Goal: Task Accomplishment & Management: Manage account settings

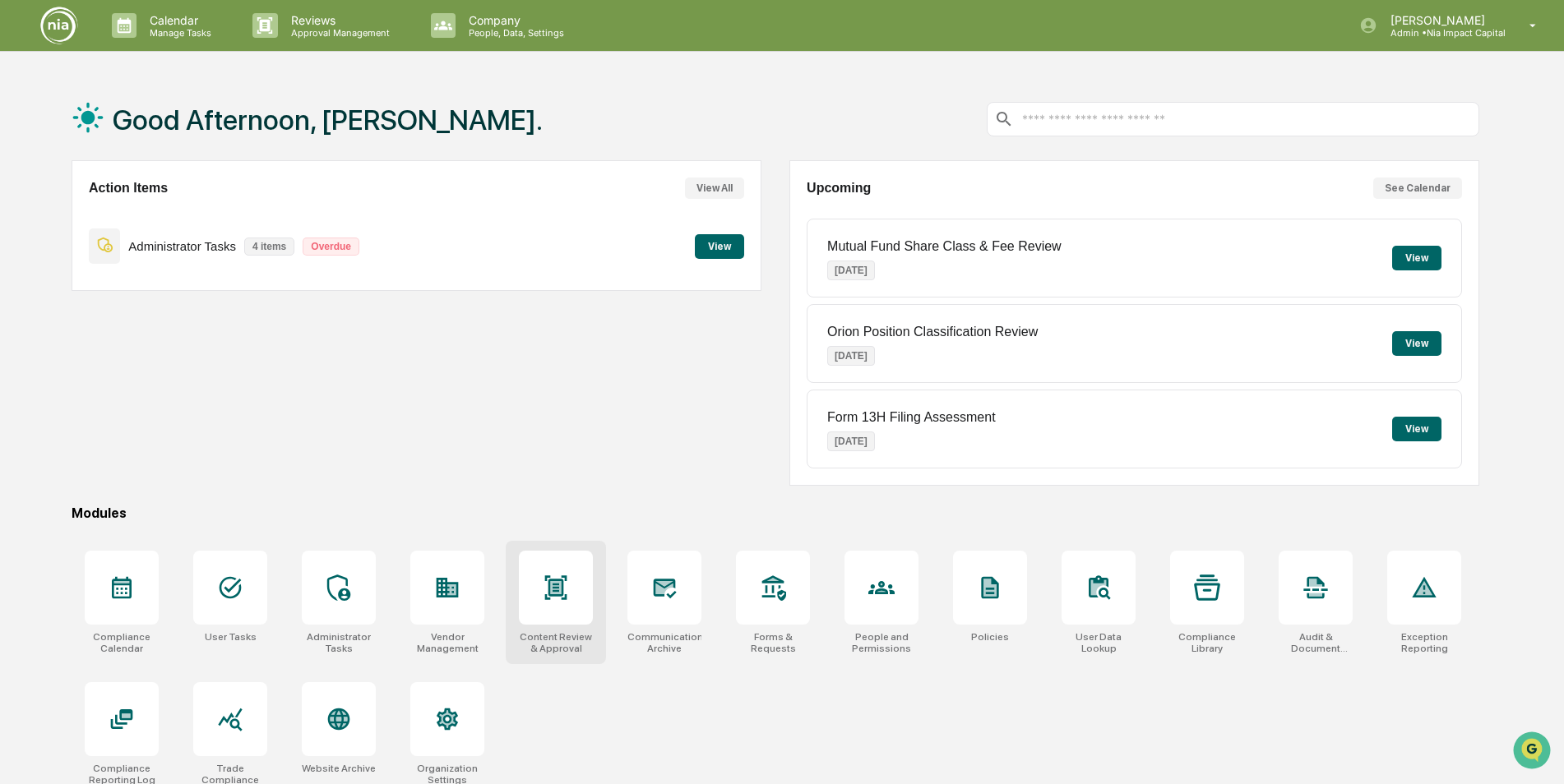
click at [565, 582] on icon at bounding box center [556, 587] width 26 height 26
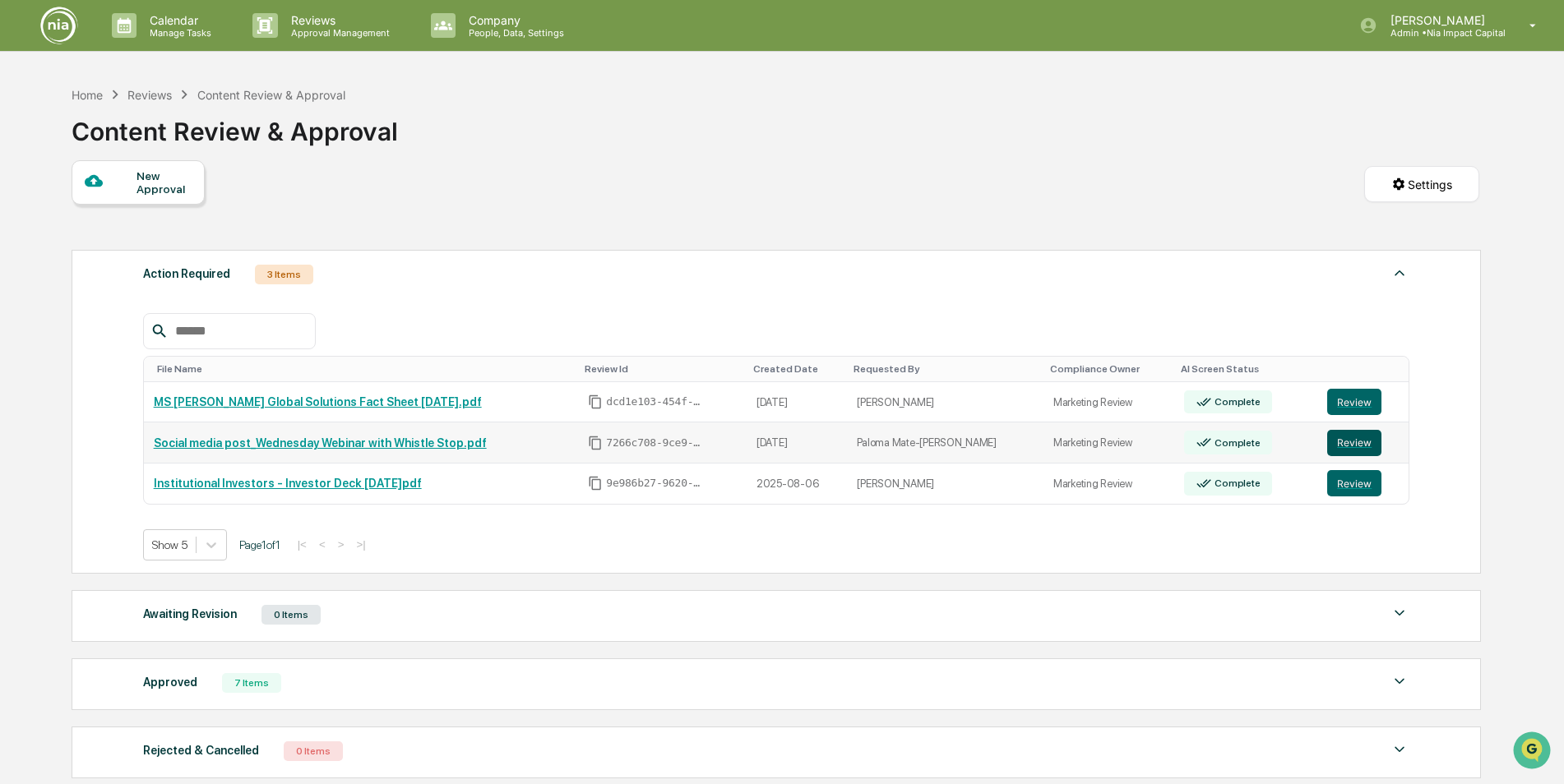
click at [1348, 443] on button "Review" at bounding box center [1354, 442] width 54 height 26
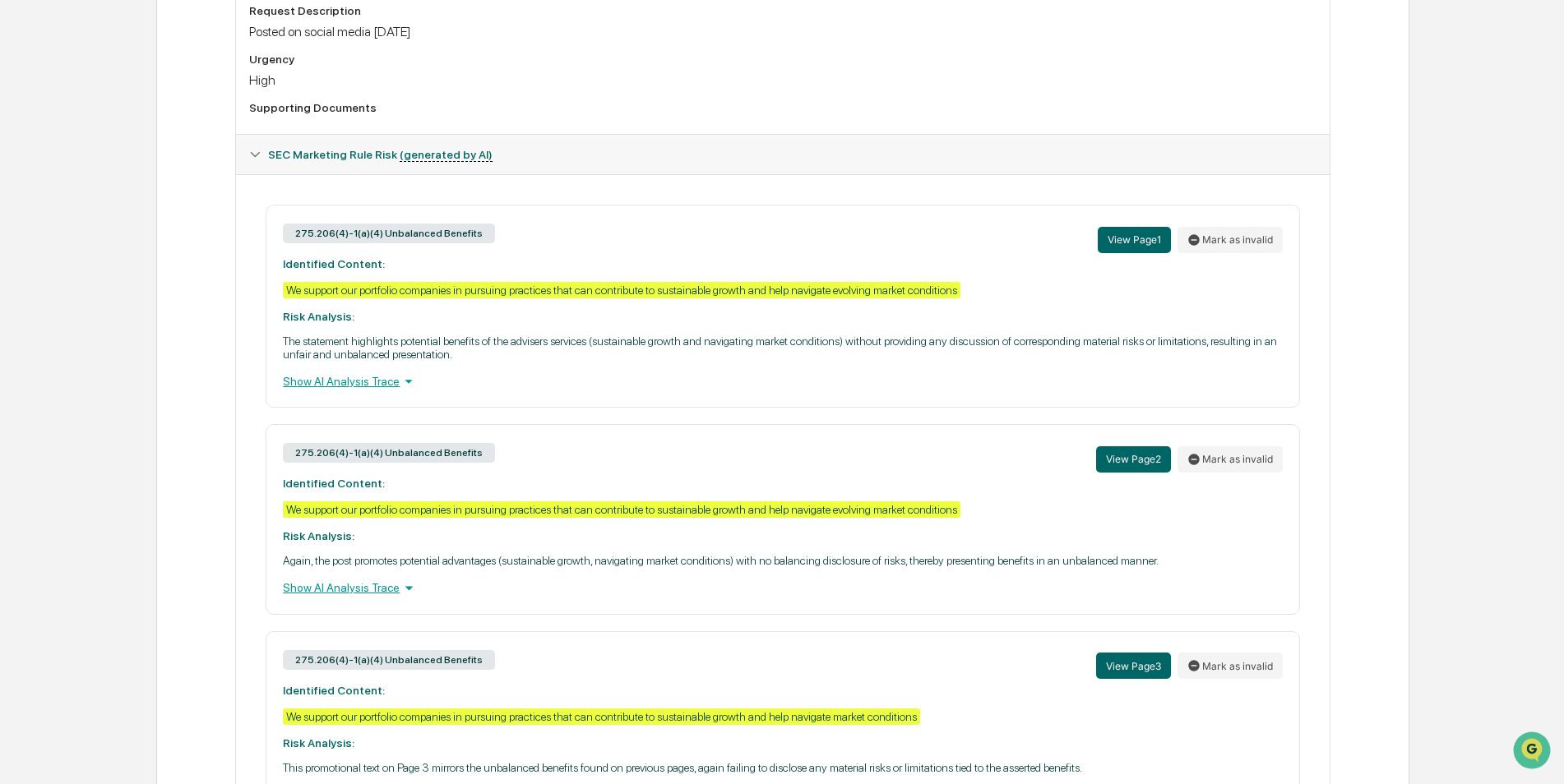
scroll to position [576, 0]
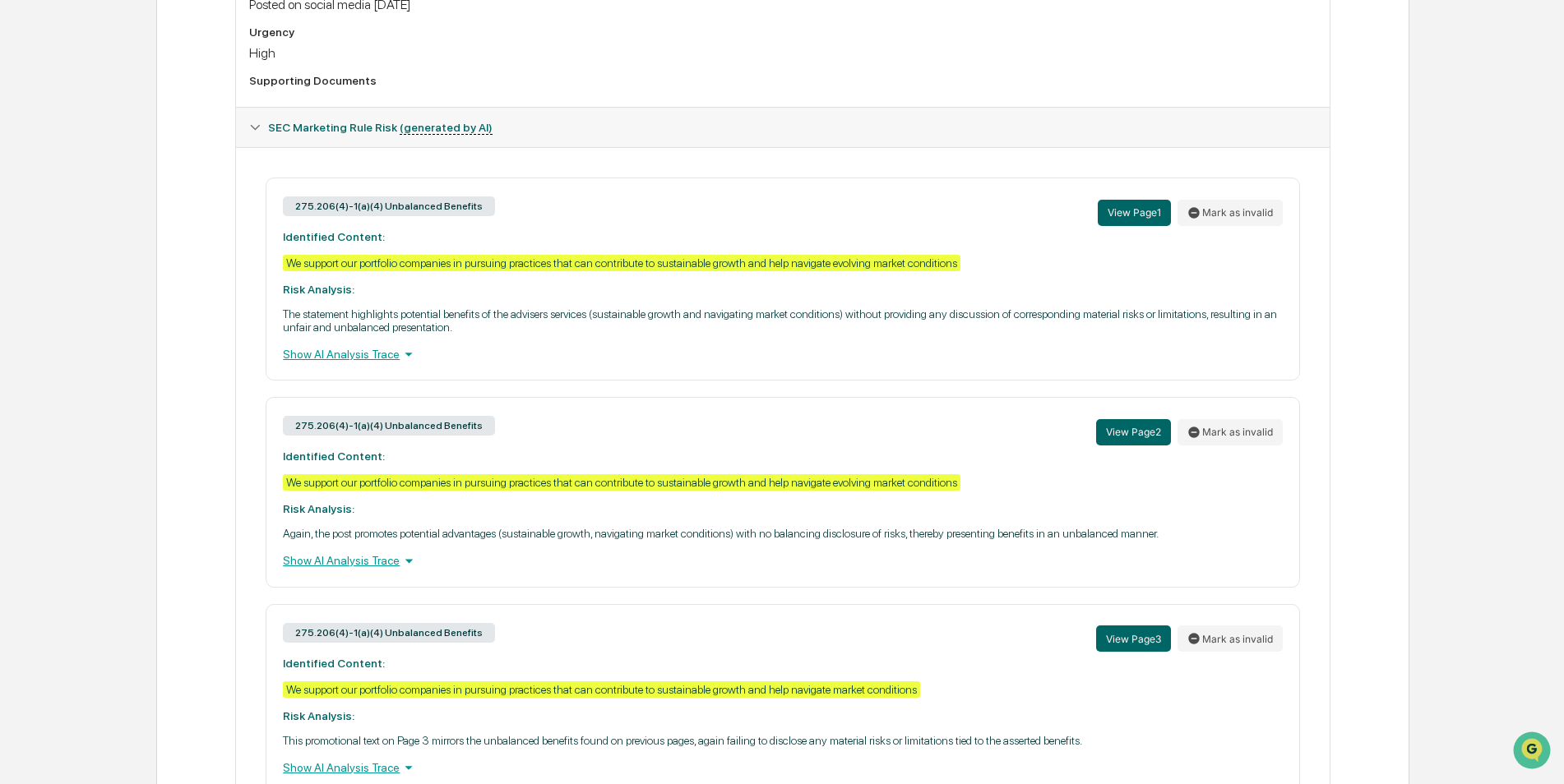
click at [349, 559] on div "Show AI Analysis Trace" at bounding box center [782, 560] width 999 height 18
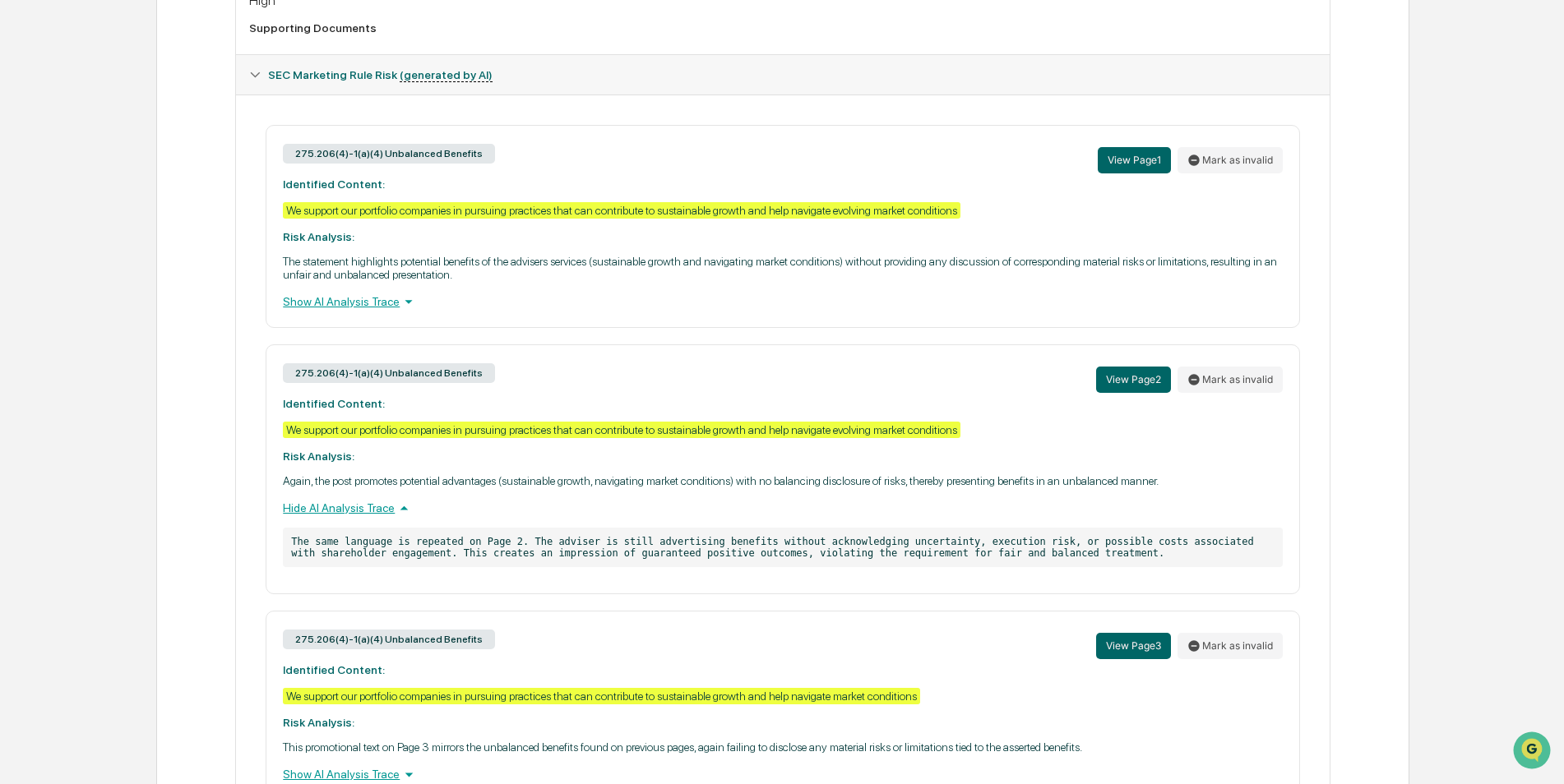
scroll to position [657, 0]
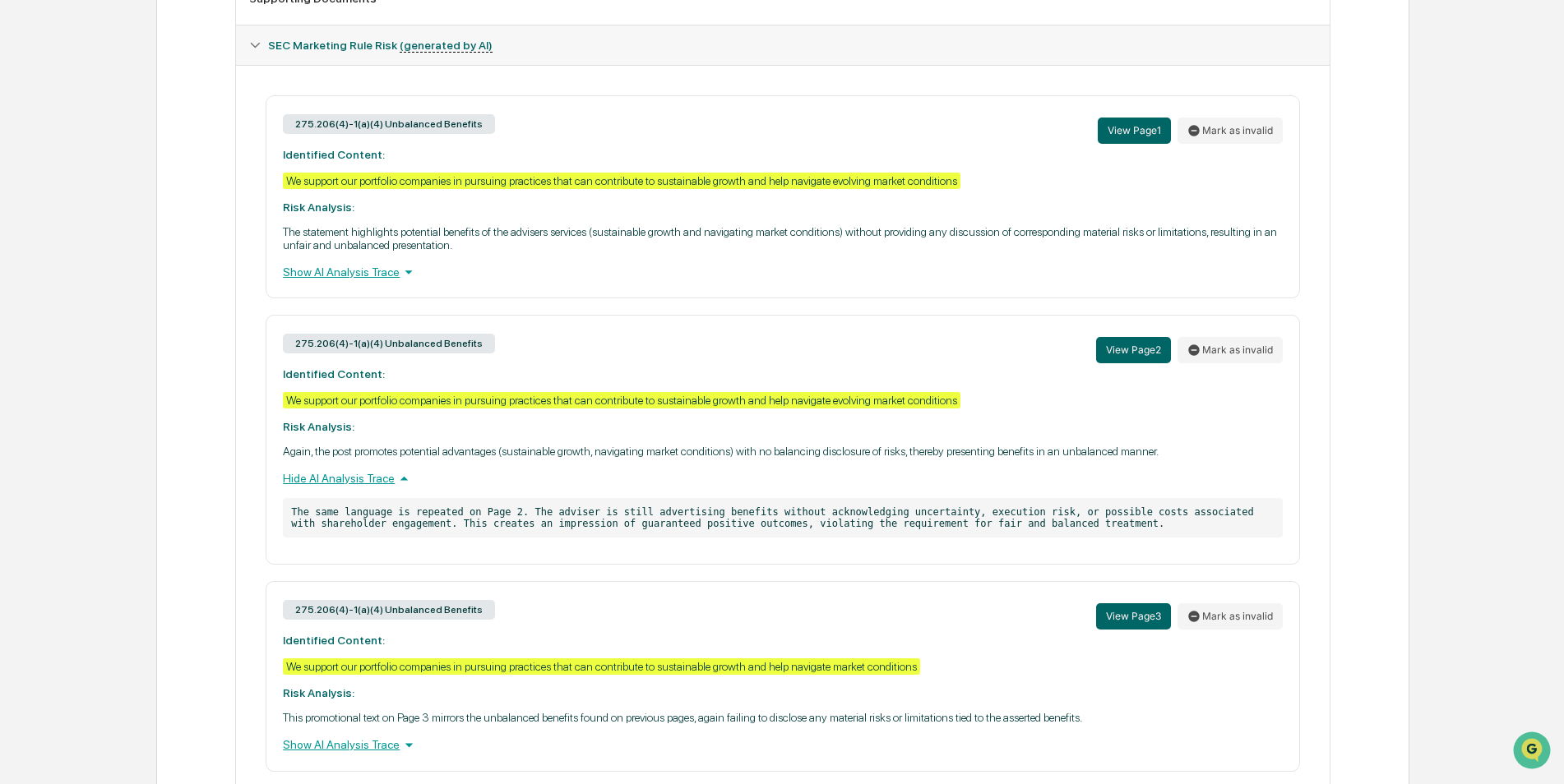
click at [323, 275] on div "Show AI Analysis Trace" at bounding box center [782, 272] width 999 height 18
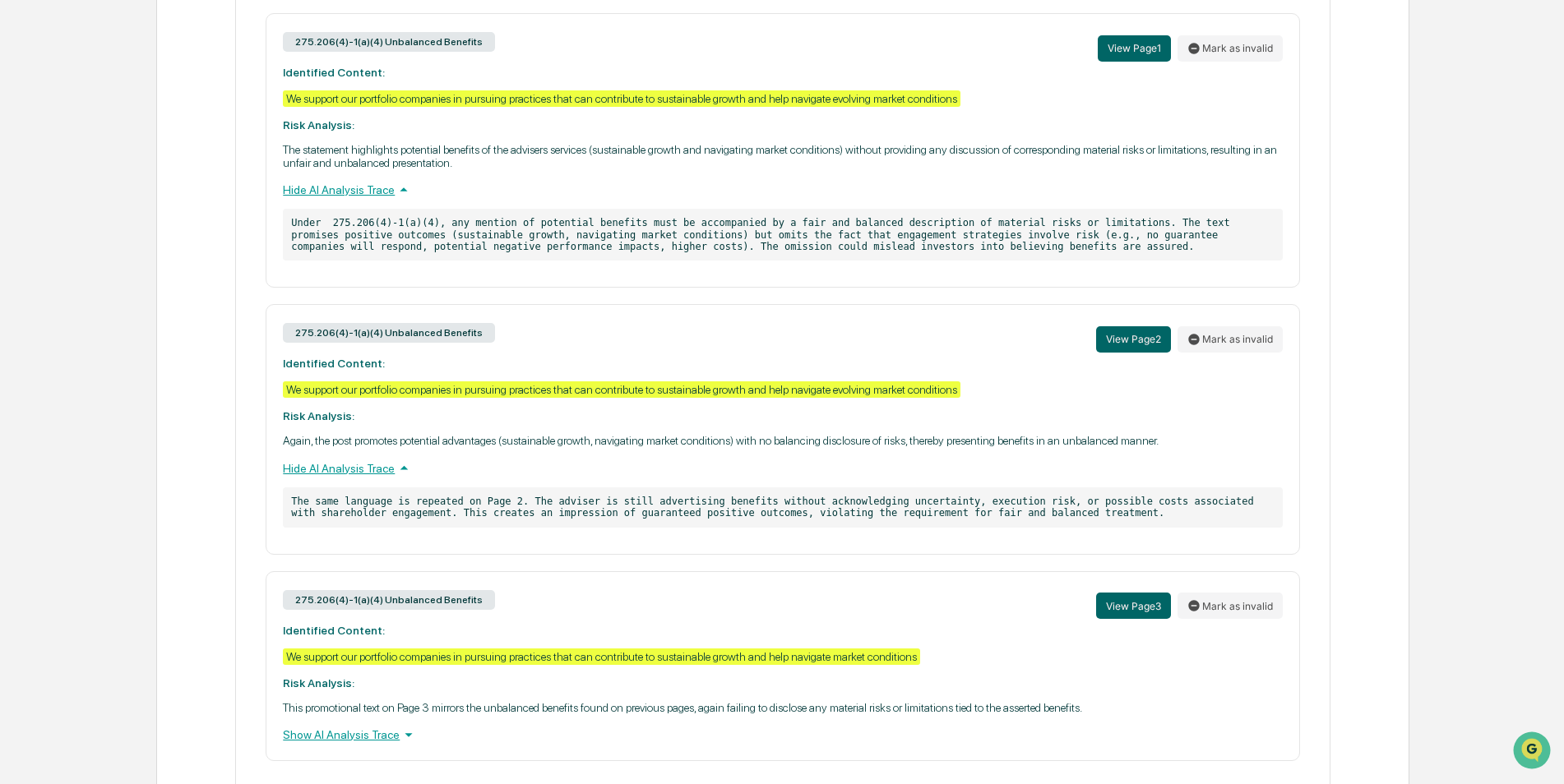
scroll to position [789, 0]
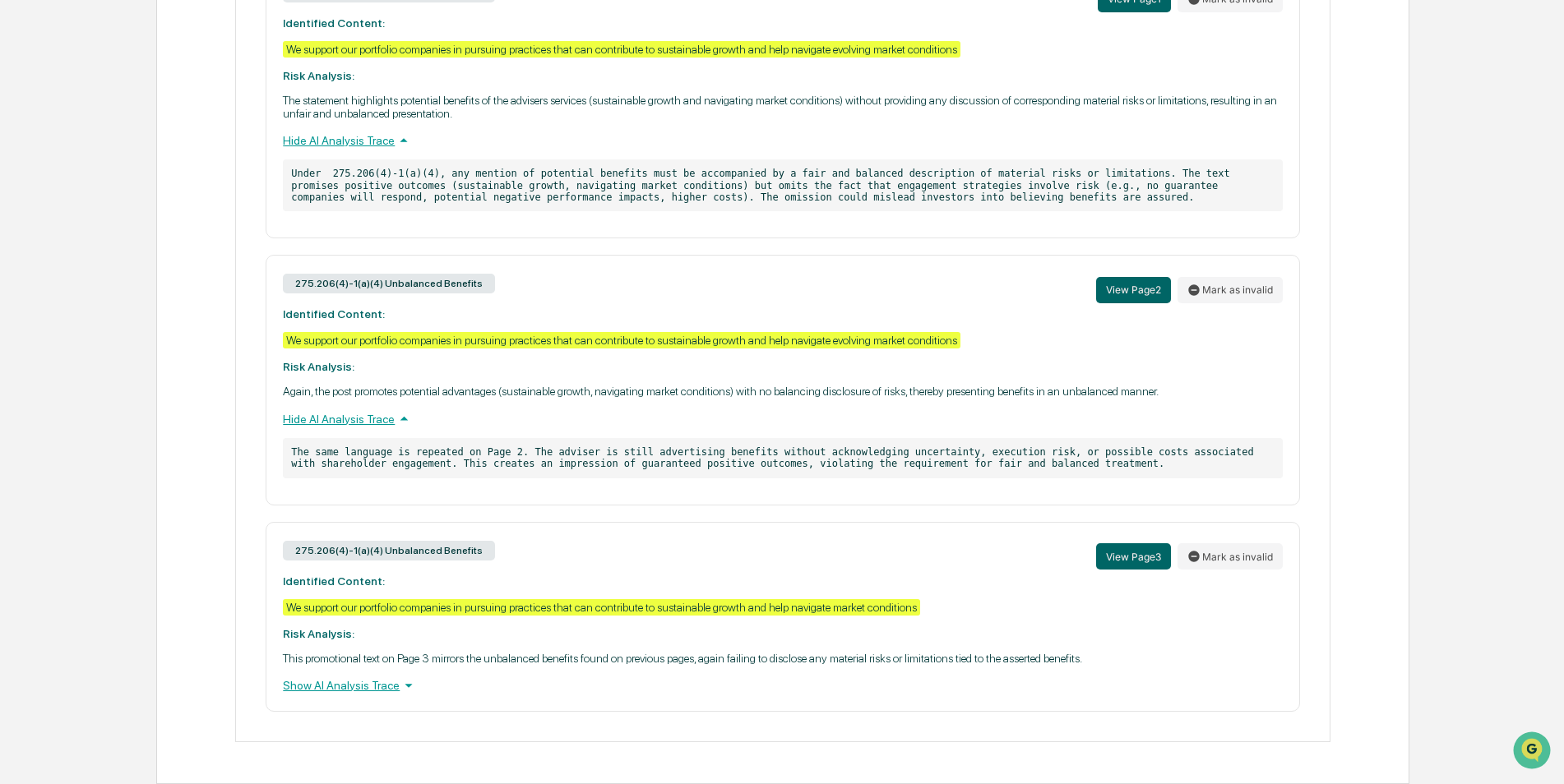
click at [324, 683] on div "Show AI Analysis Trace" at bounding box center [782, 685] width 999 height 18
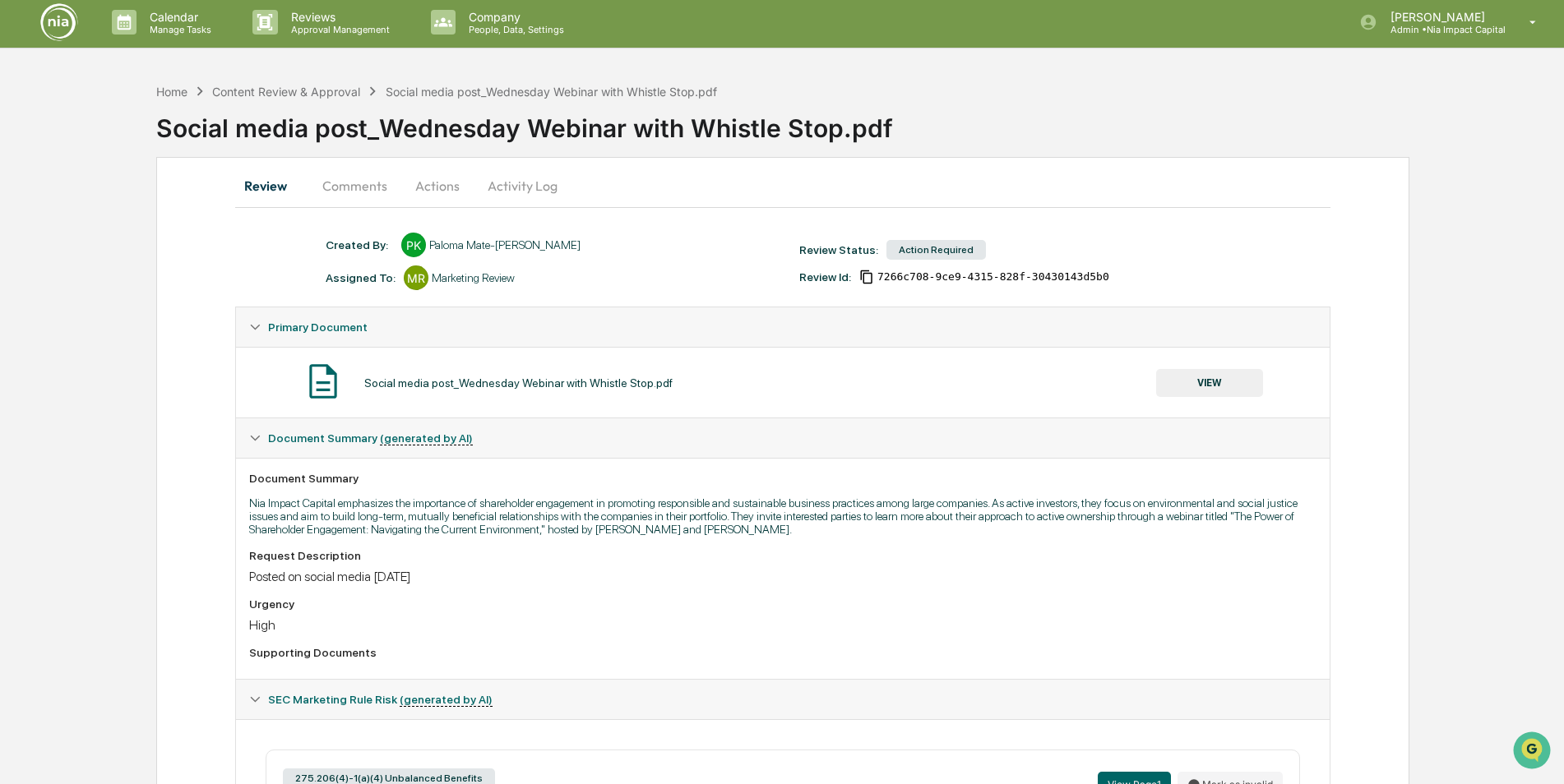
scroll to position [0, 0]
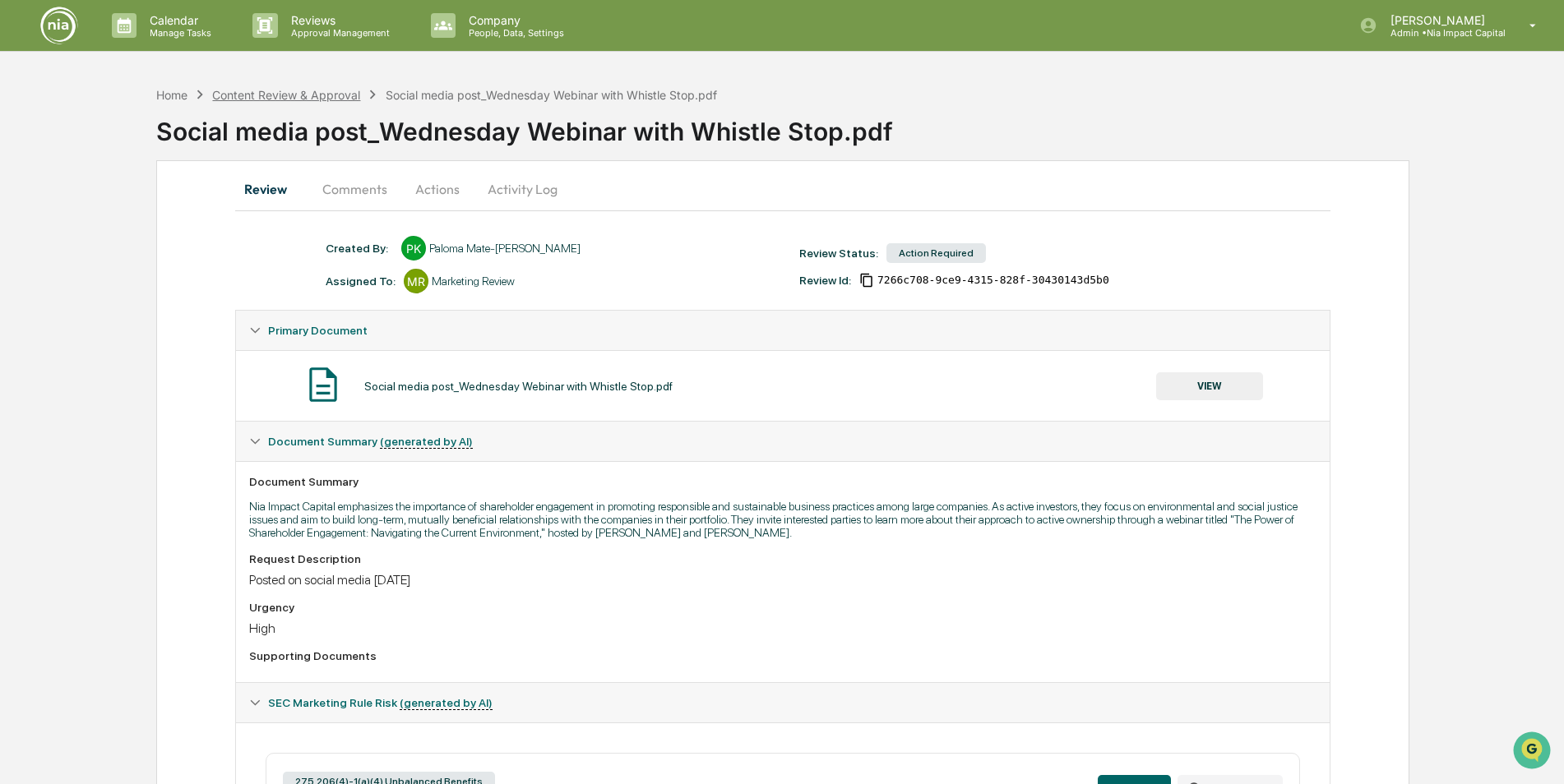
click at [305, 94] on div "Content Review & Approval" at bounding box center [286, 95] width 148 height 14
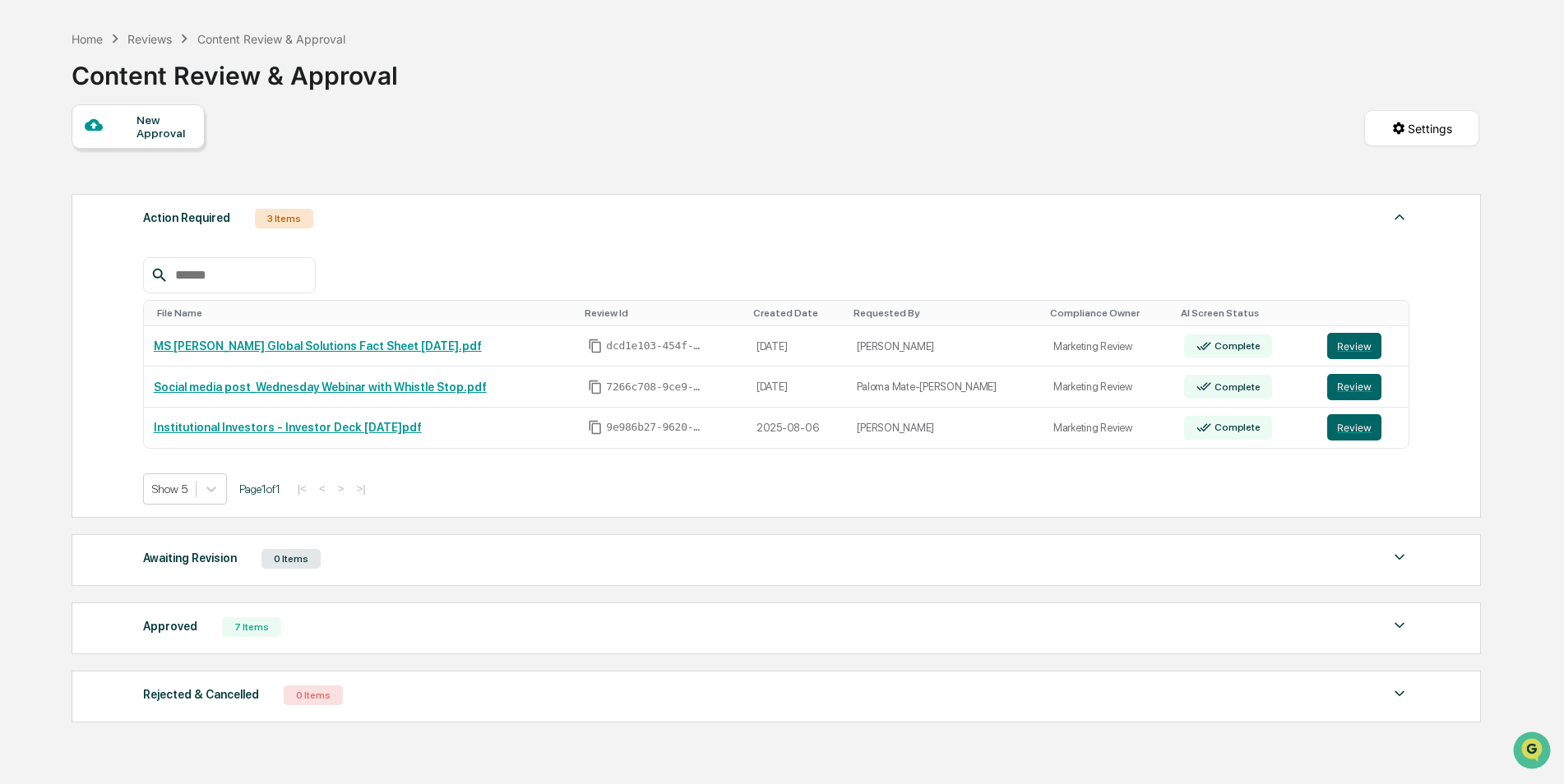
scroll to position [83, 0]
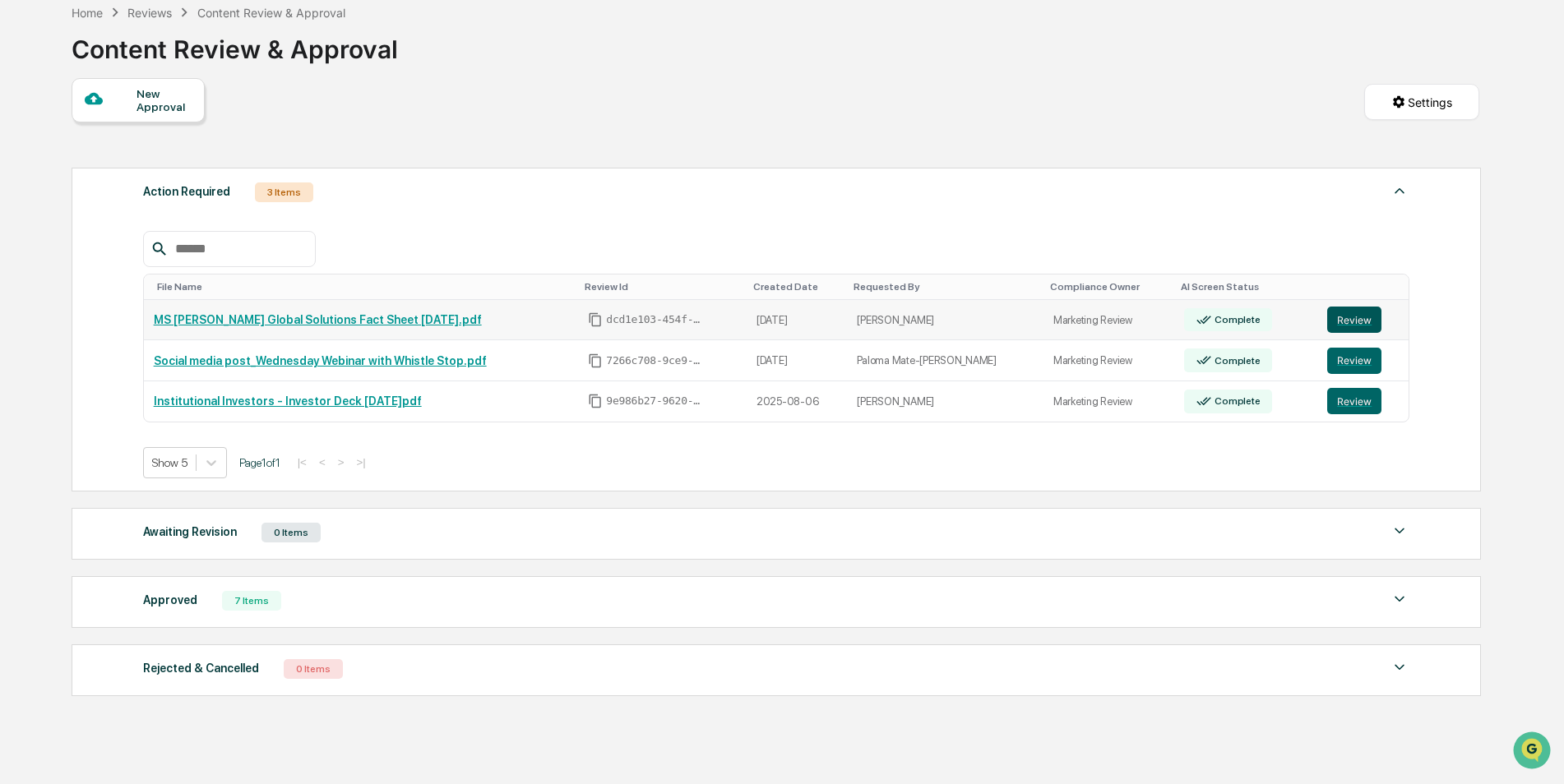
click at [1343, 319] on button "Review" at bounding box center [1354, 319] width 54 height 26
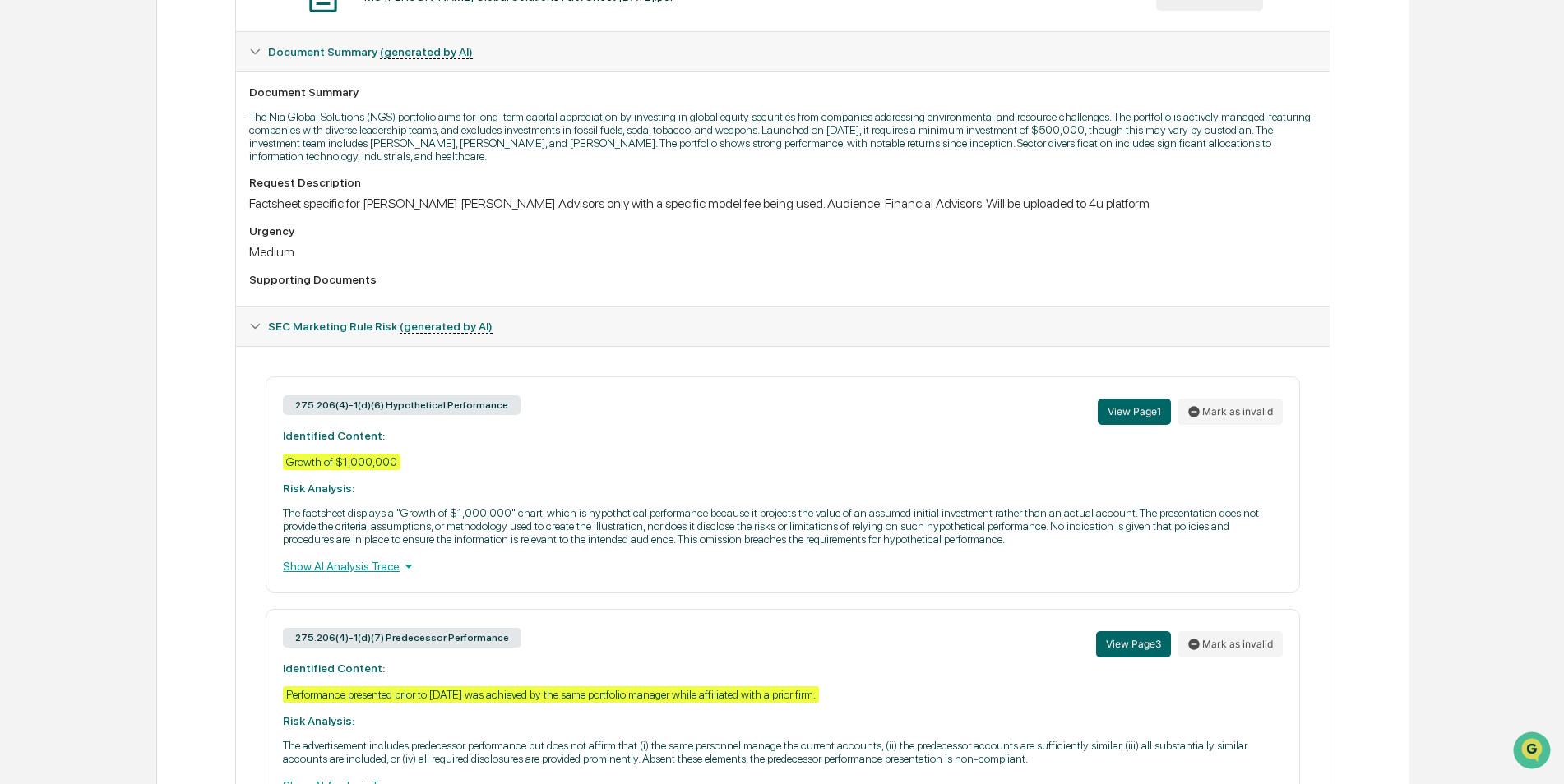
scroll to position [491, 0]
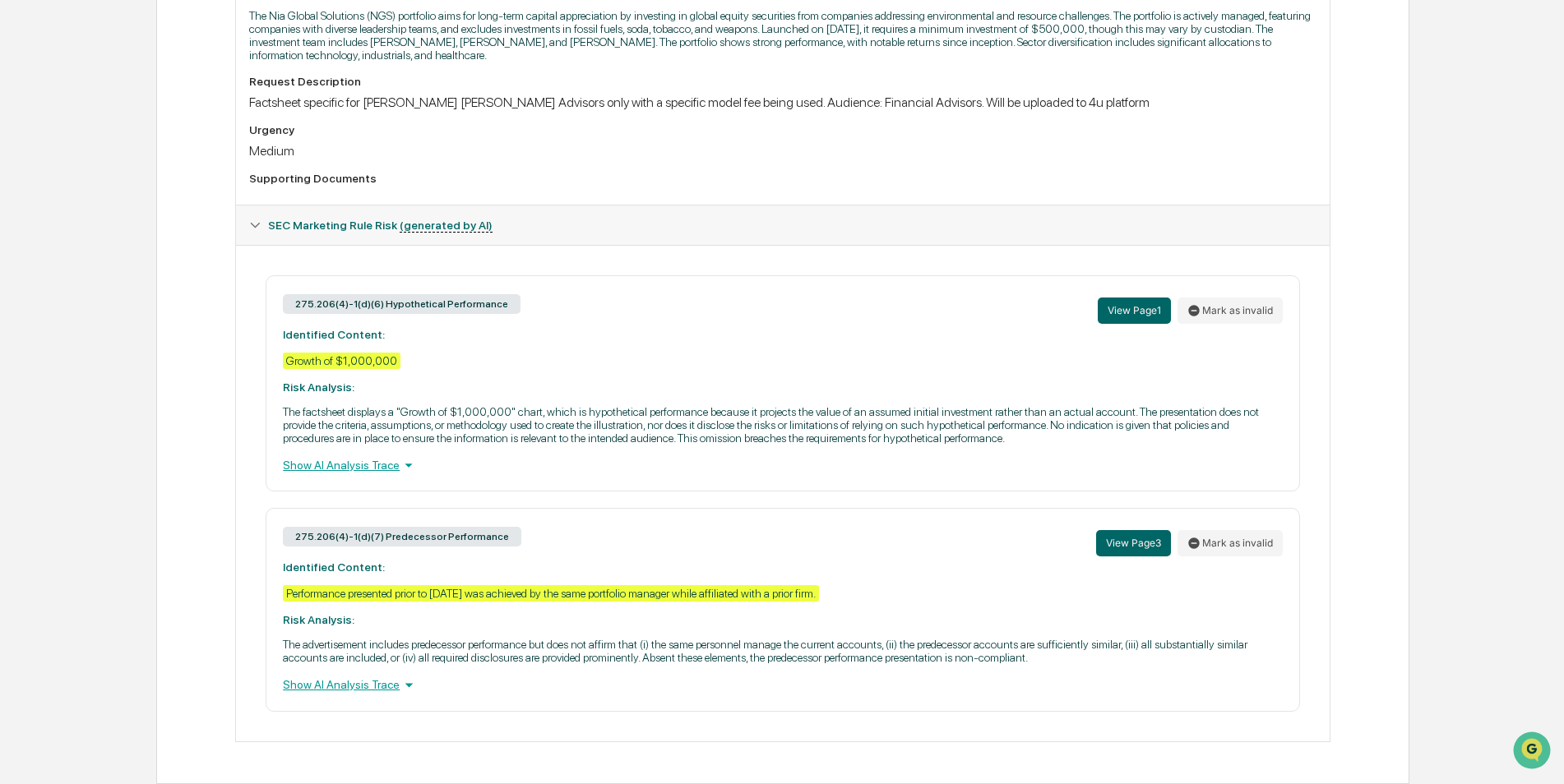
click at [372, 463] on div "Show AI Analysis Trace" at bounding box center [782, 465] width 999 height 18
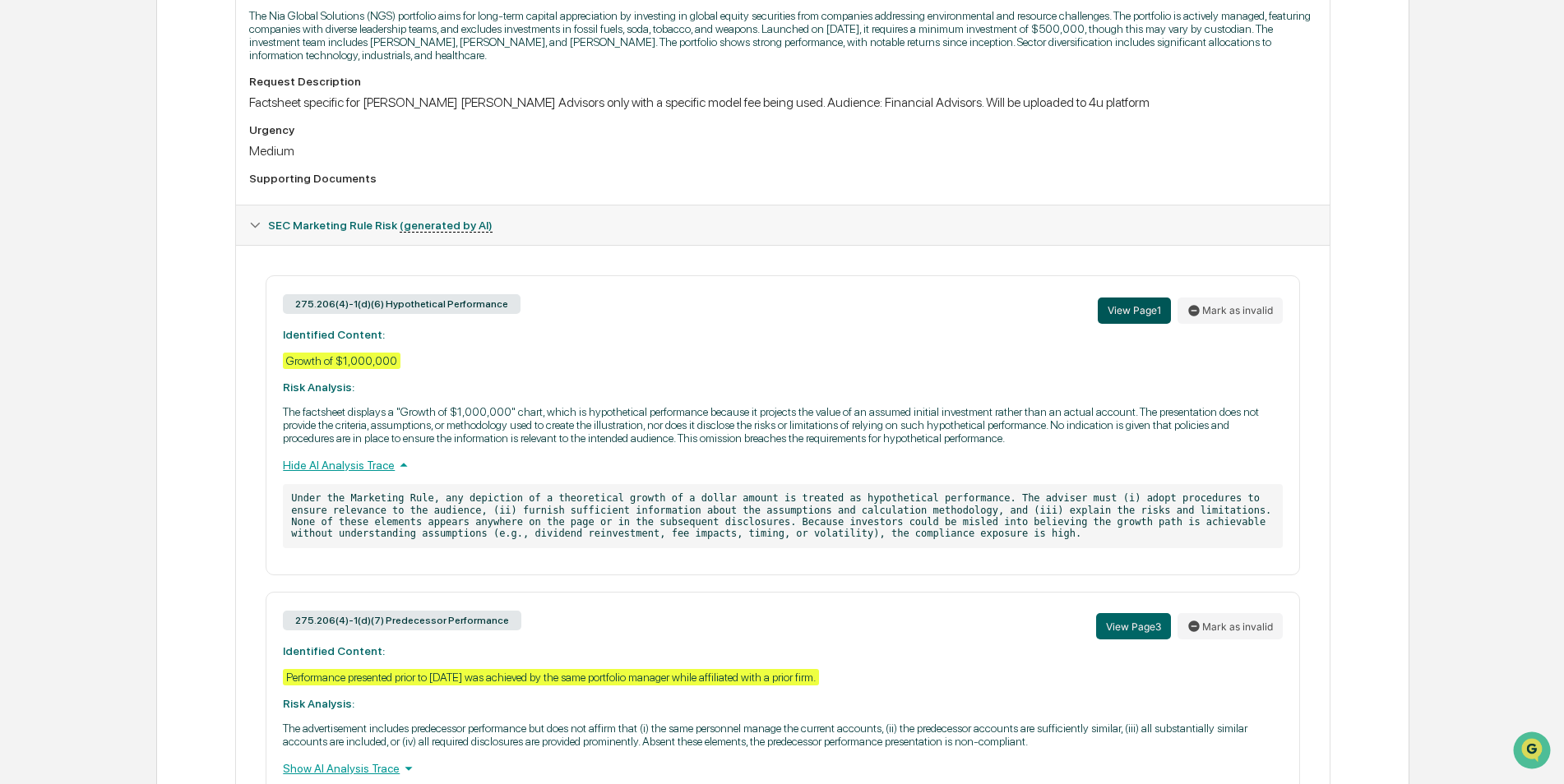
click at [1101, 310] on button "View Page 1" at bounding box center [1134, 310] width 73 height 26
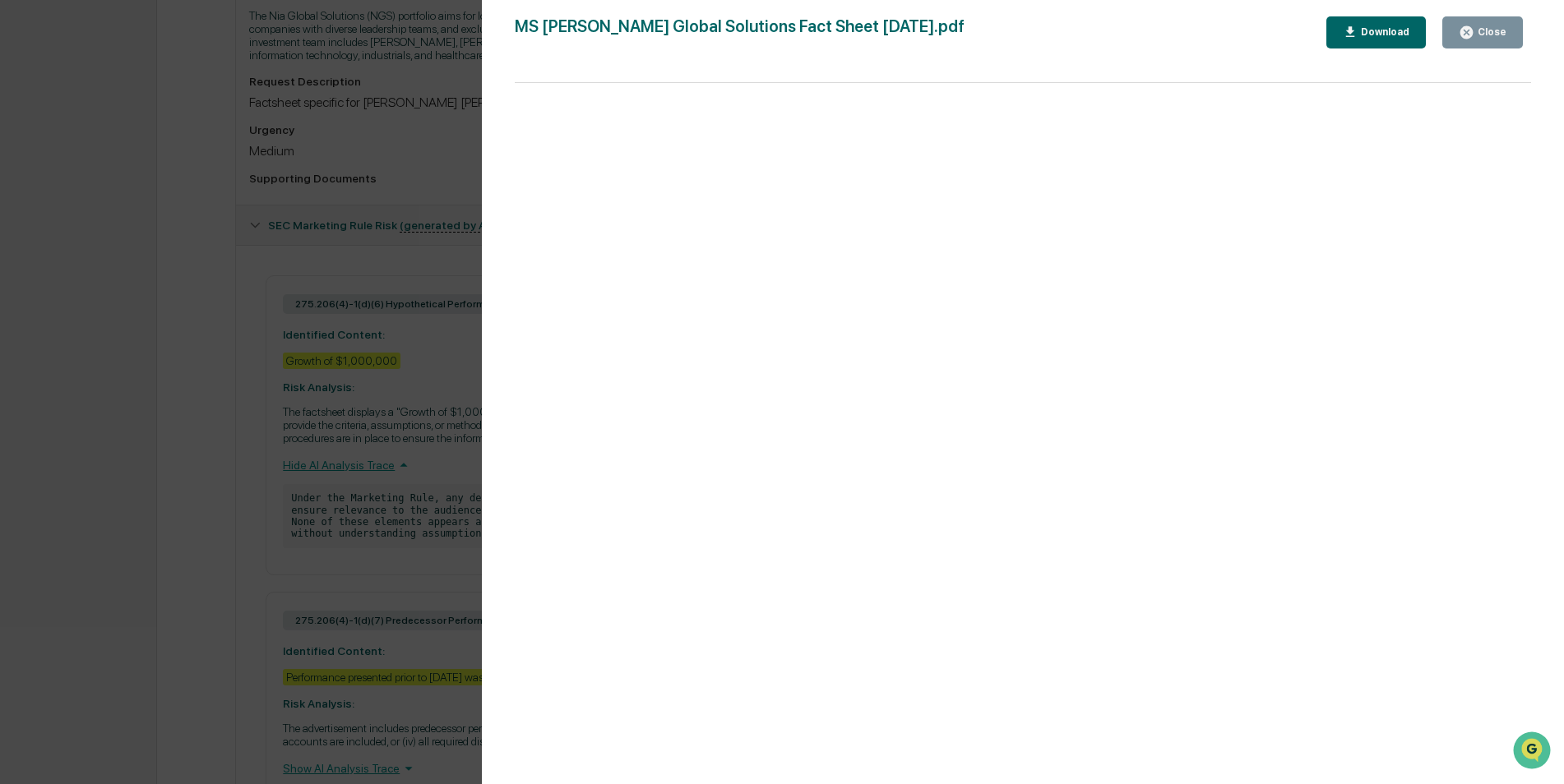
click at [1503, 37] on div "Close" at bounding box center [1490, 32] width 32 height 12
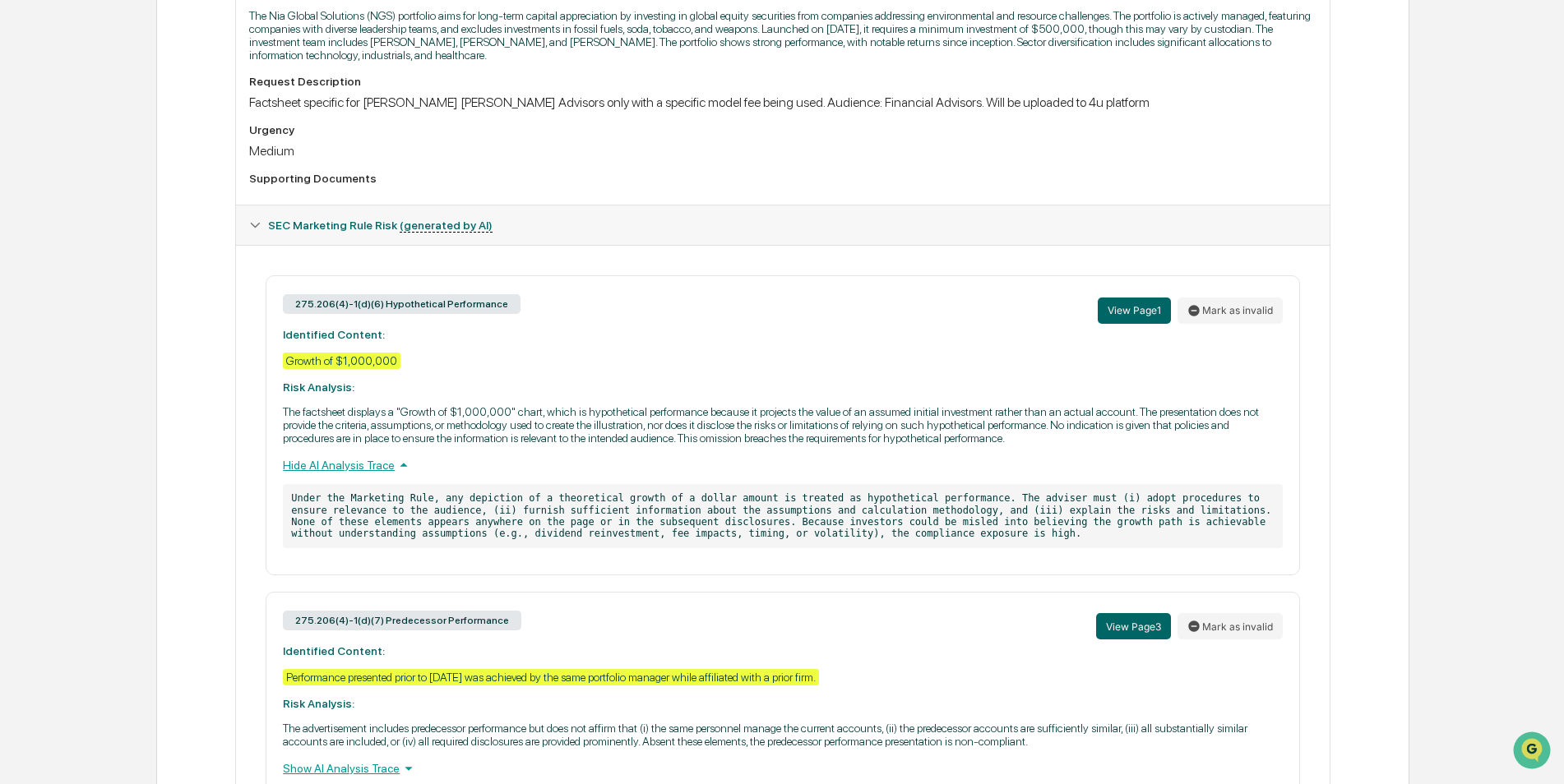
scroll to position [574, 0]
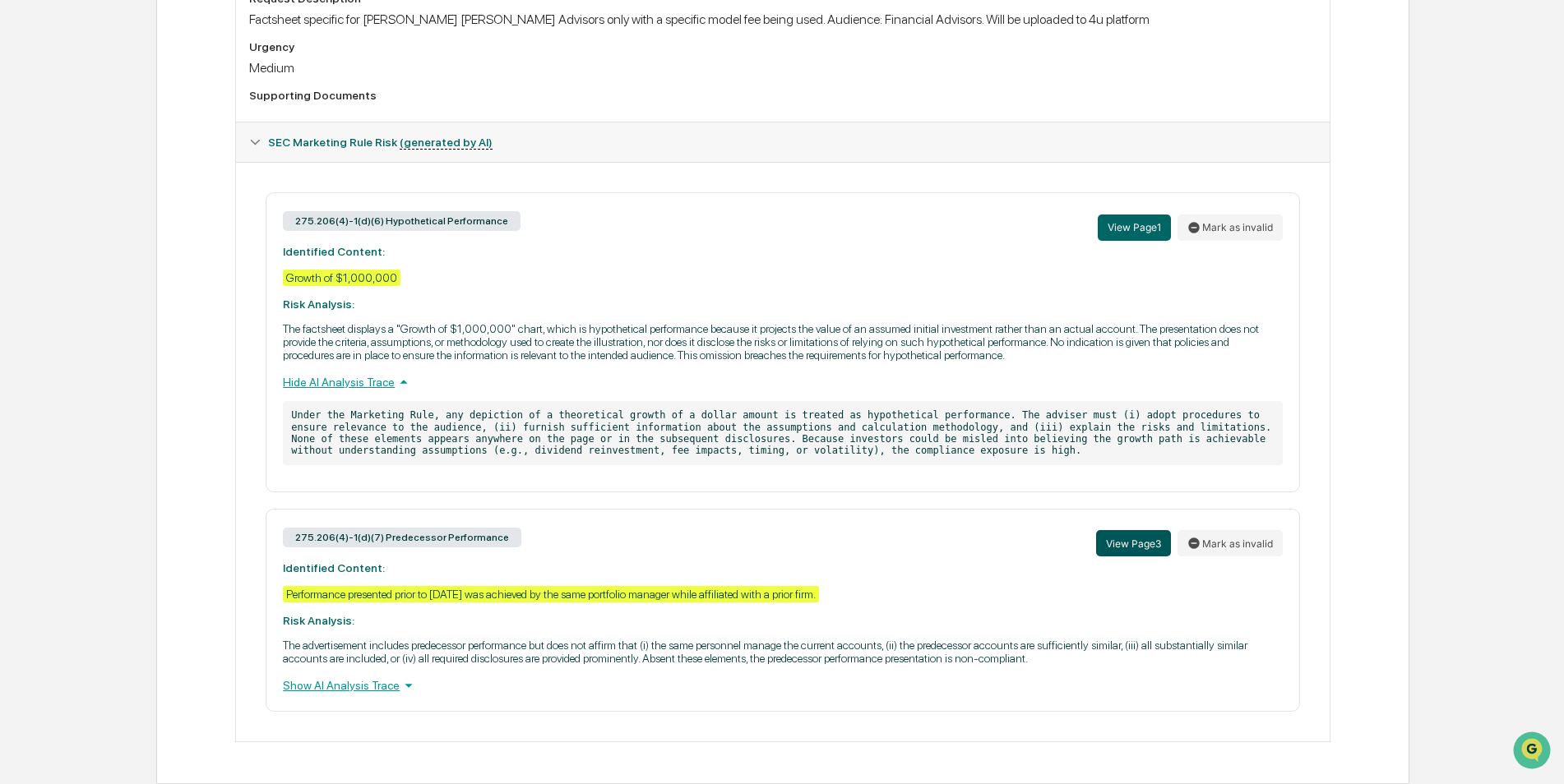
click at [1131, 546] on button "View Page 3" at bounding box center [1133, 543] width 75 height 26
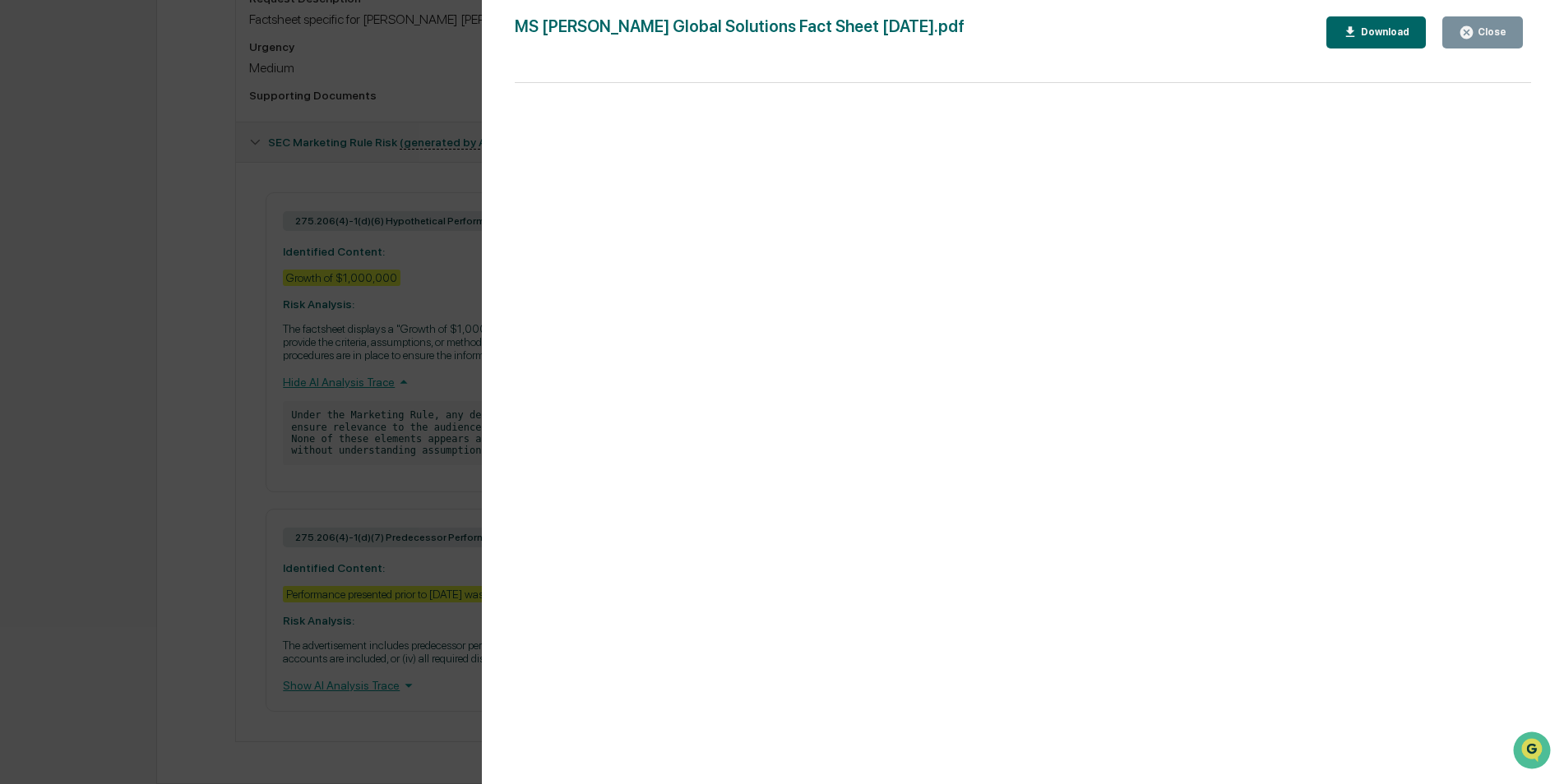
click at [397, 462] on div "Version History 08/14/2025, 03:41 PM Sam Brown MS Nia Global Solutions Fact She…" at bounding box center [782, 392] width 1564 height 784
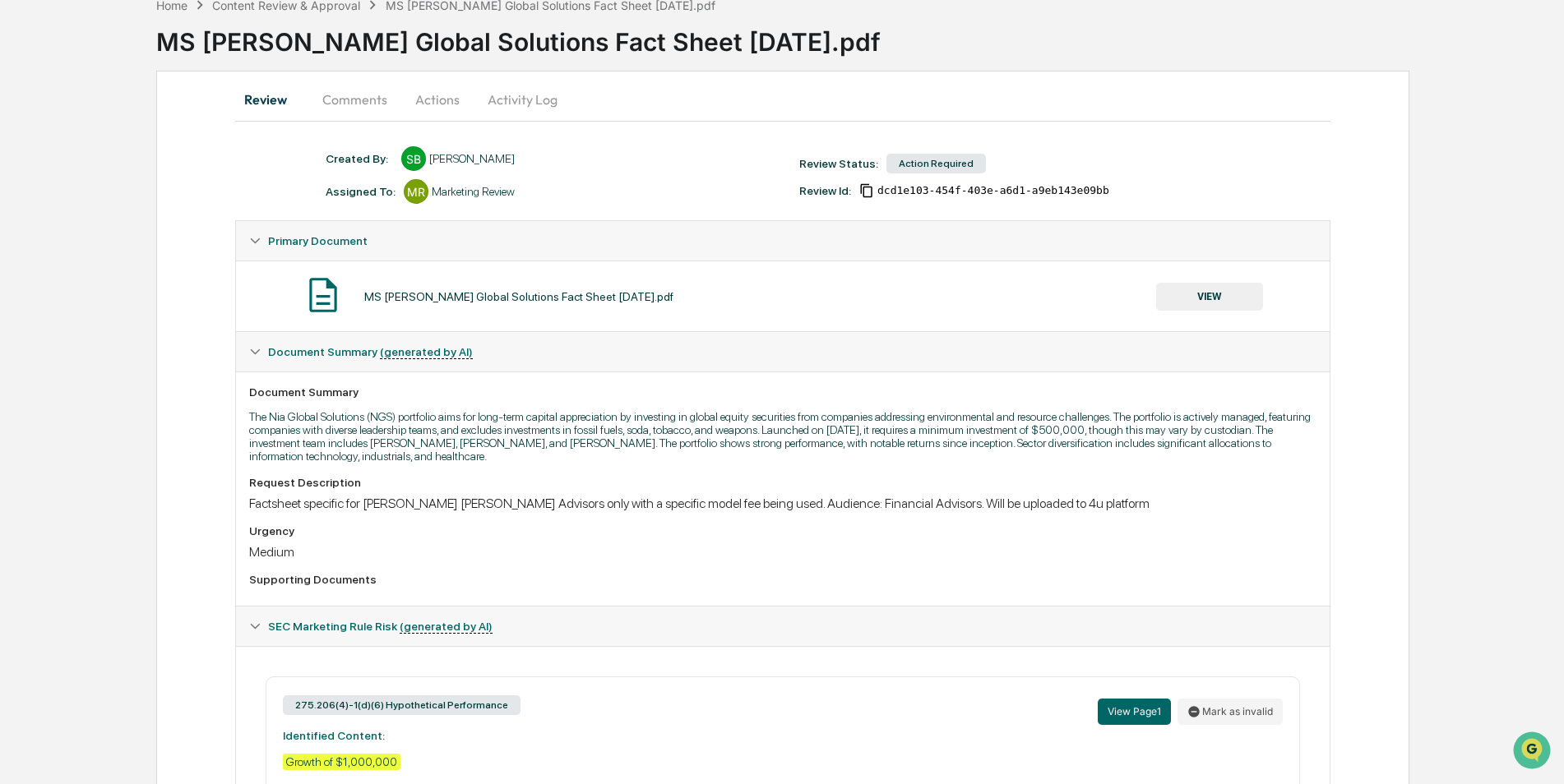
scroll to position [0, 0]
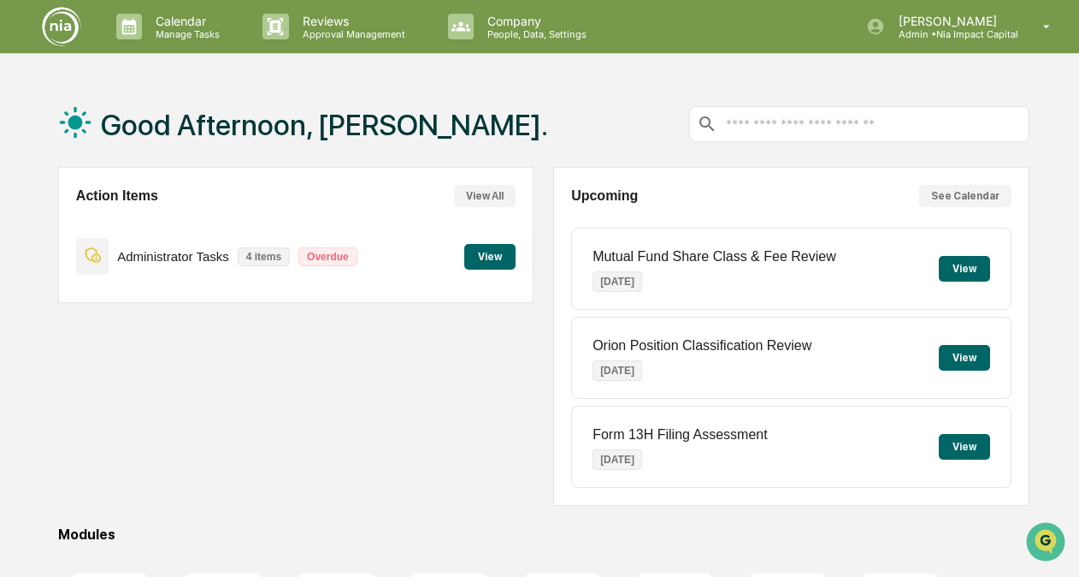
click at [472, 204] on button "View All" at bounding box center [485, 196] width 62 height 22
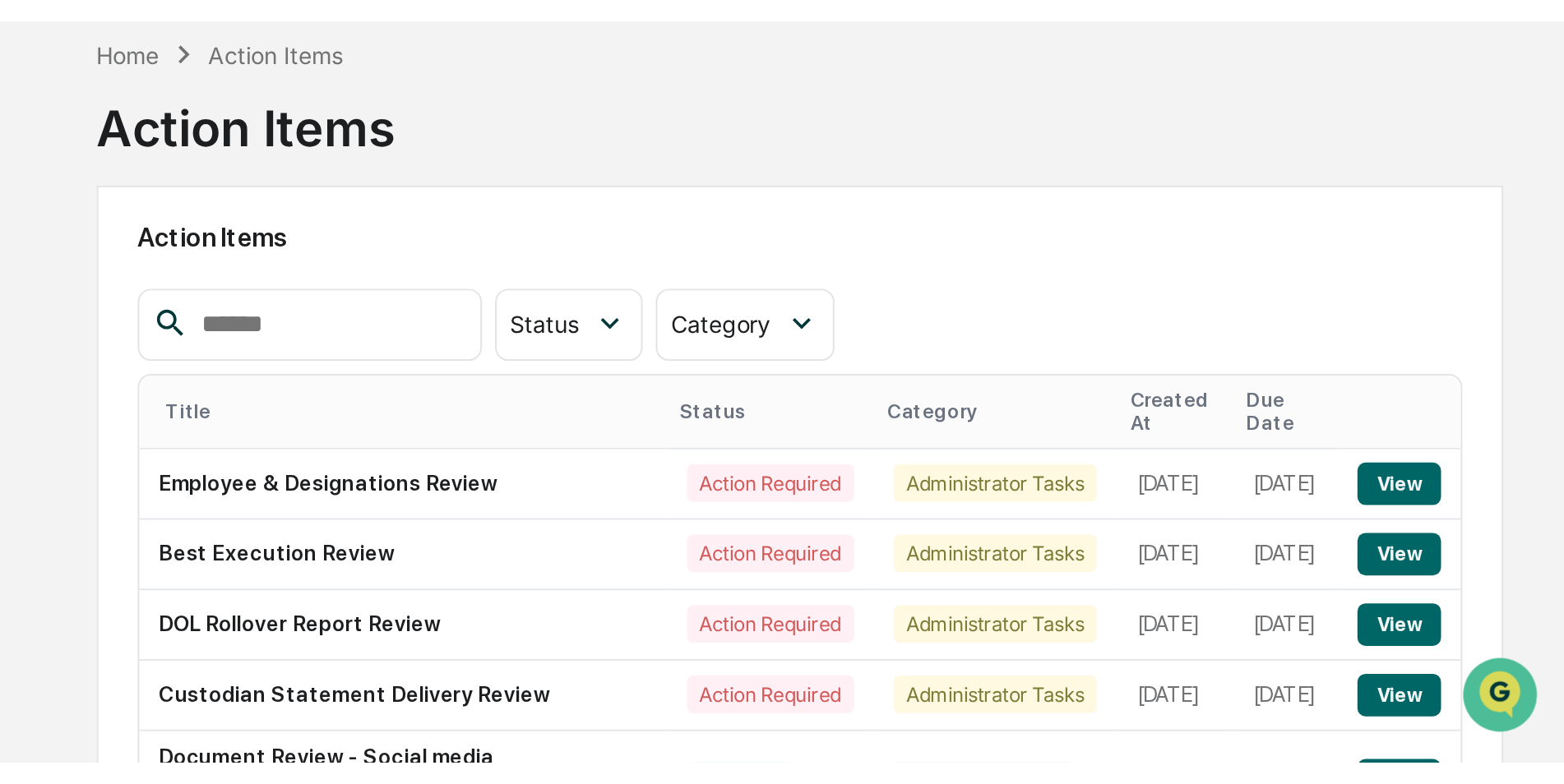
scroll to position [78, 0]
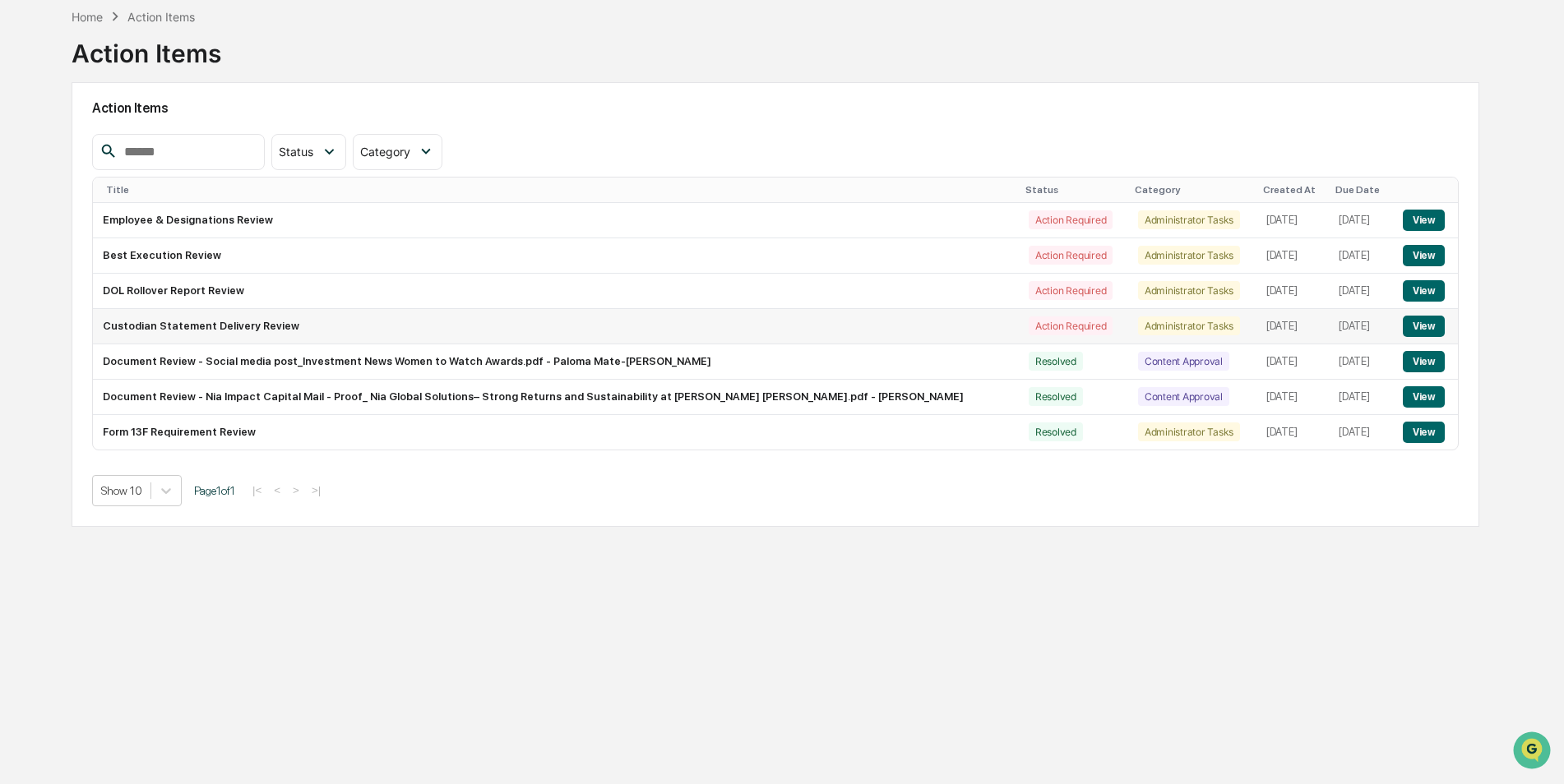
click at [1037, 328] on button "View" at bounding box center [1424, 326] width 42 height 21
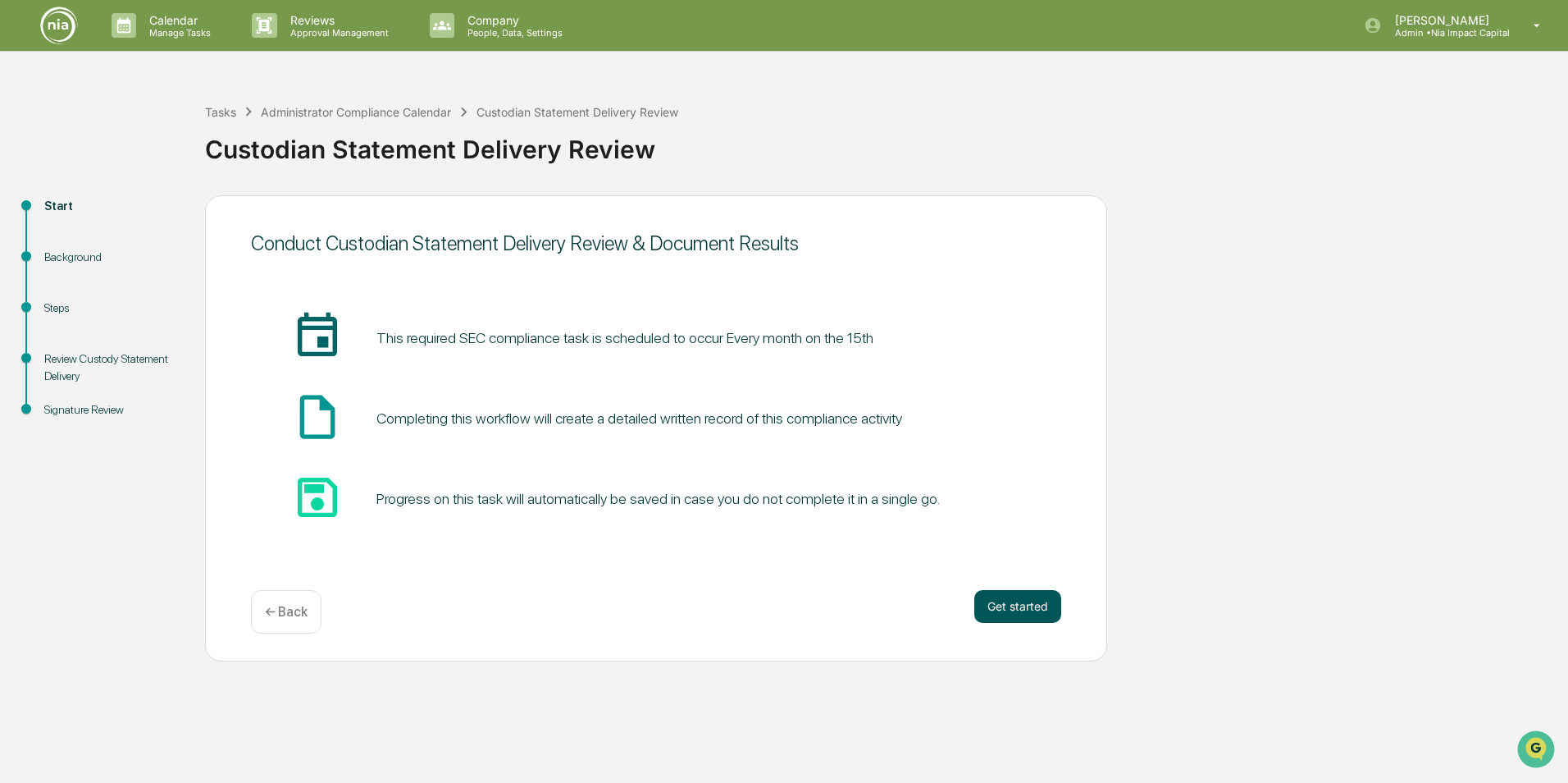
click at [1021, 553] on button "Get started" at bounding box center [1018, 606] width 87 height 33
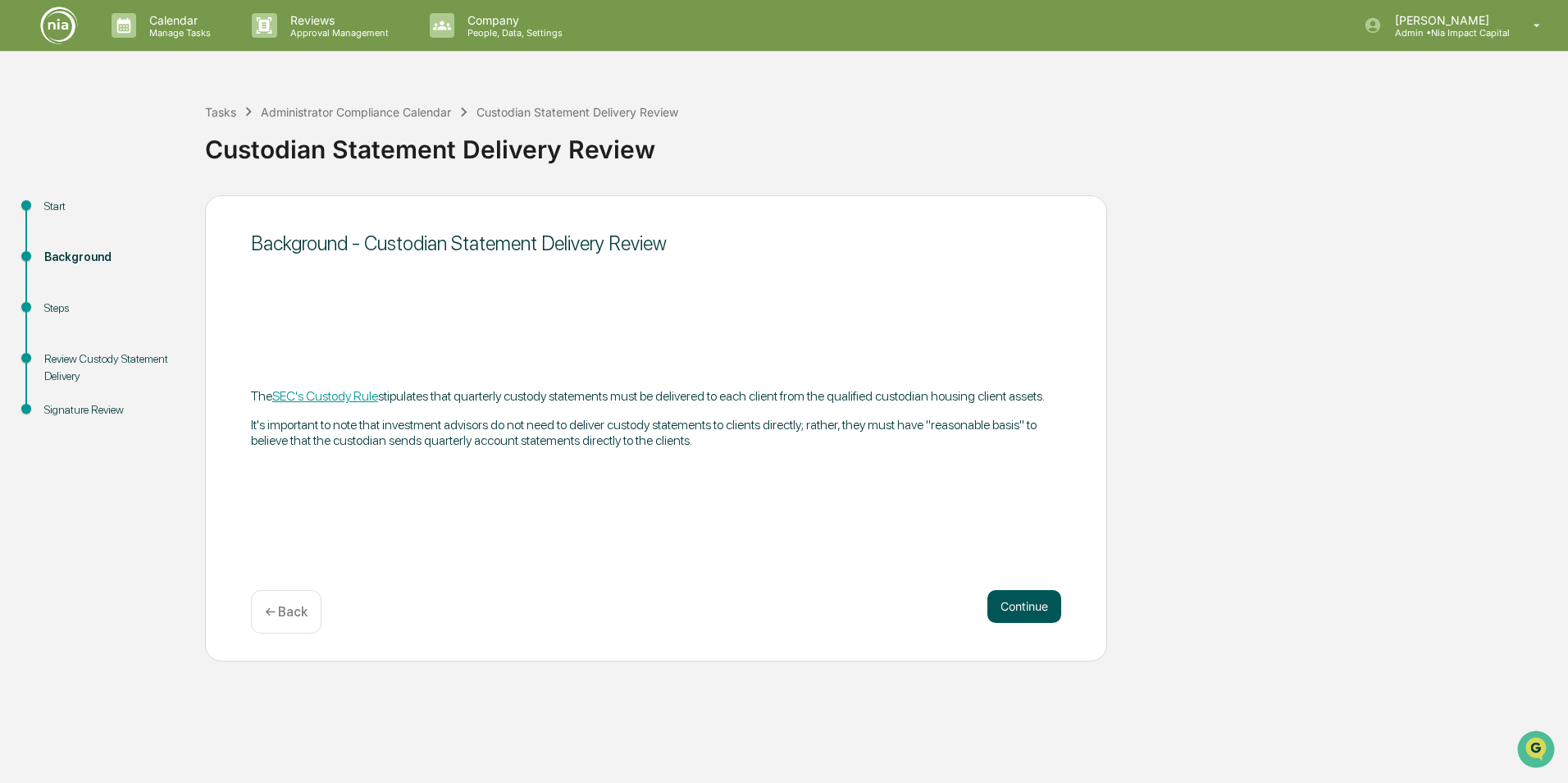
click at [1014, 553] on button "Continue" at bounding box center [1024, 606] width 74 height 33
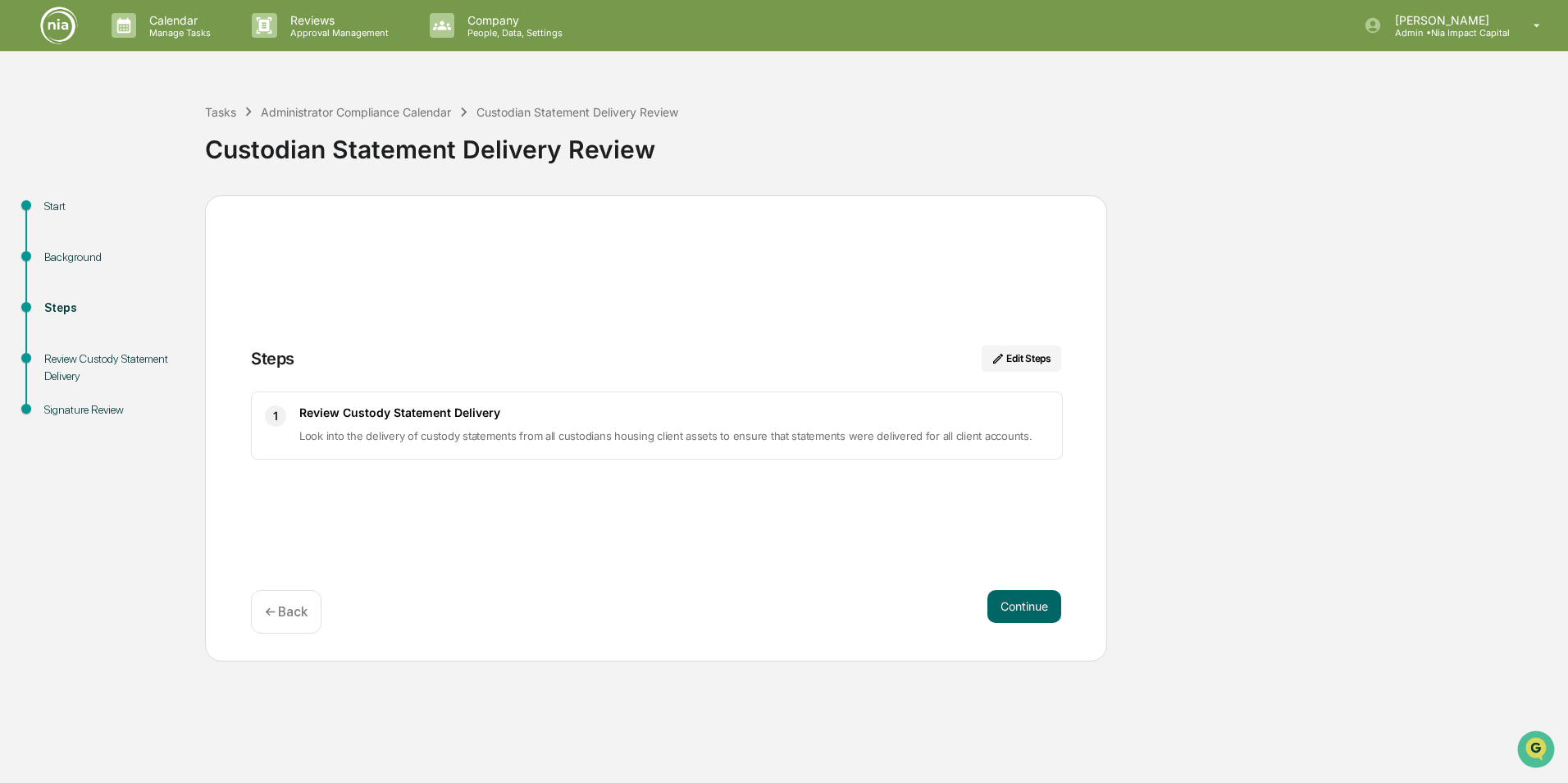
click at [1014, 553] on button "Continue" at bounding box center [1024, 606] width 74 height 33
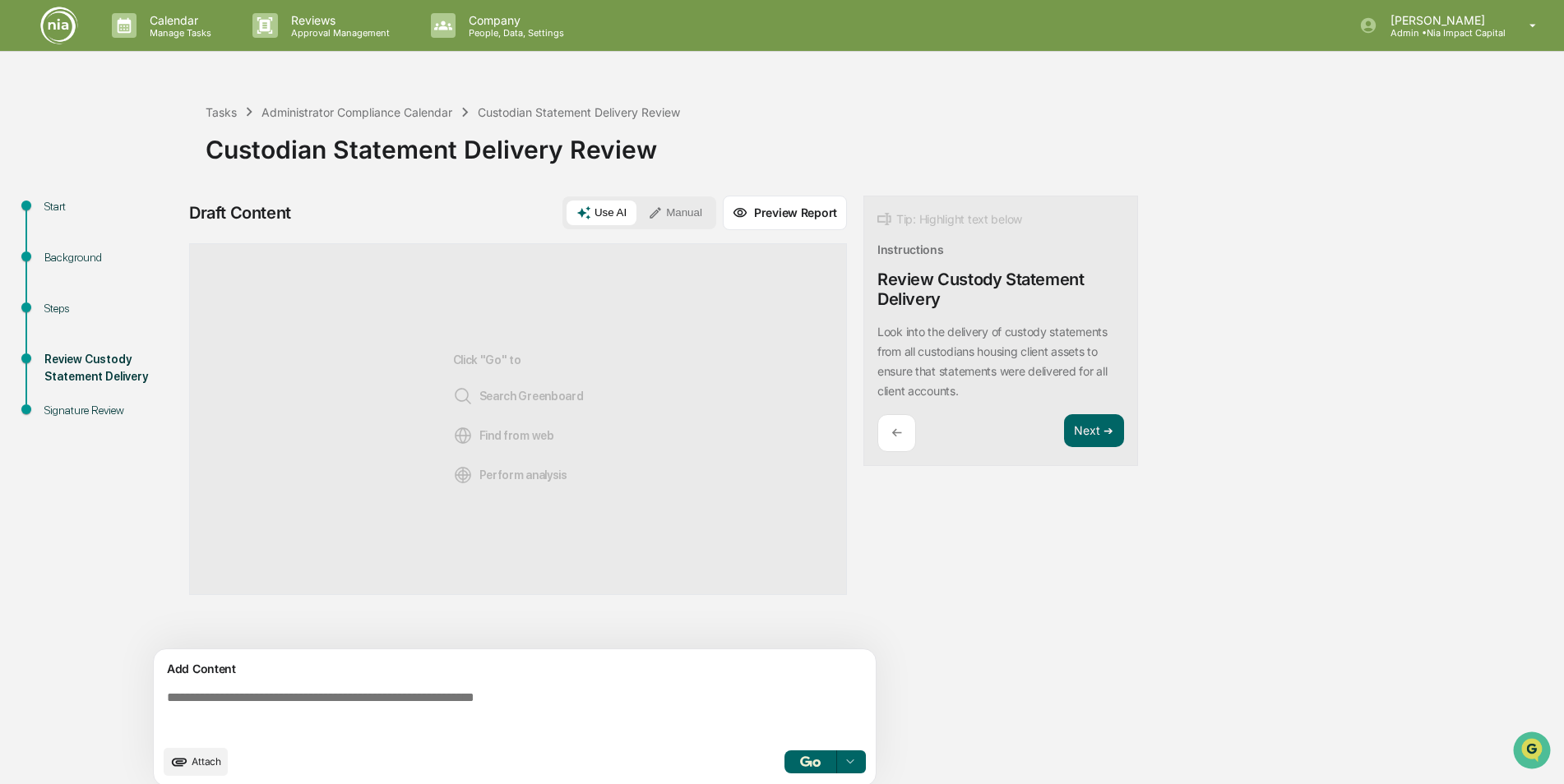
click at [910, 429] on div "←" at bounding box center [897, 433] width 38 height 38
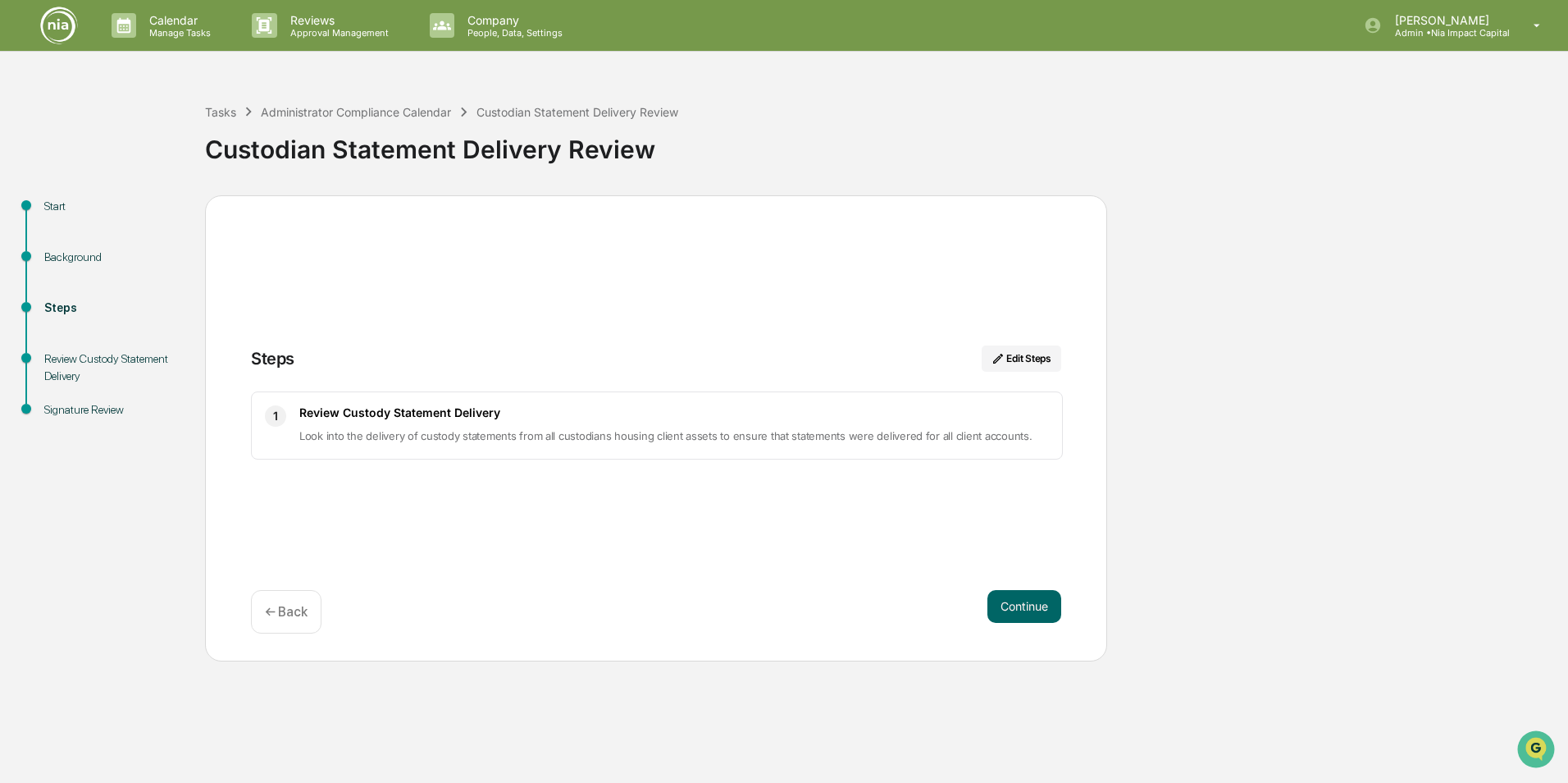
click at [275, 553] on p "← Back" at bounding box center [286, 612] width 42 height 15
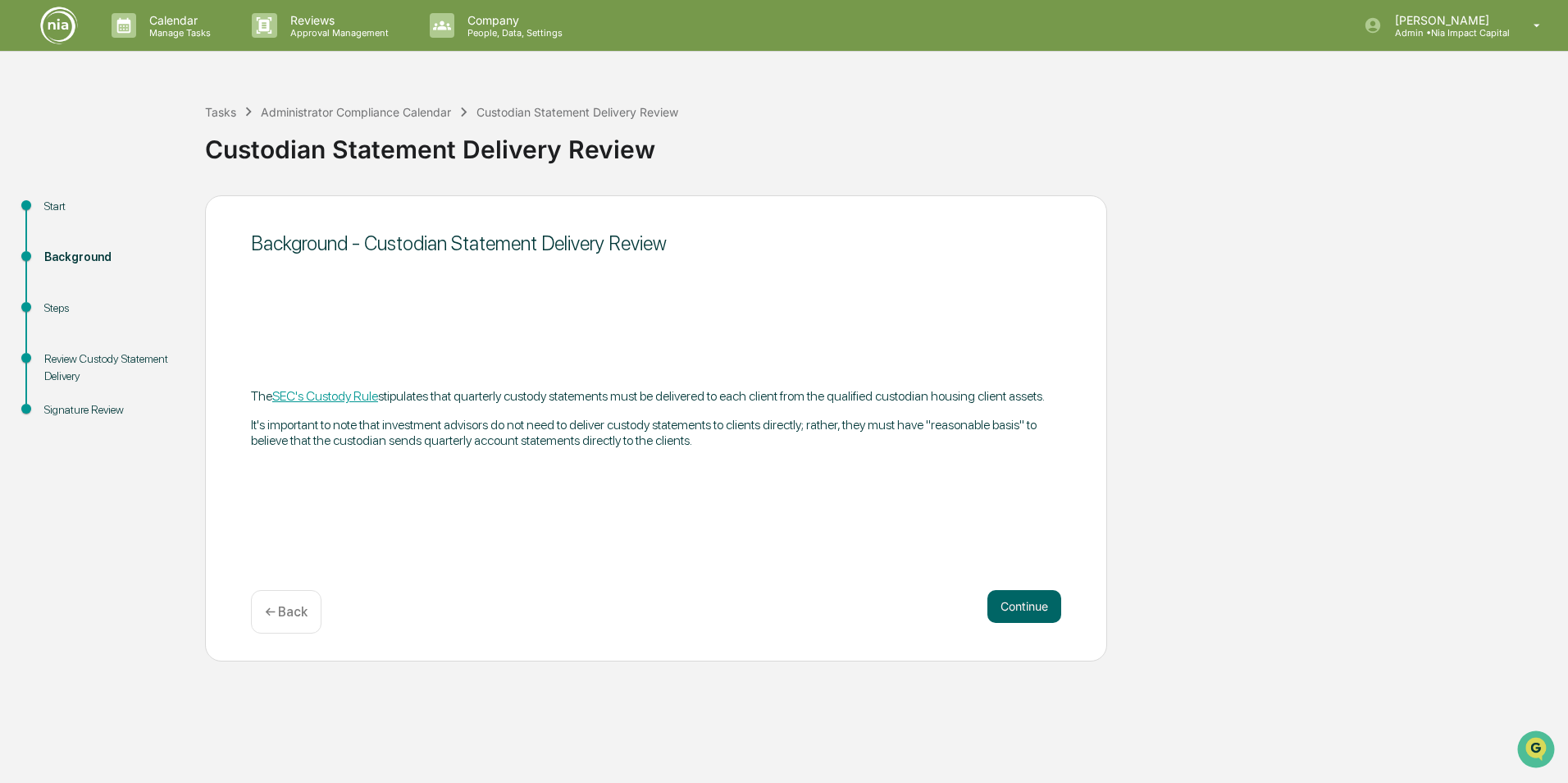
click at [275, 553] on p "← Back" at bounding box center [286, 612] width 42 height 15
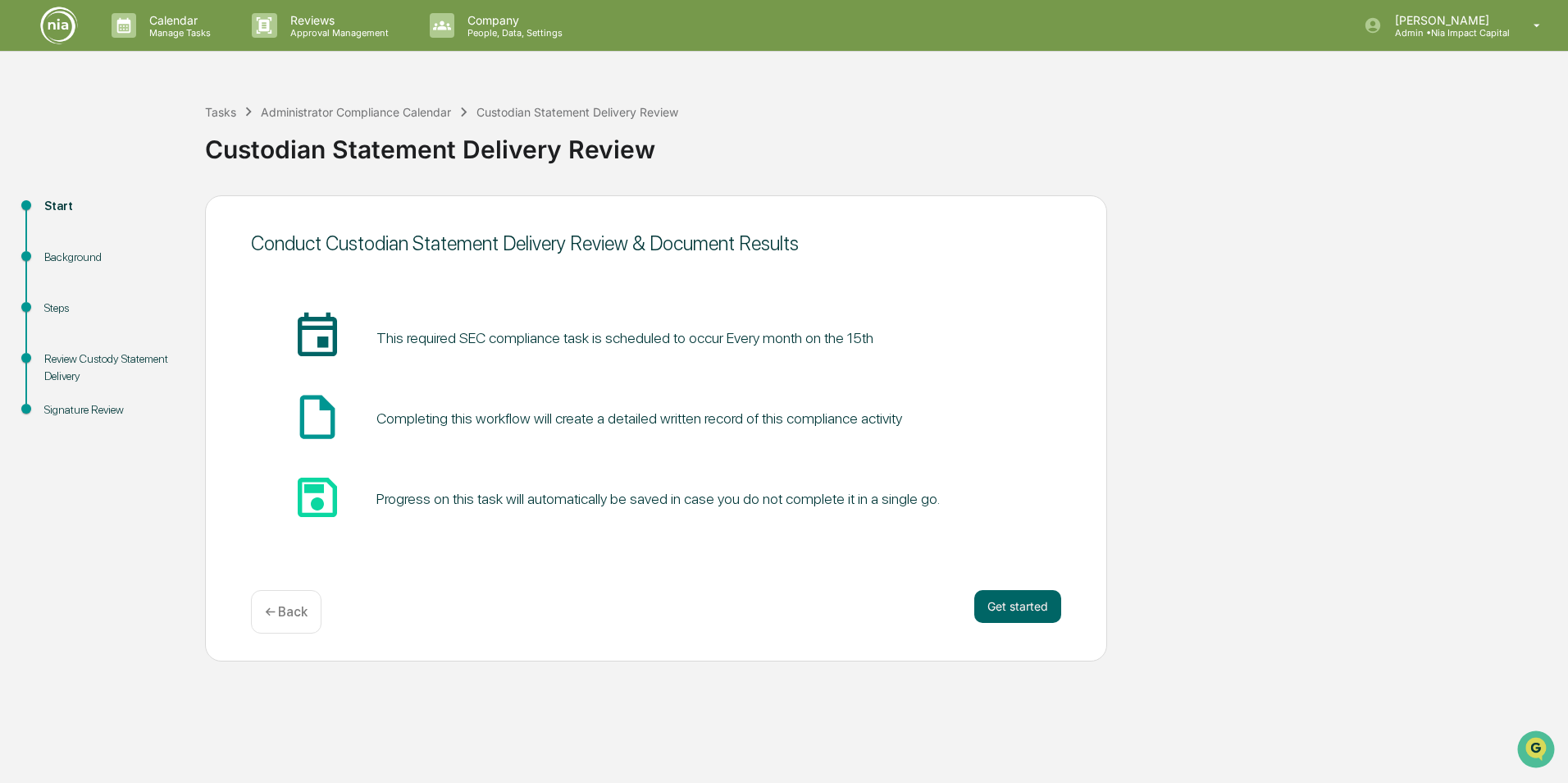
click at [281, 553] on p "← Back" at bounding box center [286, 612] width 42 height 15
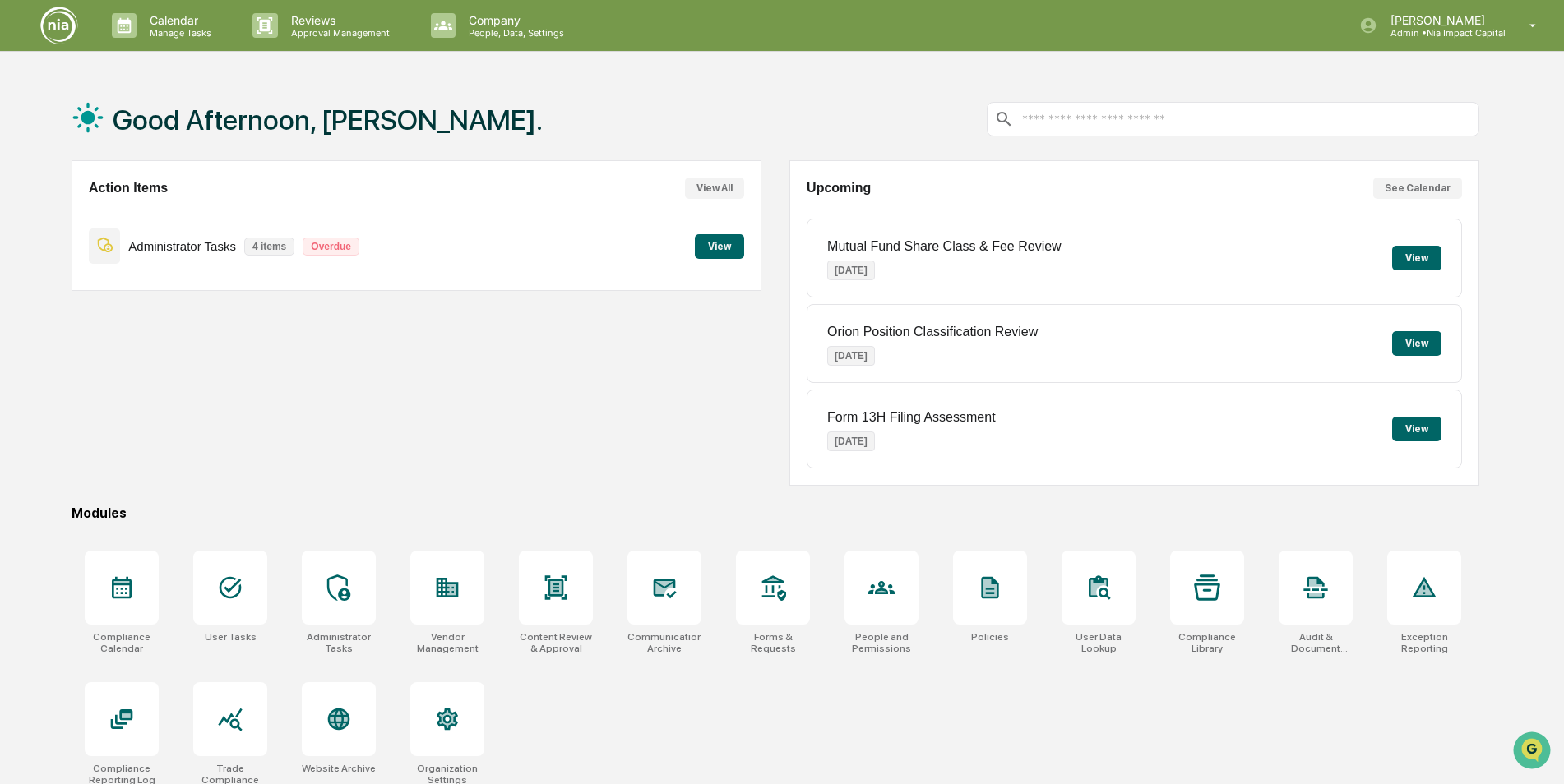
click at [727, 253] on button "View" at bounding box center [719, 247] width 49 height 25
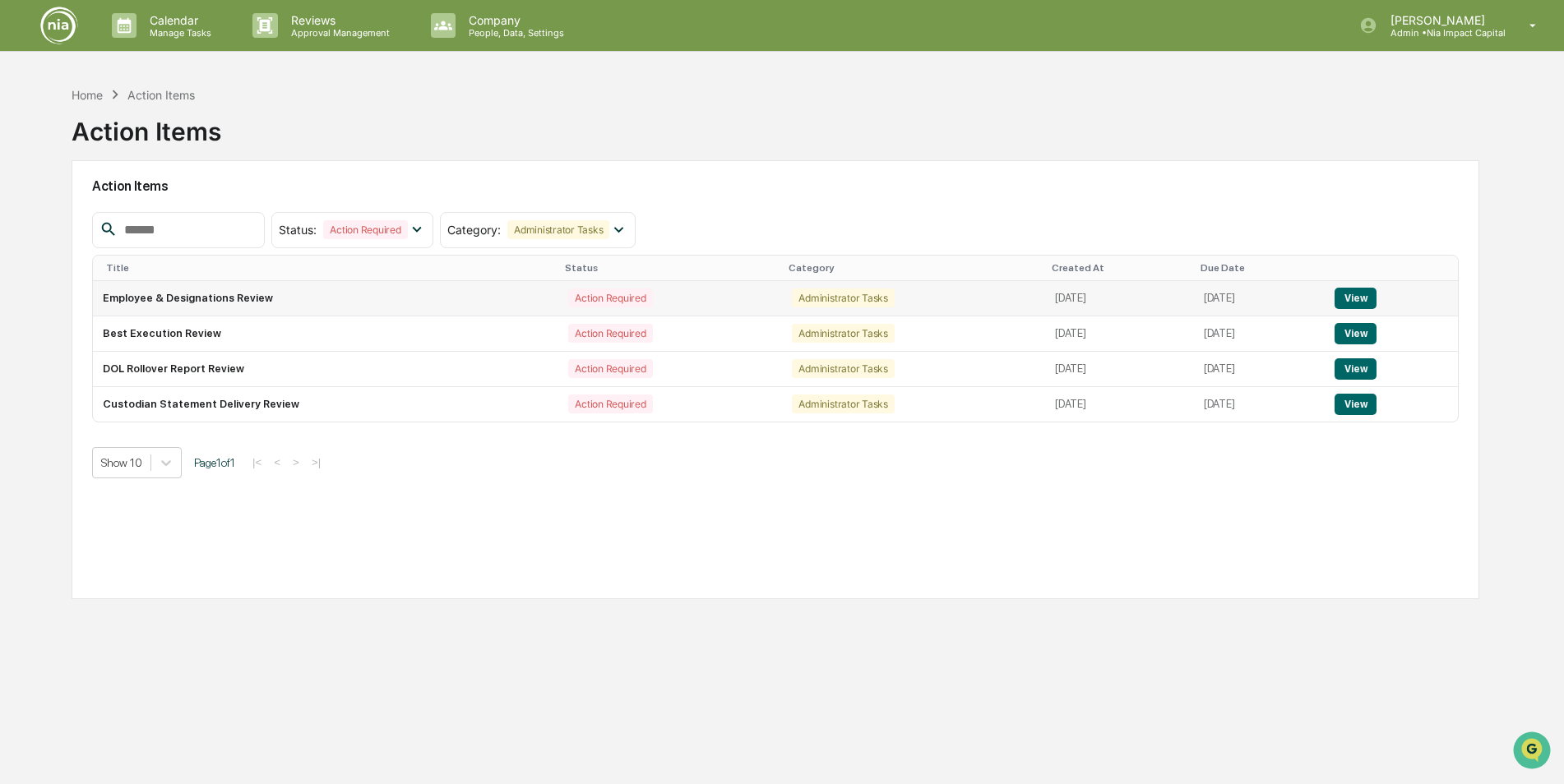
click at [1037, 304] on button "View" at bounding box center [1355, 298] width 42 height 21
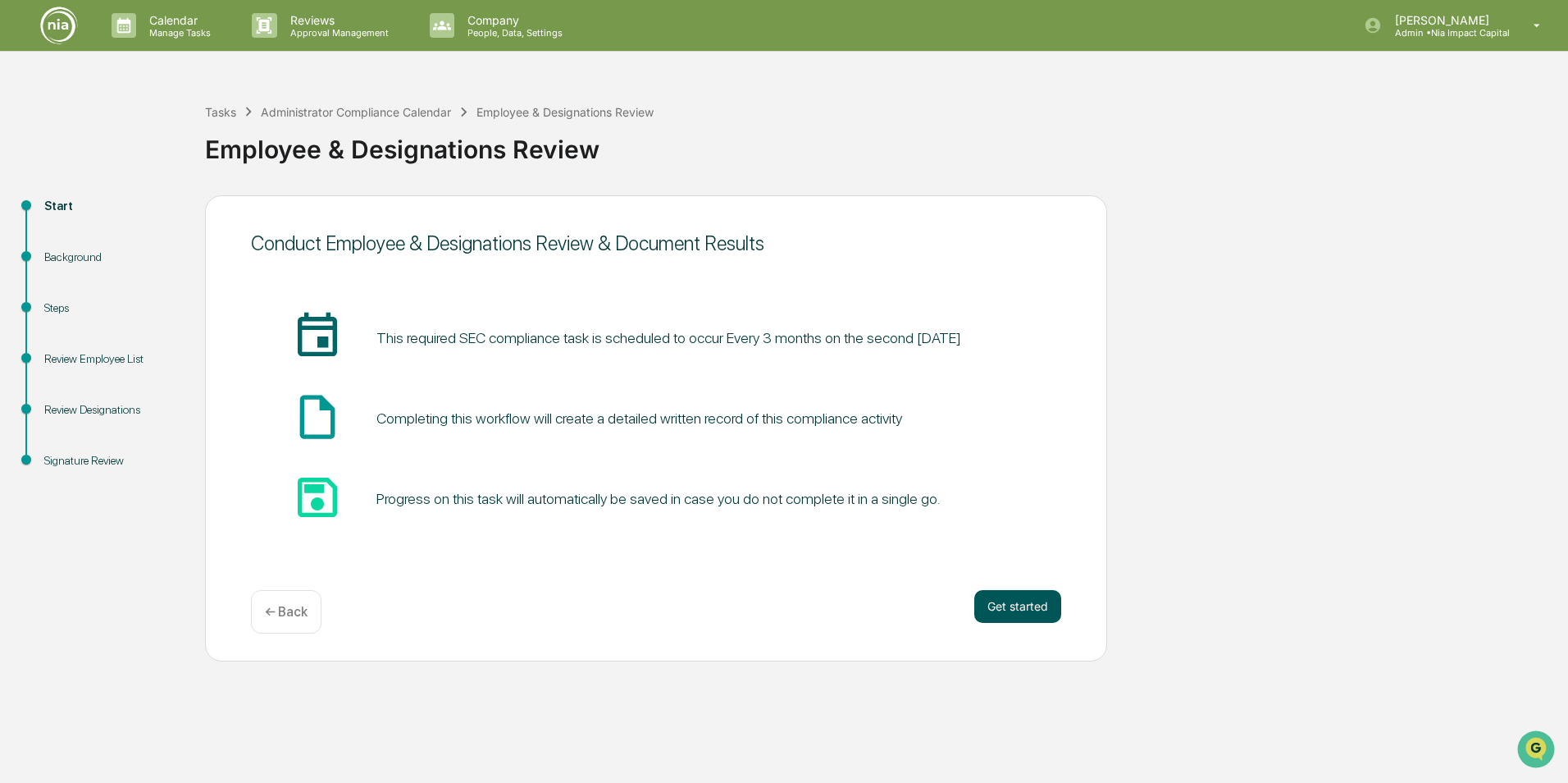
click at [1035, 553] on button "Get started" at bounding box center [1018, 606] width 87 height 33
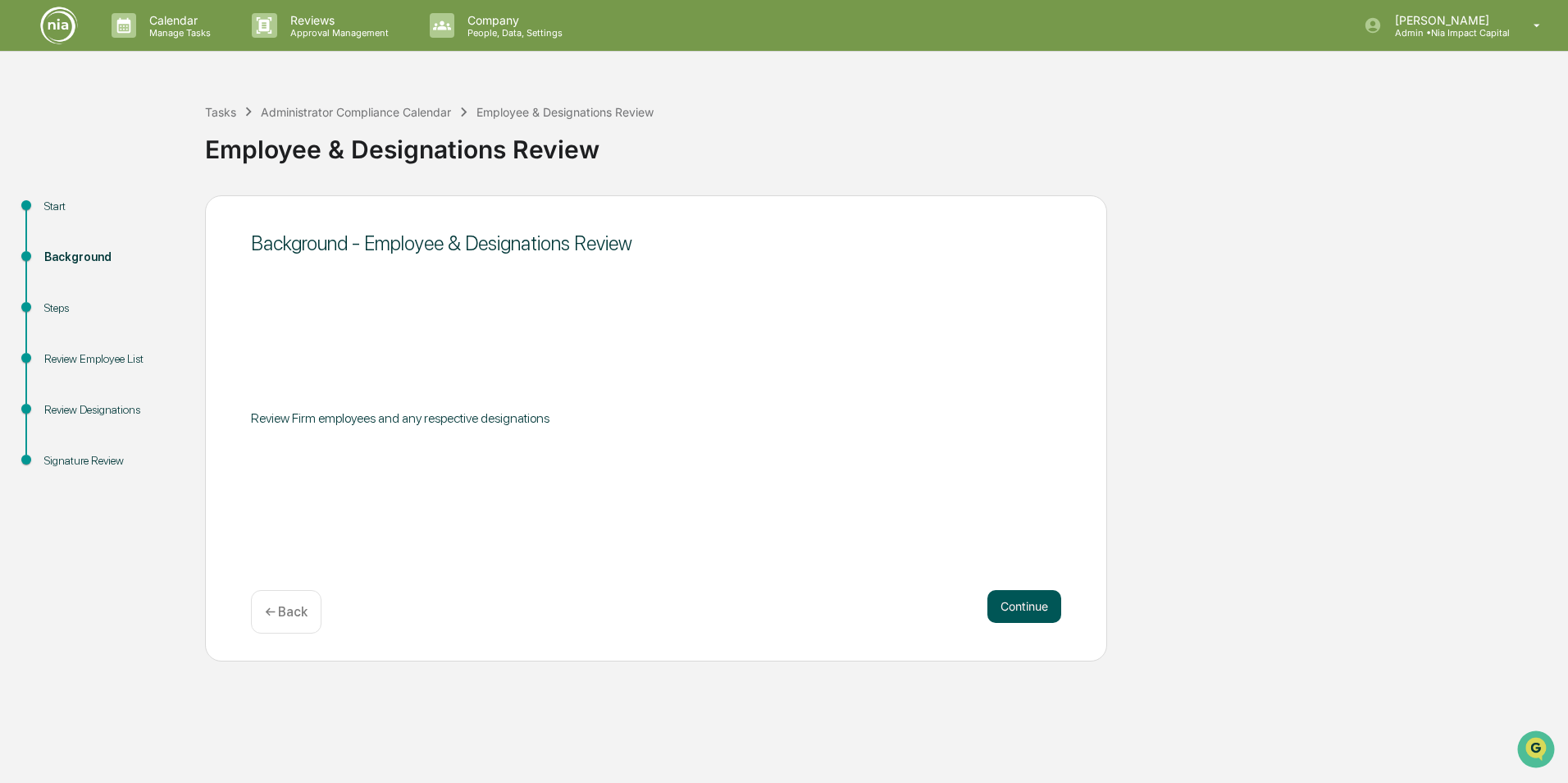
click at [1035, 553] on button "Continue" at bounding box center [1024, 606] width 74 height 33
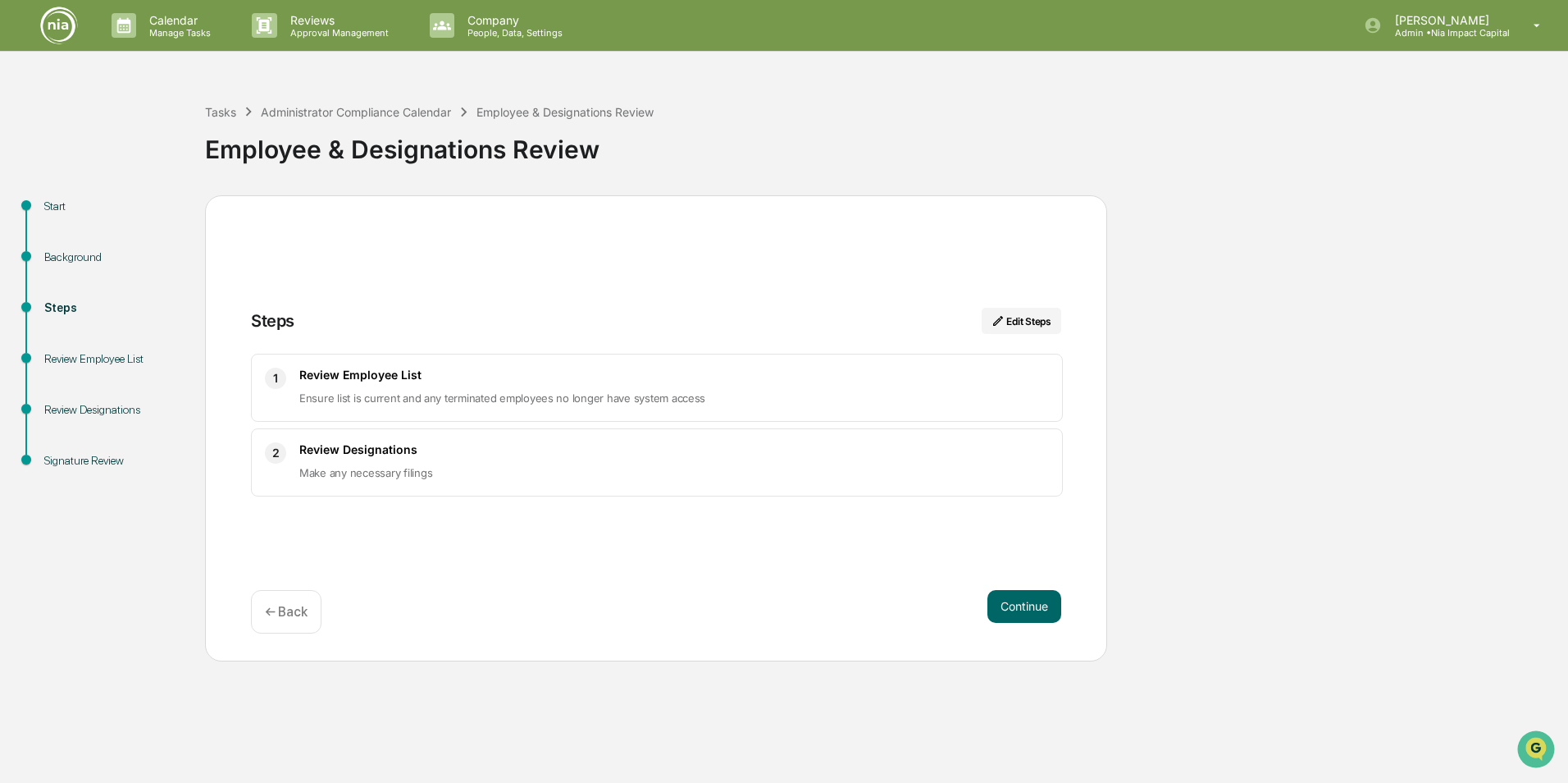
click at [1035, 553] on button "Continue" at bounding box center [1024, 606] width 74 height 33
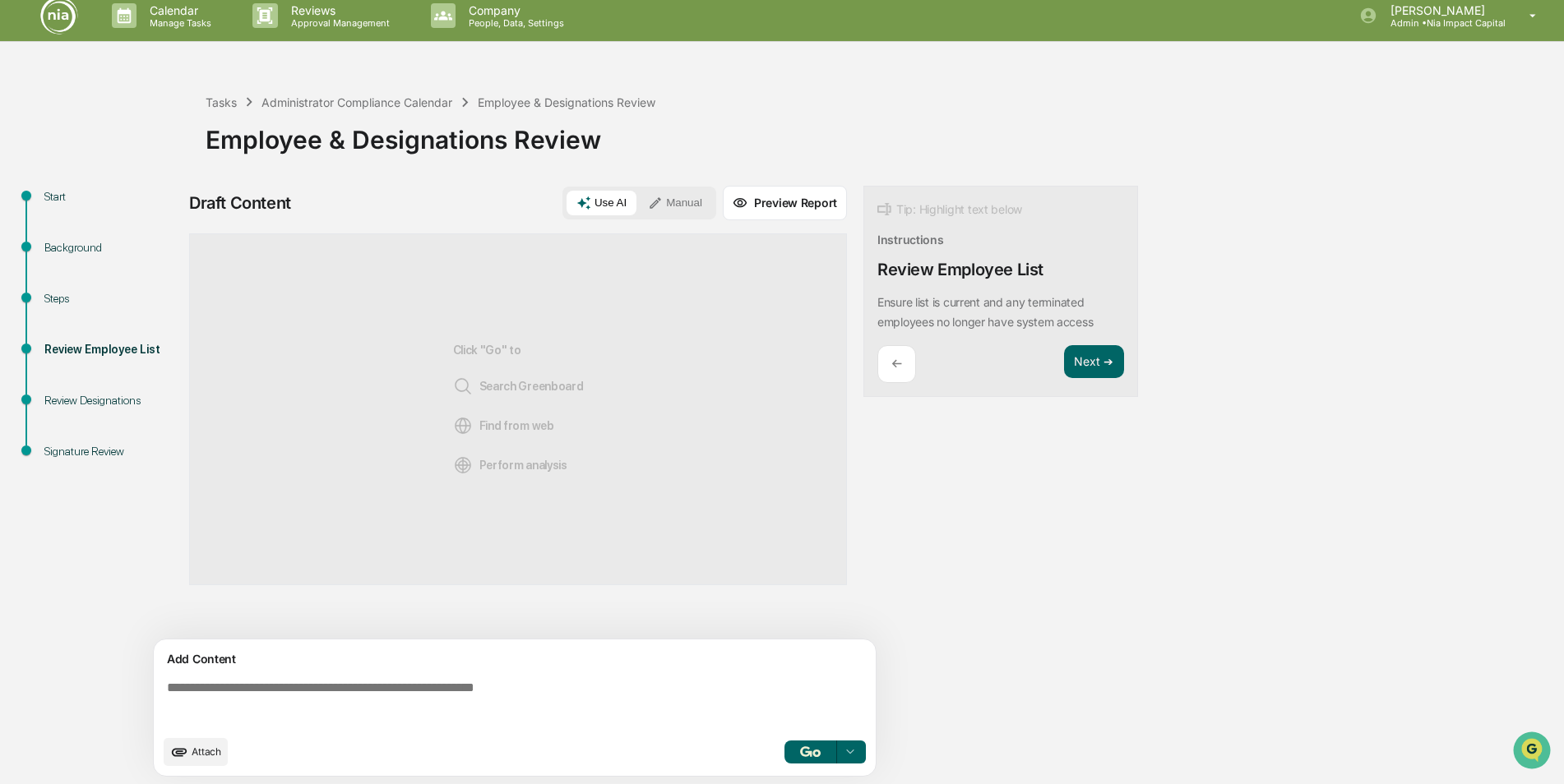
scroll to position [12, 0]
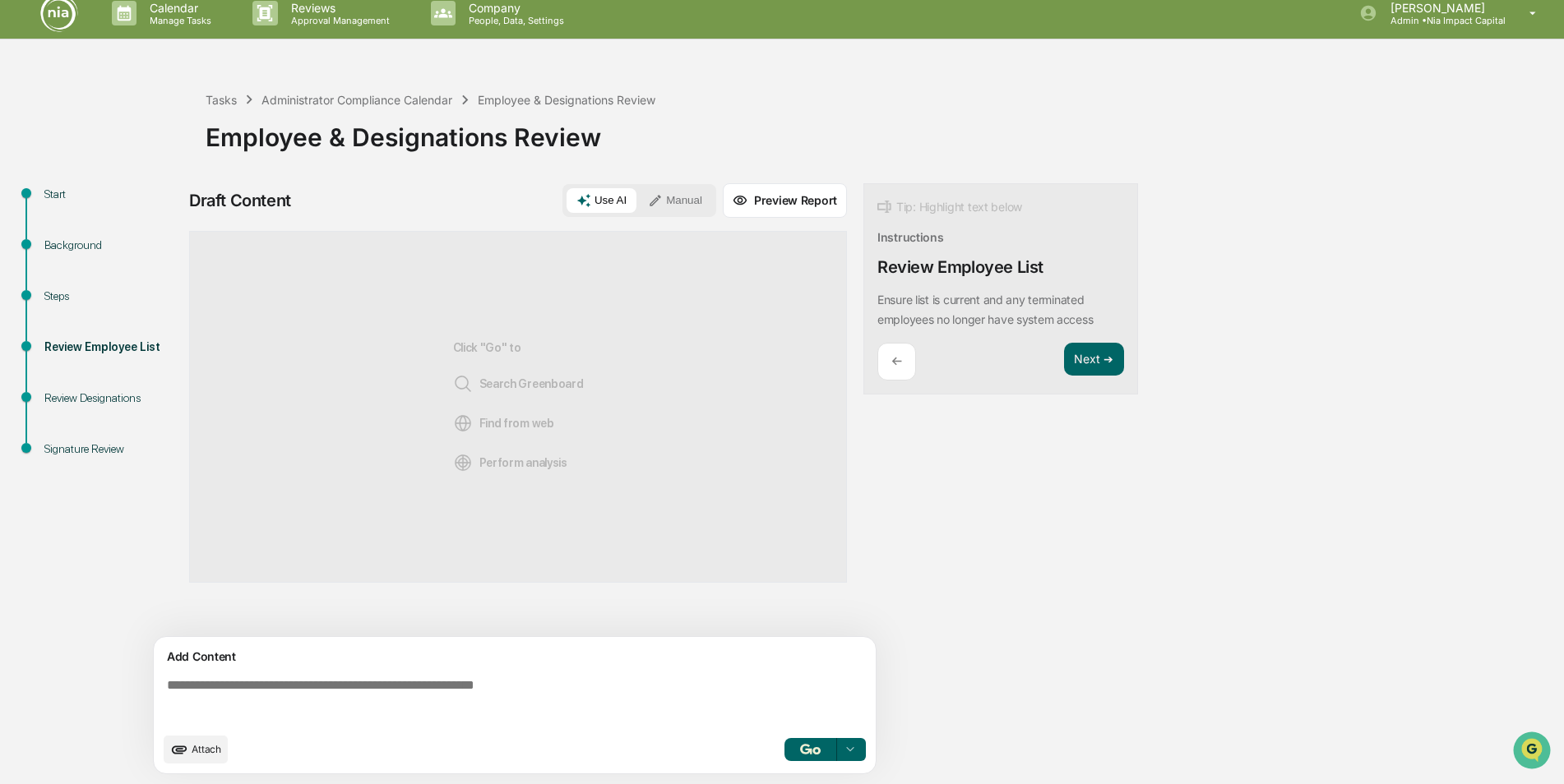
click at [910, 363] on div "←" at bounding box center [897, 362] width 38 height 38
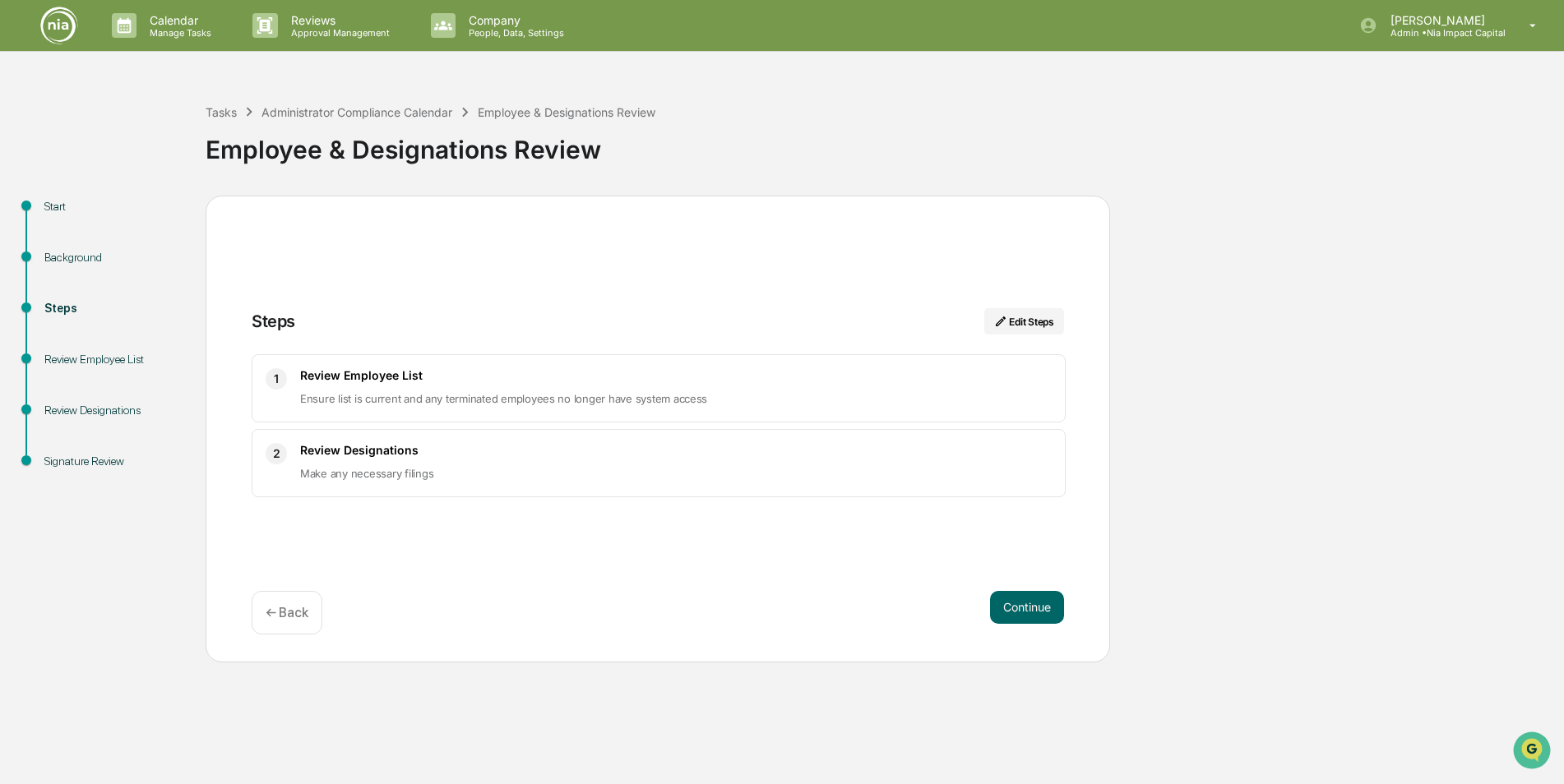
scroll to position [0, 0]
click at [304, 553] on div "← Back" at bounding box center [287, 612] width 71 height 43
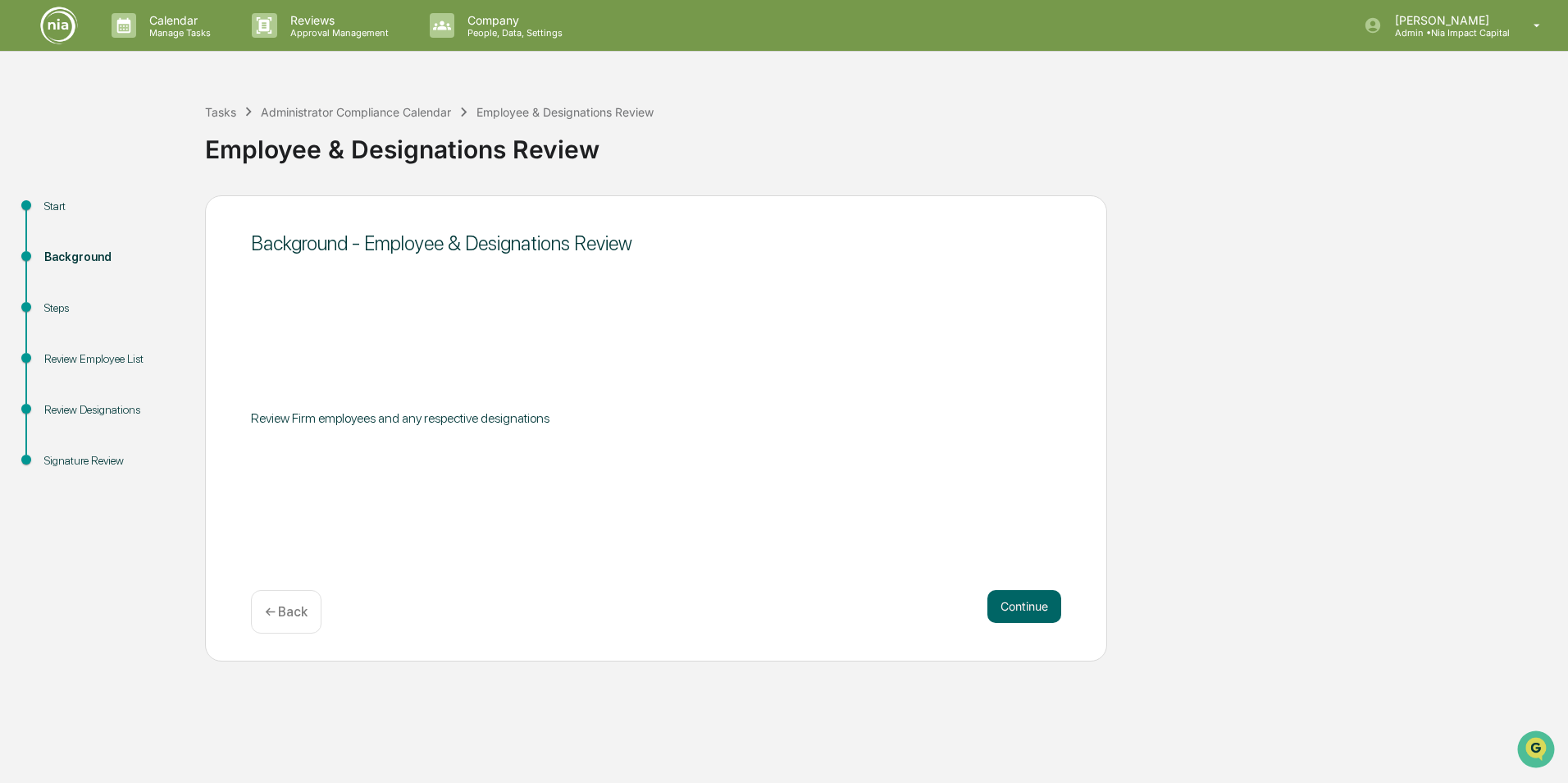
click at [303, 553] on div "← Back" at bounding box center [287, 611] width 71 height 43
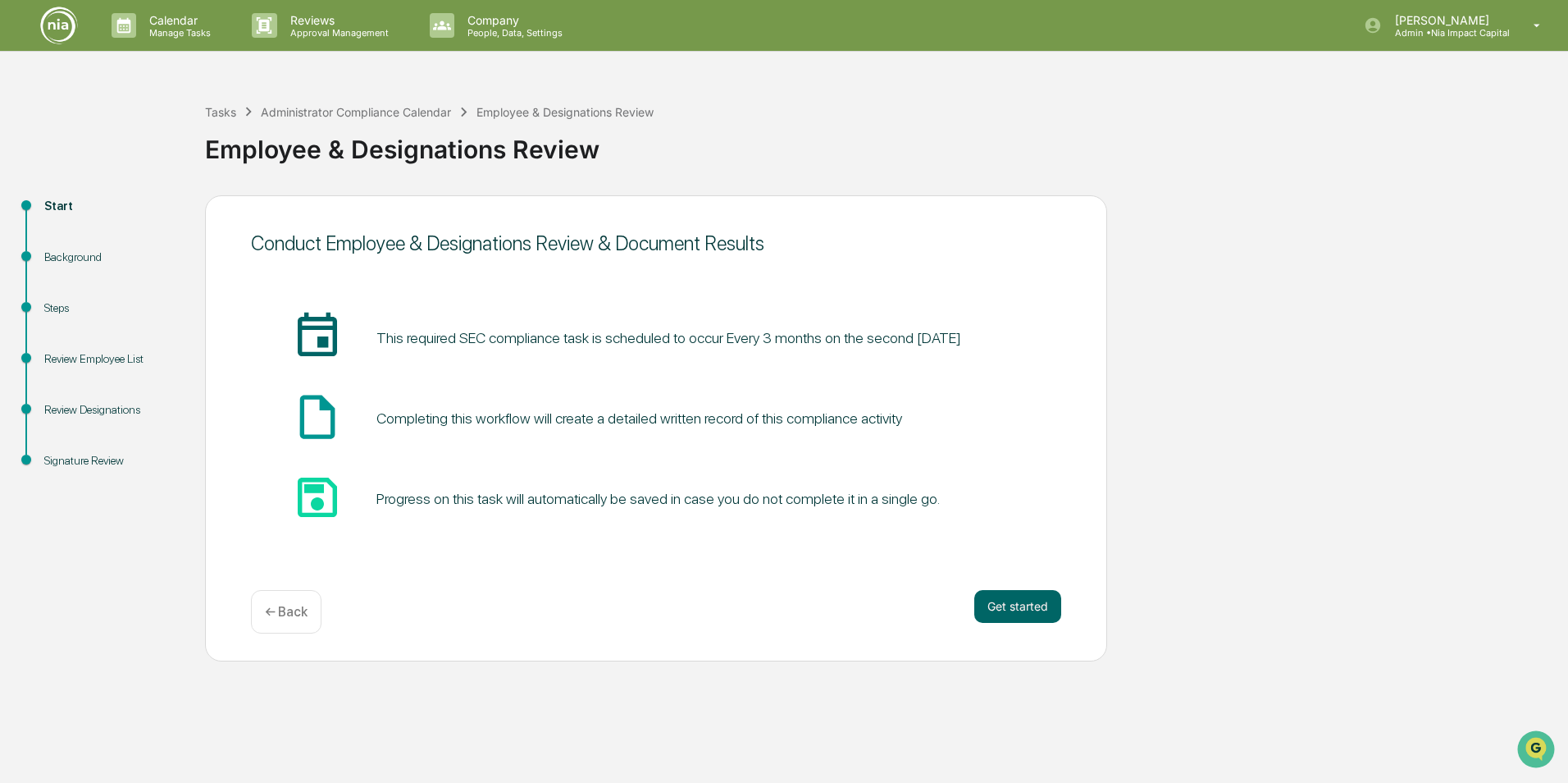
click at [303, 553] on div "← Back" at bounding box center [287, 611] width 71 height 43
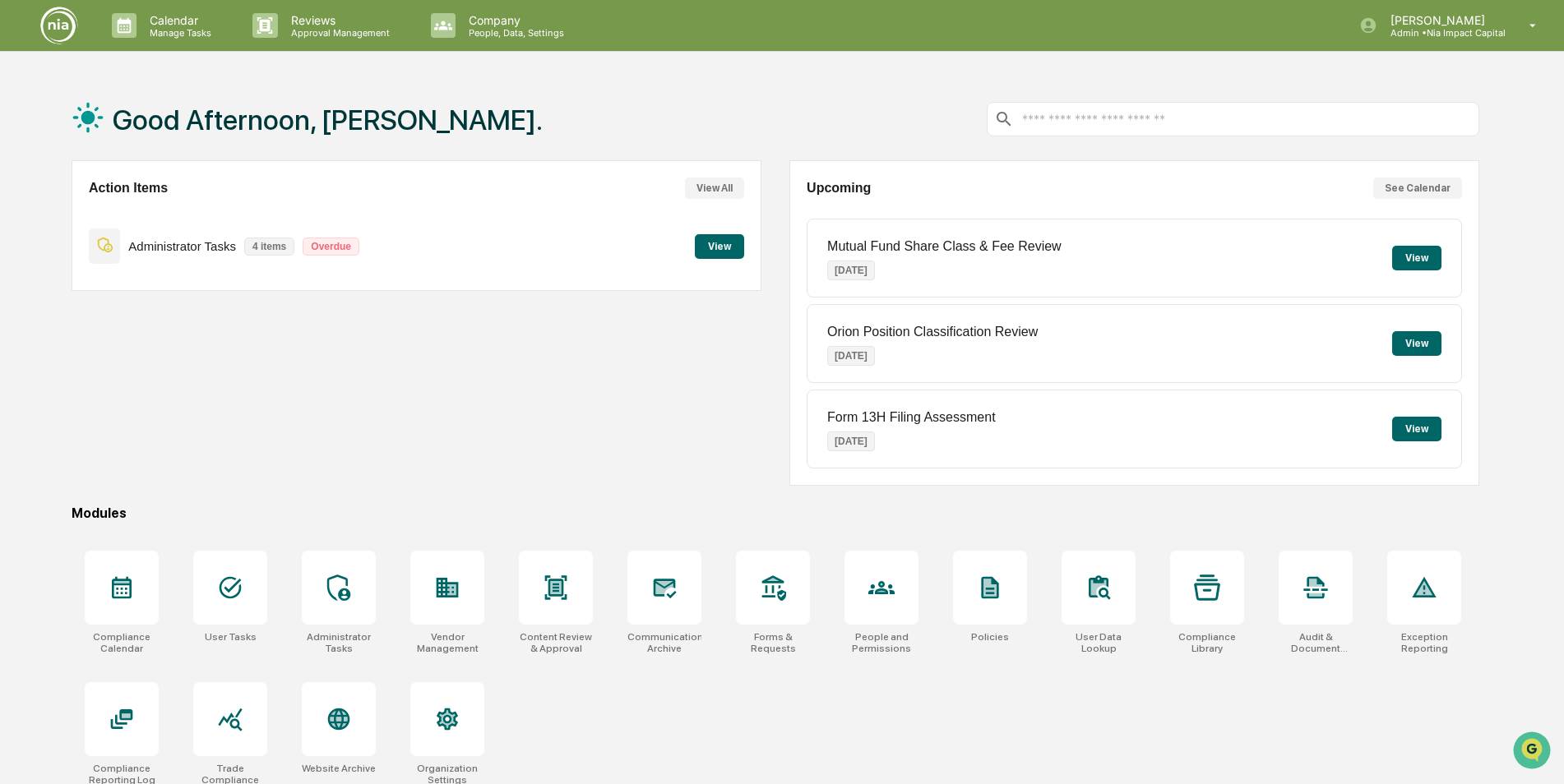
scroll to position [78, 0]
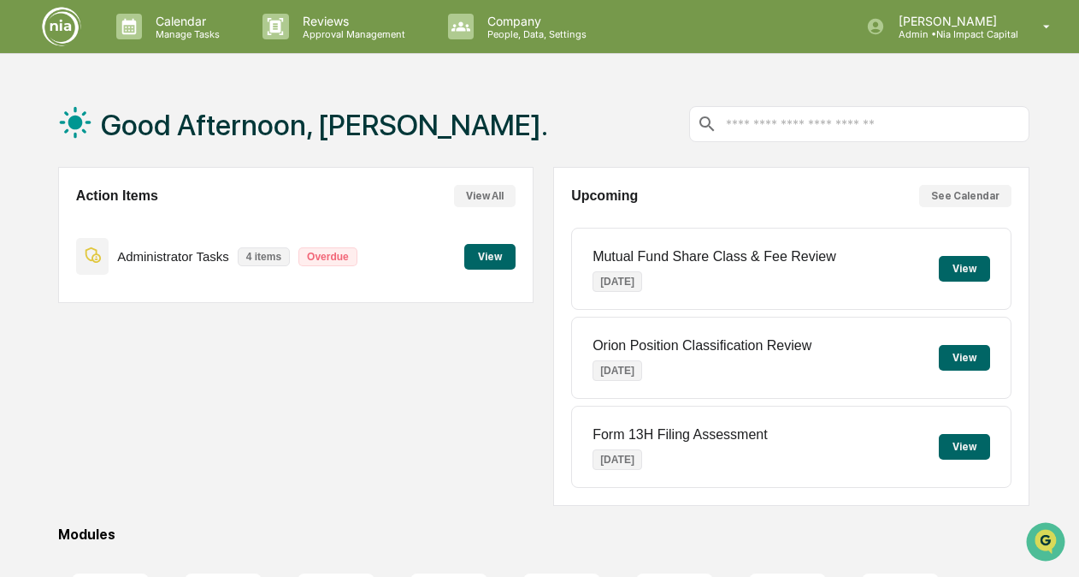
click at [486, 192] on button "View All" at bounding box center [485, 196] width 62 height 22
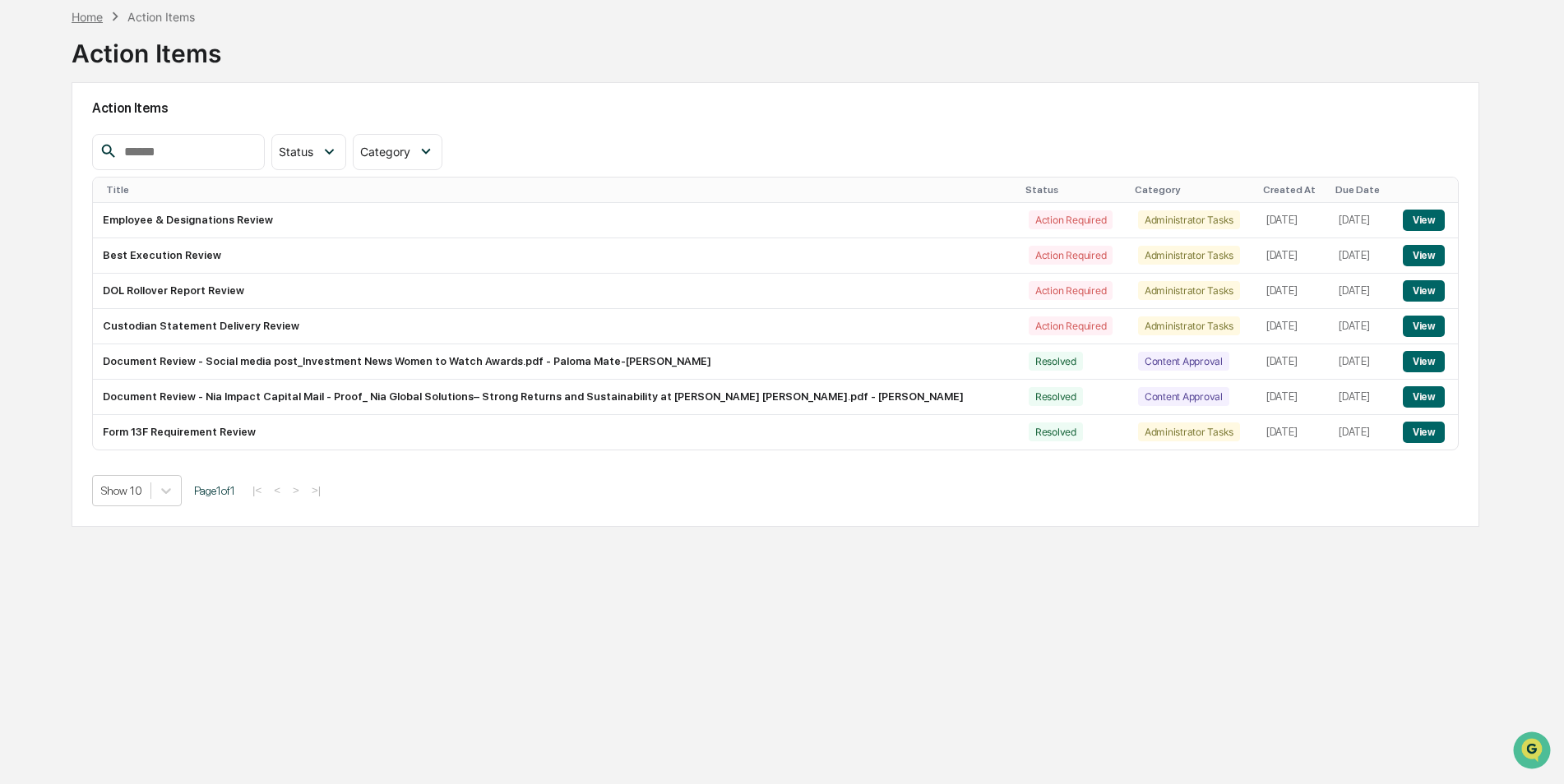
click at [88, 19] on div "Home" at bounding box center [87, 16] width 32 height 14
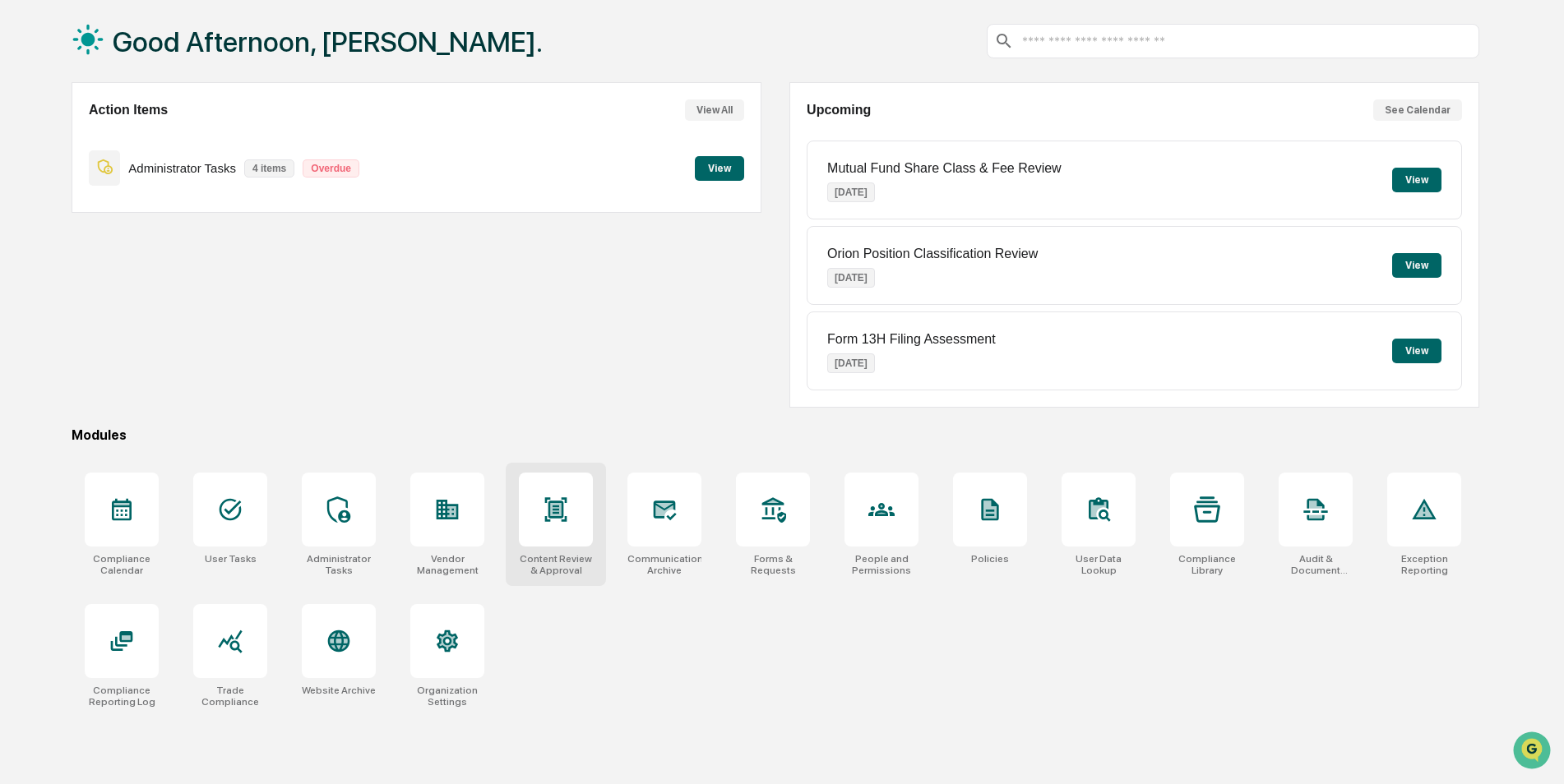
click at [576, 552] on div "Content Review & Approval" at bounding box center [556, 525] width 100 height 123
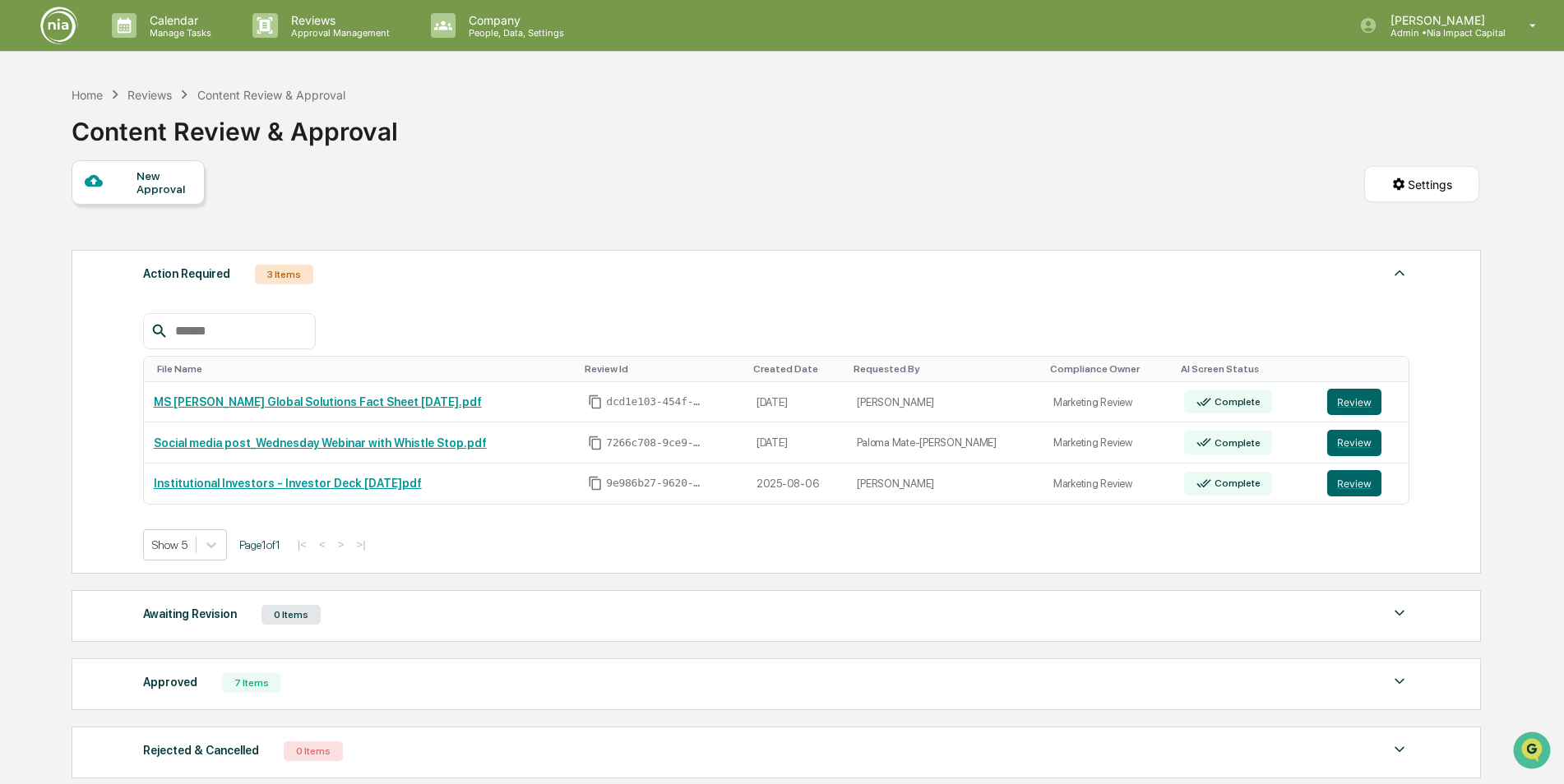
click at [1393, 683] on img at bounding box center [1400, 681] width 20 height 20
click at [1352, 405] on button "Review" at bounding box center [1354, 402] width 54 height 26
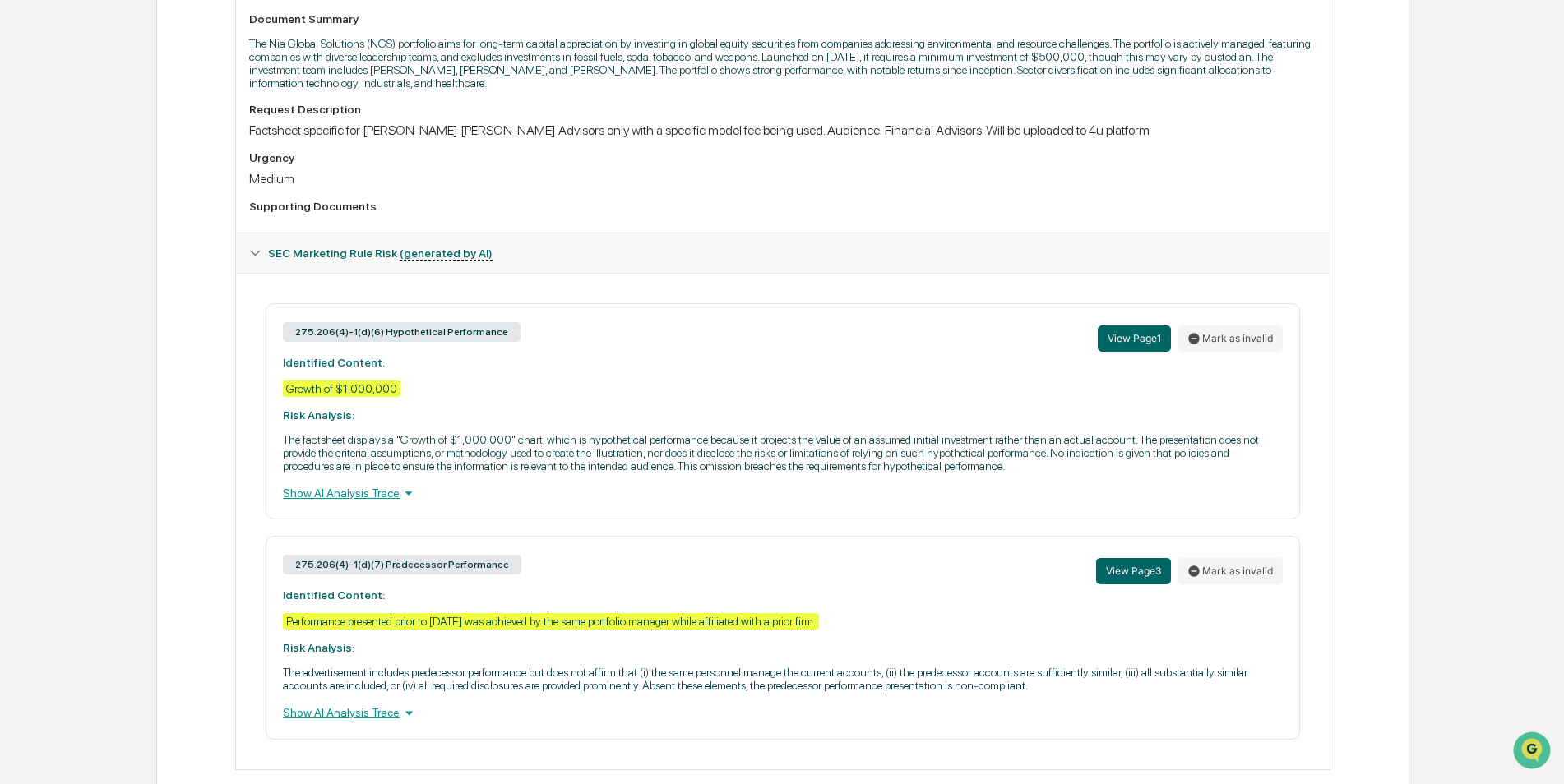
scroll to position [491, 0]
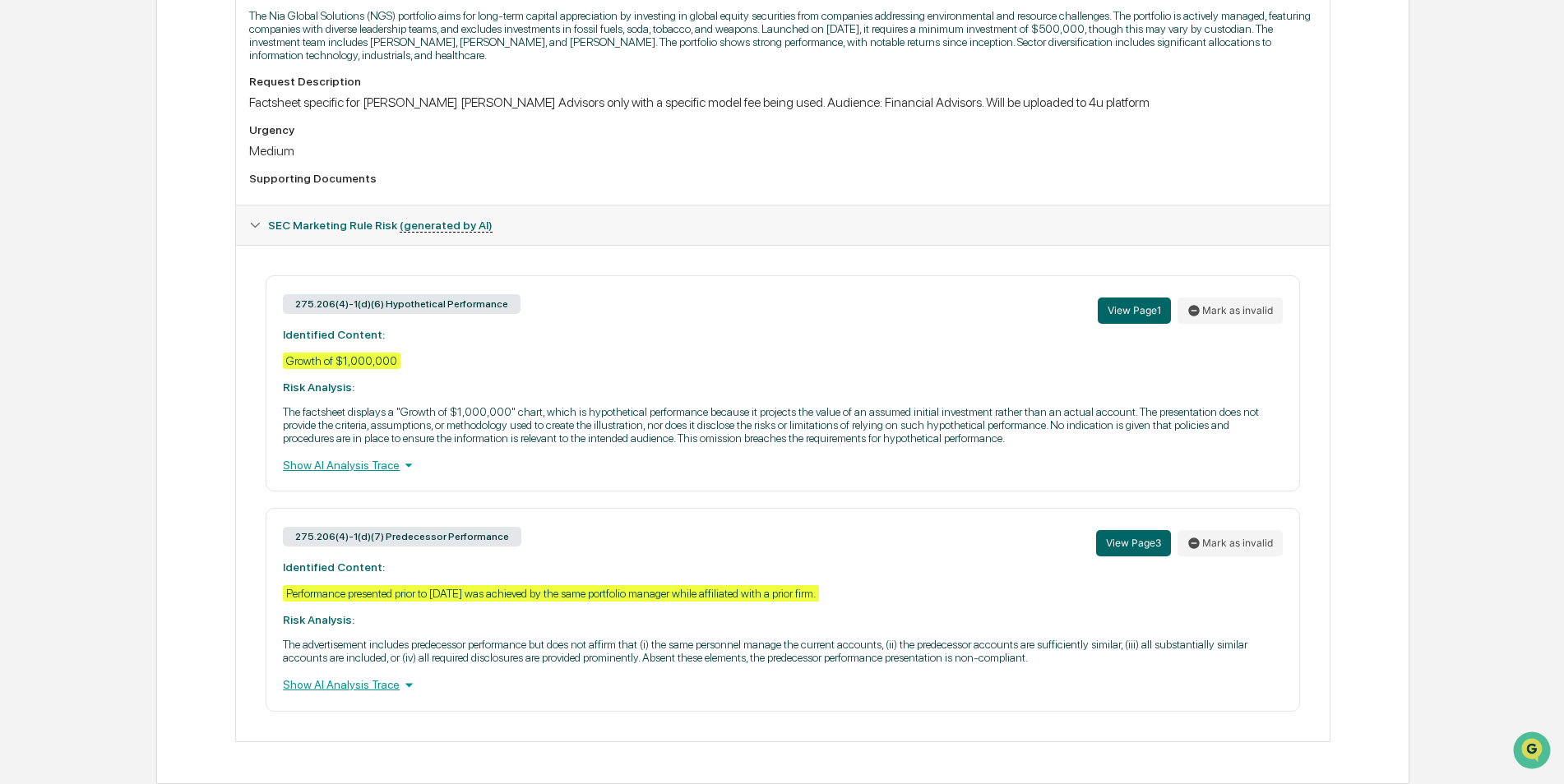
click at [372, 474] on div "Show AI Analysis Trace" at bounding box center [782, 465] width 999 height 18
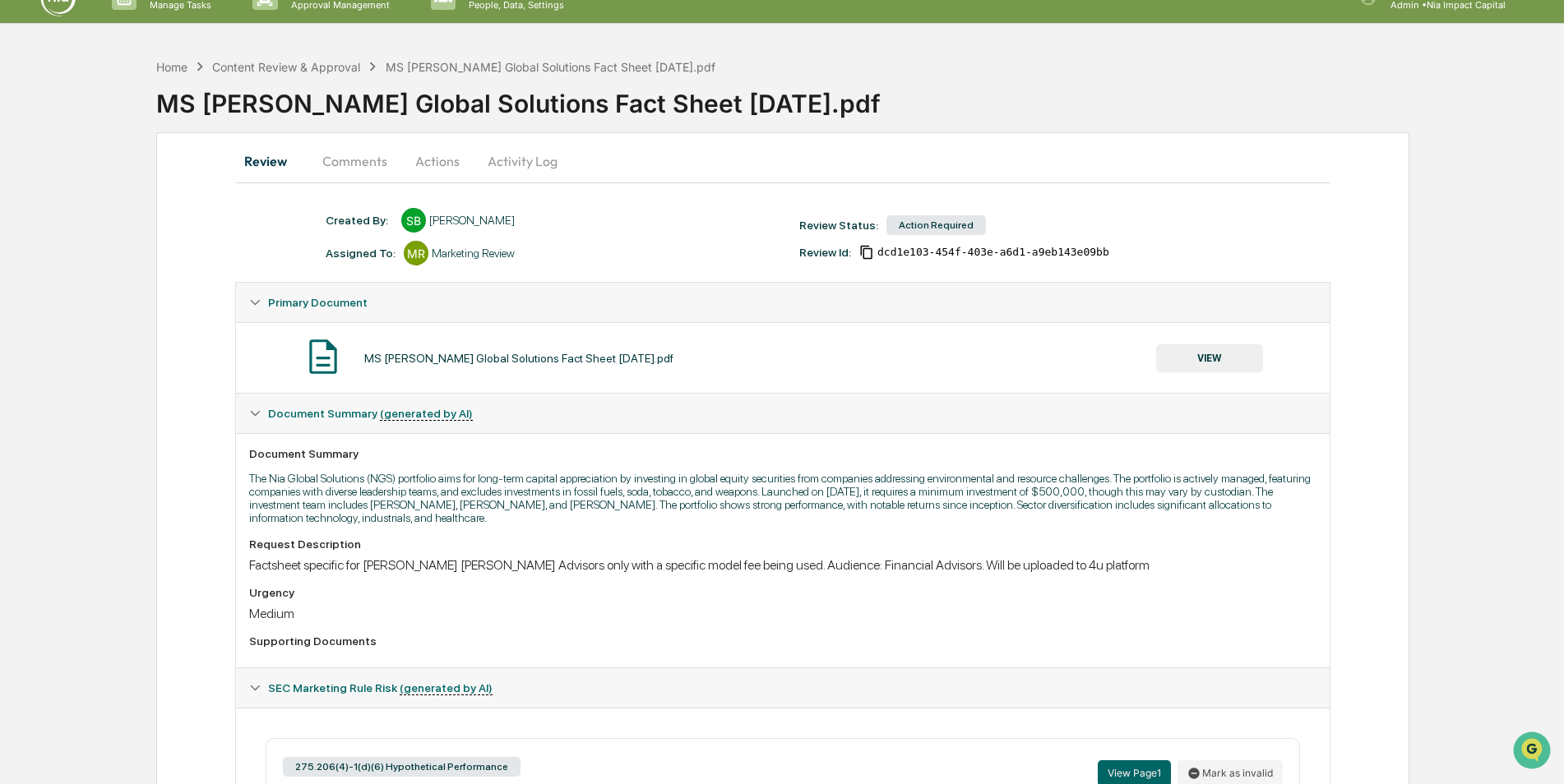
scroll to position [0, 0]
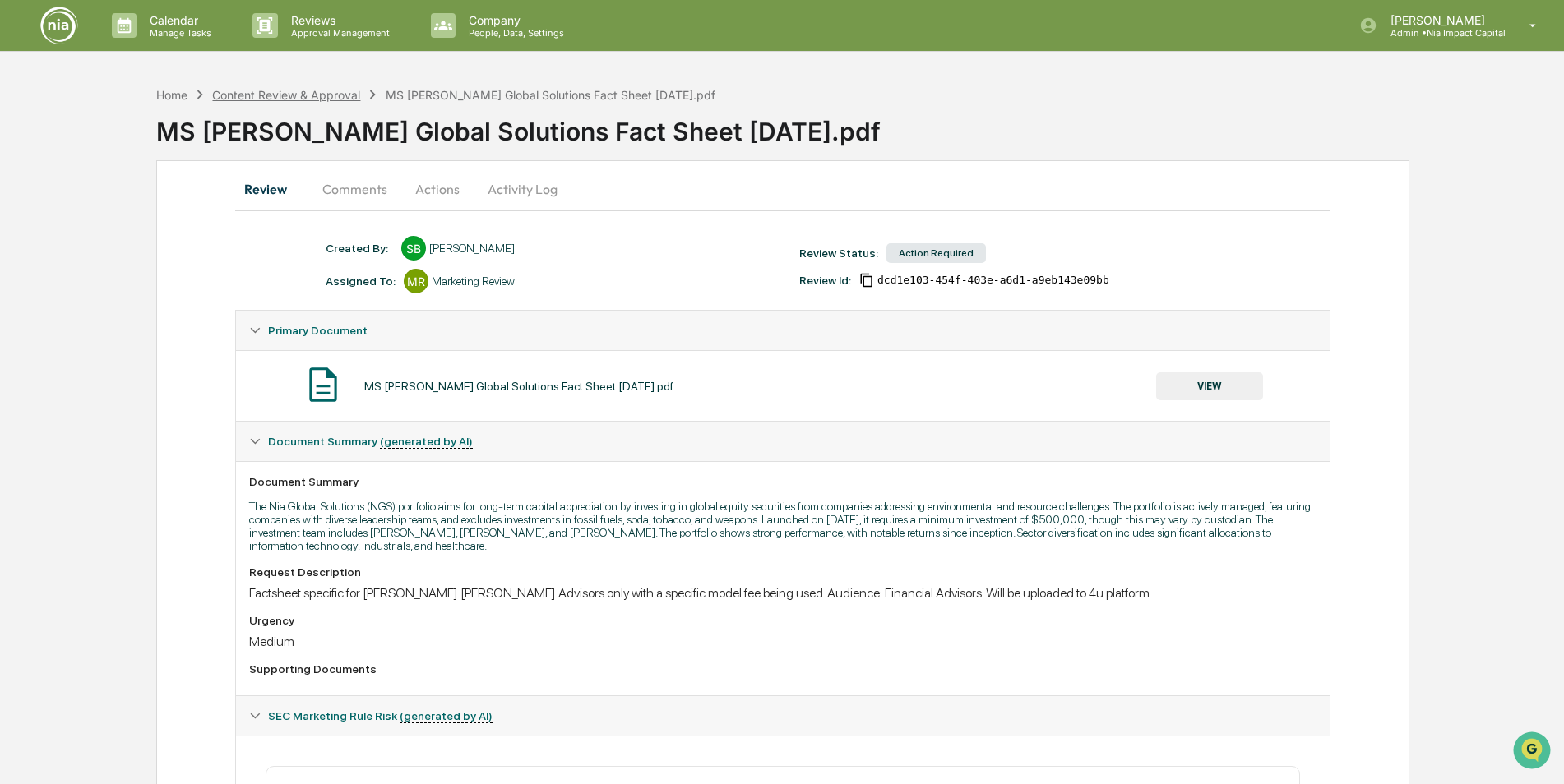
click at [293, 93] on div "Content Review & Approval" at bounding box center [286, 95] width 148 height 14
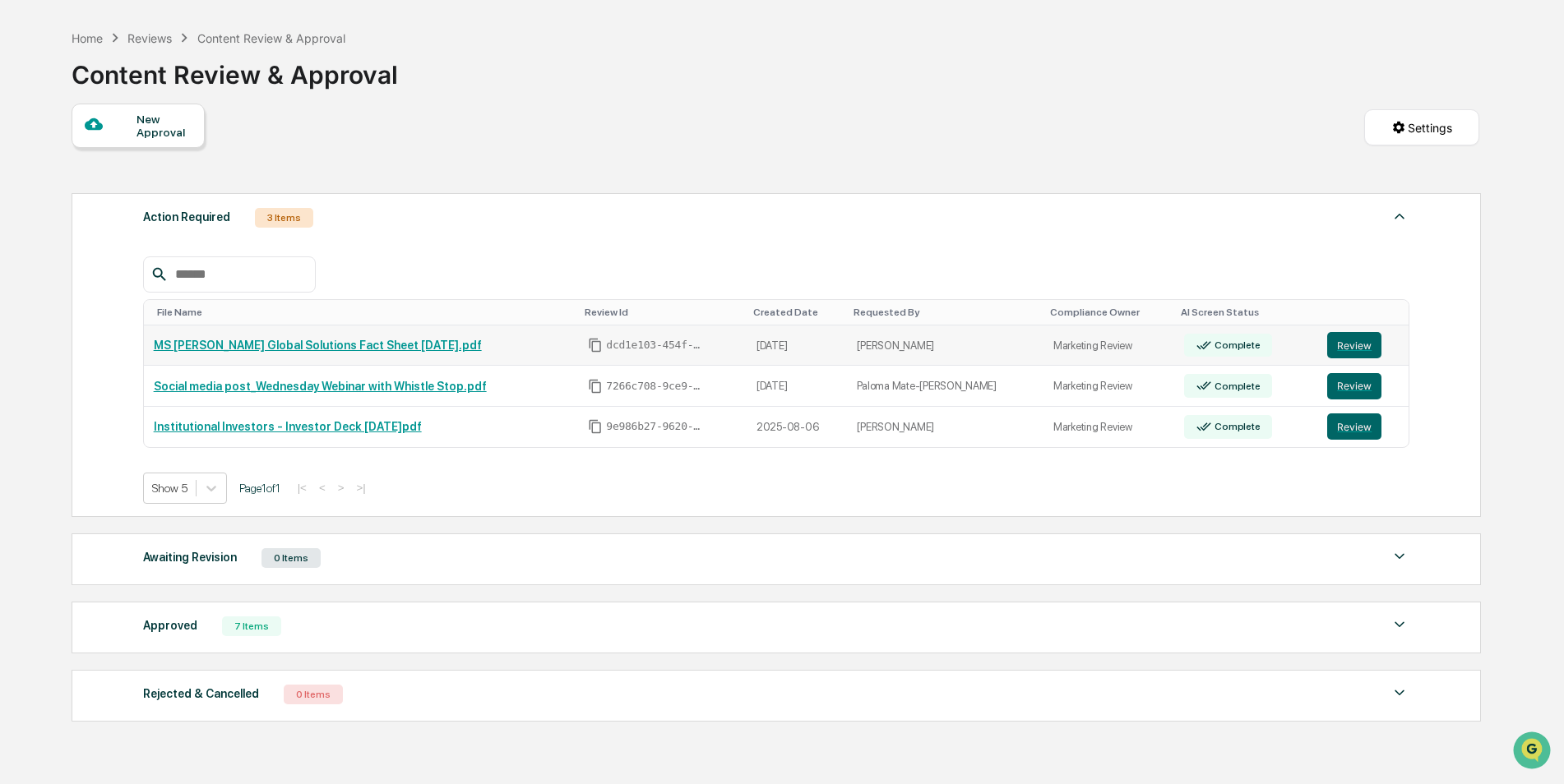
scroll to position [143, 0]
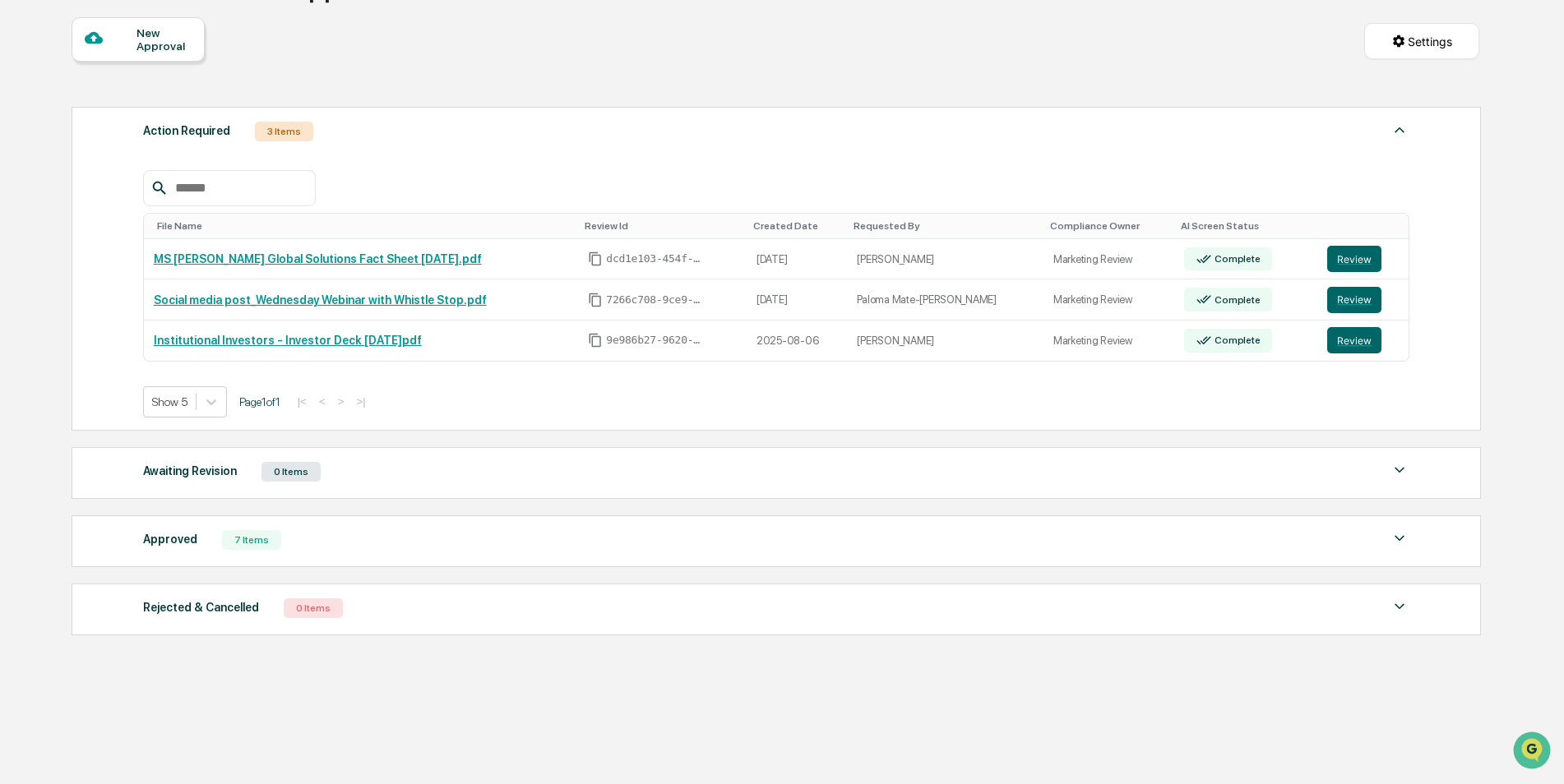
click at [162, 546] on div "Approved" at bounding box center [170, 539] width 54 height 21
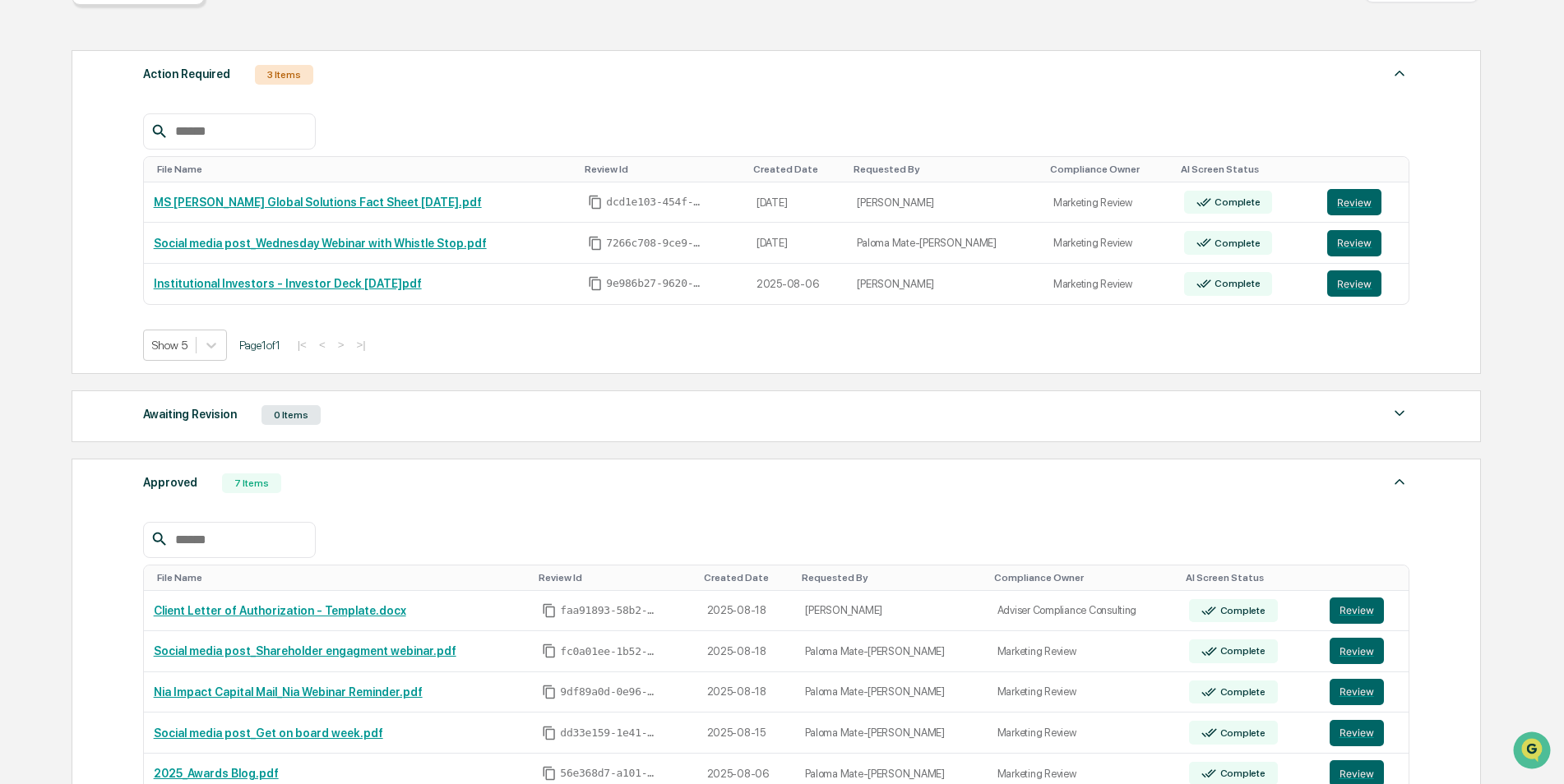
scroll to position [472, 0]
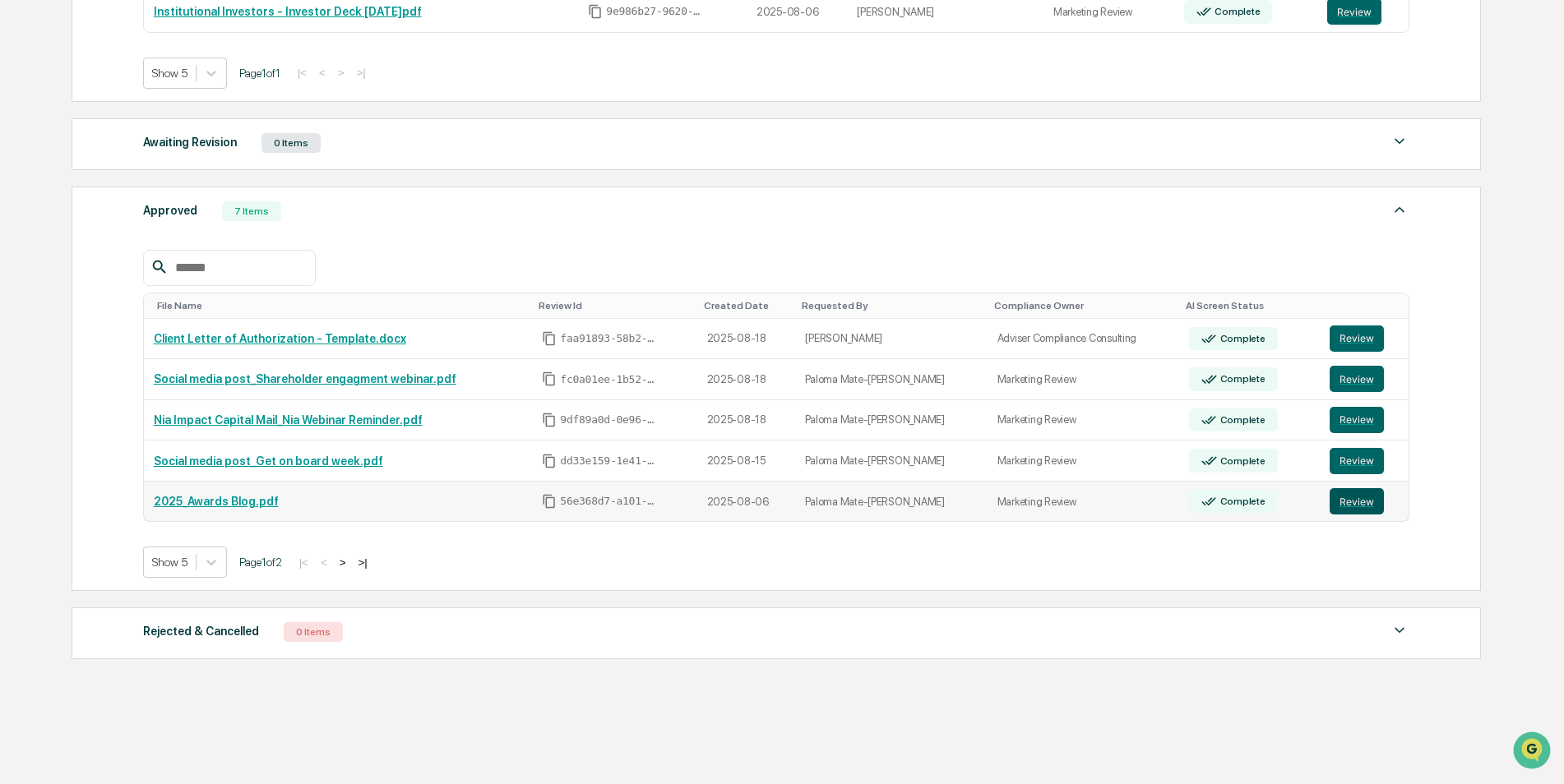
click at [1340, 502] on button "Review" at bounding box center [1356, 501] width 54 height 26
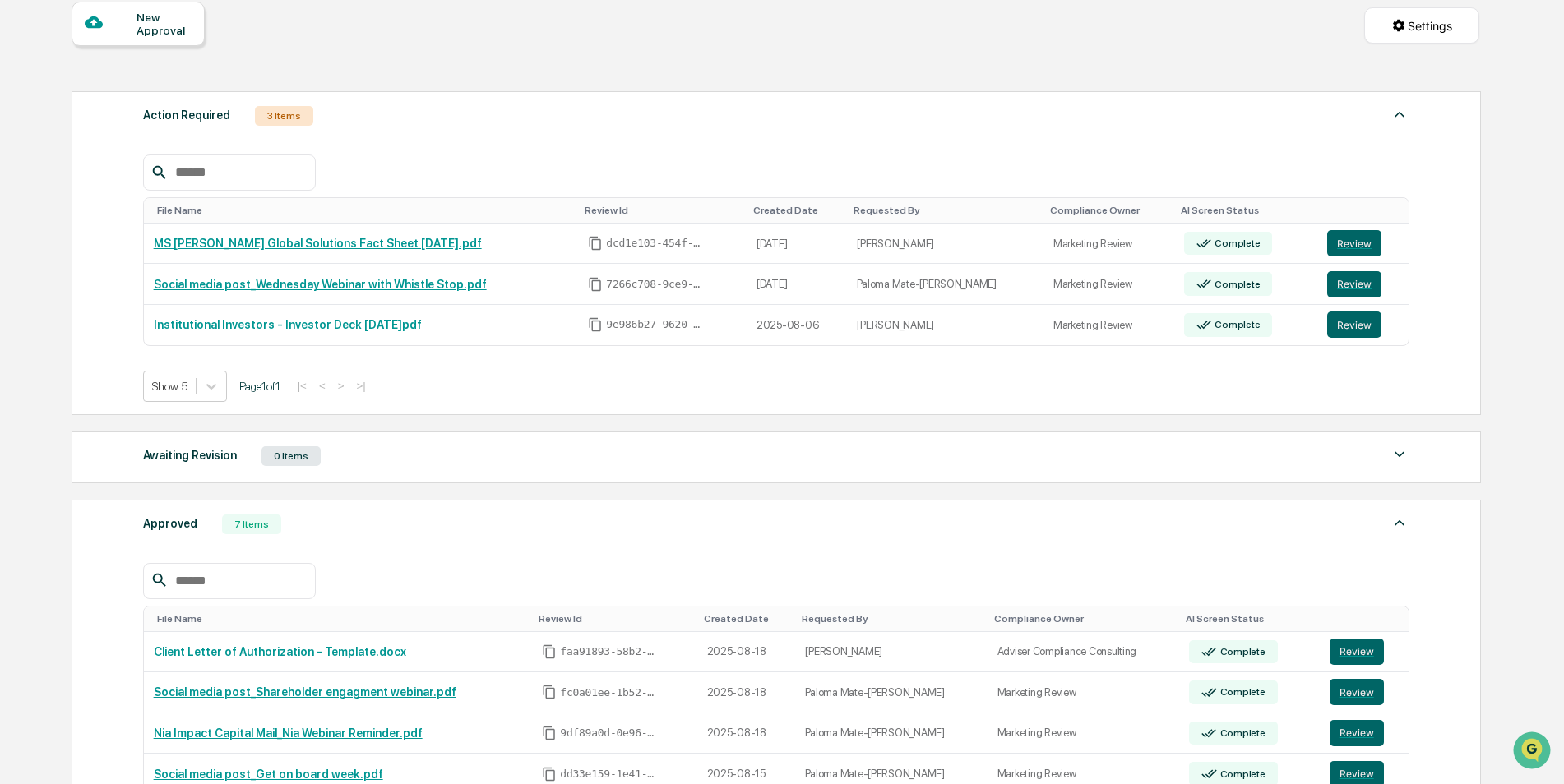
scroll to position [143, 0]
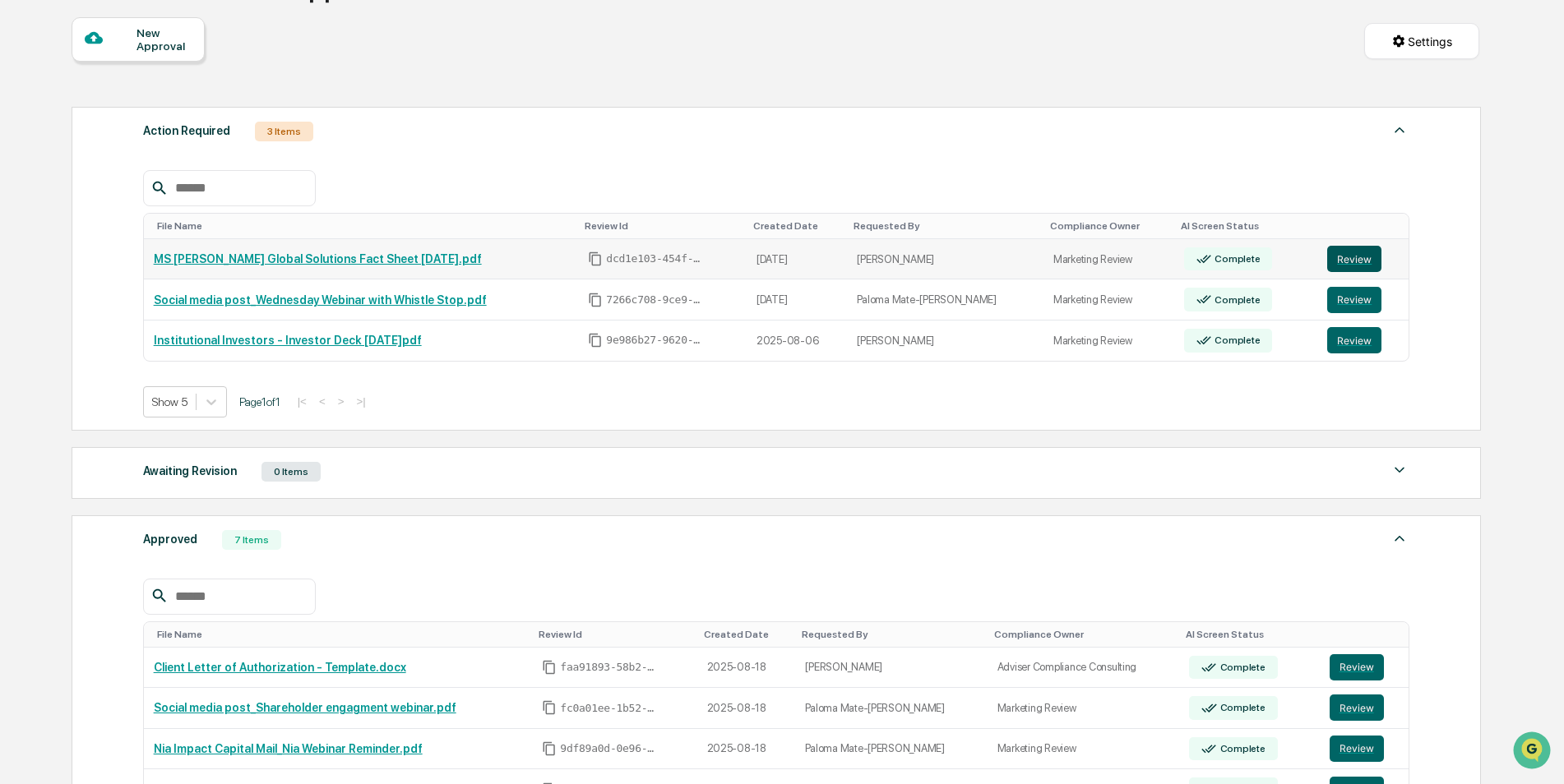
click at [1358, 258] on button "Review" at bounding box center [1354, 258] width 54 height 26
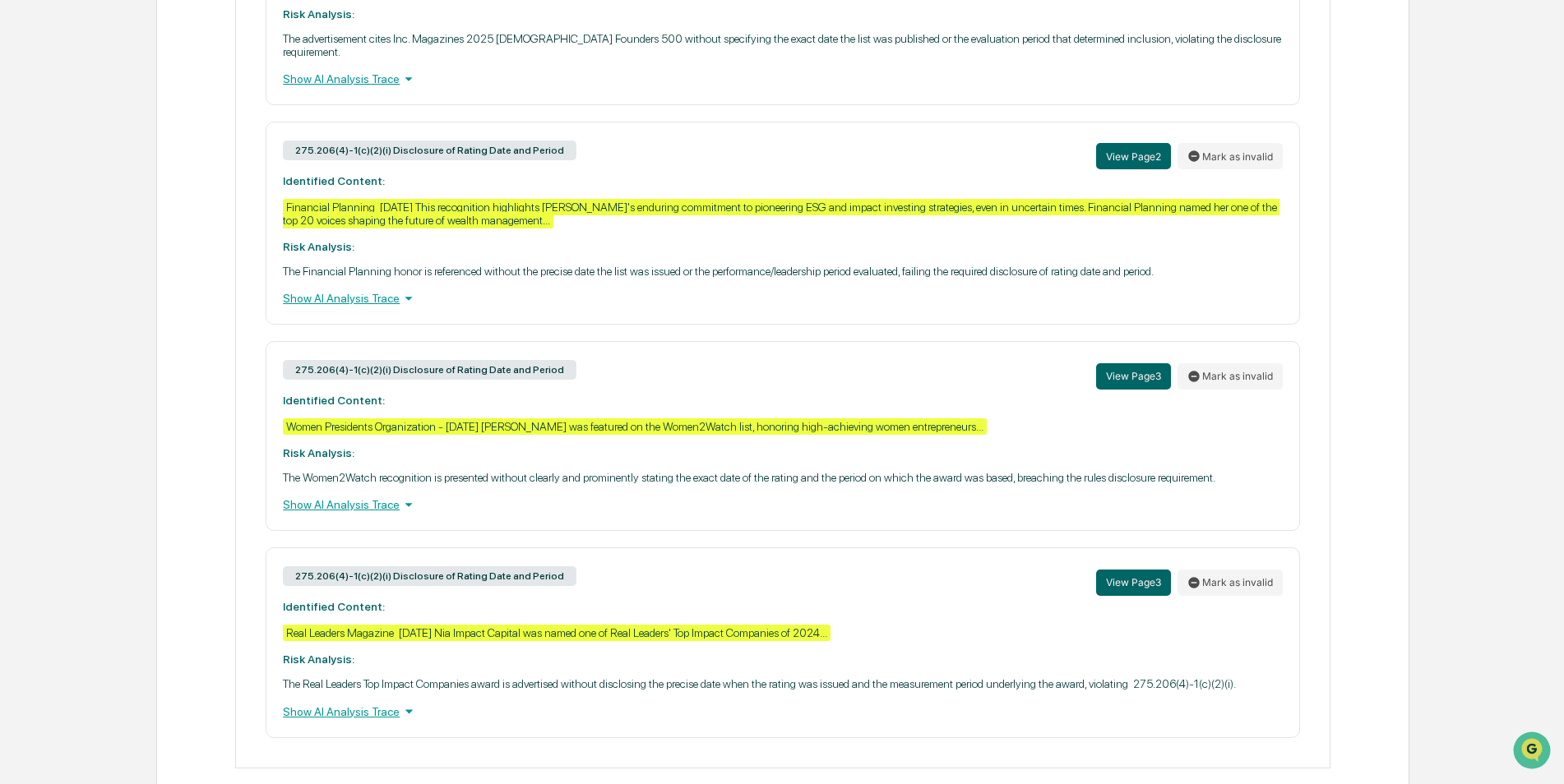
scroll to position [1330, 0]
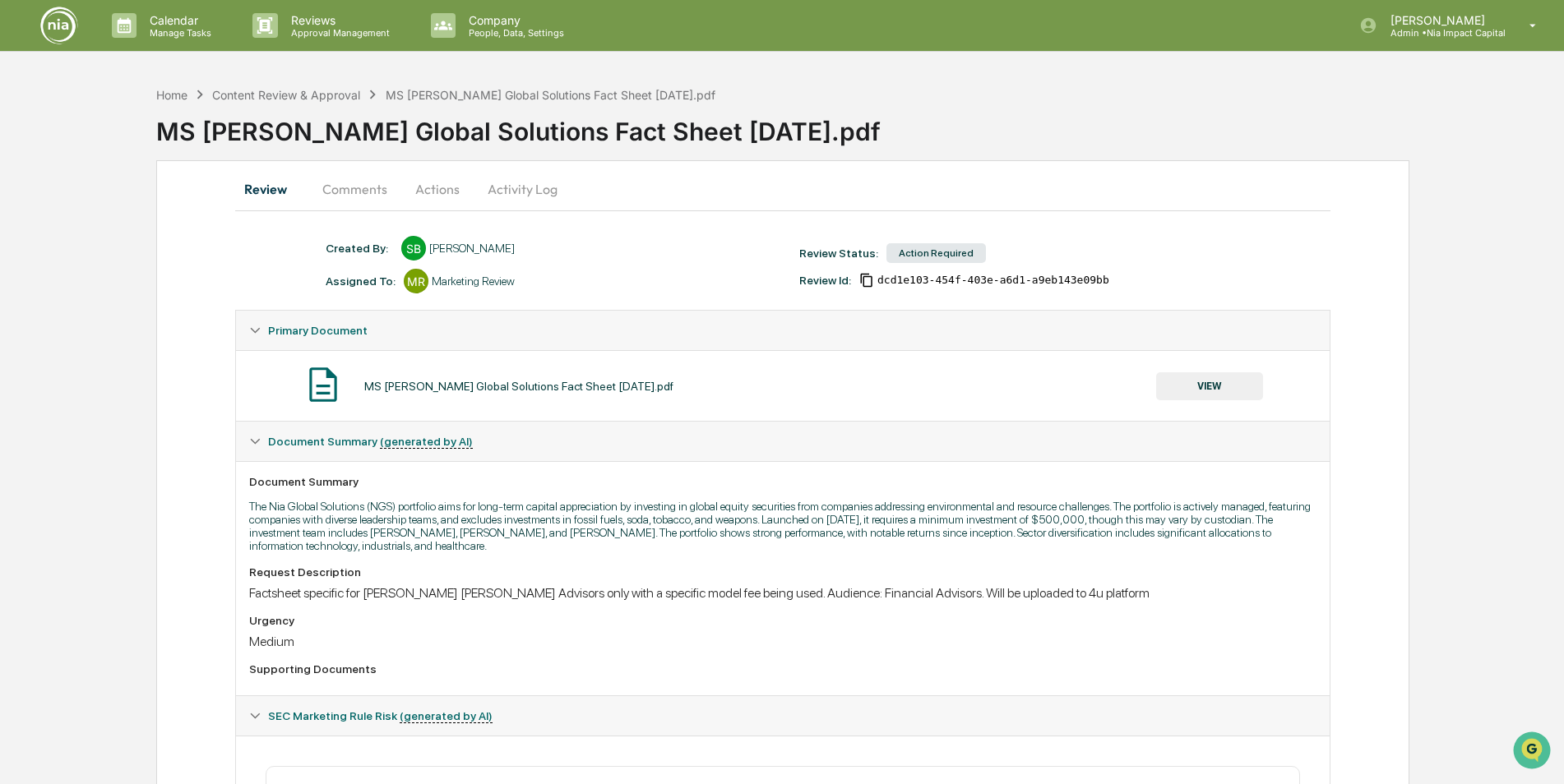
scroll to position [83, 0]
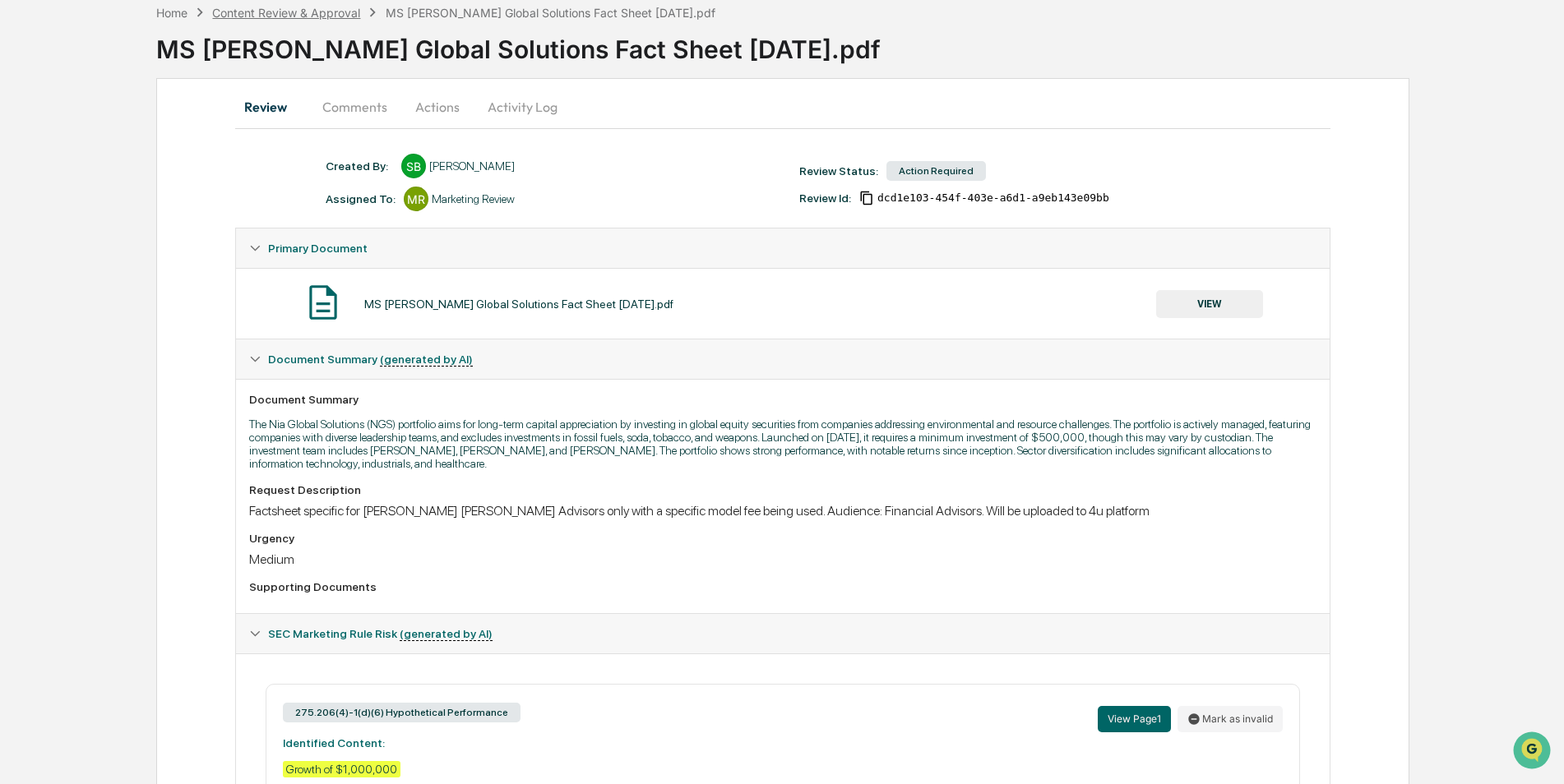
click at [307, 10] on div "Content Review & Approval" at bounding box center [286, 12] width 148 height 14
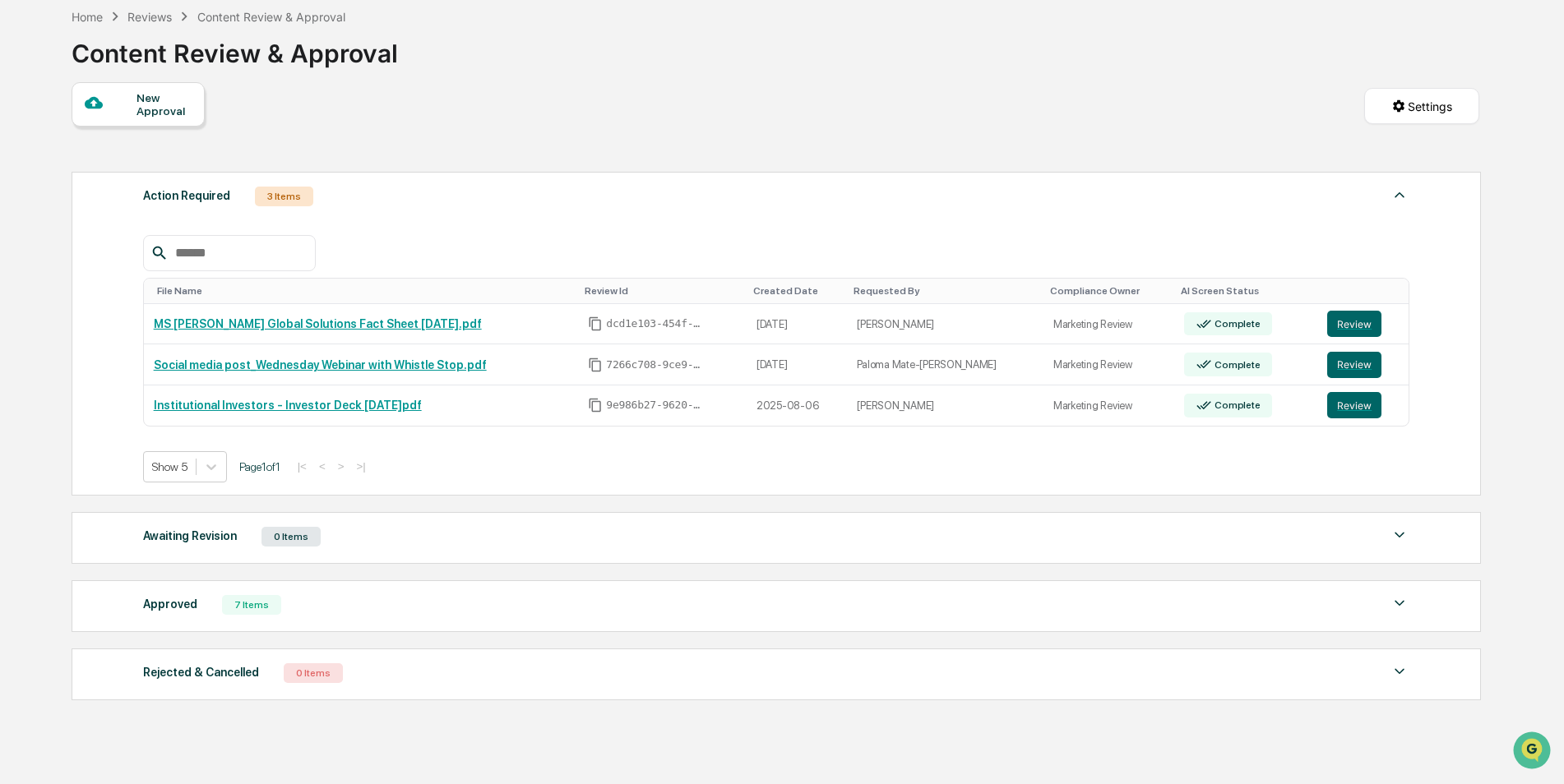
scroll to position [83, 0]
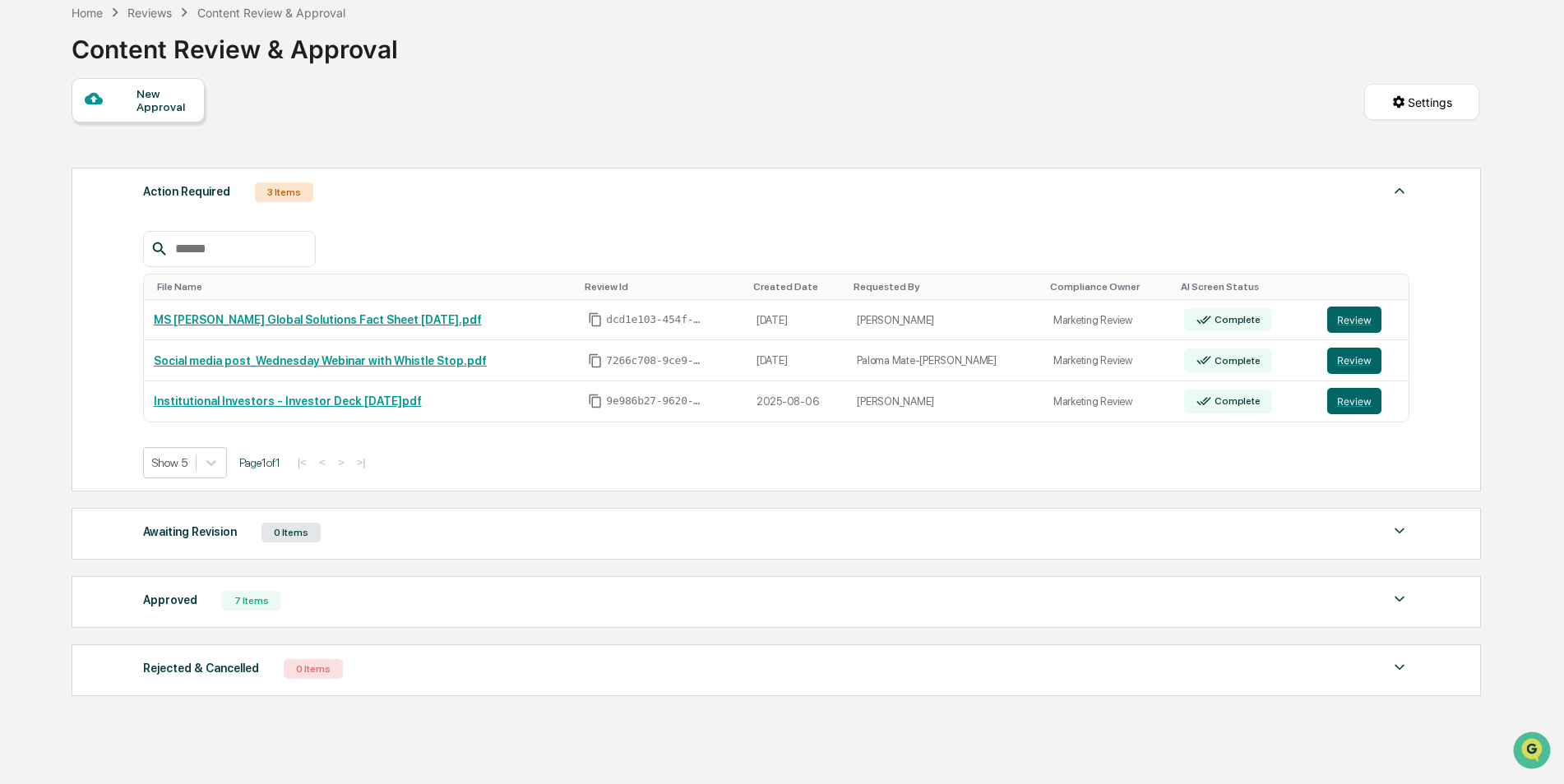
click at [925, 600] on div "Approved 7 Items" at bounding box center [777, 600] width 1267 height 23
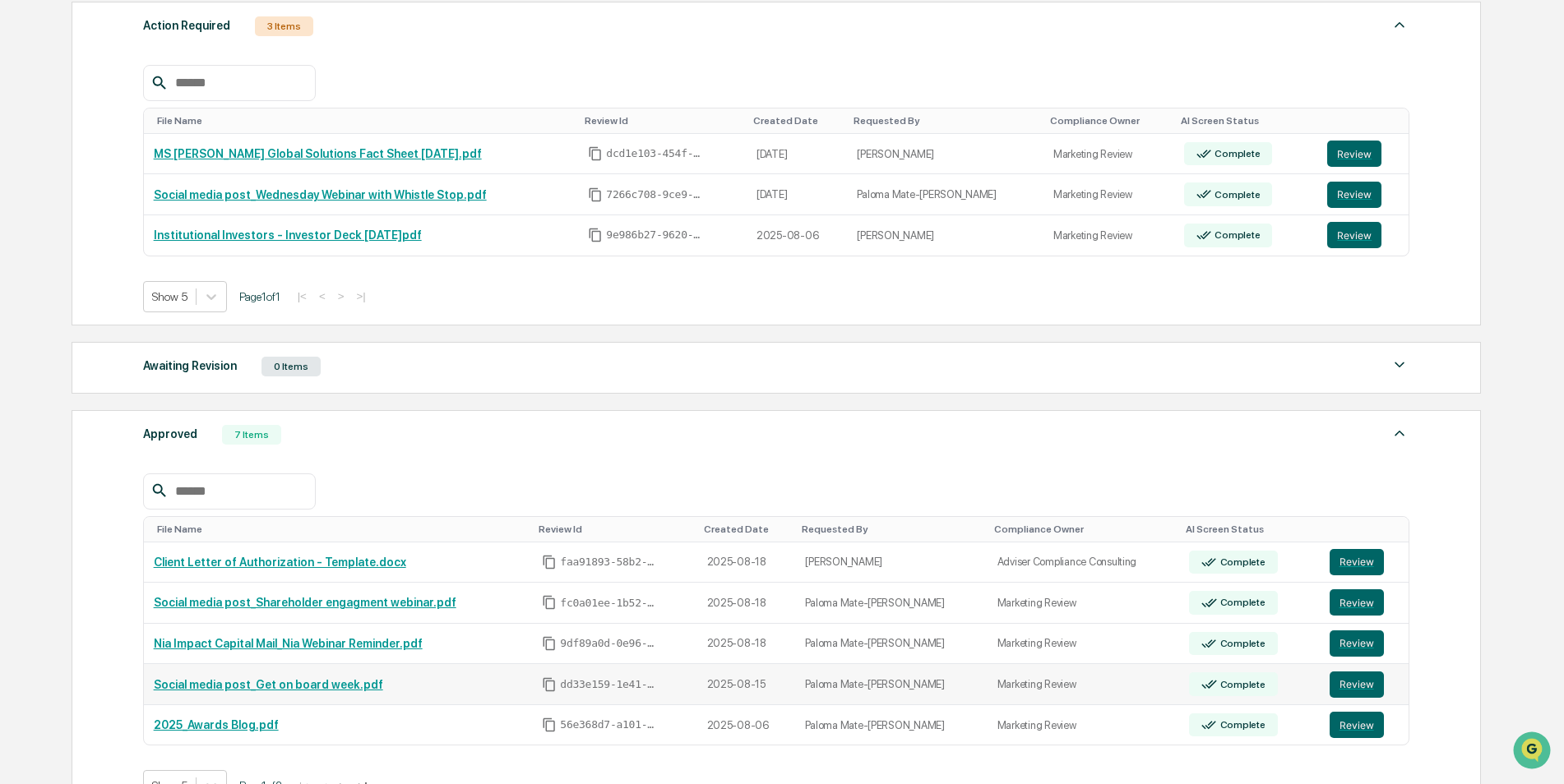
scroll to position [329, 0]
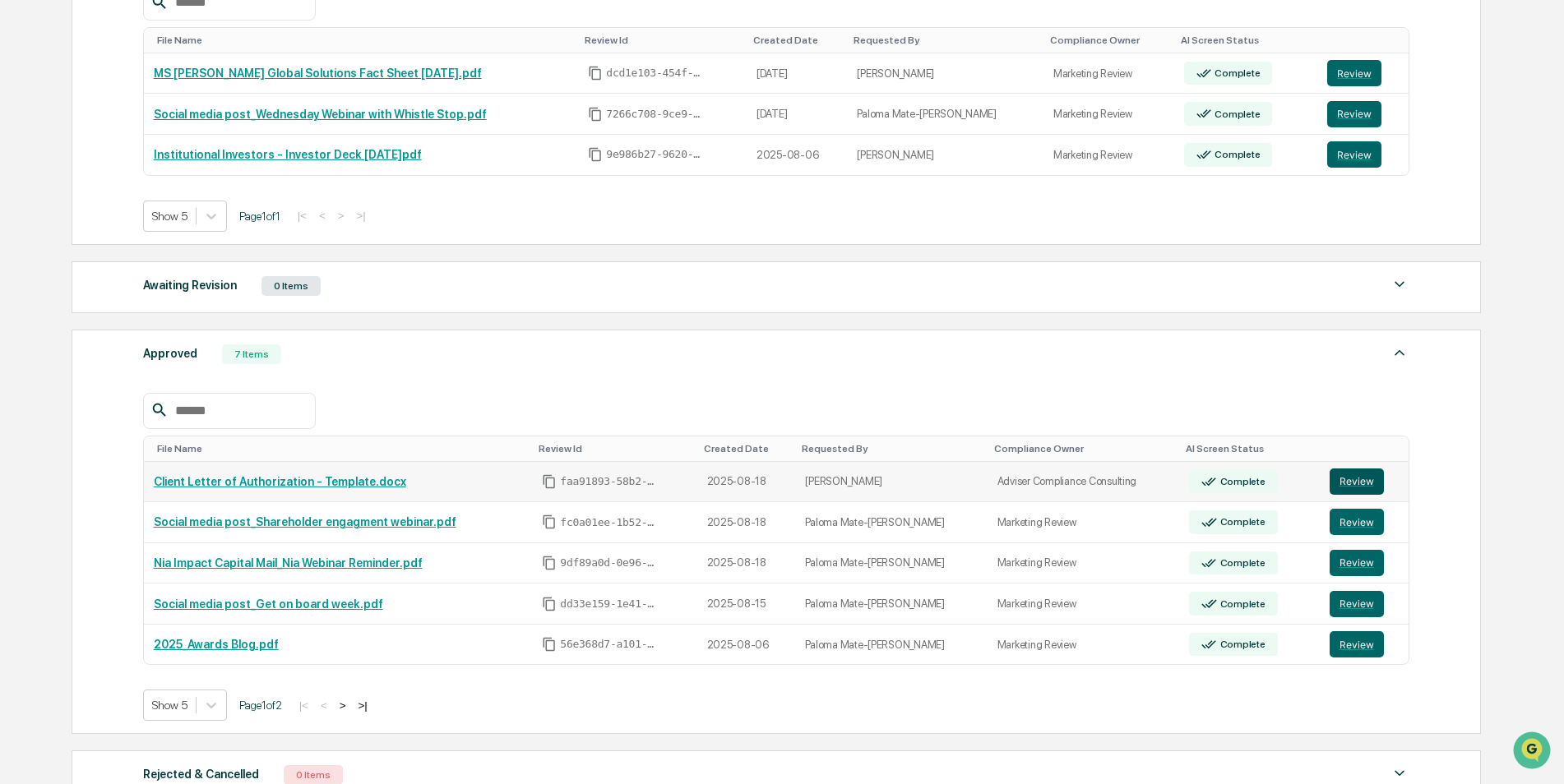
click at [1360, 475] on button "Review" at bounding box center [1356, 481] width 54 height 26
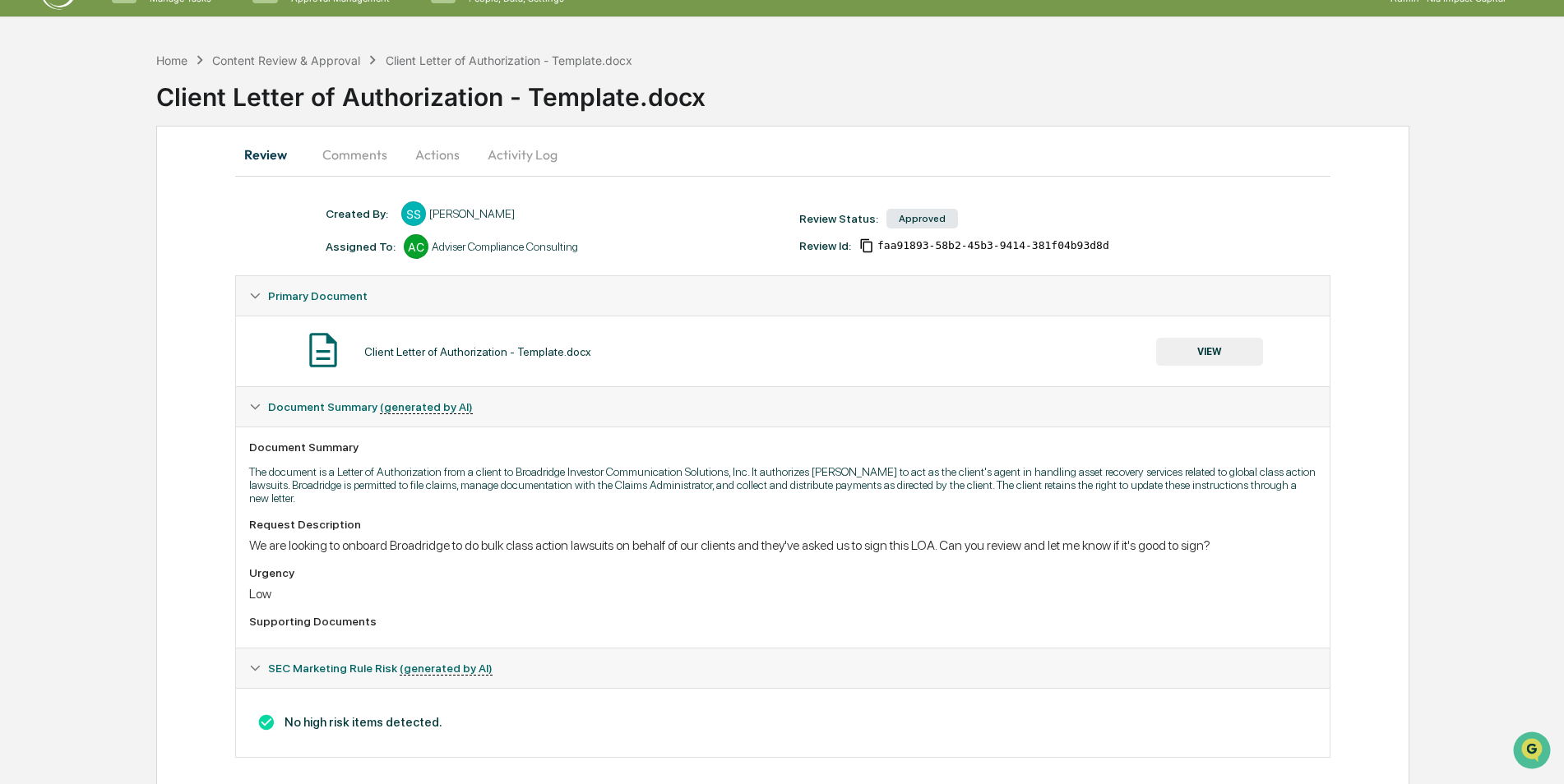
scroll to position [50, 0]
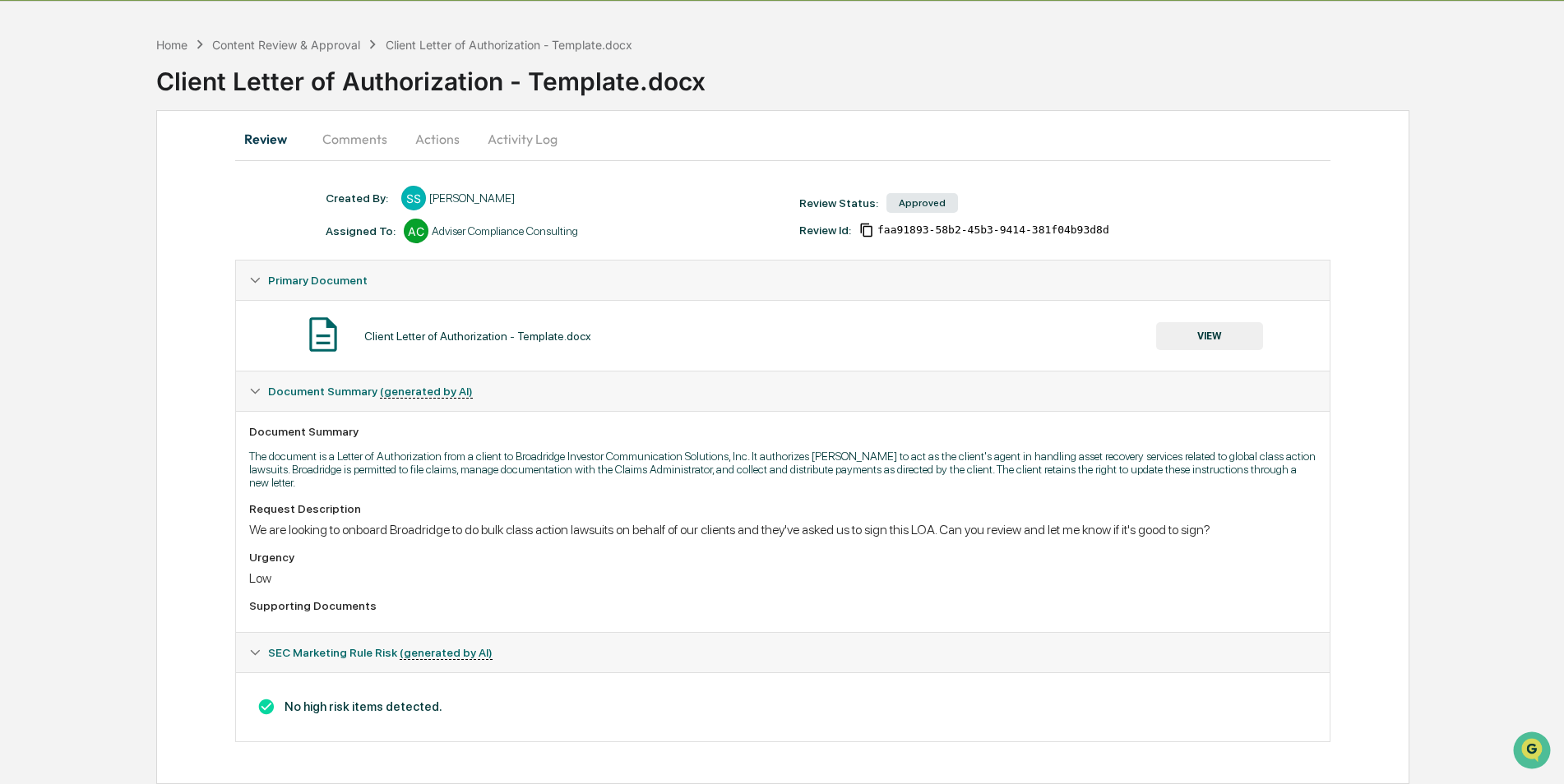
click at [535, 144] on button "Activity Log" at bounding box center [523, 138] width 96 height 39
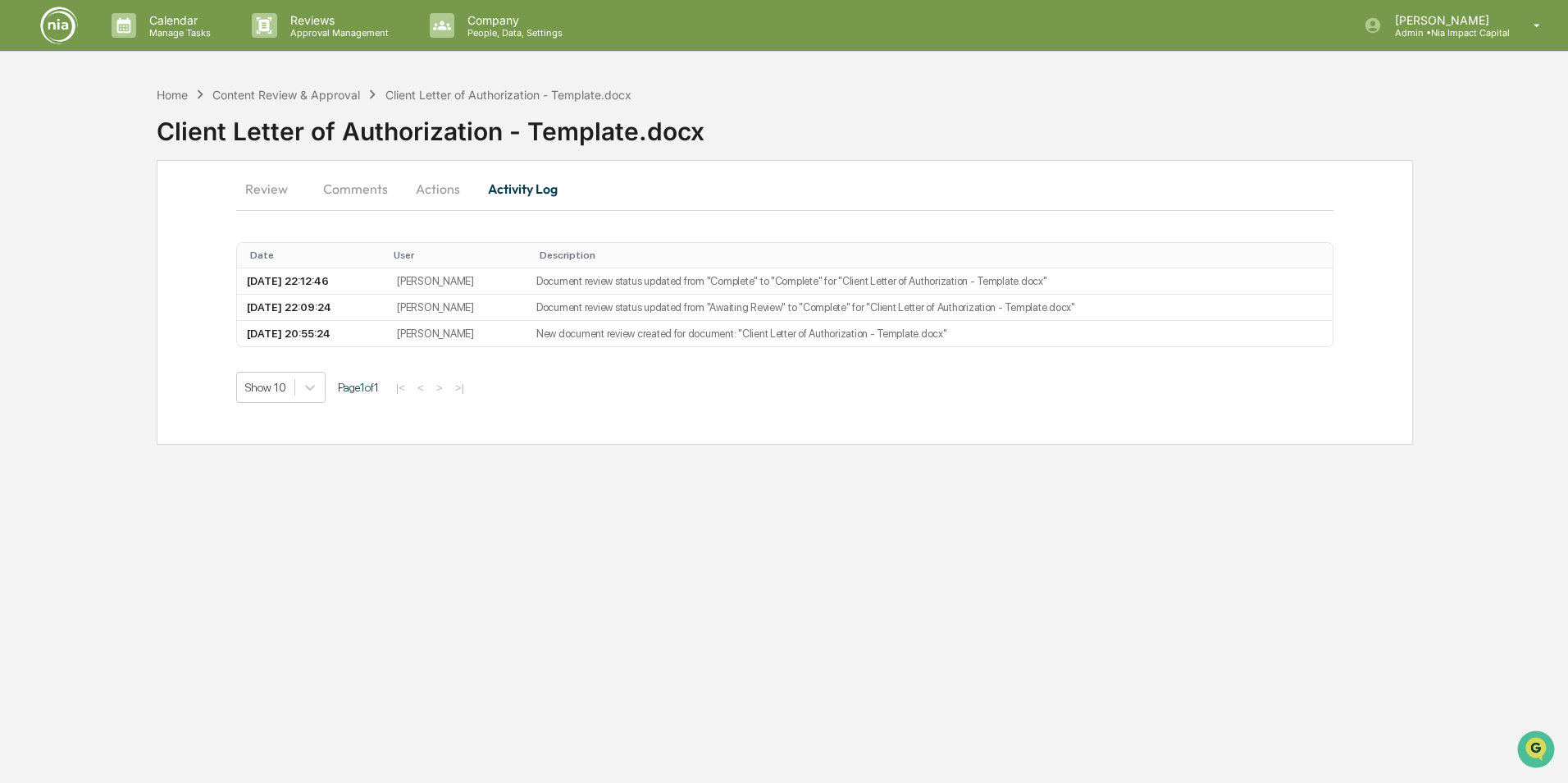
click at [345, 184] on button "Comments" at bounding box center [355, 188] width 91 height 39
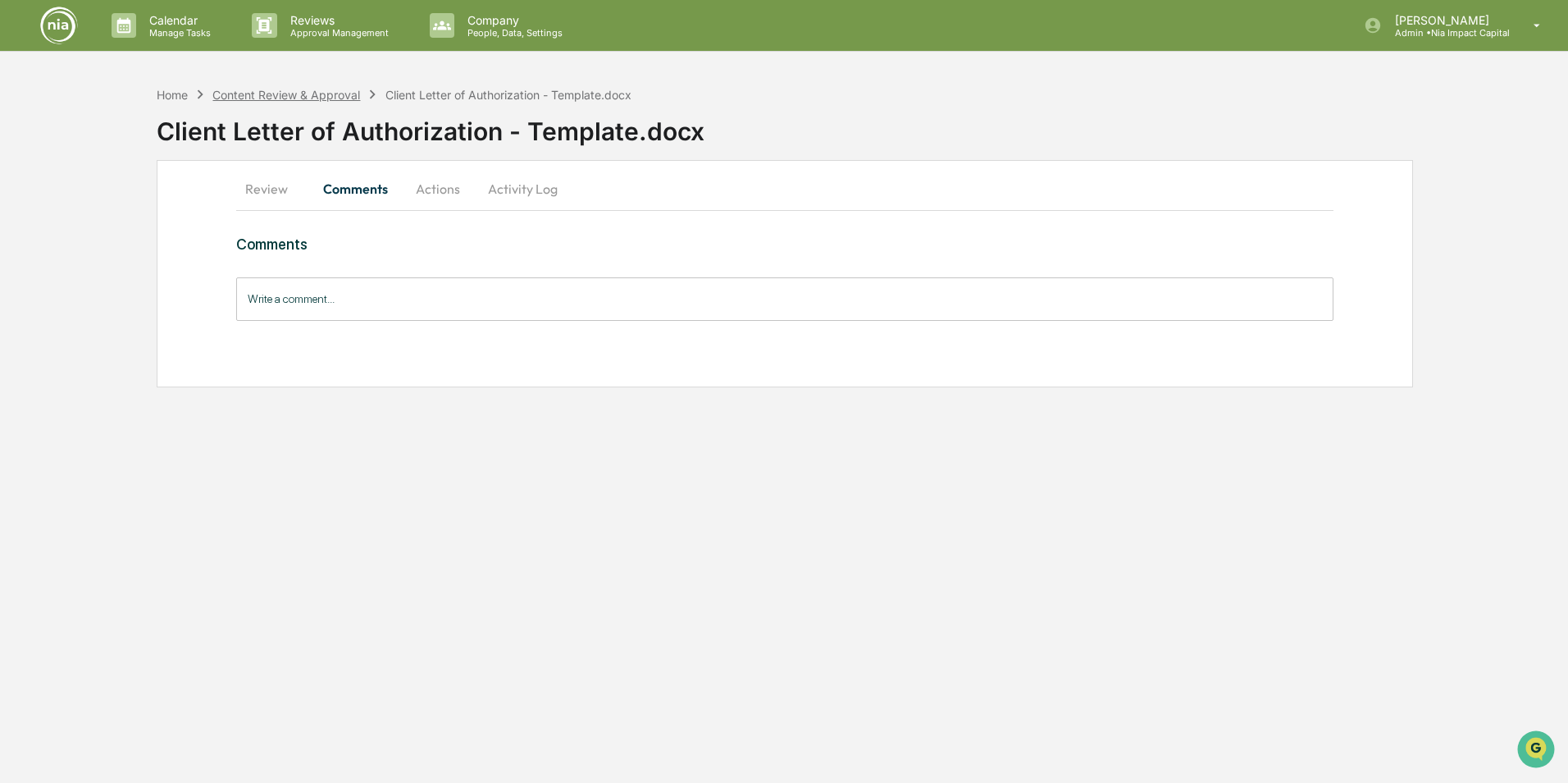
click at [320, 97] on div "Content Review & Approval" at bounding box center [287, 95] width 148 height 14
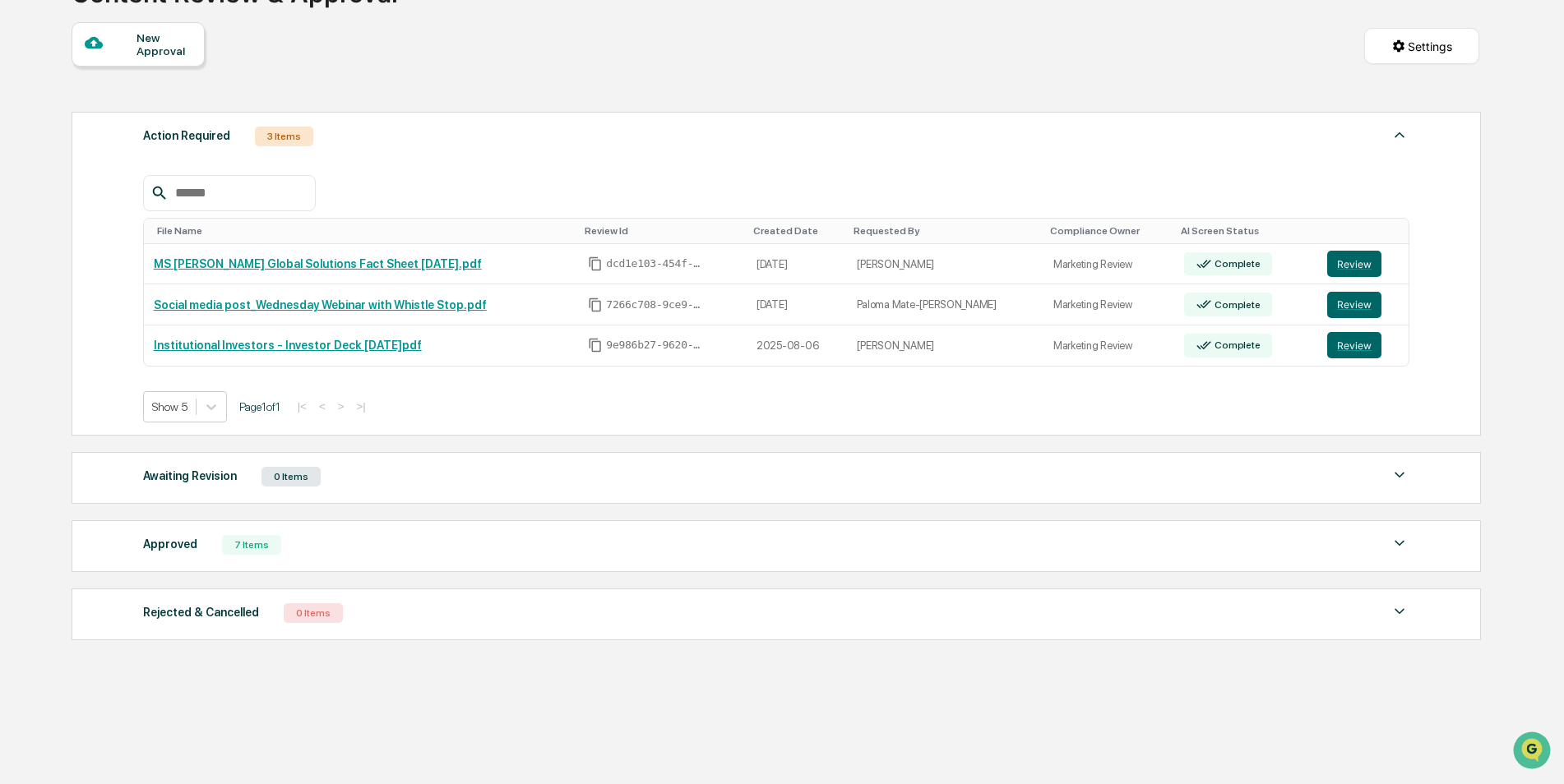
scroll to position [143, 0]
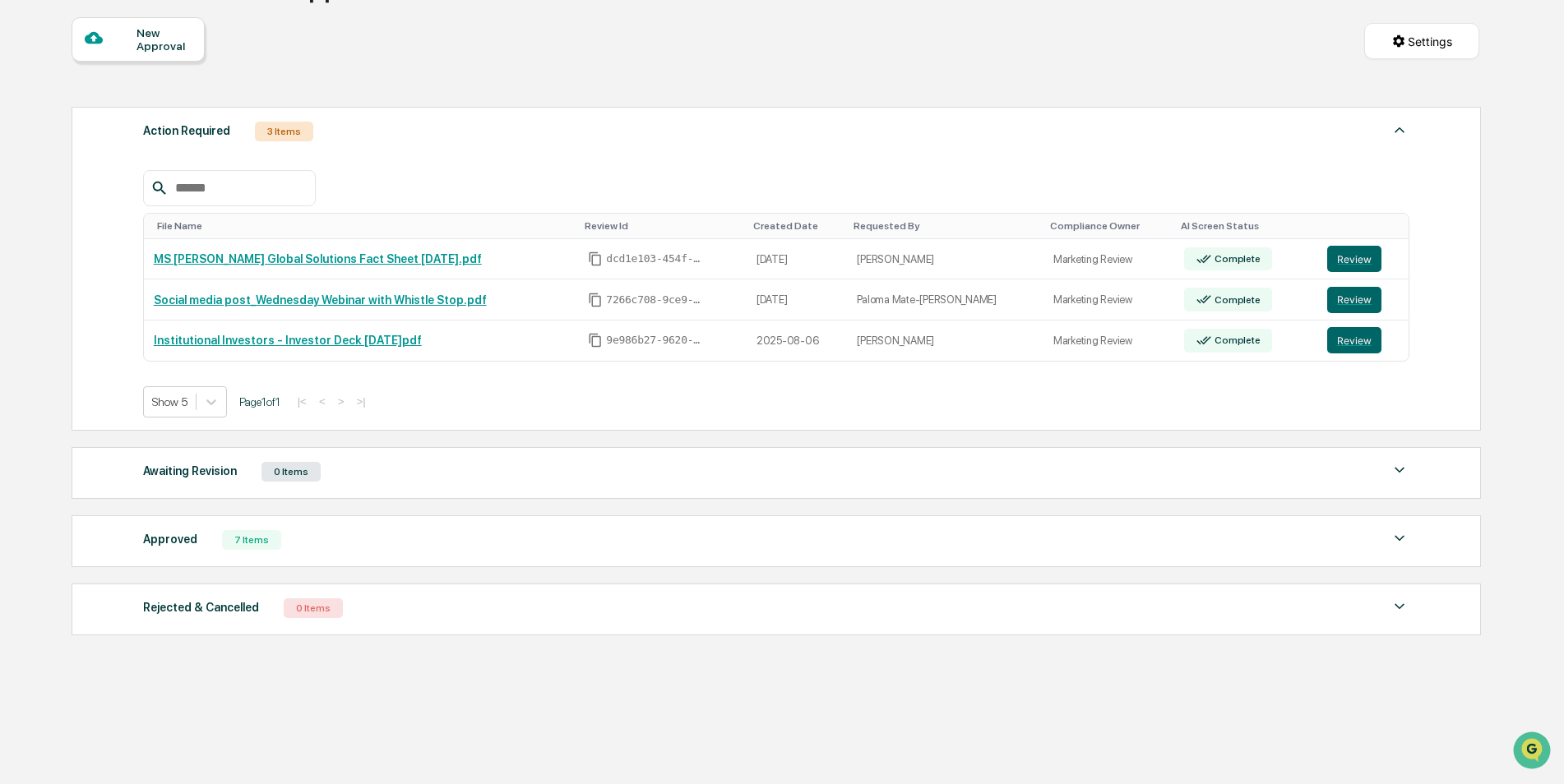
click at [587, 537] on div "Approved 7 Items" at bounding box center [777, 540] width 1267 height 23
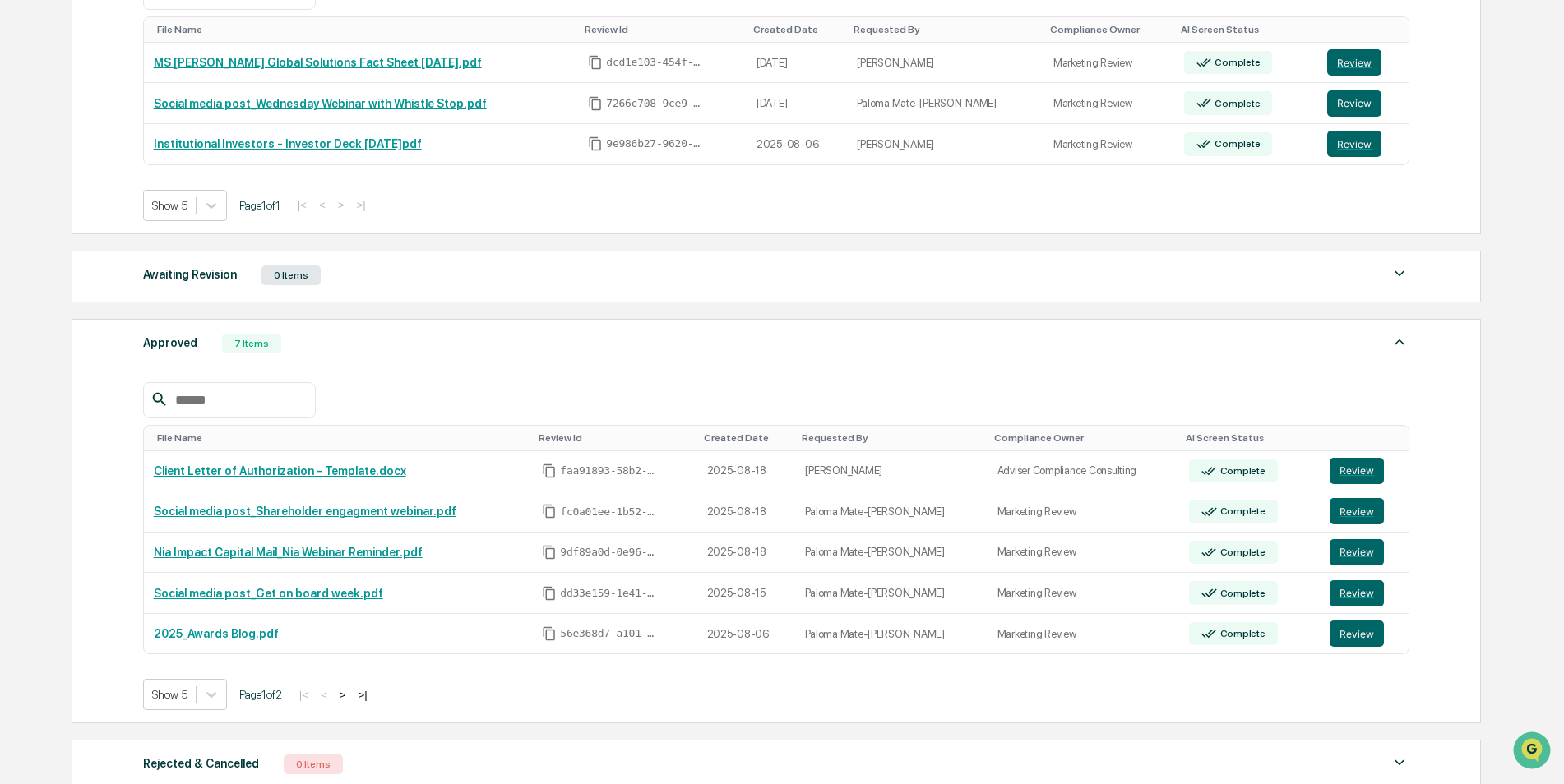
scroll to position [389, 0]
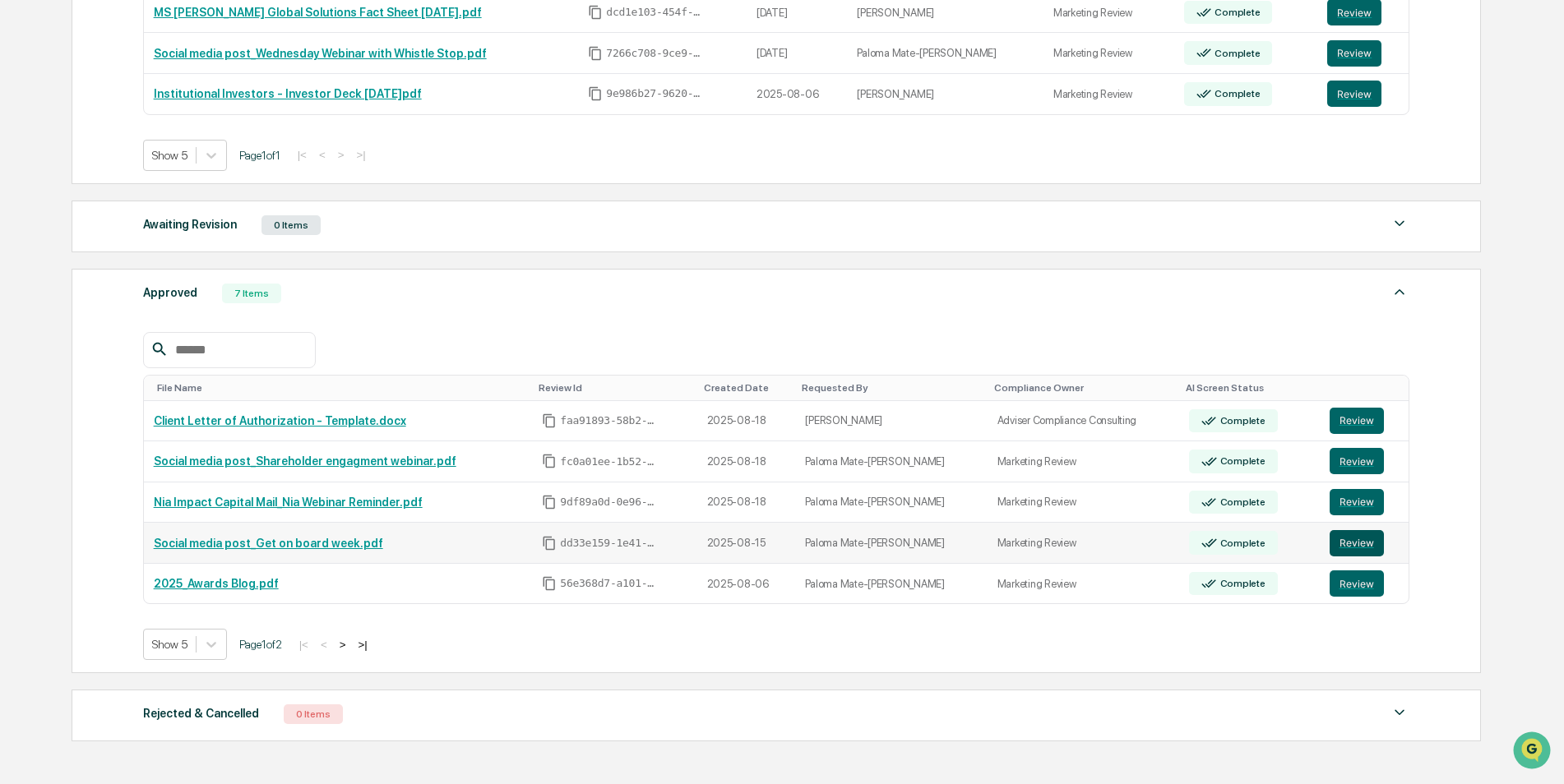
click at [1336, 541] on button "Review" at bounding box center [1356, 543] width 54 height 26
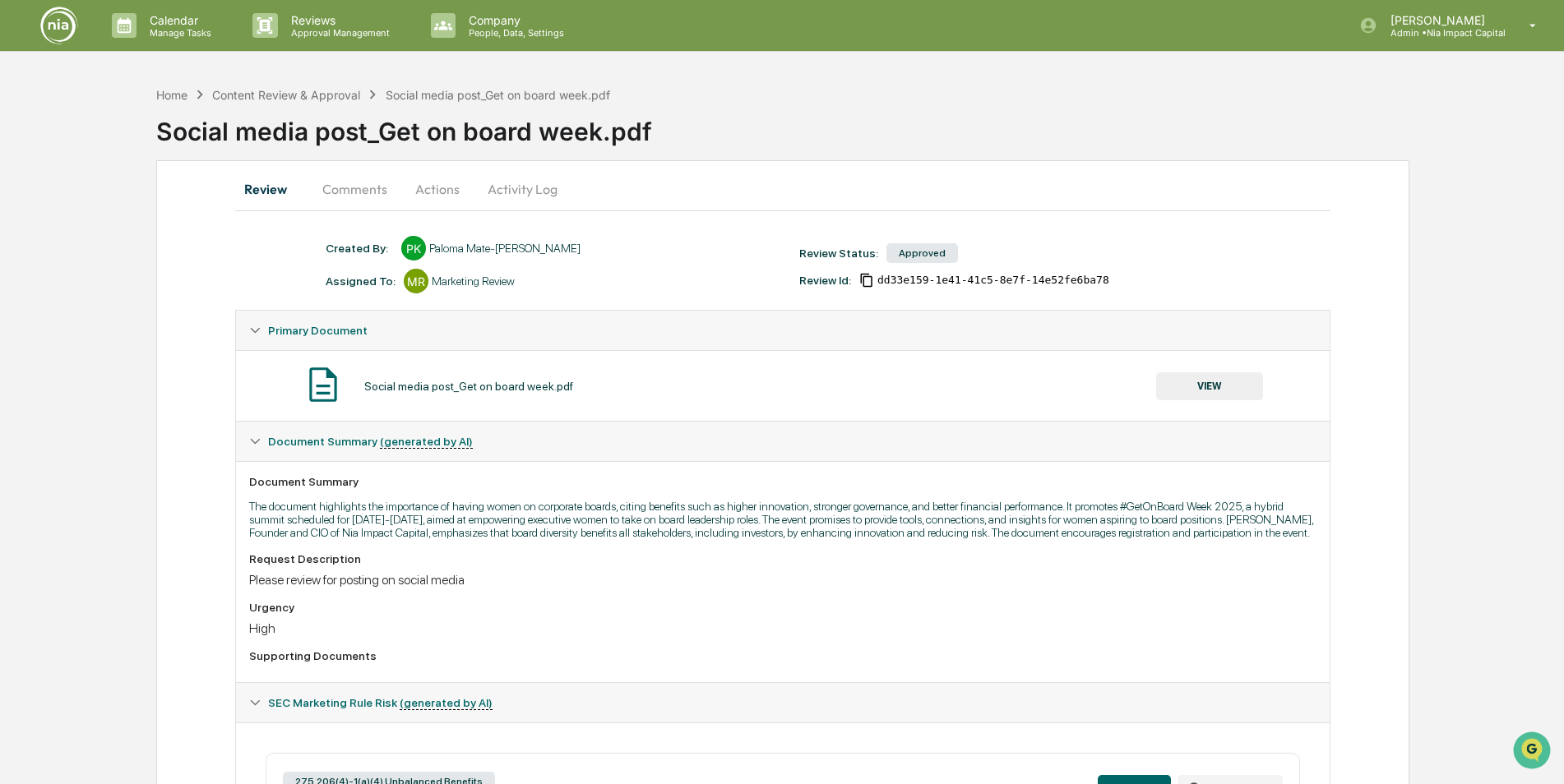
click at [530, 184] on button "Activity Log" at bounding box center [523, 188] width 96 height 39
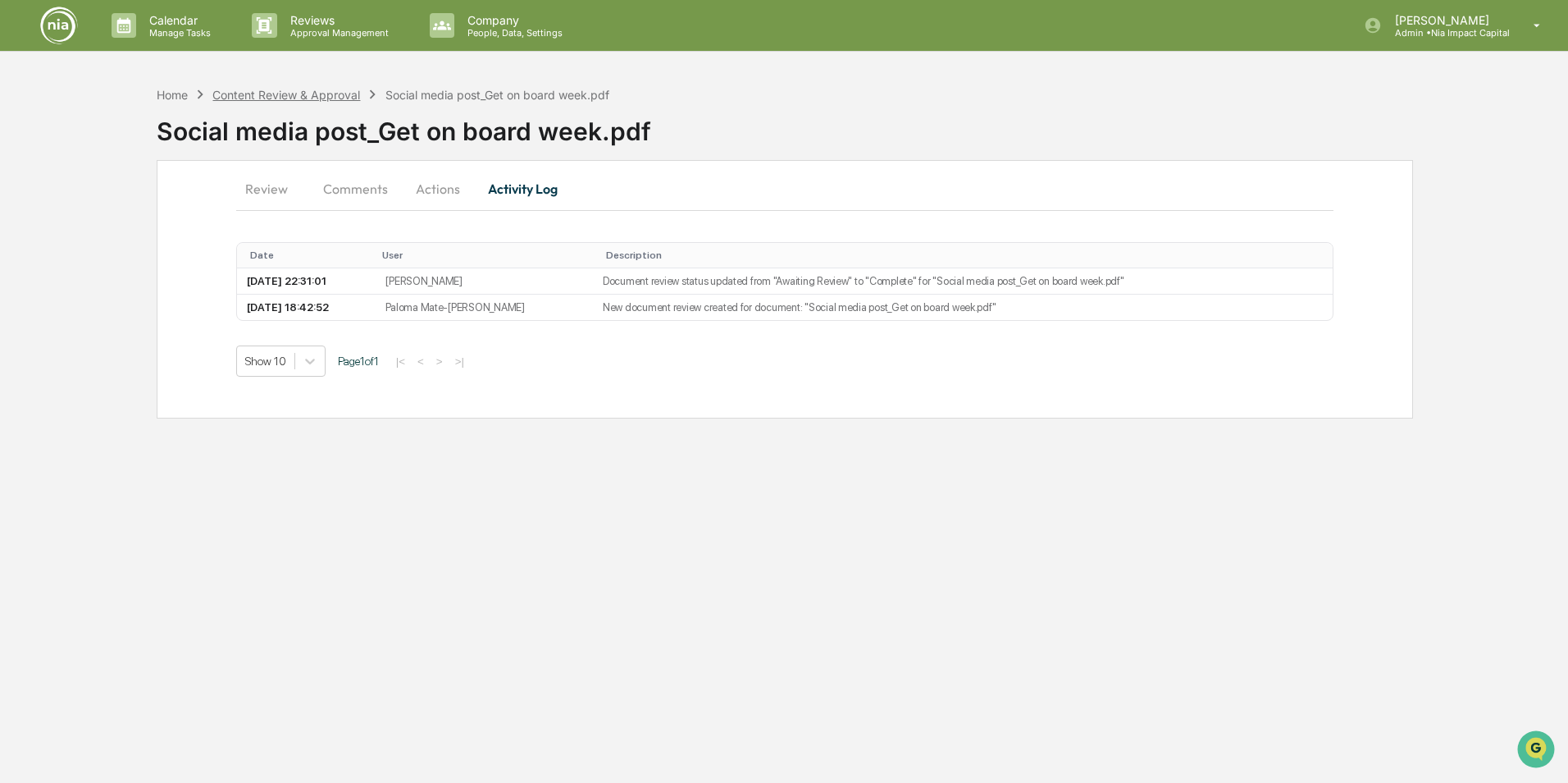
click at [293, 99] on div "Content Review & Approval" at bounding box center [287, 95] width 148 height 14
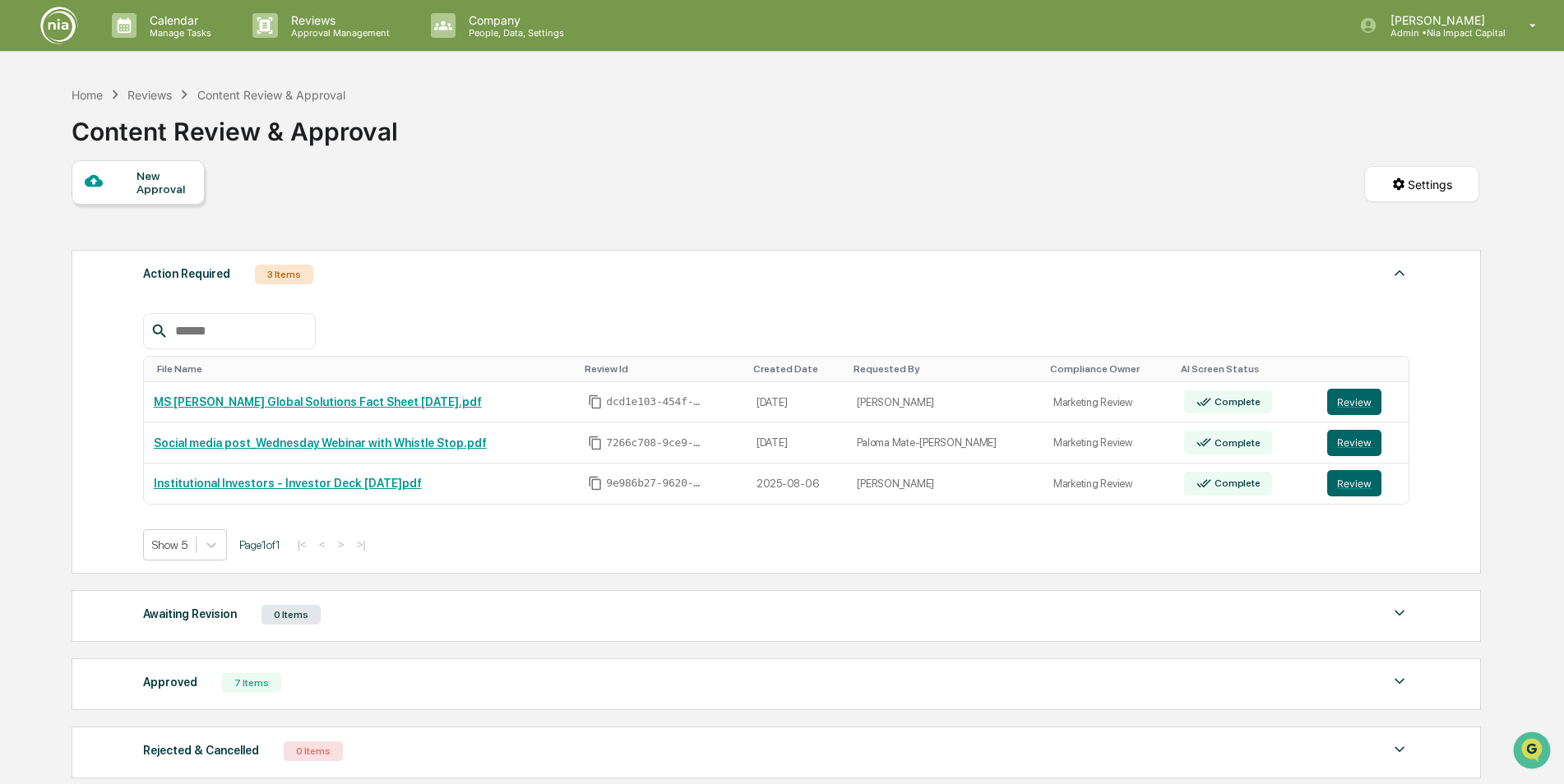
click at [566, 682] on div "Approved 7 Items" at bounding box center [777, 683] width 1267 height 23
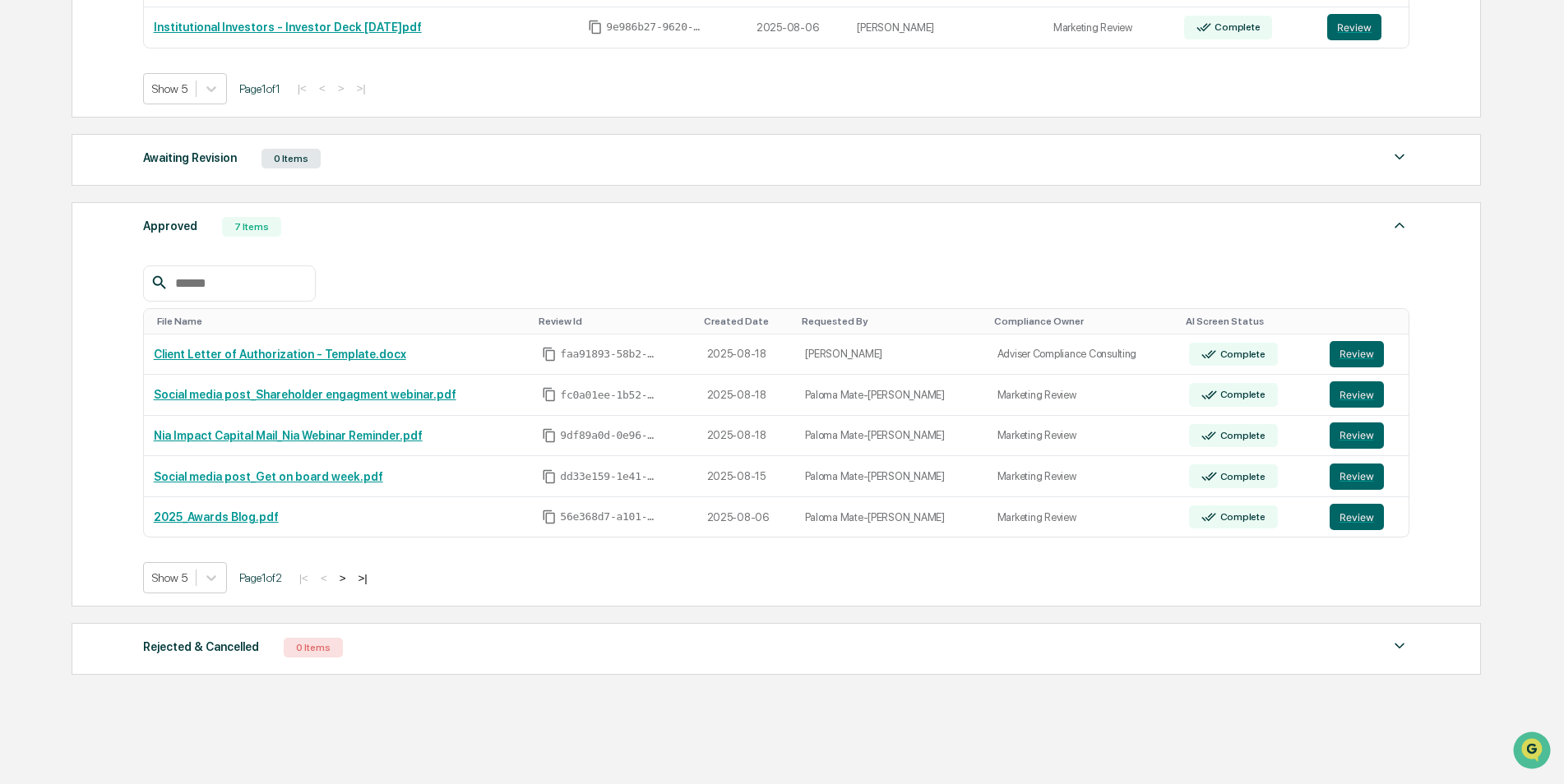
scroll to position [493, 0]
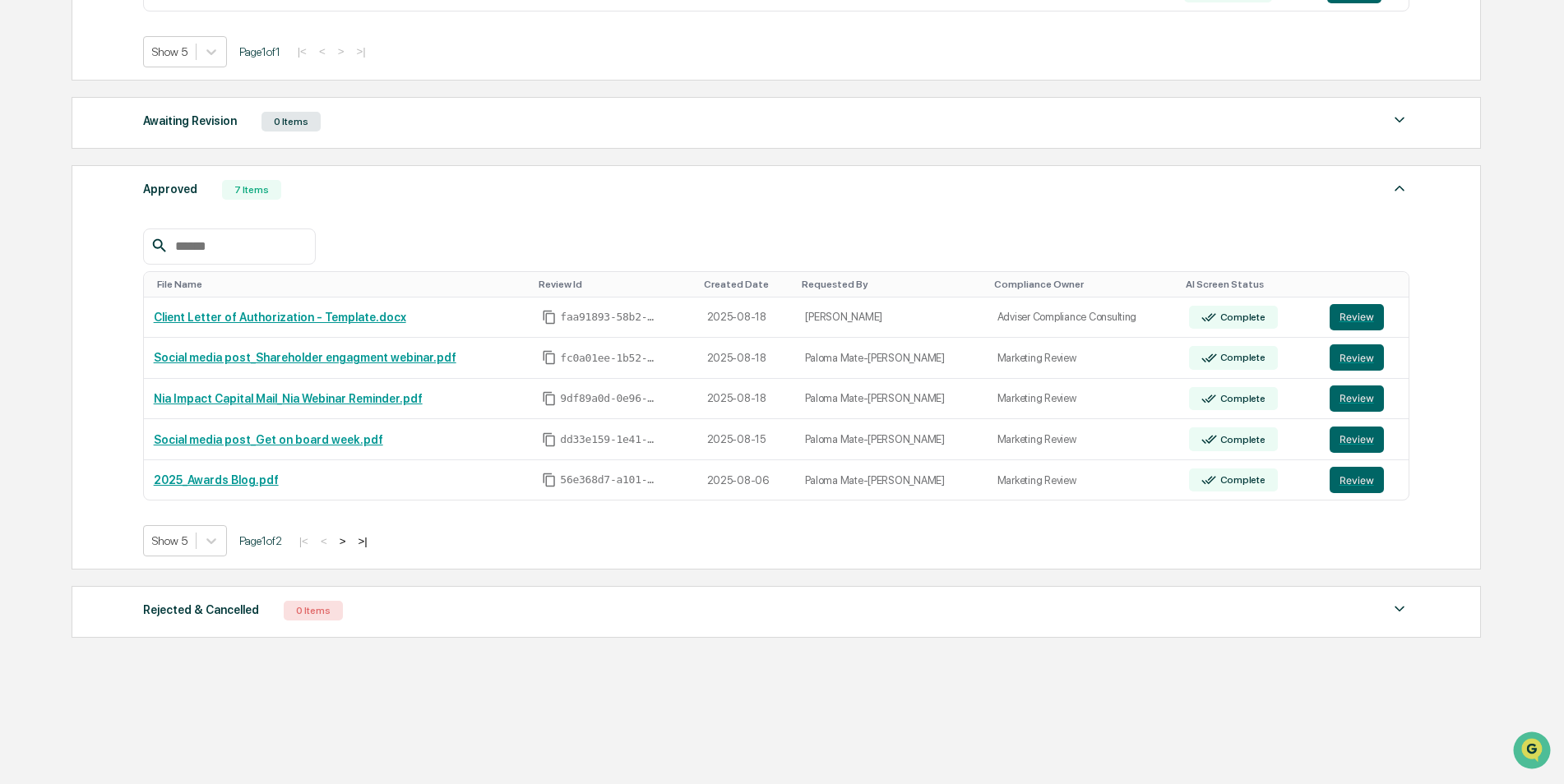
click at [351, 542] on button ">" at bounding box center [342, 541] width 16 height 14
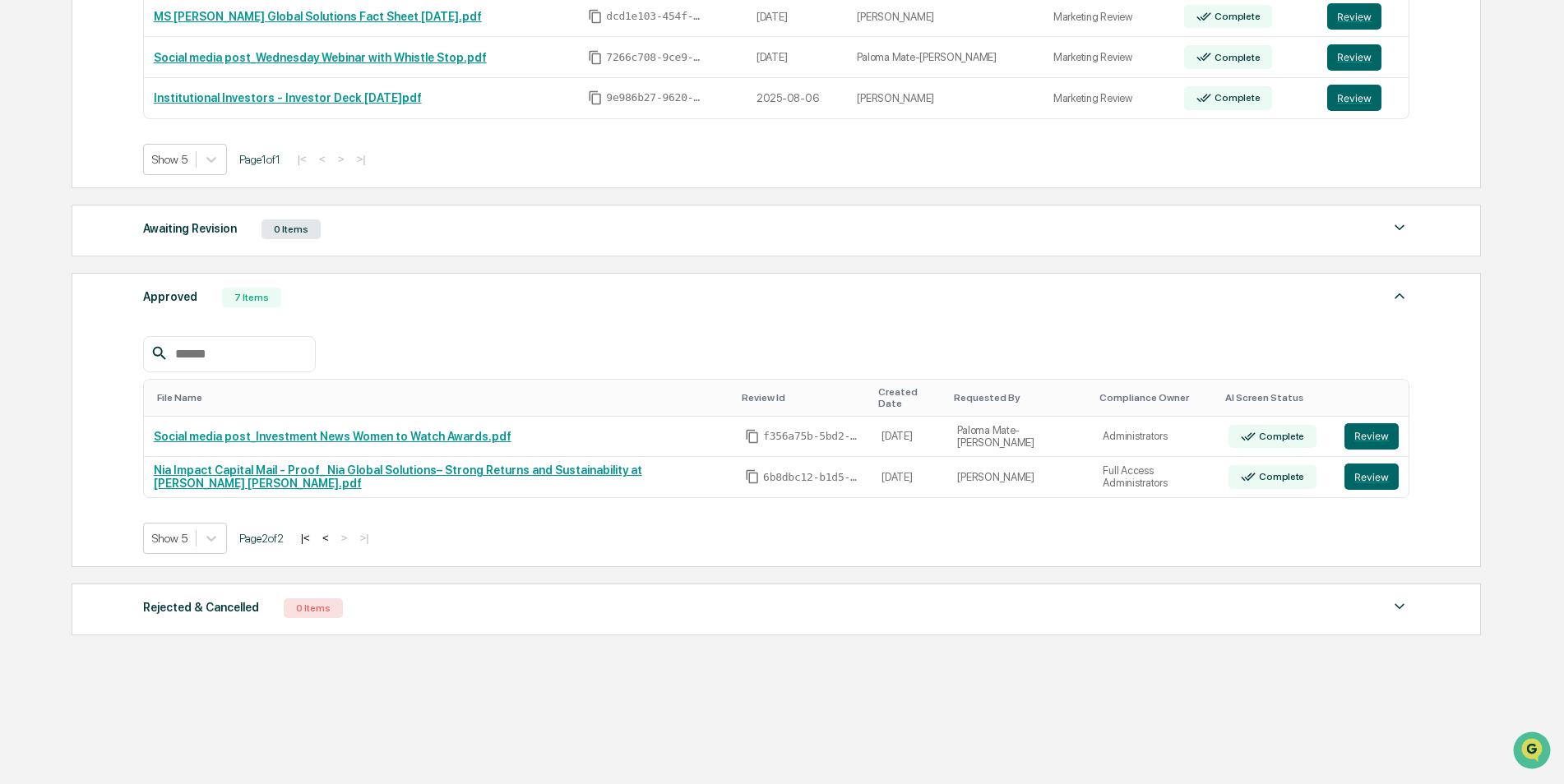
scroll to position [374, 0]
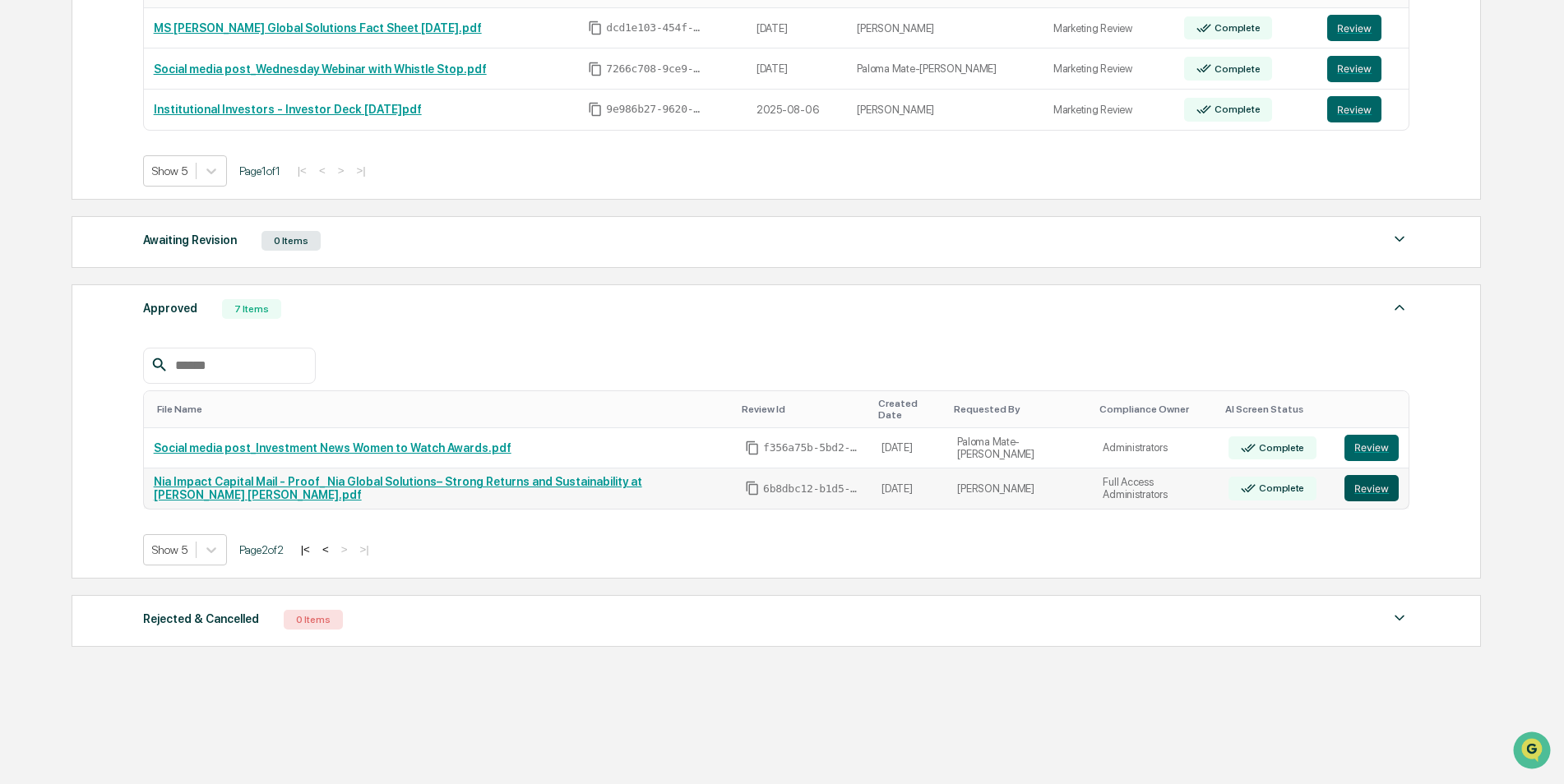
click at [1375, 481] on button "Review" at bounding box center [1372, 487] width 54 height 26
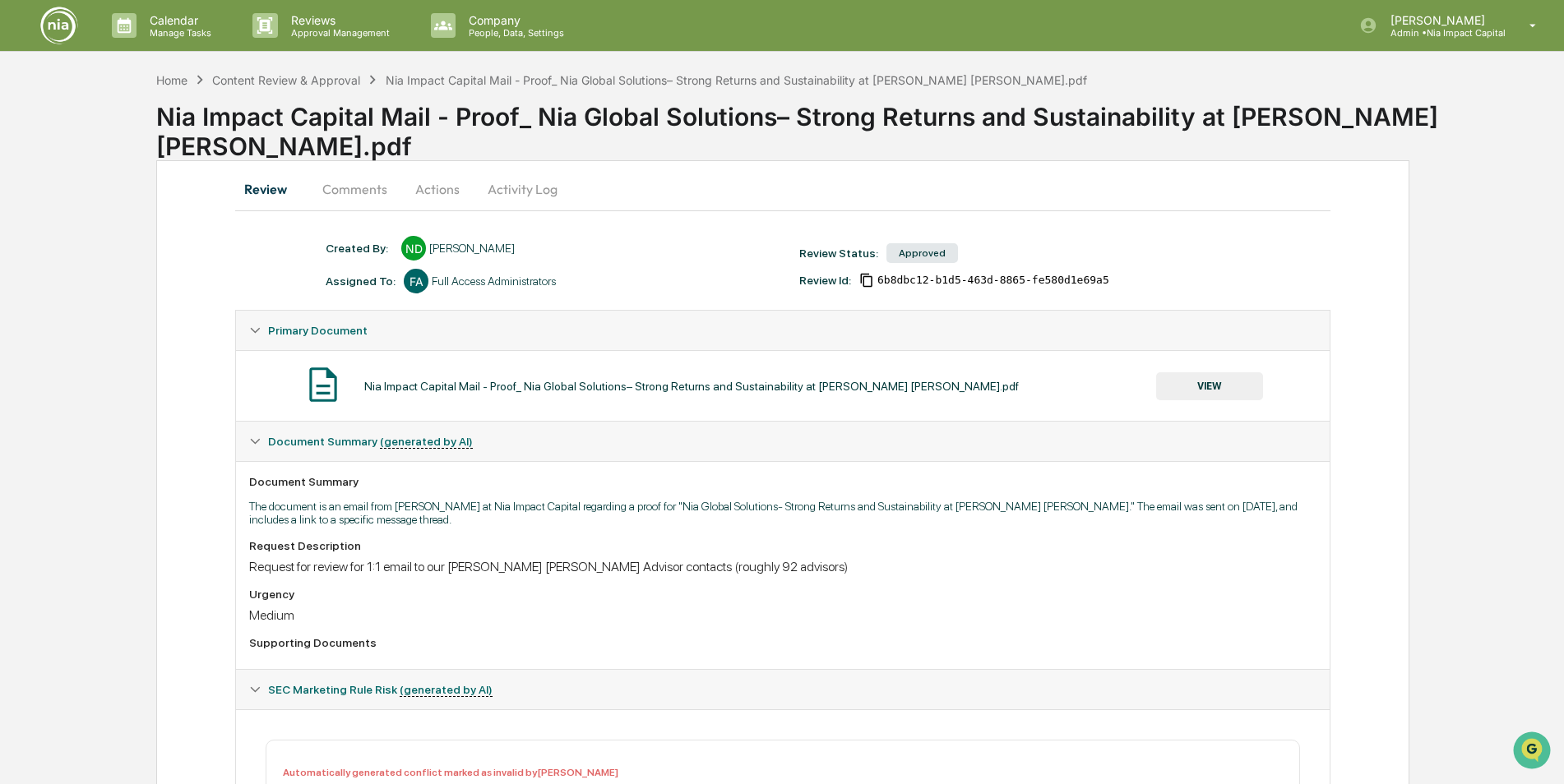
click at [526, 190] on button "Activity Log" at bounding box center [523, 188] width 96 height 39
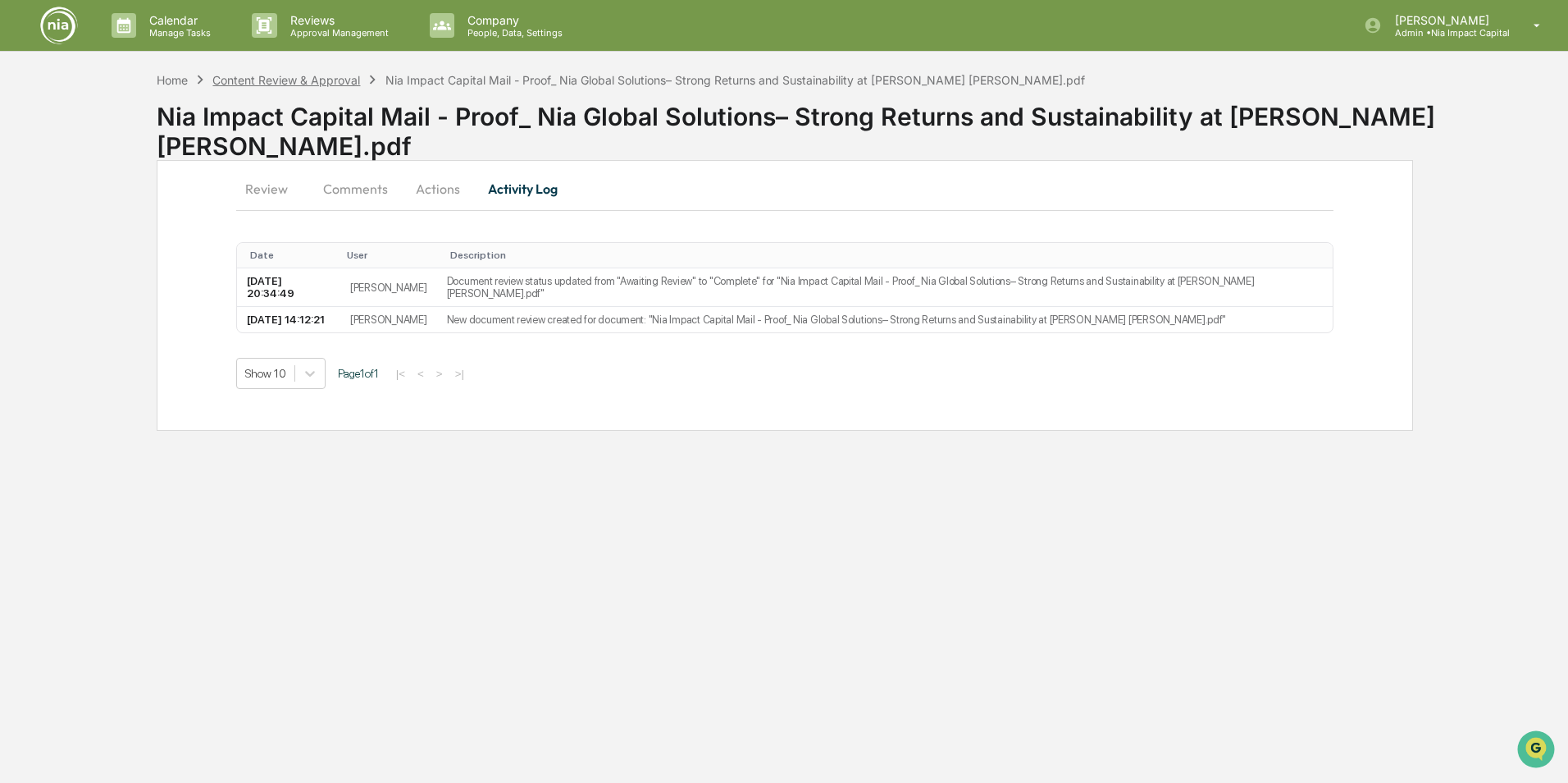
click at [342, 87] on div "Content Review & Approval" at bounding box center [287, 80] width 148 height 14
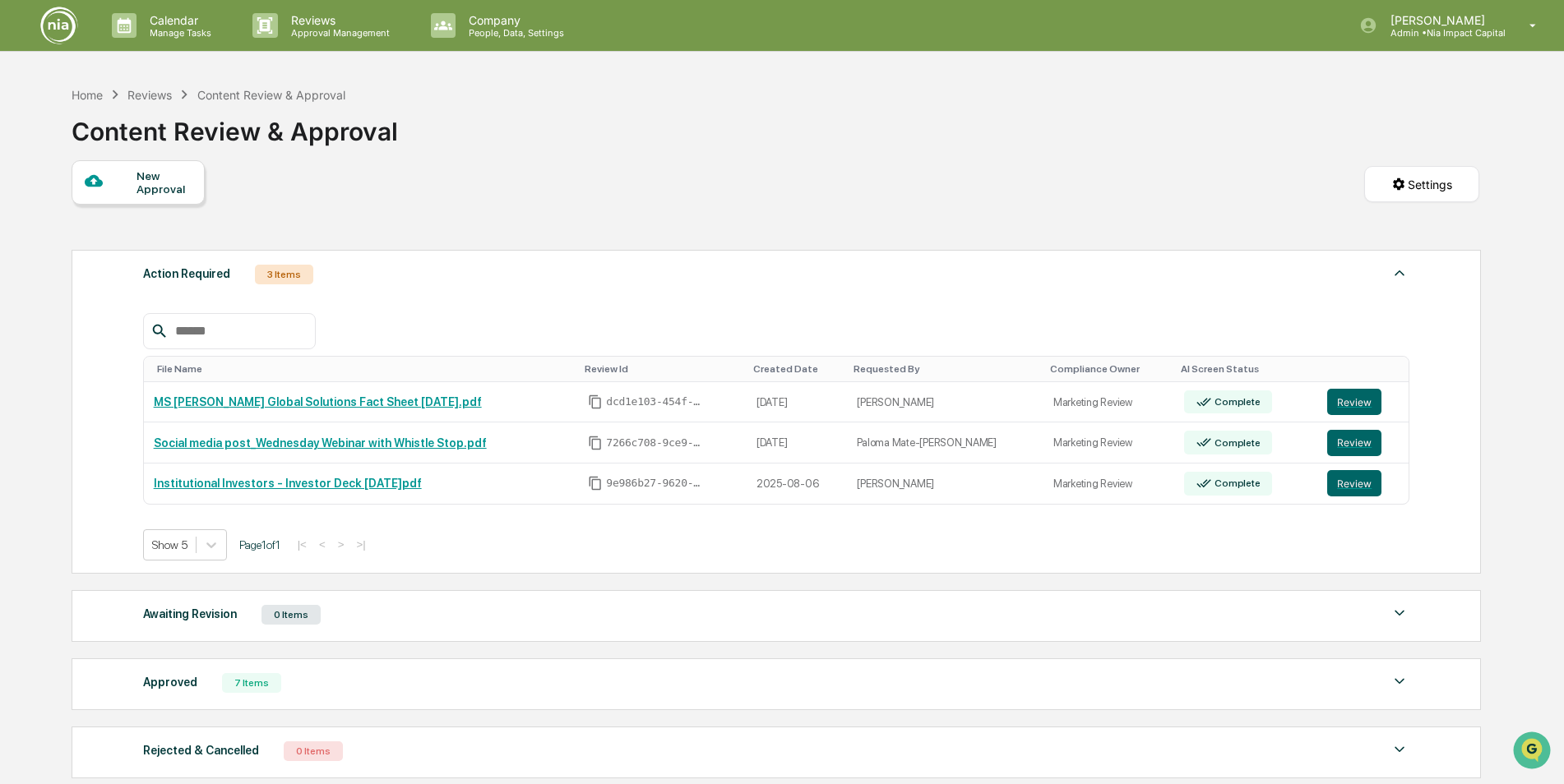
click at [309, 684] on div "Approved 7 Items" at bounding box center [777, 683] width 1267 height 23
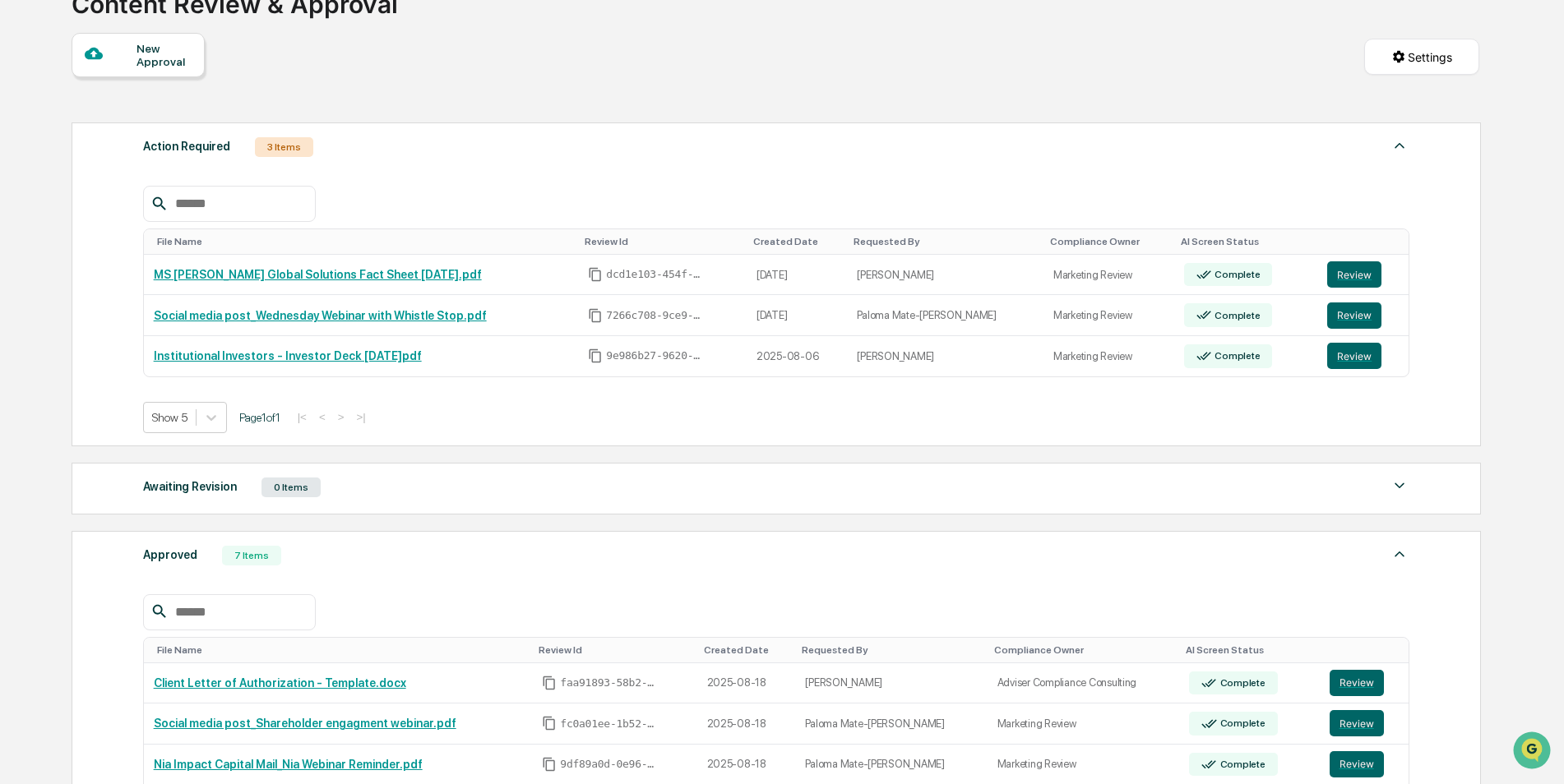
scroll to position [164, 0]
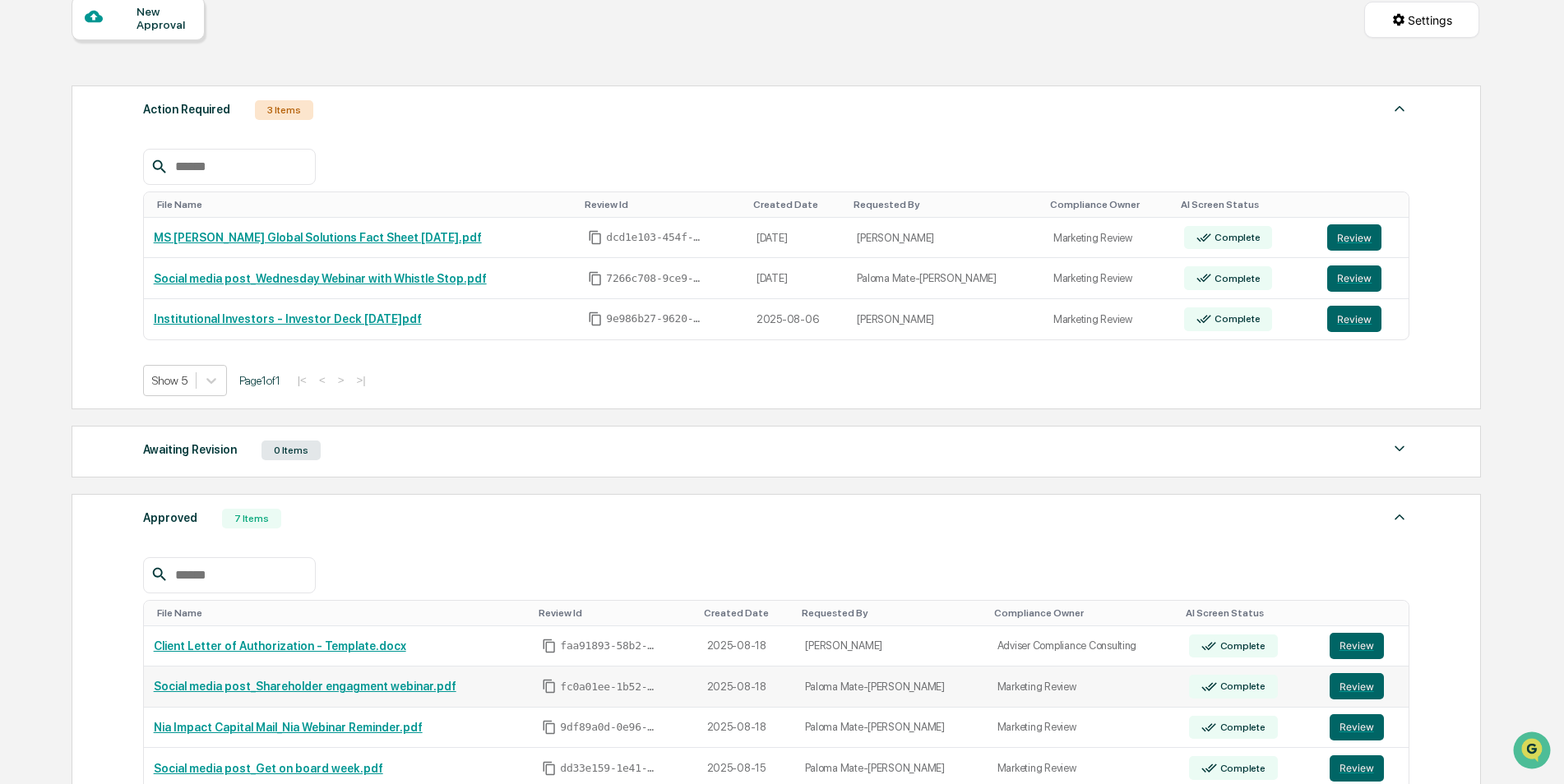
click at [289, 686] on link "Social media post_Shareholder engagment webinar.pdf" at bounding box center [305, 686] width 303 height 13
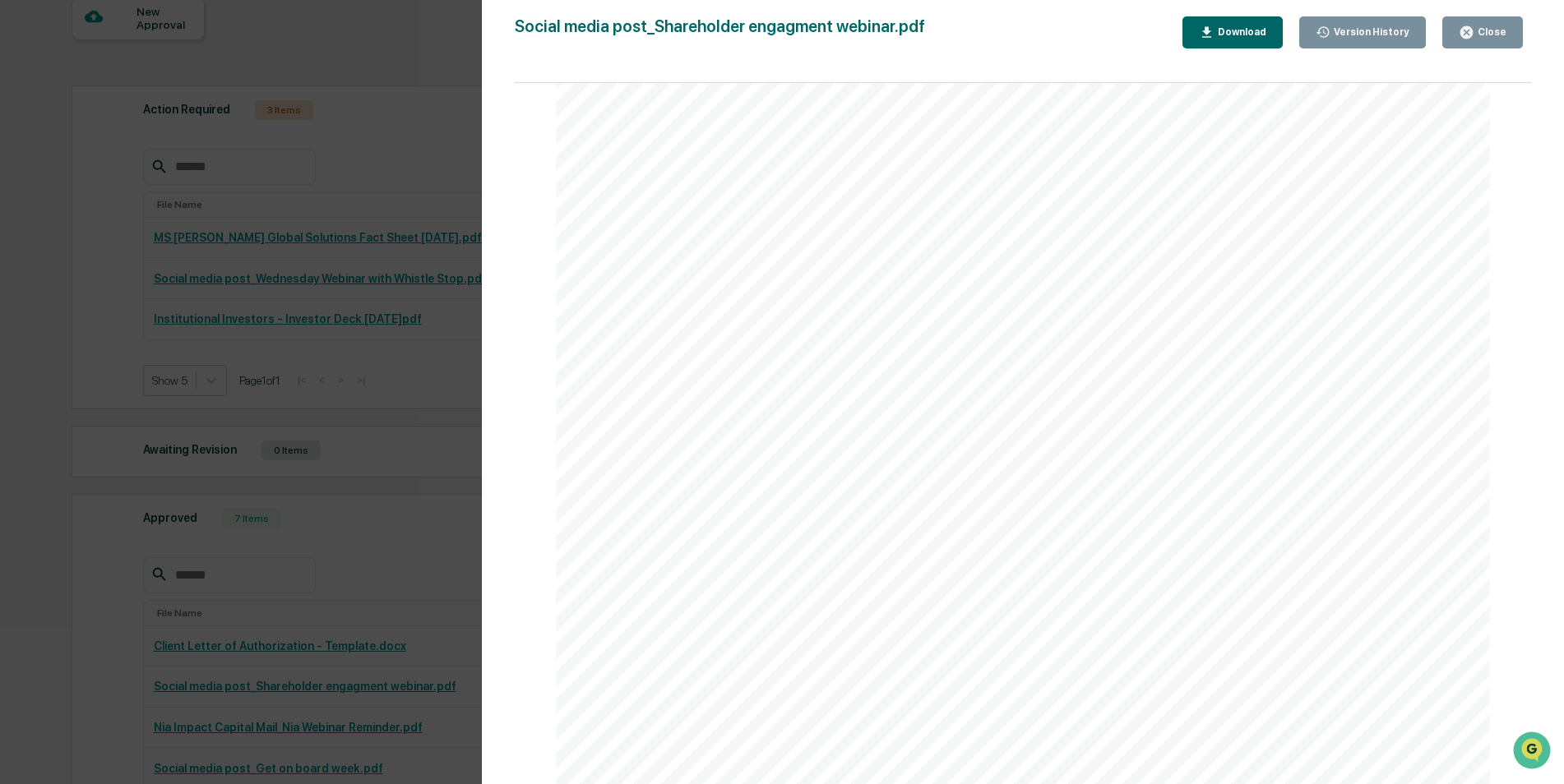
scroll to position [3145, 0]
click at [1485, 41] on button "Close" at bounding box center [1482, 32] width 81 height 32
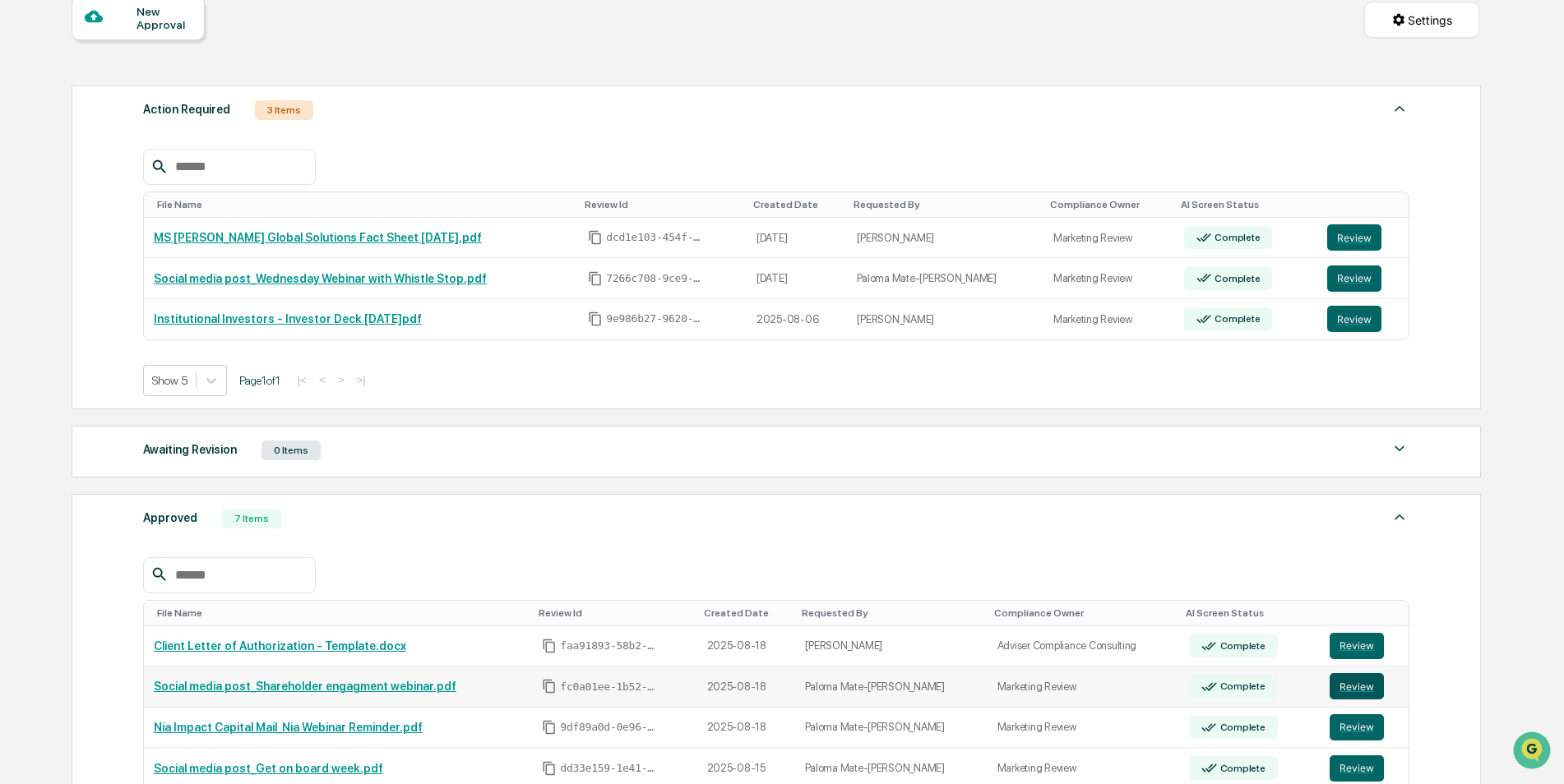
click at [1335, 689] on button "Review" at bounding box center [1356, 686] width 54 height 26
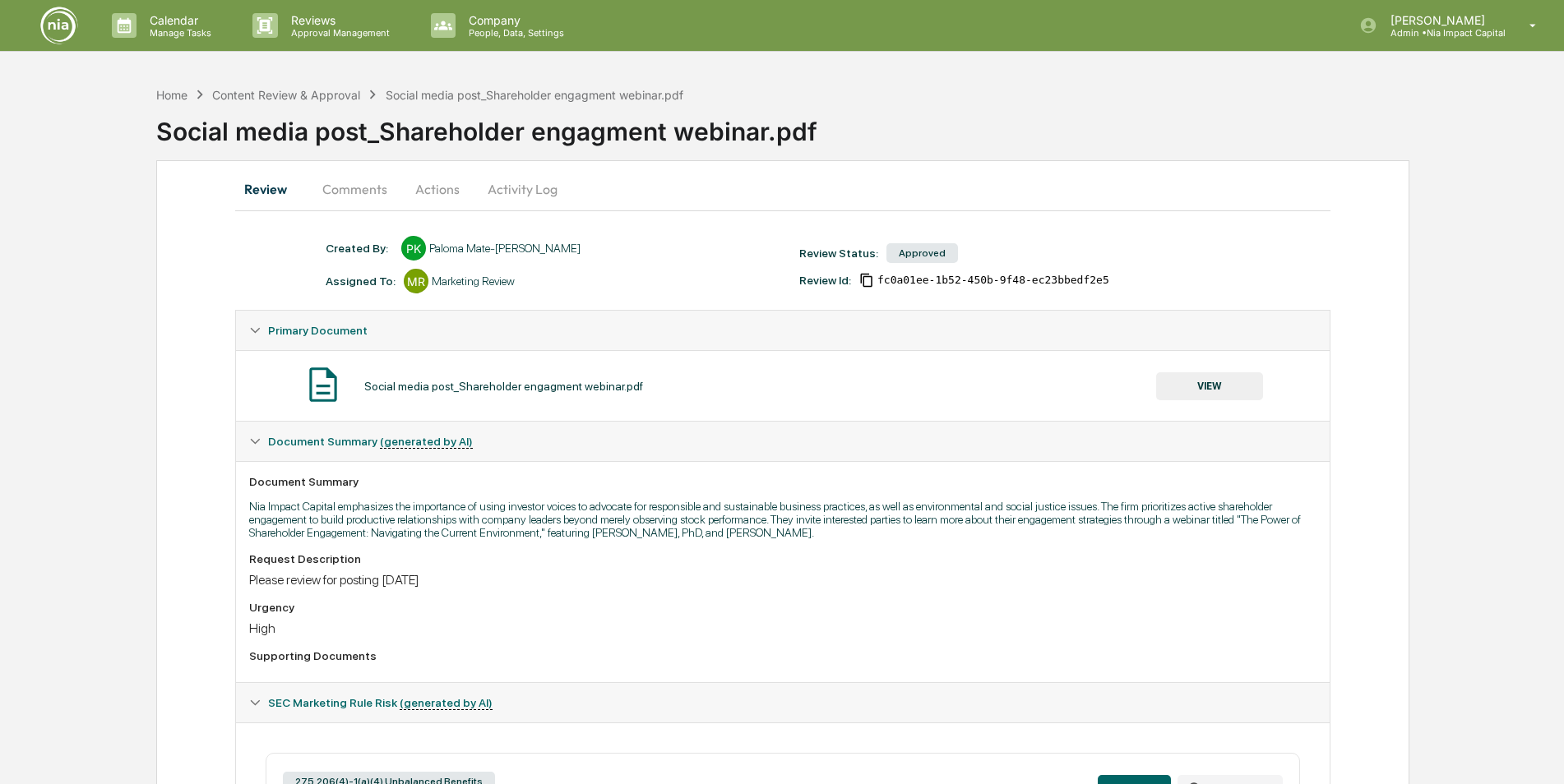
click at [539, 187] on button "Activity Log" at bounding box center [523, 188] width 96 height 39
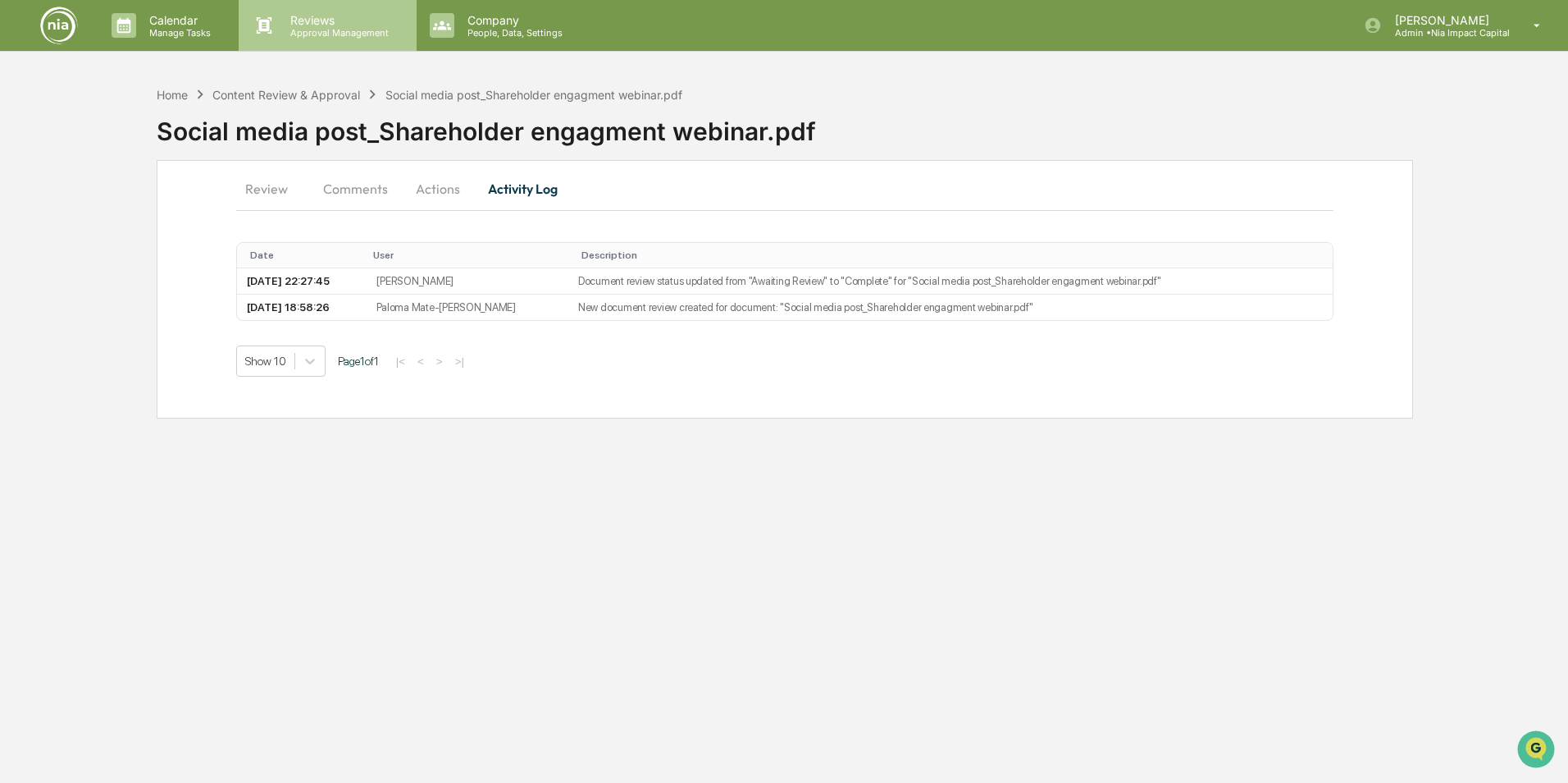
click at [315, 35] on p "Approval Management" at bounding box center [337, 33] width 120 height 12
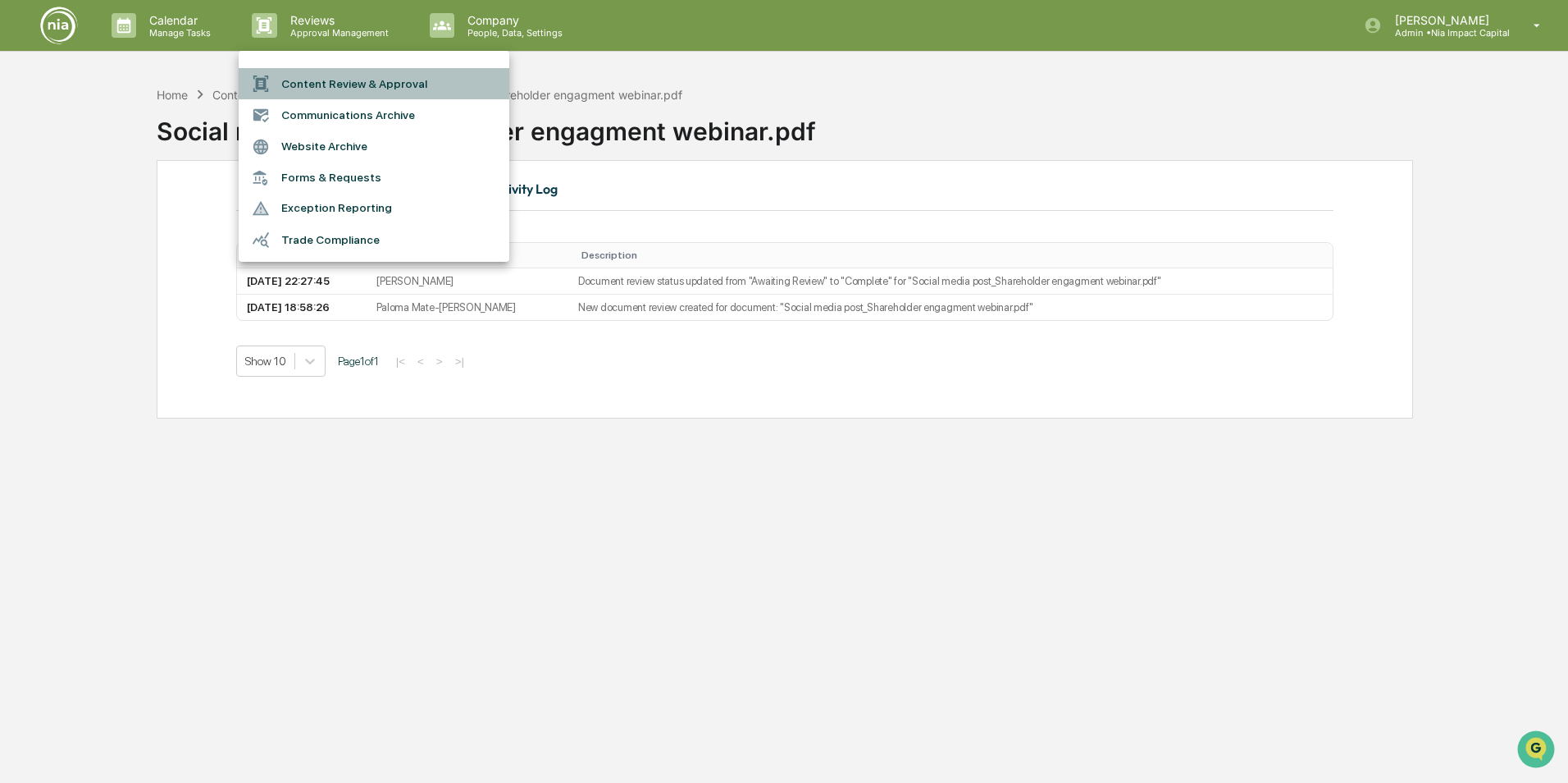
click at [351, 93] on li "Content Review & Approval" at bounding box center [374, 83] width 270 height 32
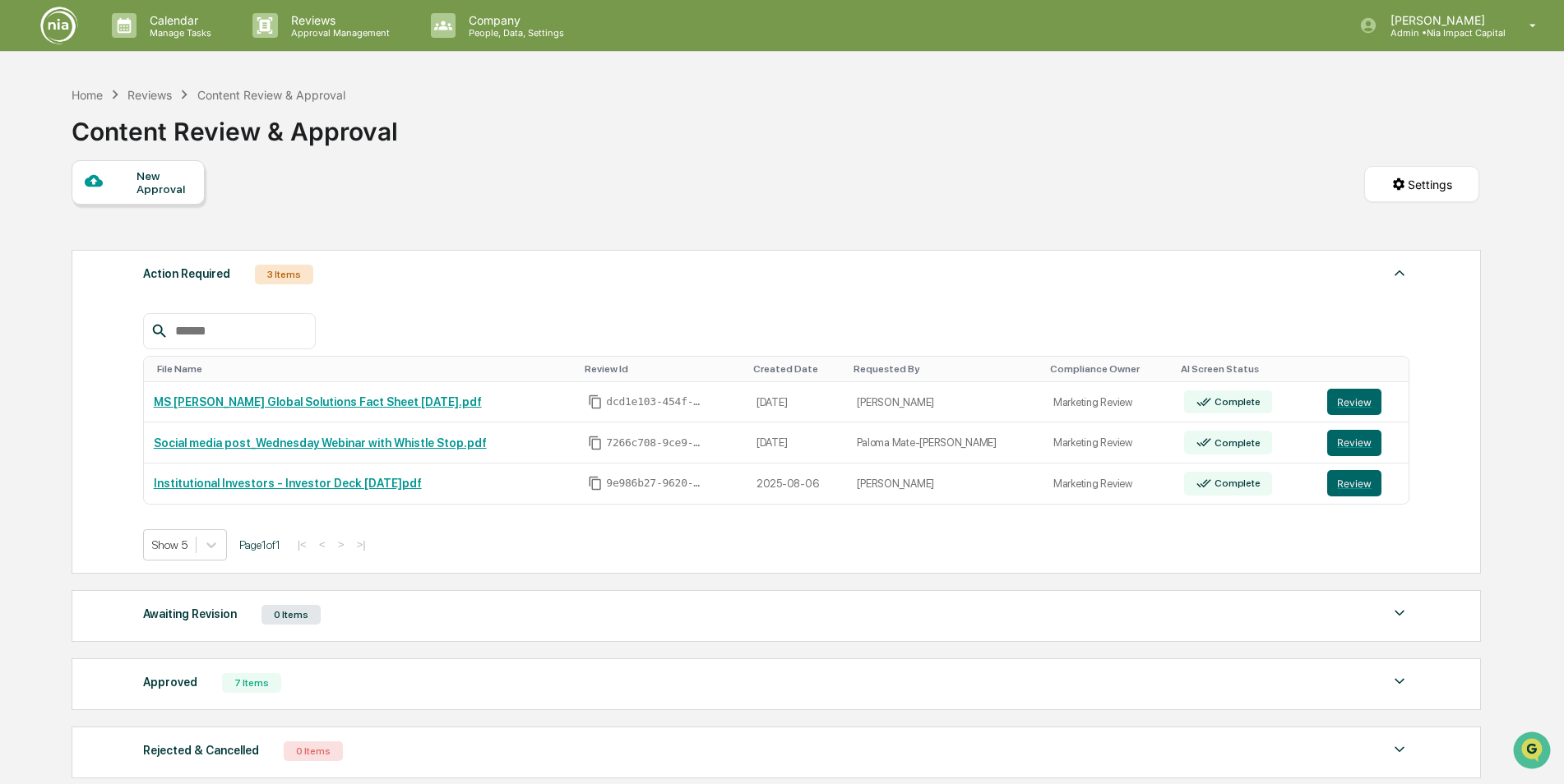
click at [1399, 685] on img at bounding box center [1400, 681] width 20 height 20
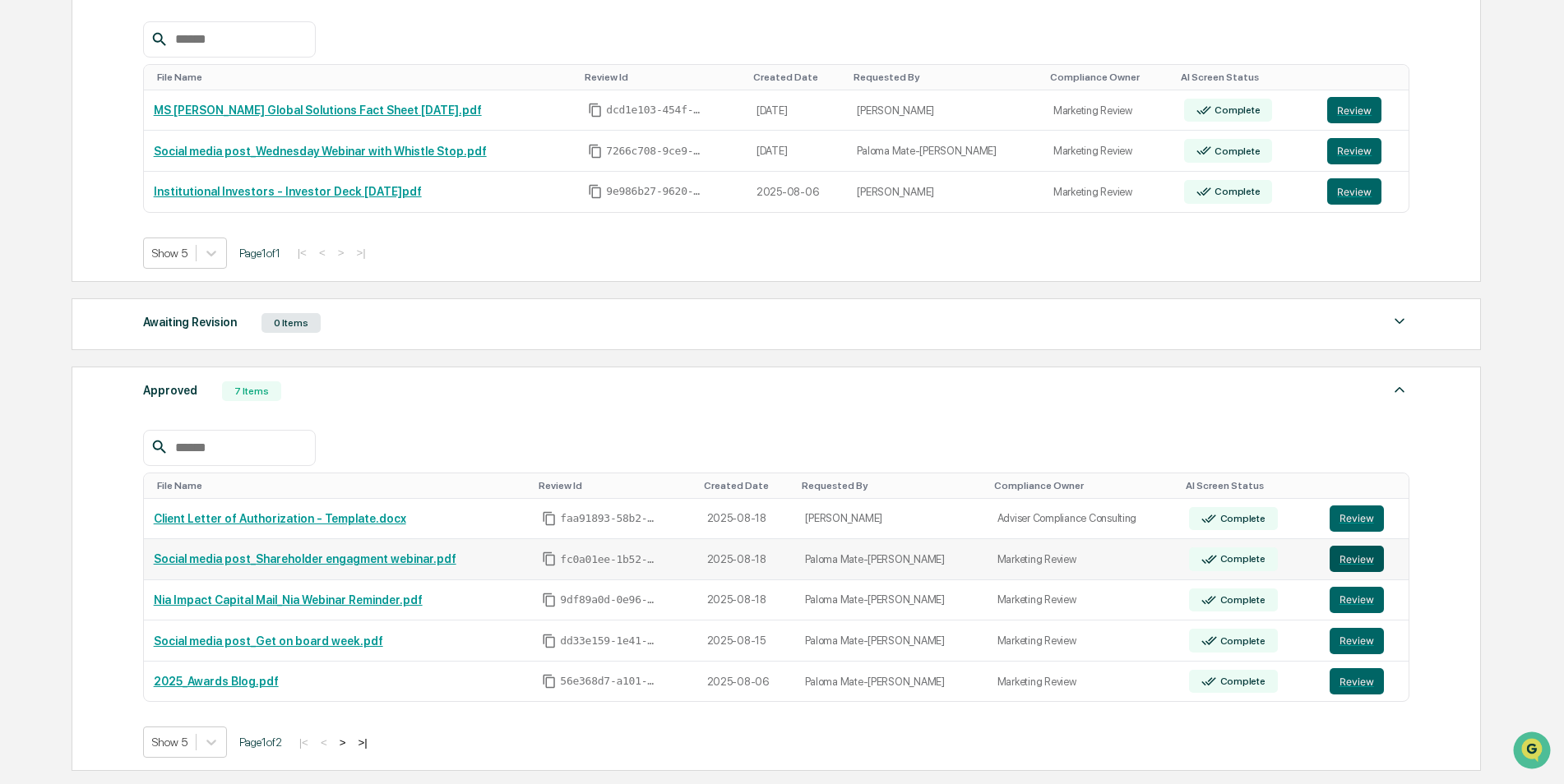
scroll to position [329, 0]
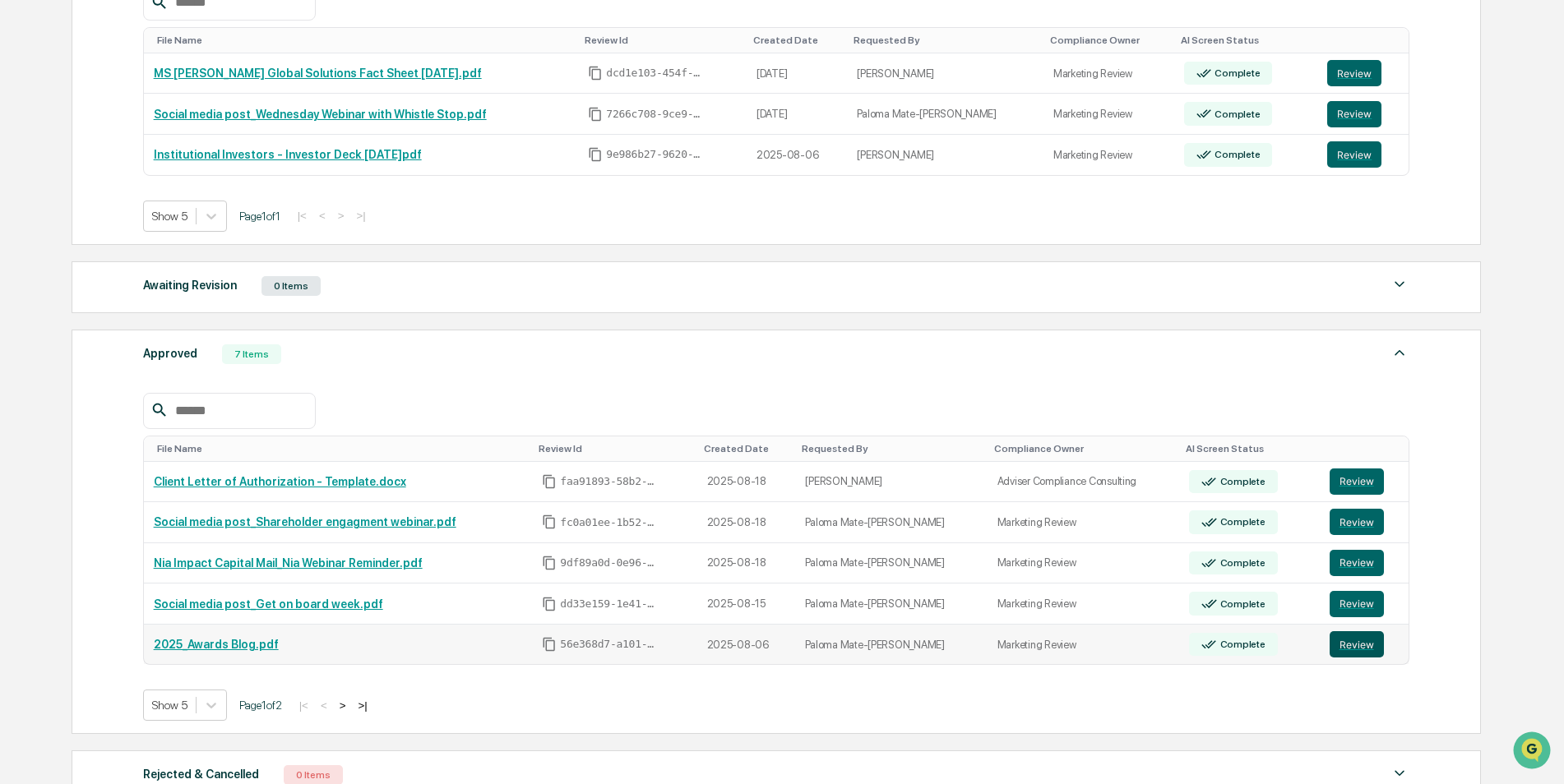
click at [1348, 646] on button "Review" at bounding box center [1356, 644] width 54 height 26
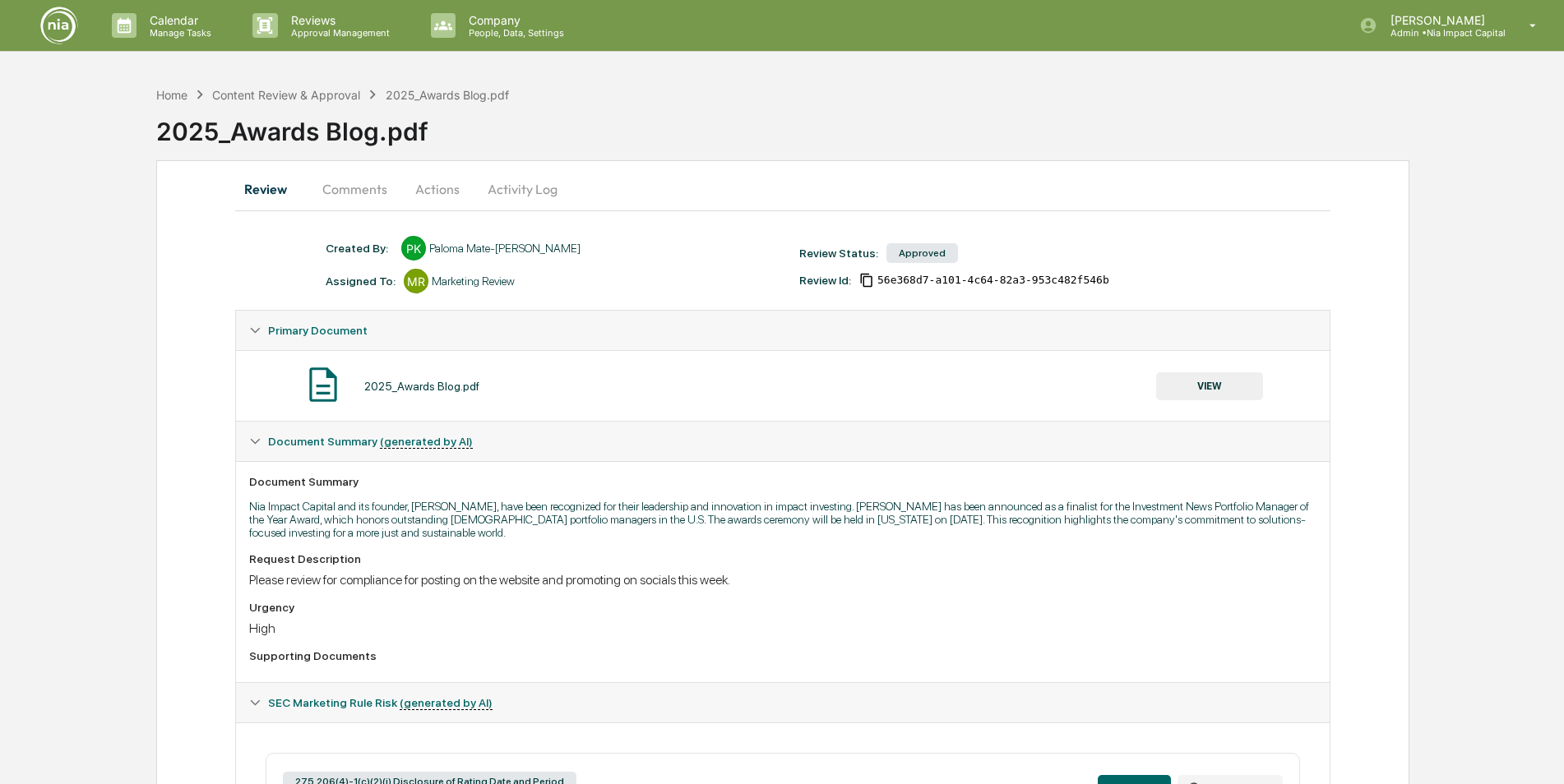
click at [520, 197] on button "Activity Log" at bounding box center [523, 188] width 96 height 39
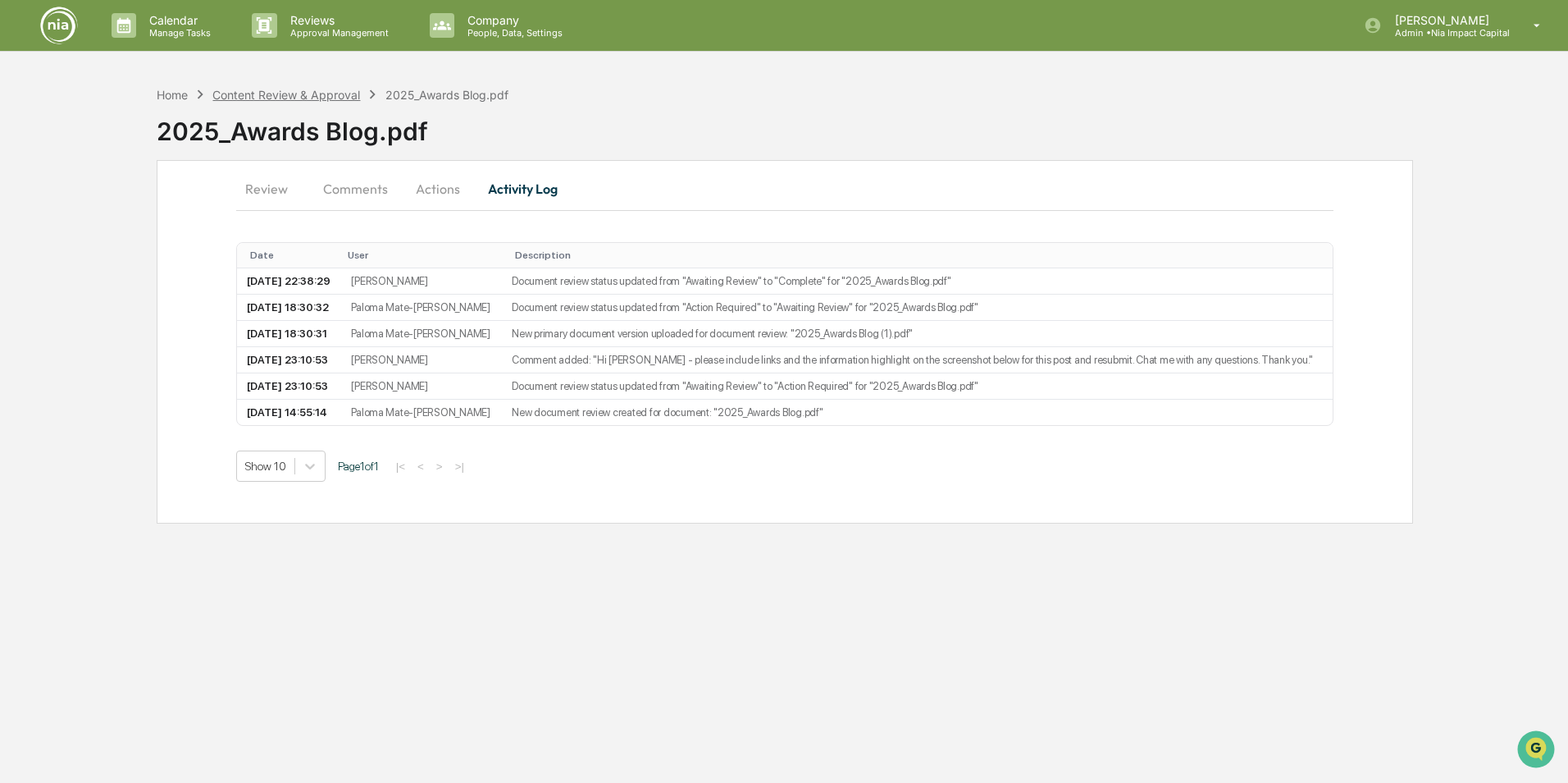
click at [308, 94] on div "Content Review & Approval" at bounding box center [287, 95] width 148 height 14
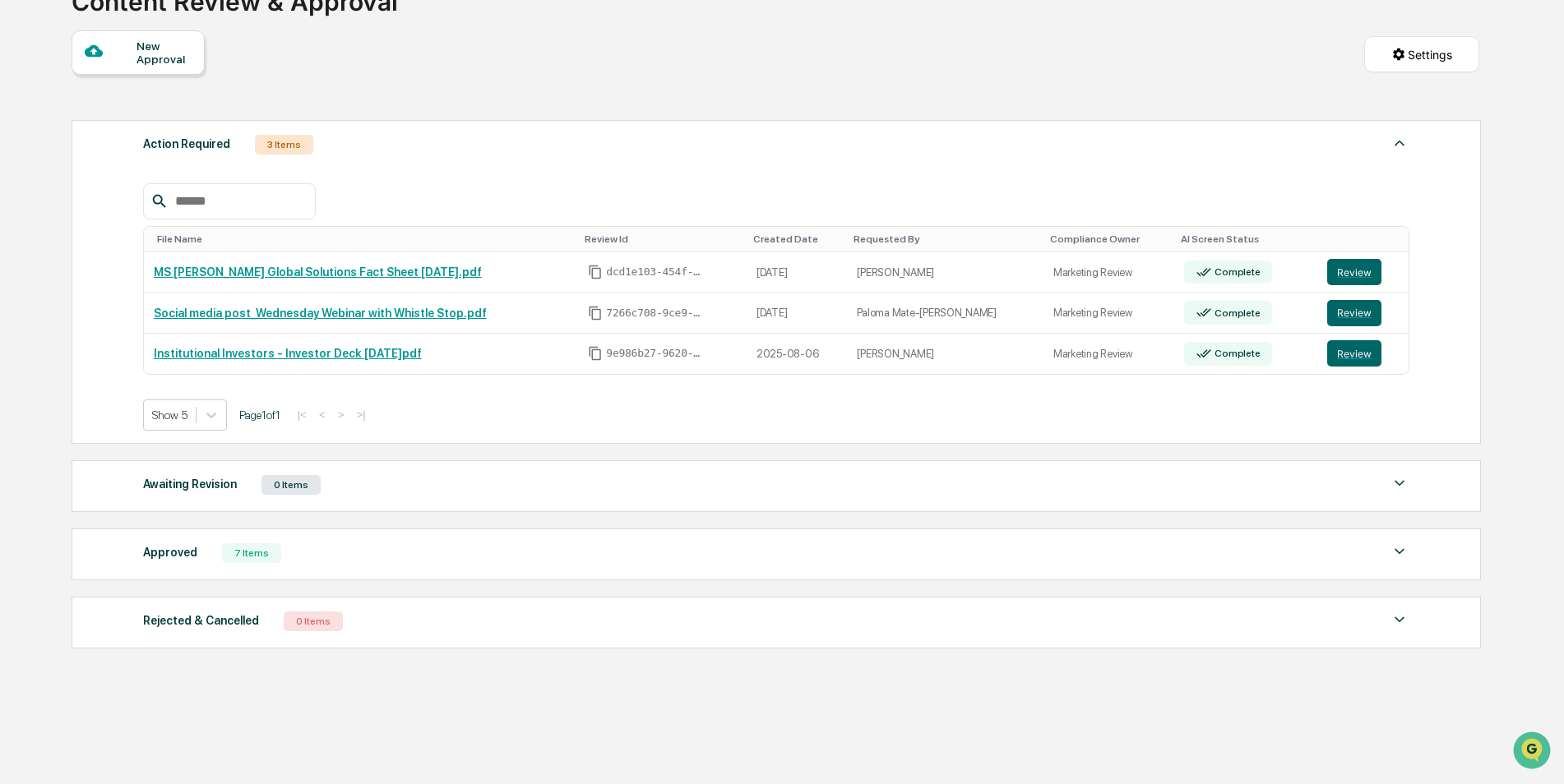
scroll to position [143, 0]
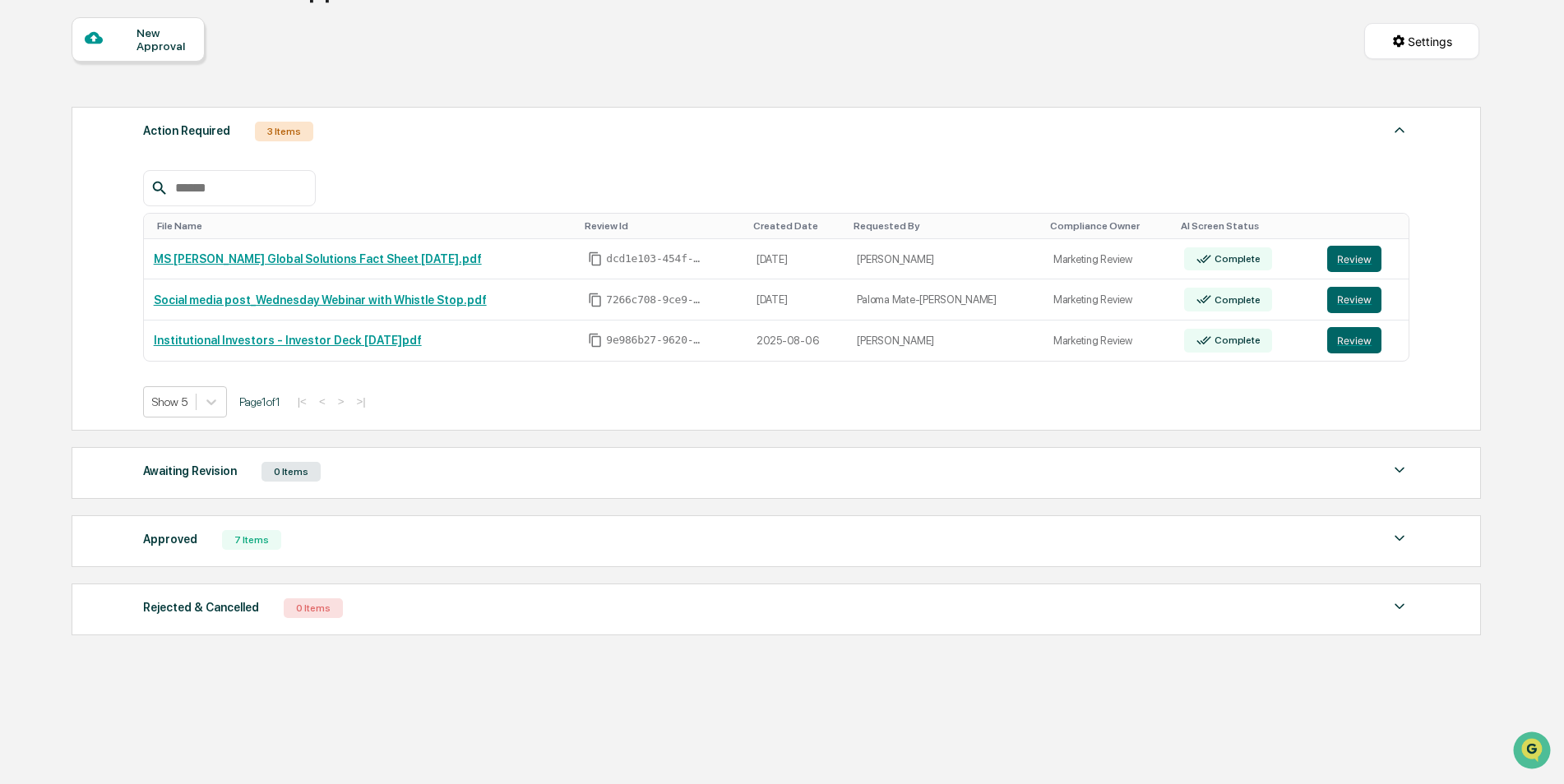
click at [852, 544] on div "Approved 7 Items" at bounding box center [777, 540] width 1267 height 23
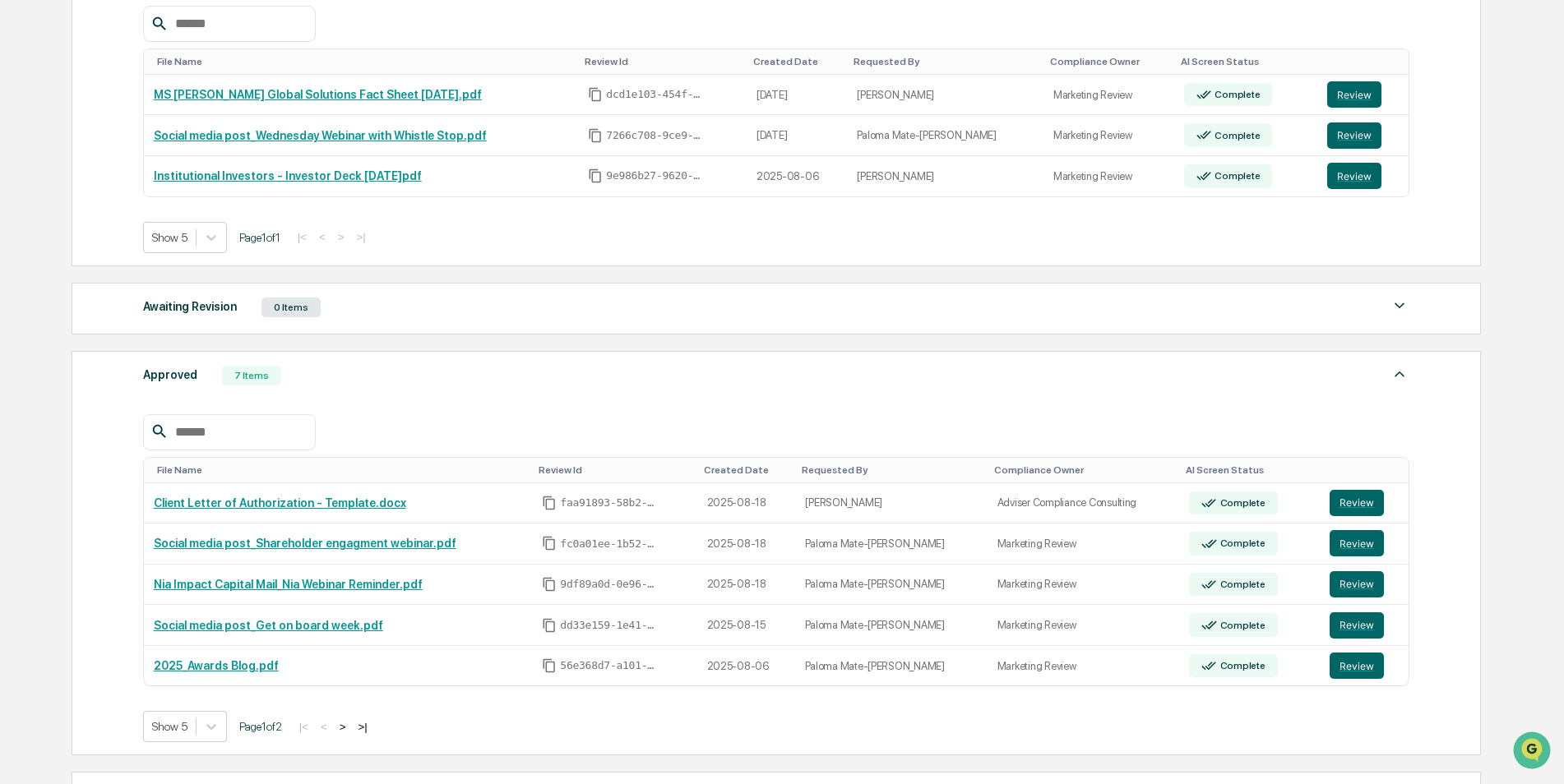
scroll to position [389, 0]
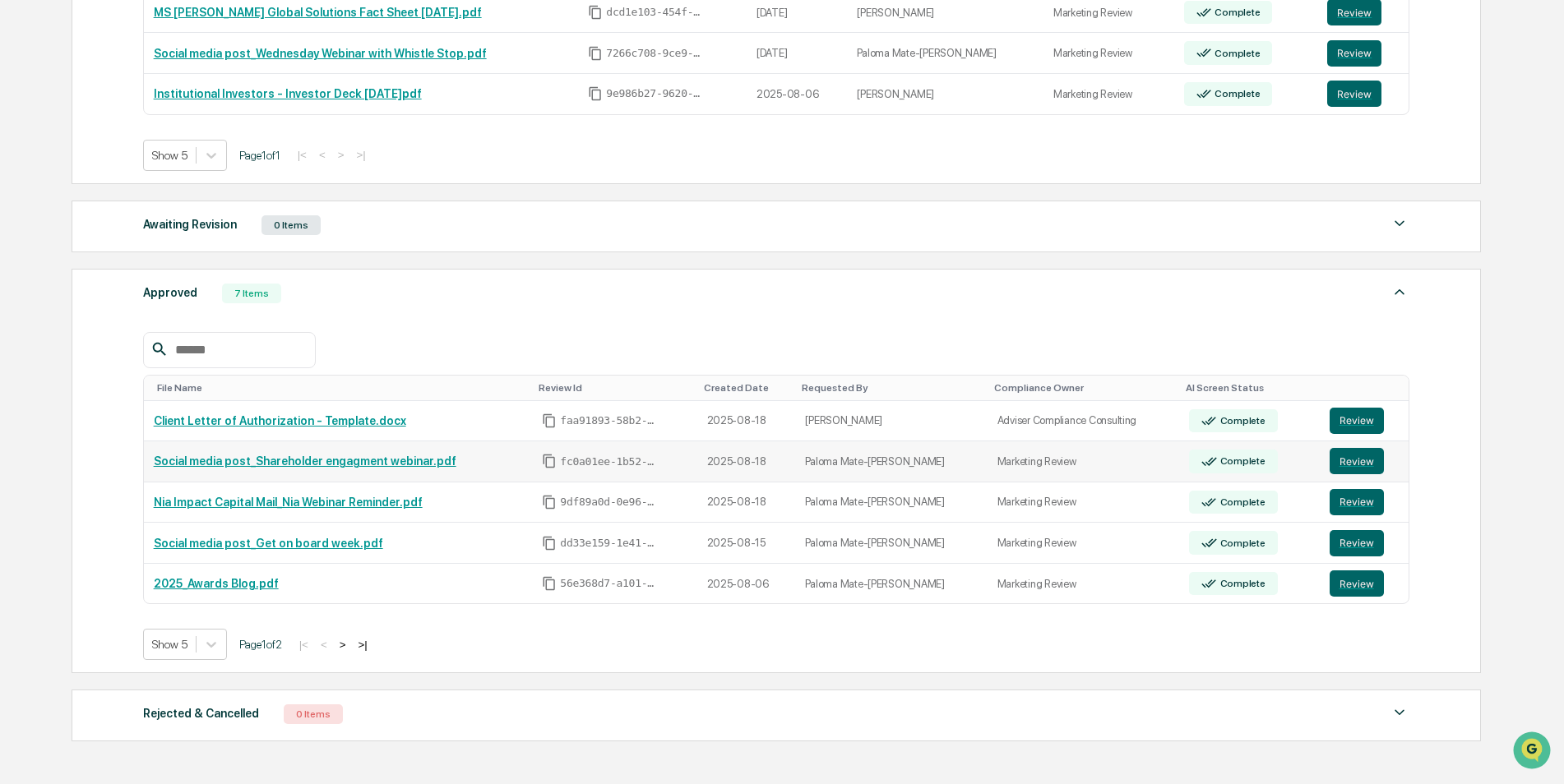
click at [245, 462] on link "Social media post_Shareholder engagment webinar.pdf" at bounding box center [305, 461] width 303 height 13
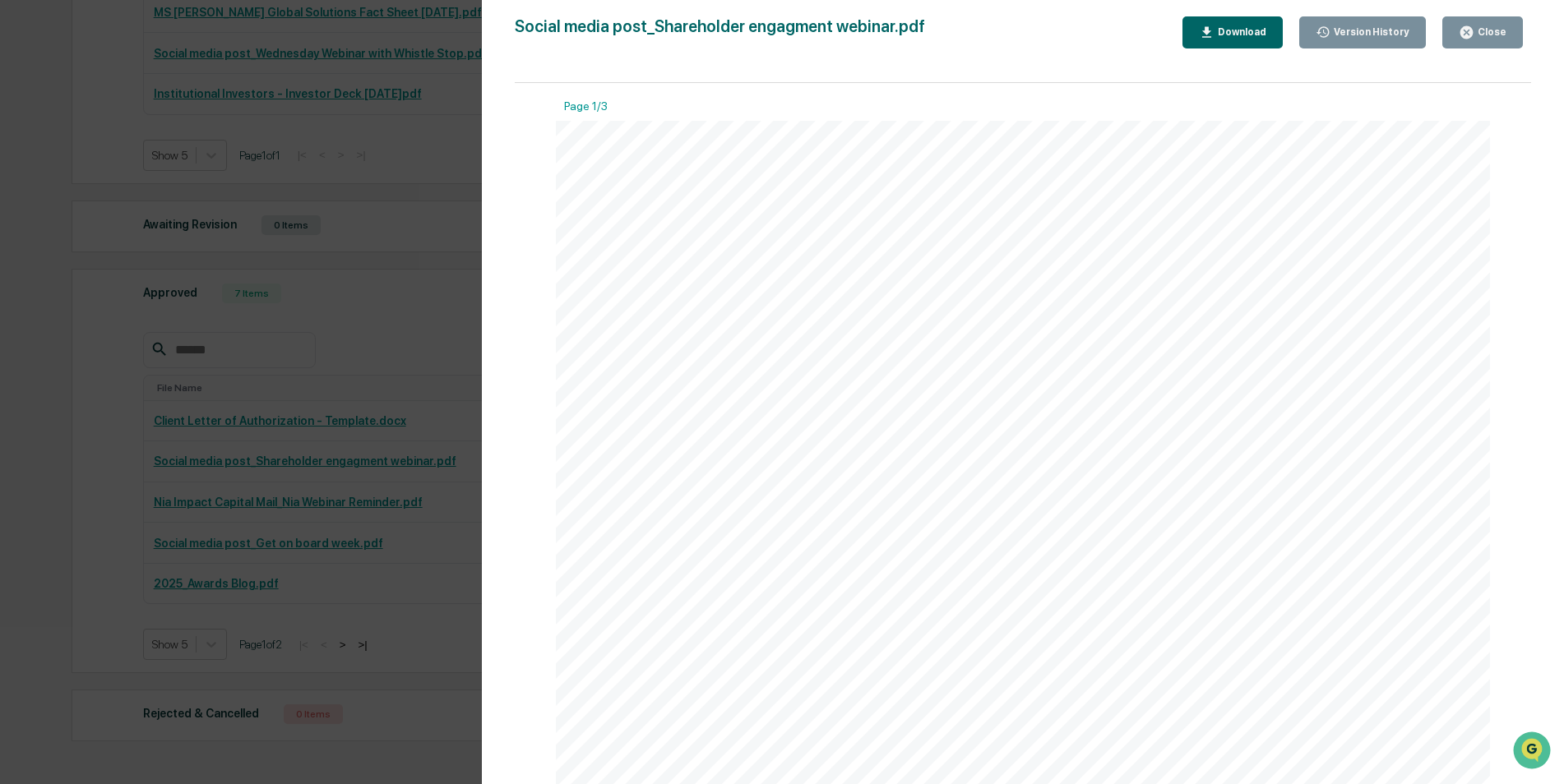
click at [1483, 36] on div "Close" at bounding box center [1490, 32] width 32 height 12
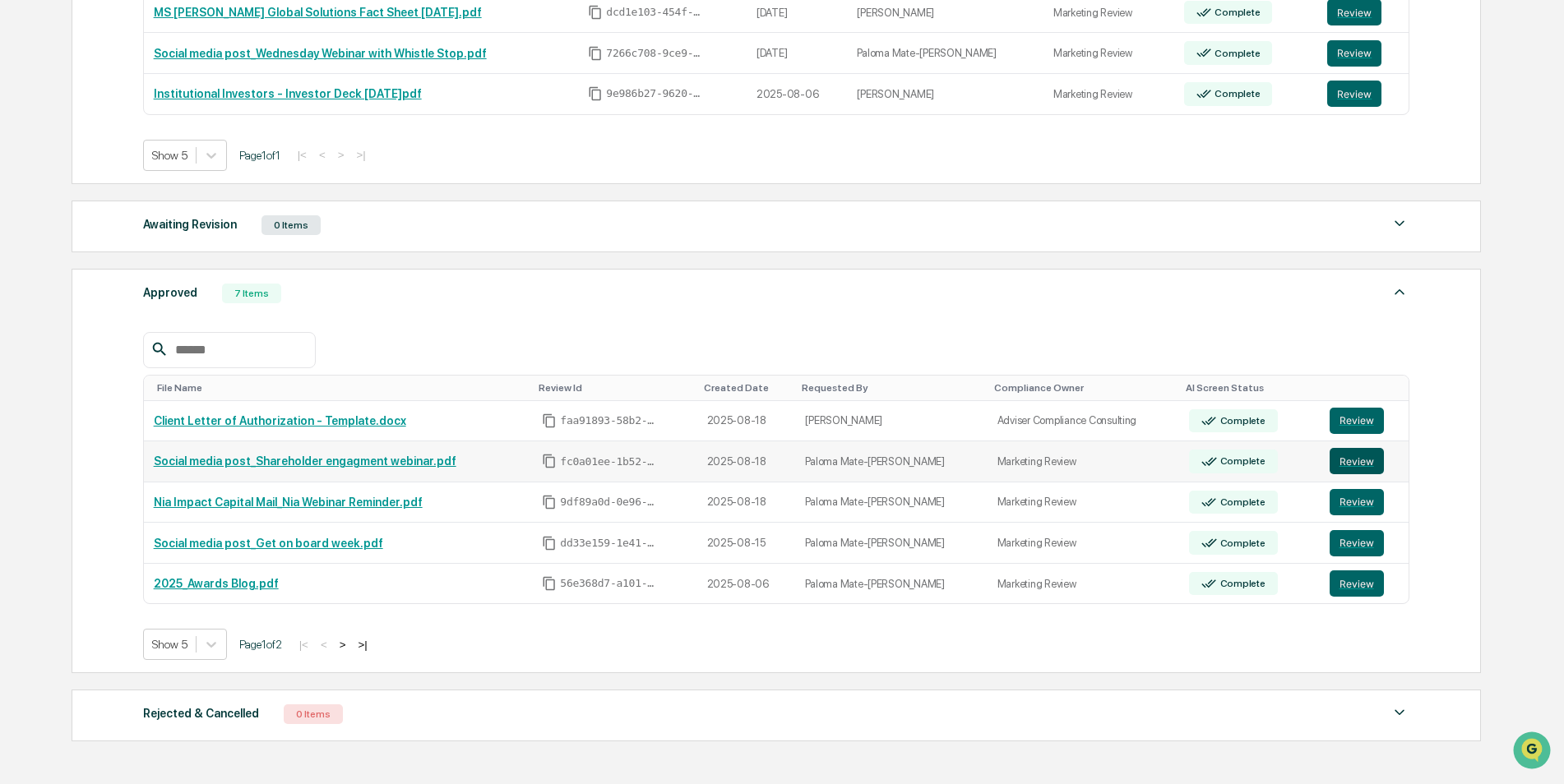
click at [1339, 464] on button "Review" at bounding box center [1356, 460] width 54 height 26
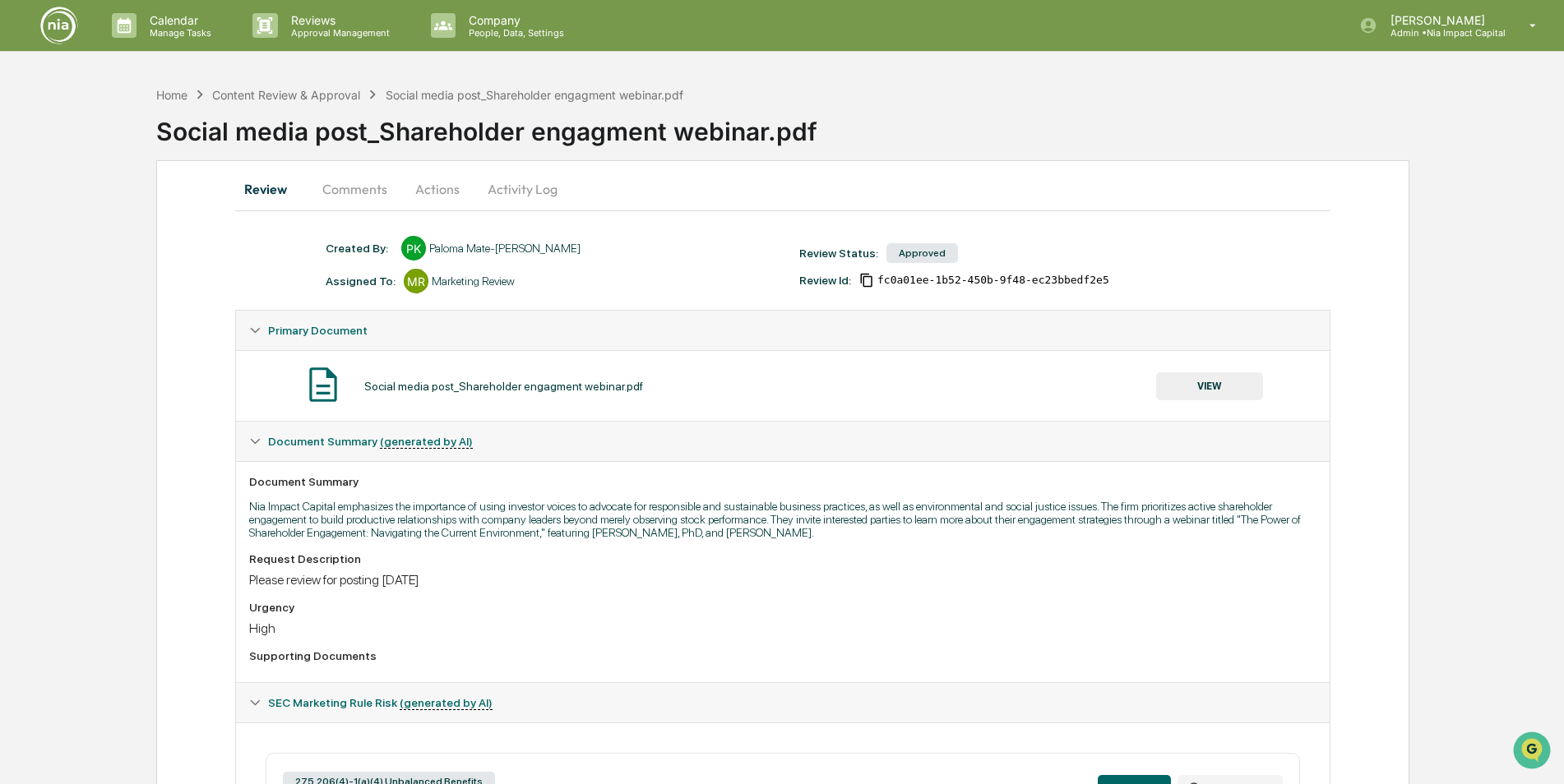
click at [62, 20] on img at bounding box center [59, 25] width 39 height 39
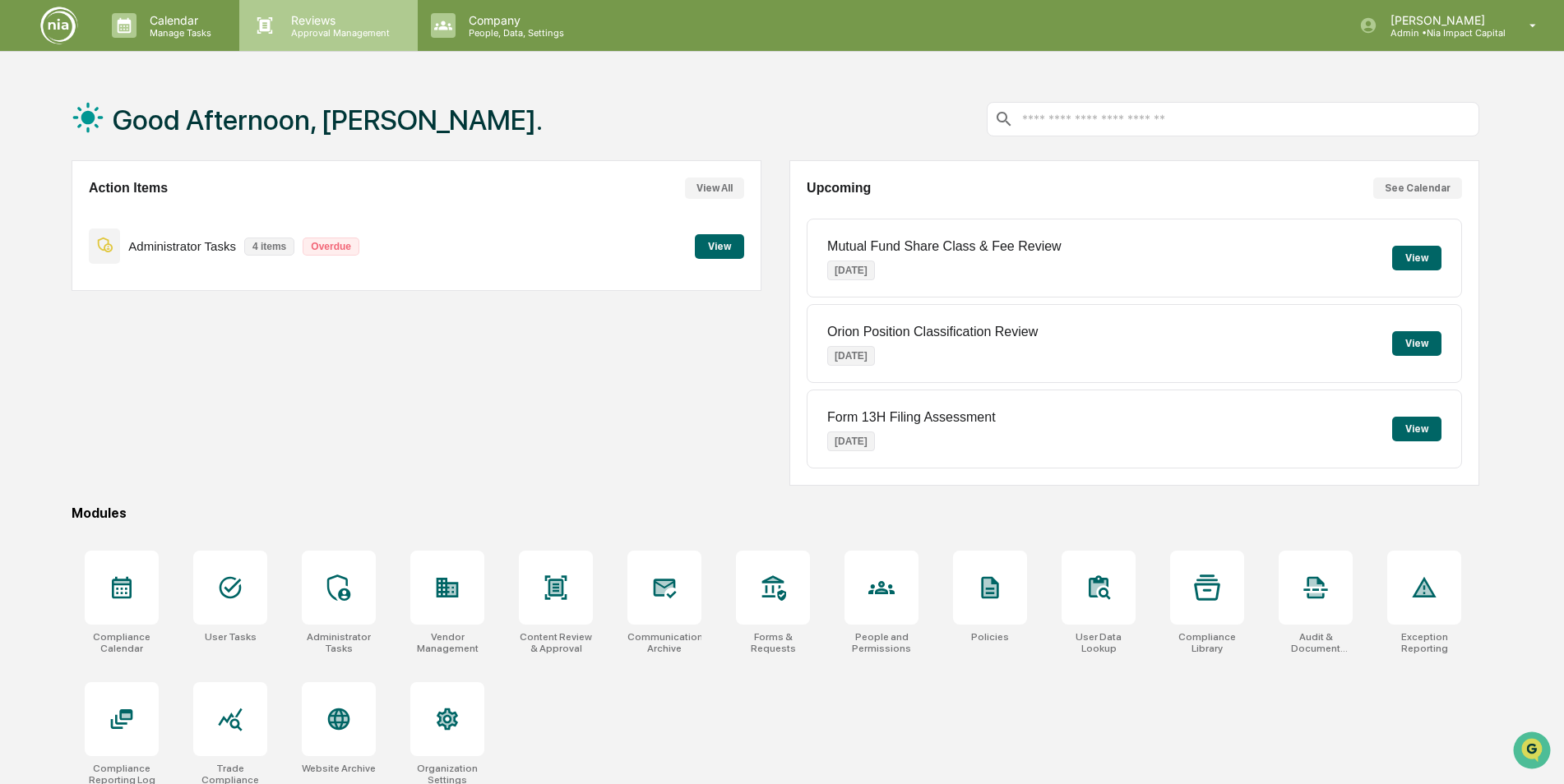
click at [360, 37] on p "Approval Management" at bounding box center [337, 33] width 120 height 12
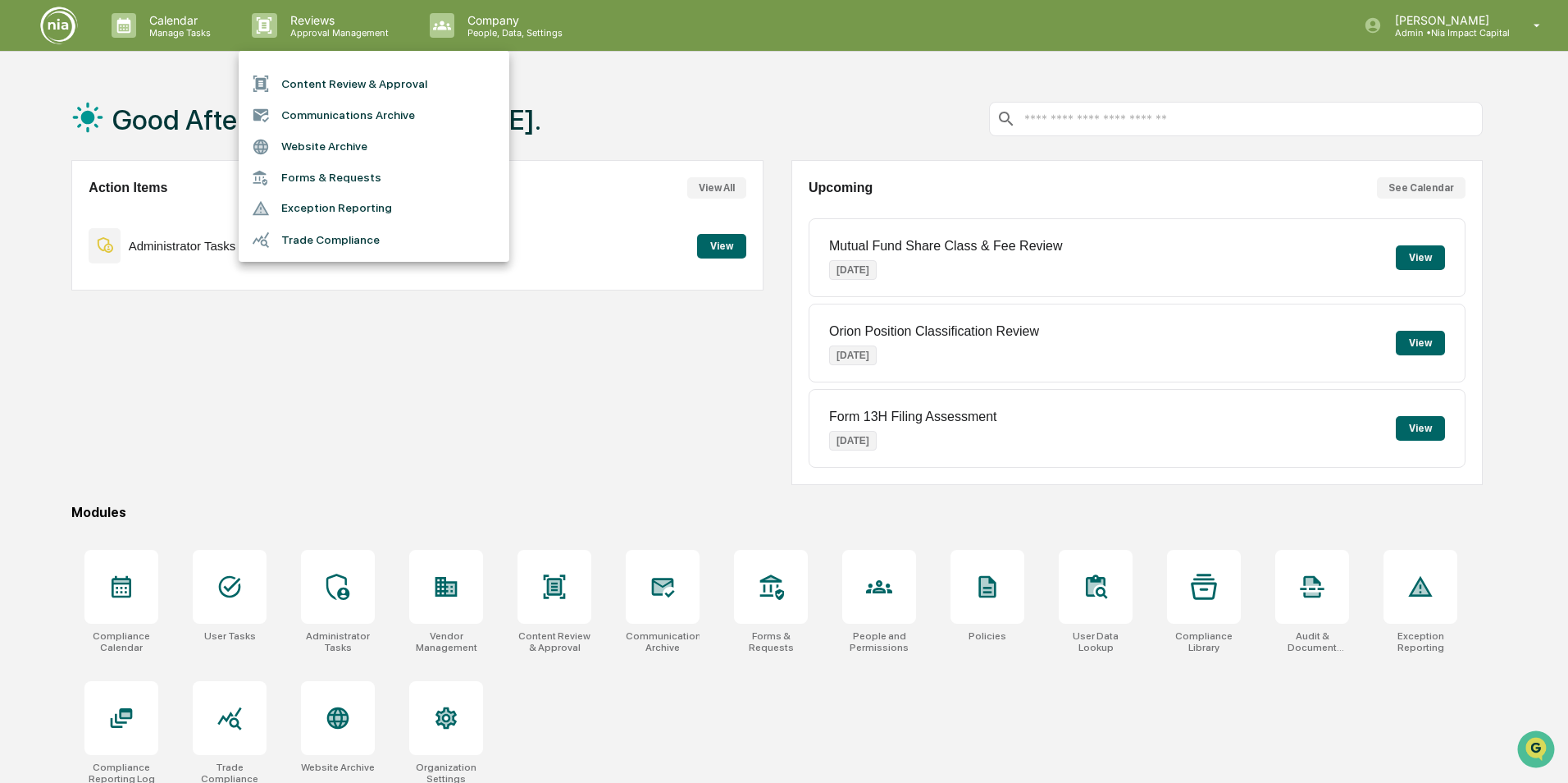
click at [378, 93] on li "Content Review & Approval" at bounding box center [374, 83] width 270 height 32
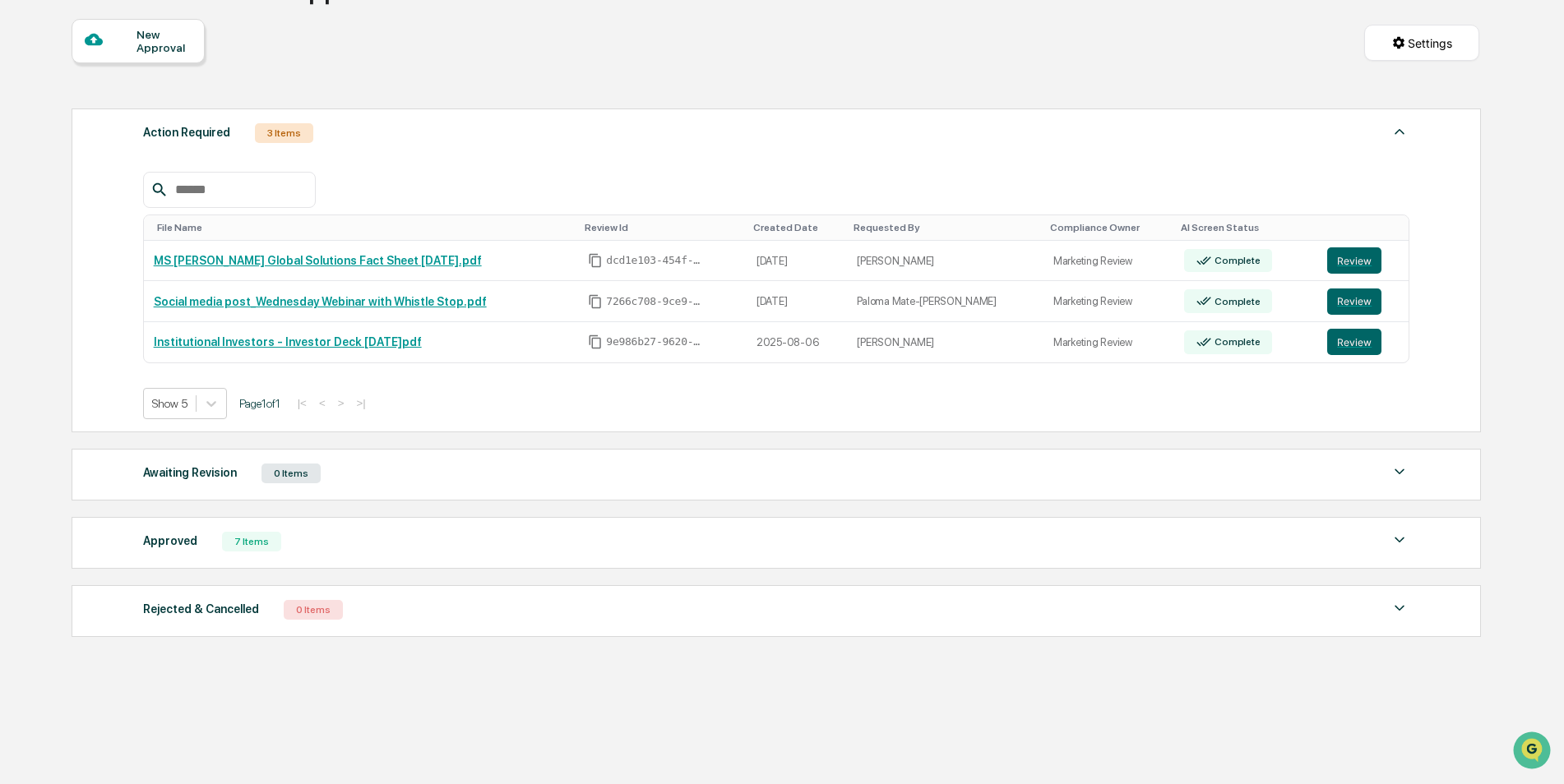
scroll to position [143, 0]
click at [714, 545] on div "Approved 7 Items" at bounding box center [777, 540] width 1267 height 23
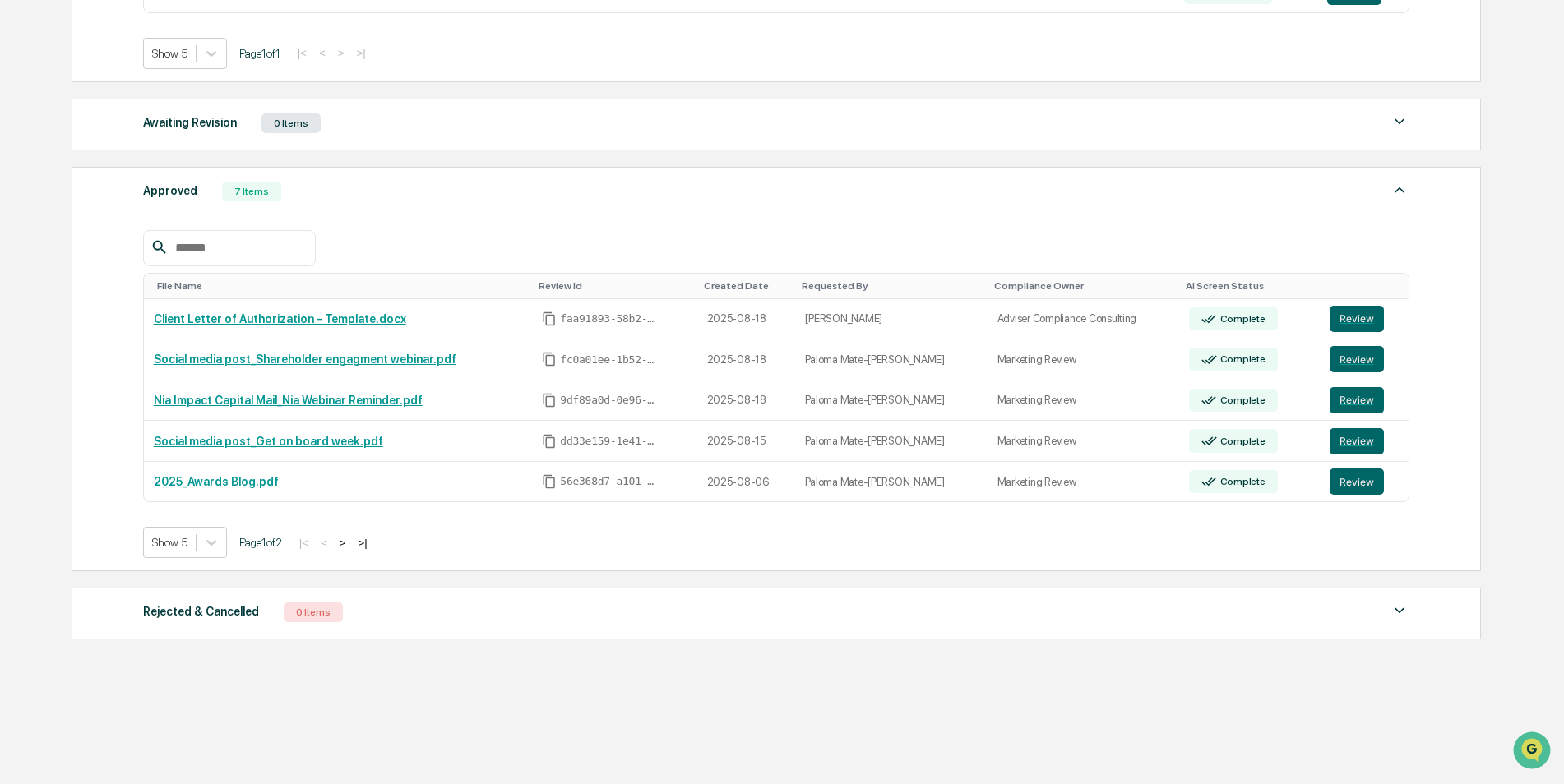
scroll to position [497, 0]
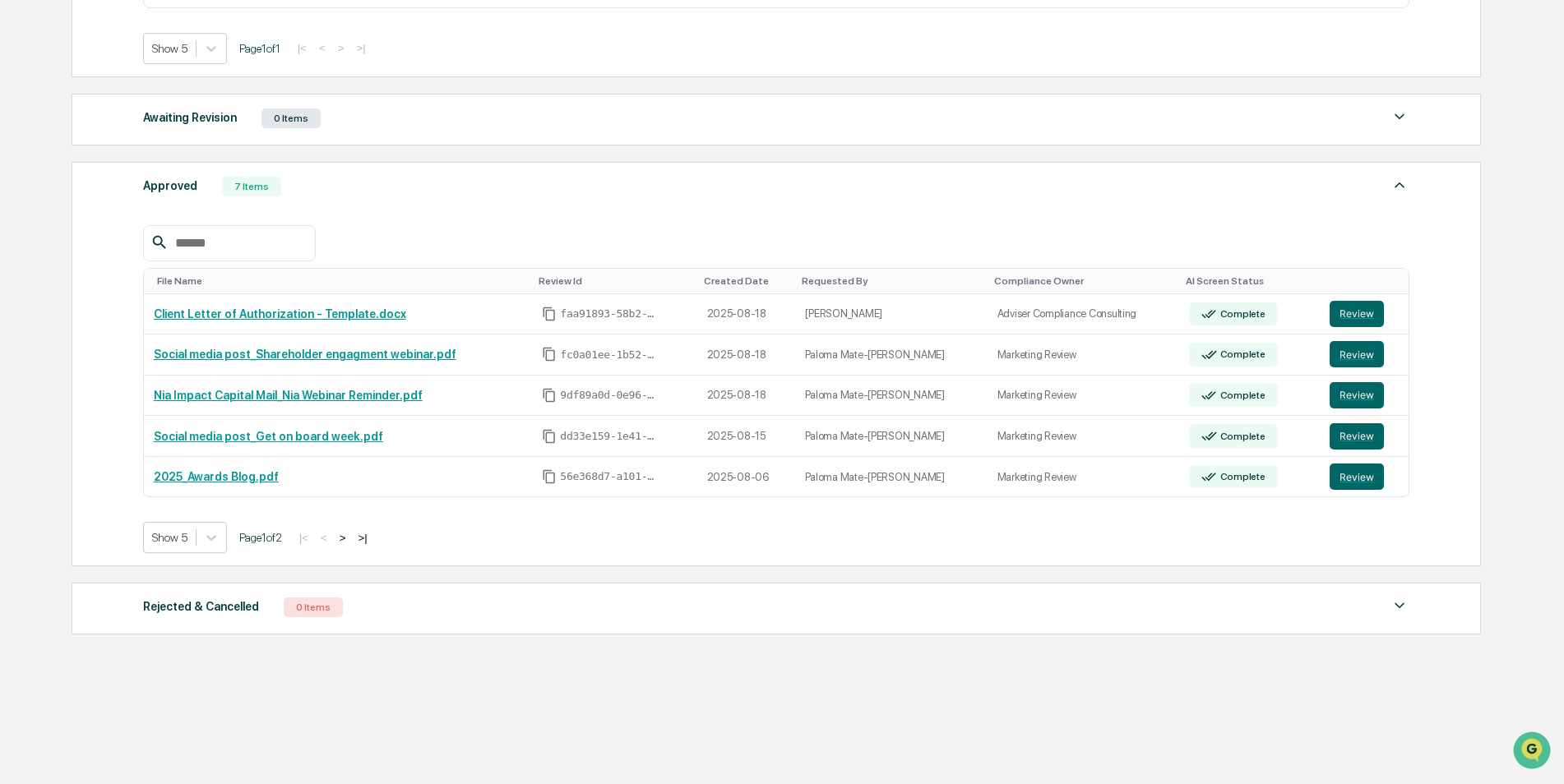
click at [350, 539] on button ">" at bounding box center [342, 538] width 16 height 14
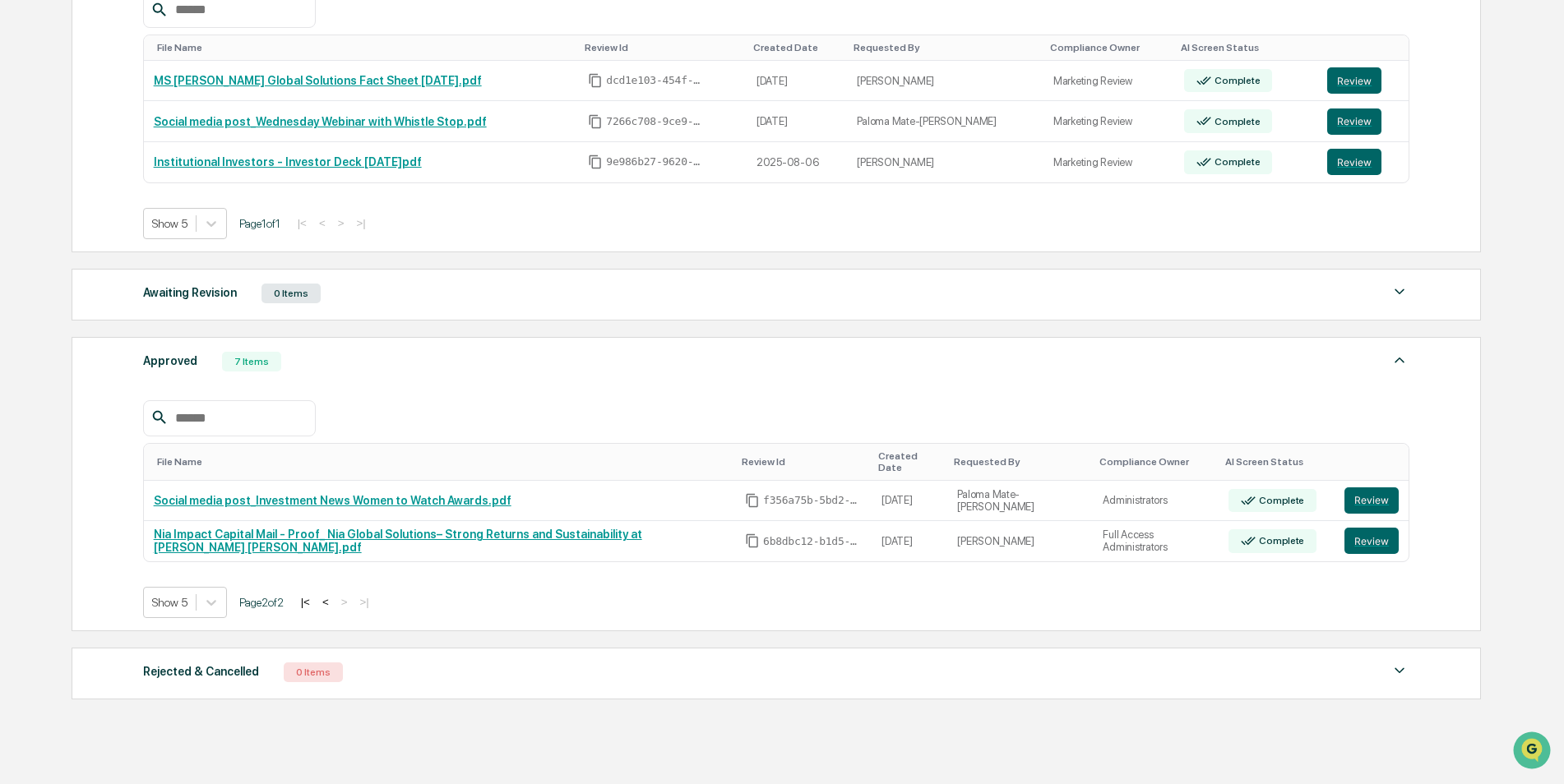
scroll to position [292, 0]
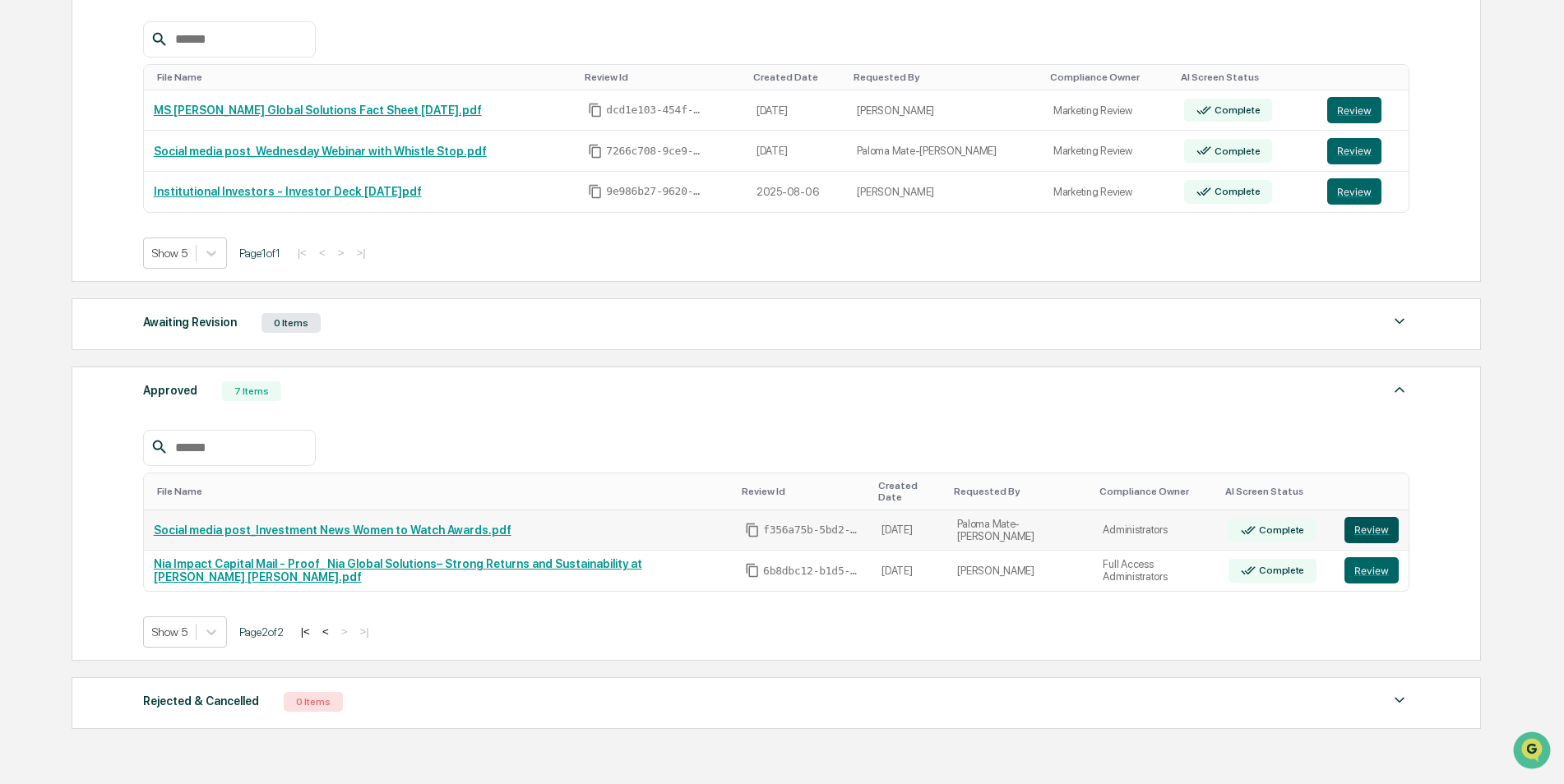
click at [1358, 517] on button "Review" at bounding box center [1372, 529] width 54 height 26
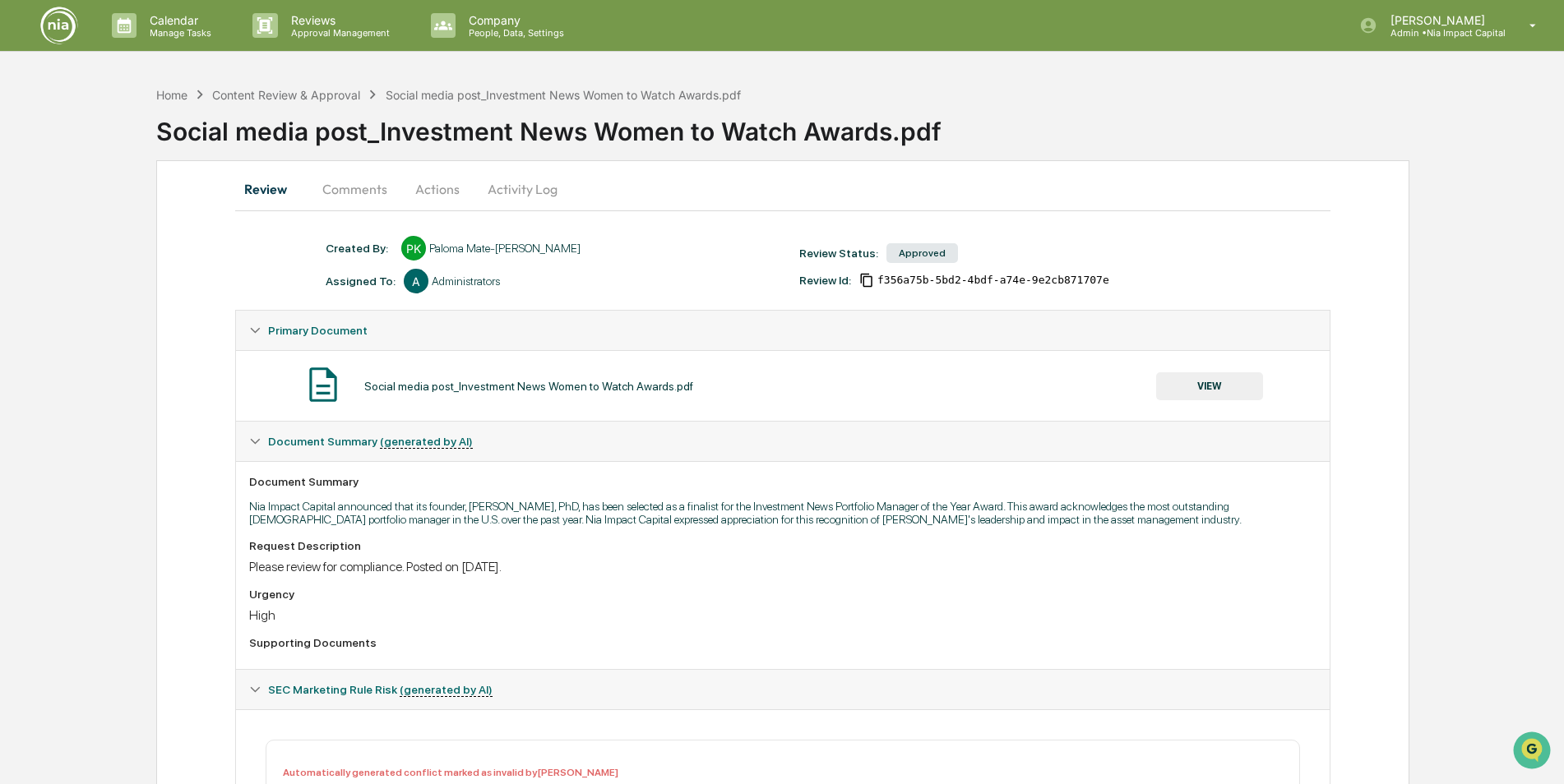
click at [546, 206] on button "Activity Log" at bounding box center [523, 188] width 96 height 39
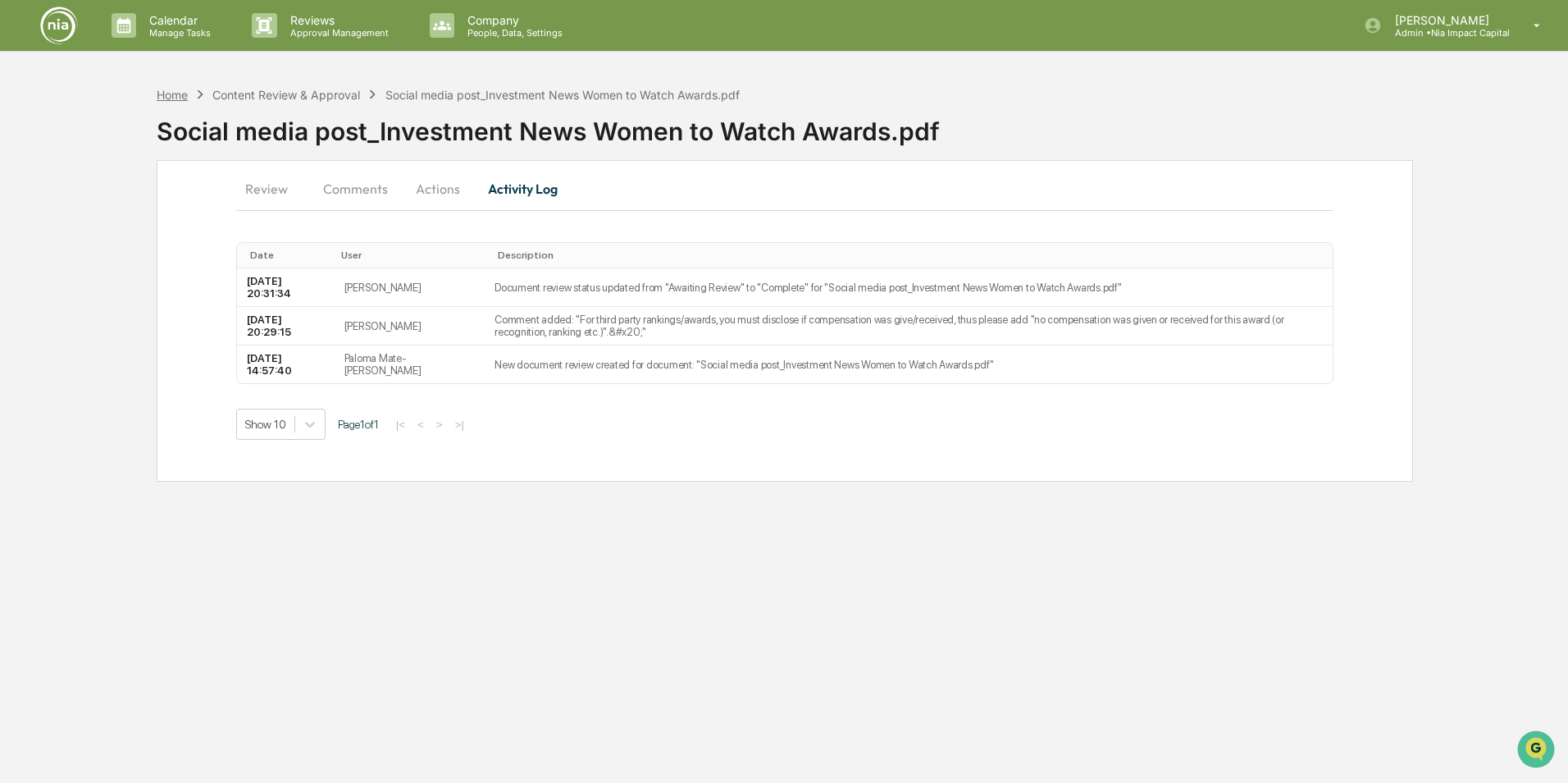
click at [180, 97] on div "Home" at bounding box center [172, 95] width 32 height 14
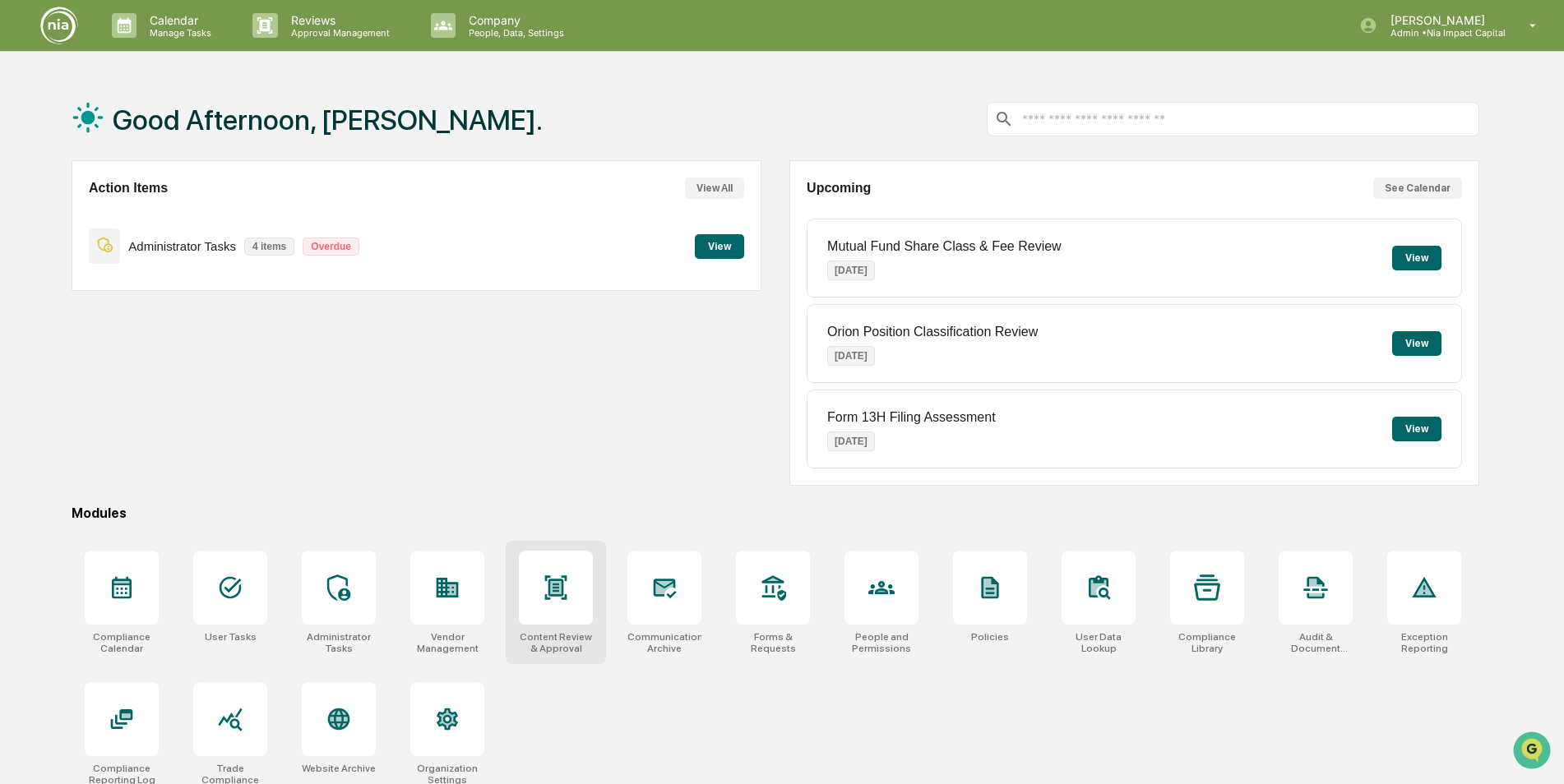
click at [588, 613] on div at bounding box center [556, 587] width 74 height 74
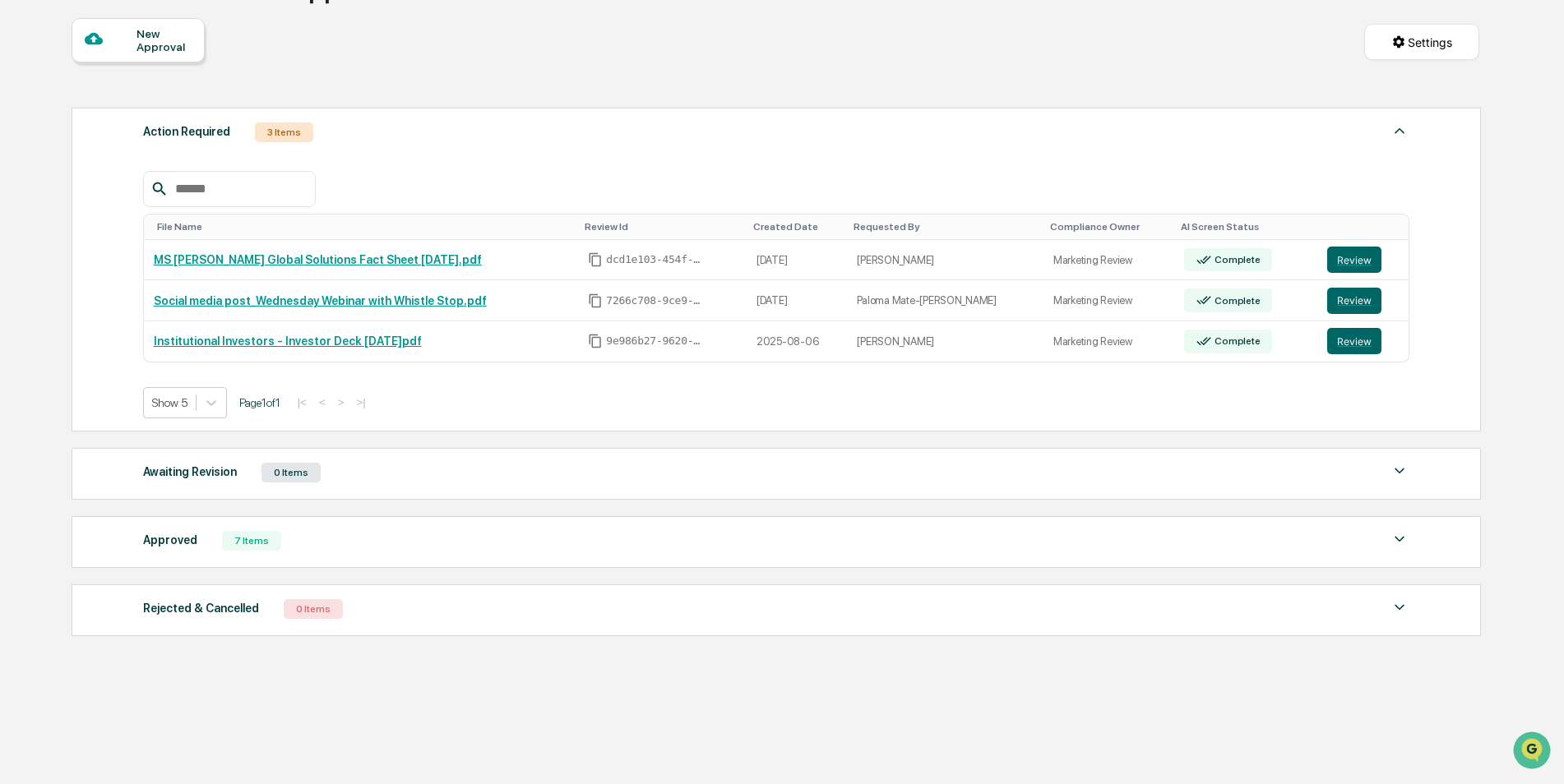
scroll to position [143, 0]
click at [452, 551] on div "Approved 7 Items" at bounding box center [777, 540] width 1267 height 23
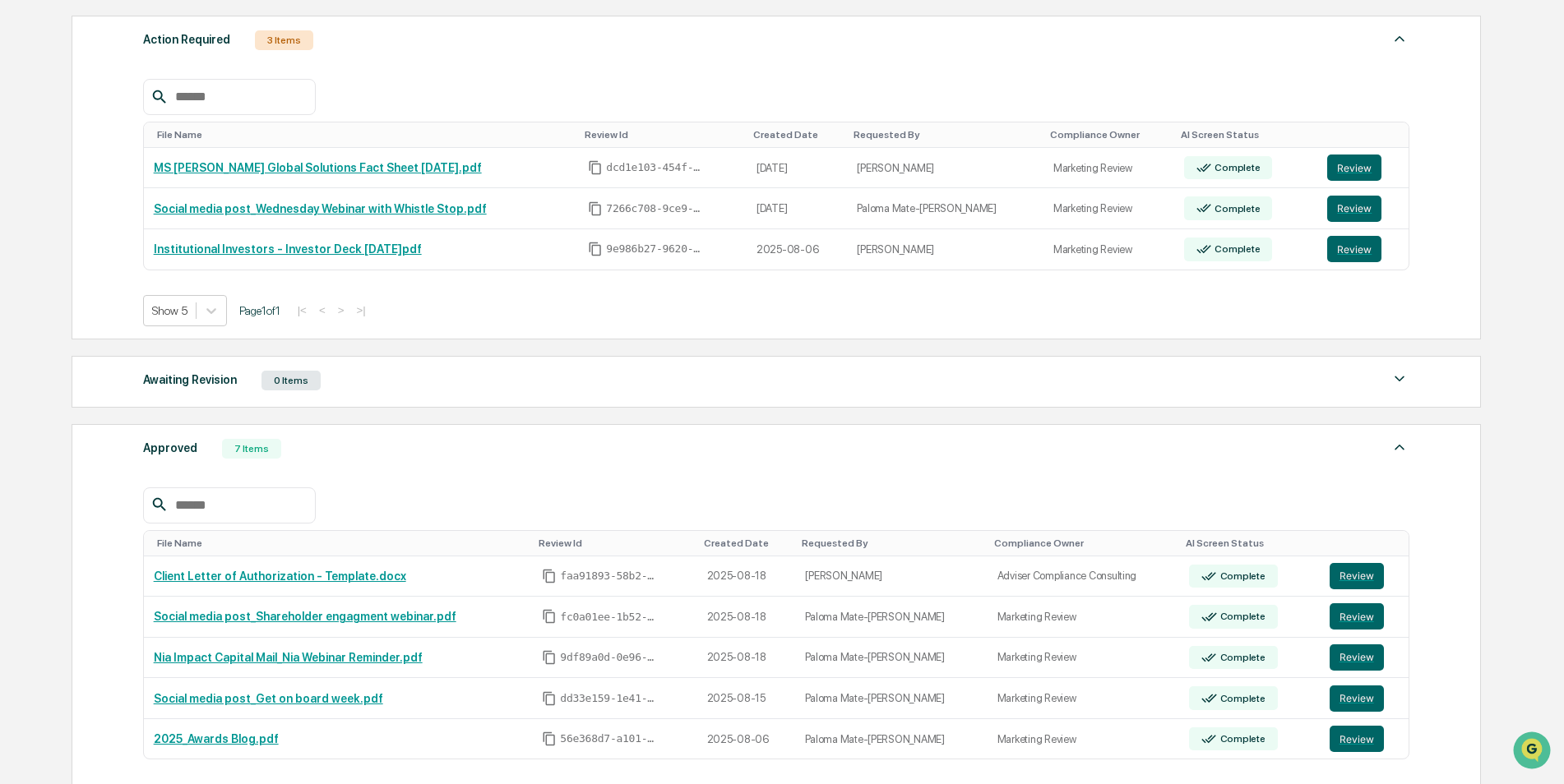
scroll to position [307, 0]
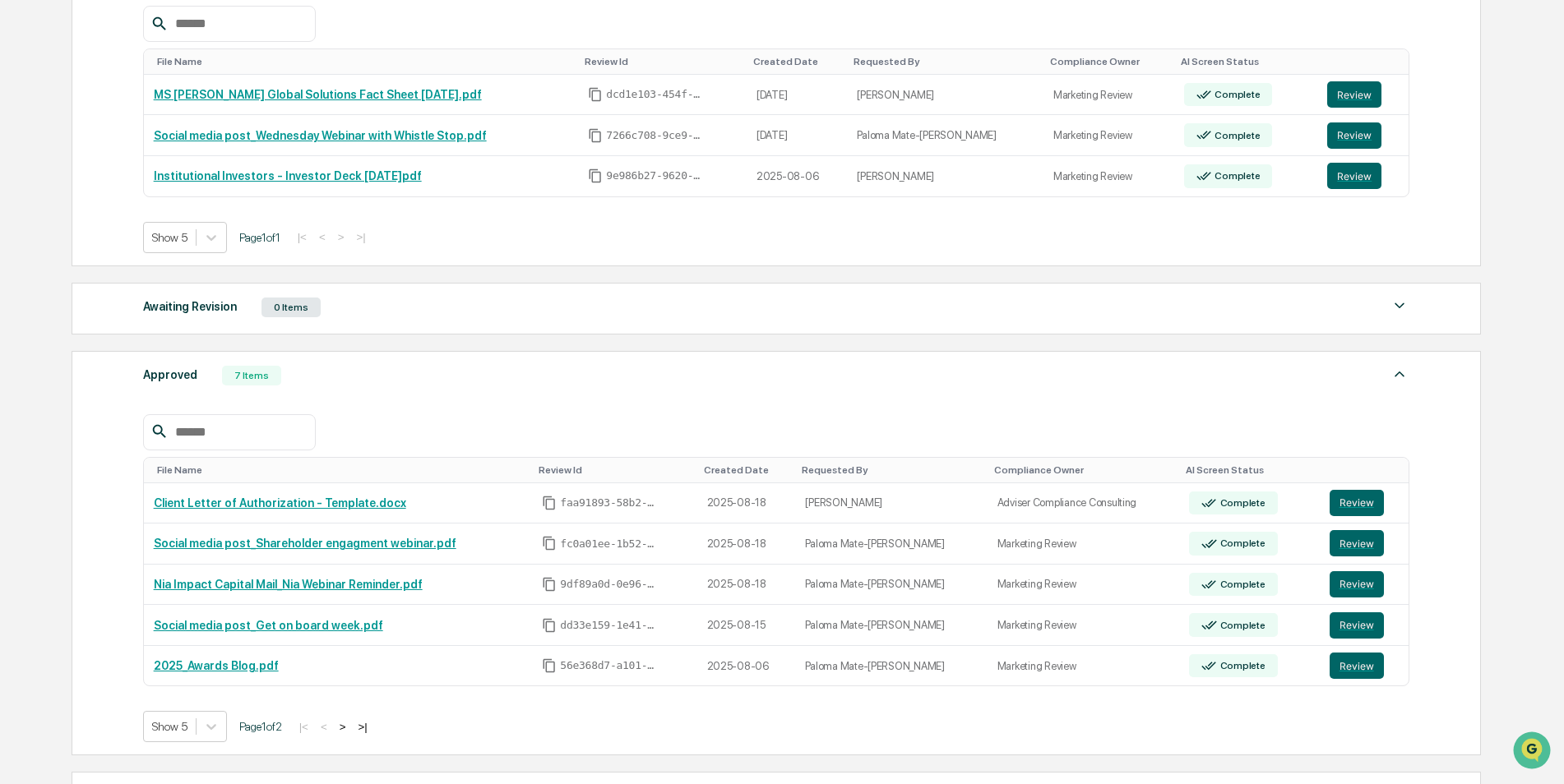
click at [351, 729] on button ">" at bounding box center [342, 726] width 16 height 14
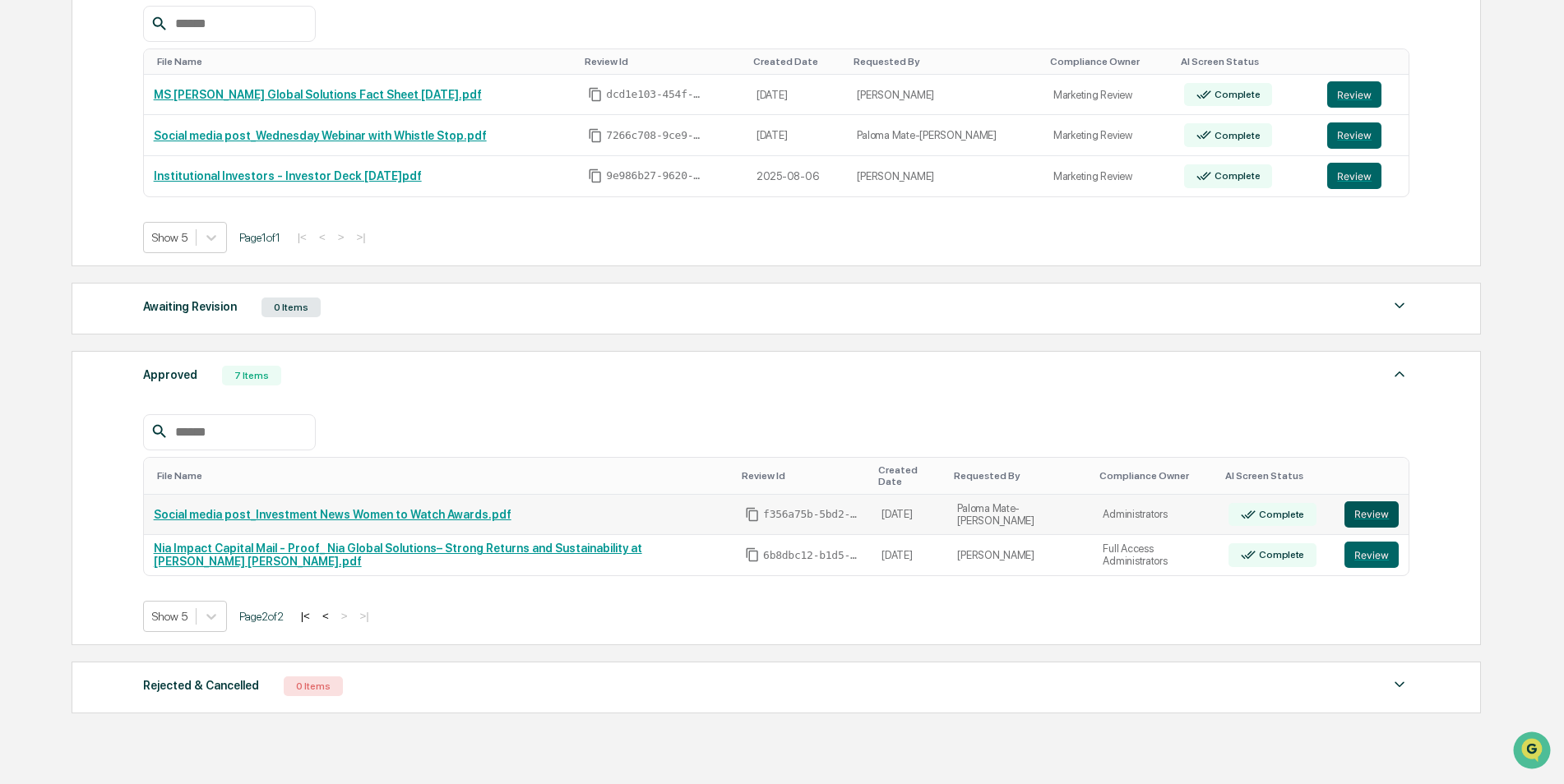
click at [1367, 503] on button "Review" at bounding box center [1372, 514] width 54 height 26
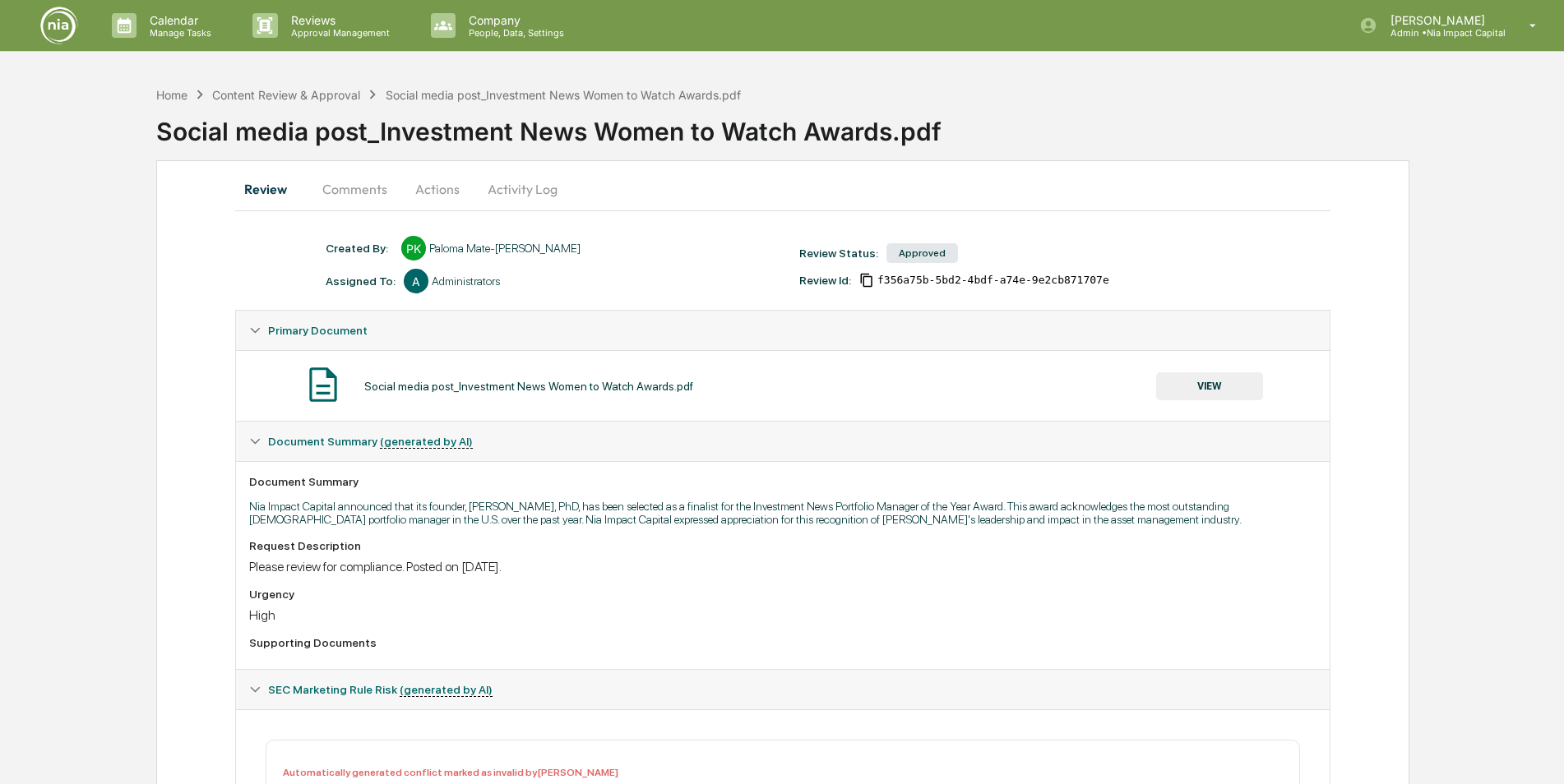
click at [502, 190] on button "Activity Log" at bounding box center [523, 188] width 96 height 39
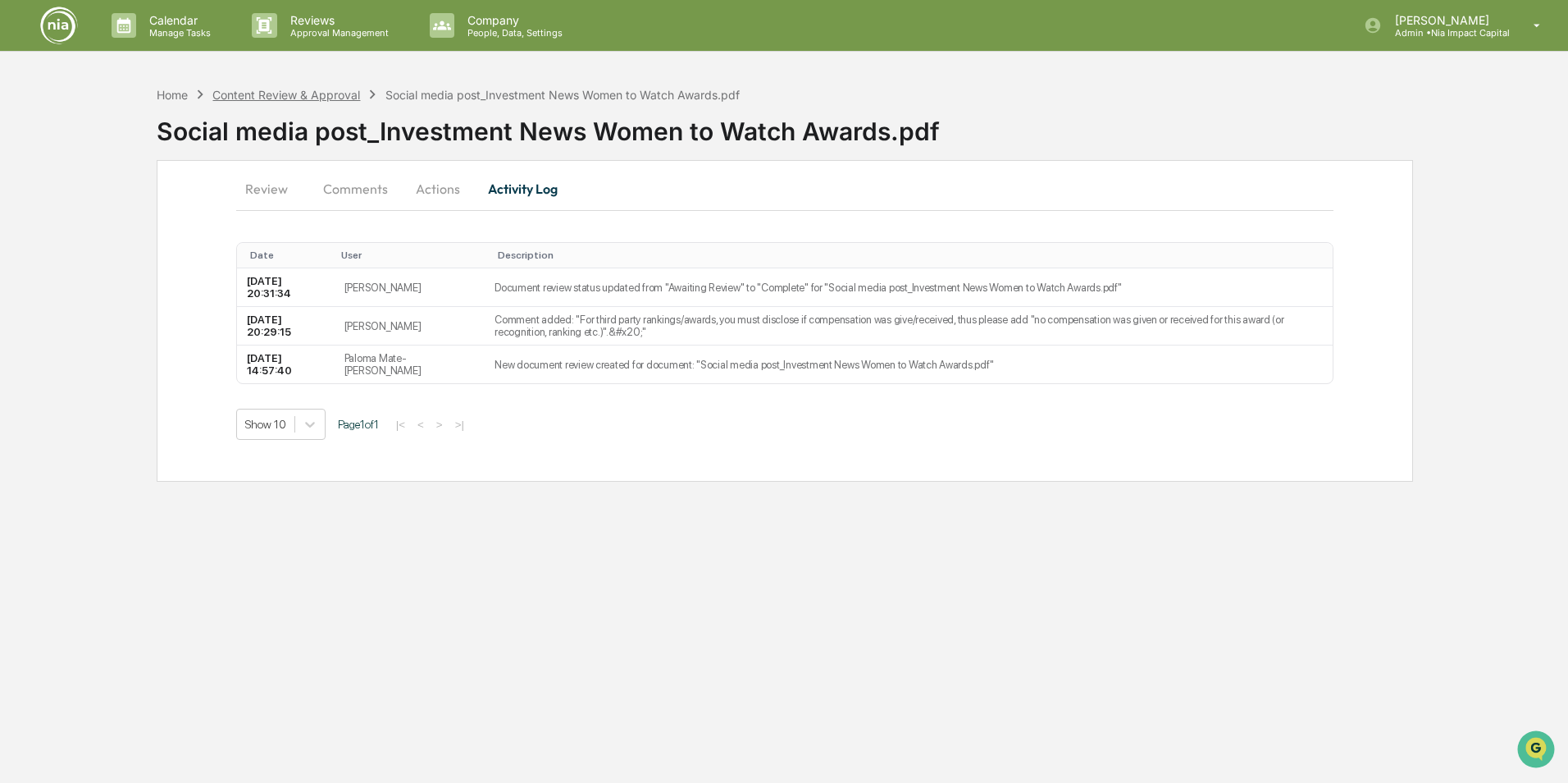
click at [319, 97] on div "Content Review & Approval" at bounding box center [287, 95] width 148 height 14
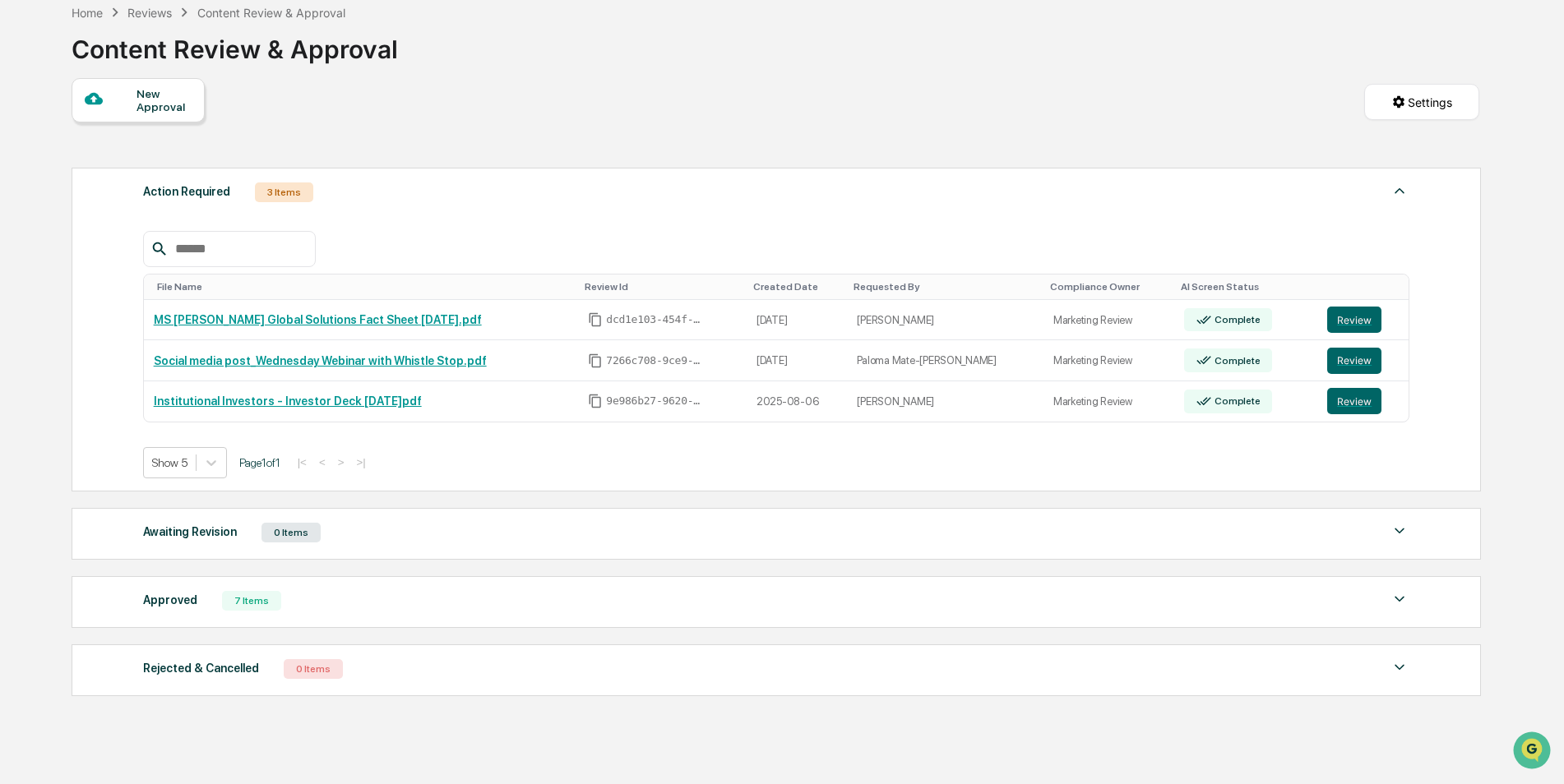
scroll to position [143, 0]
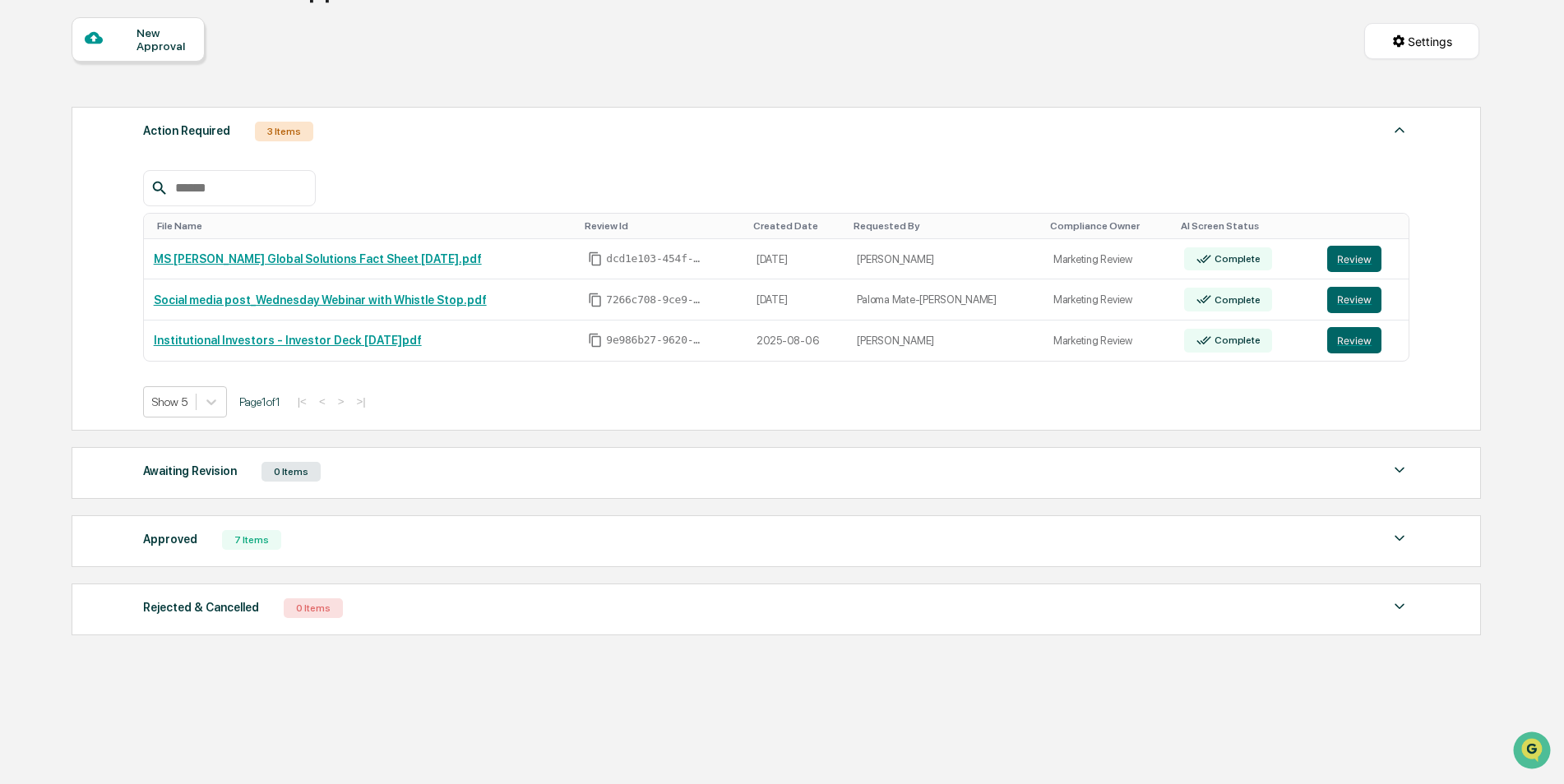
click at [692, 552] on div "Approved 7 Items File Name Review Id Created Date Requested By Compliance Owner…" at bounding box center [776, 541] width 1409 height 52
click at [822, 548] on div "Approved 7 Items" at bounding box center [777, 540] width 1267 height 23
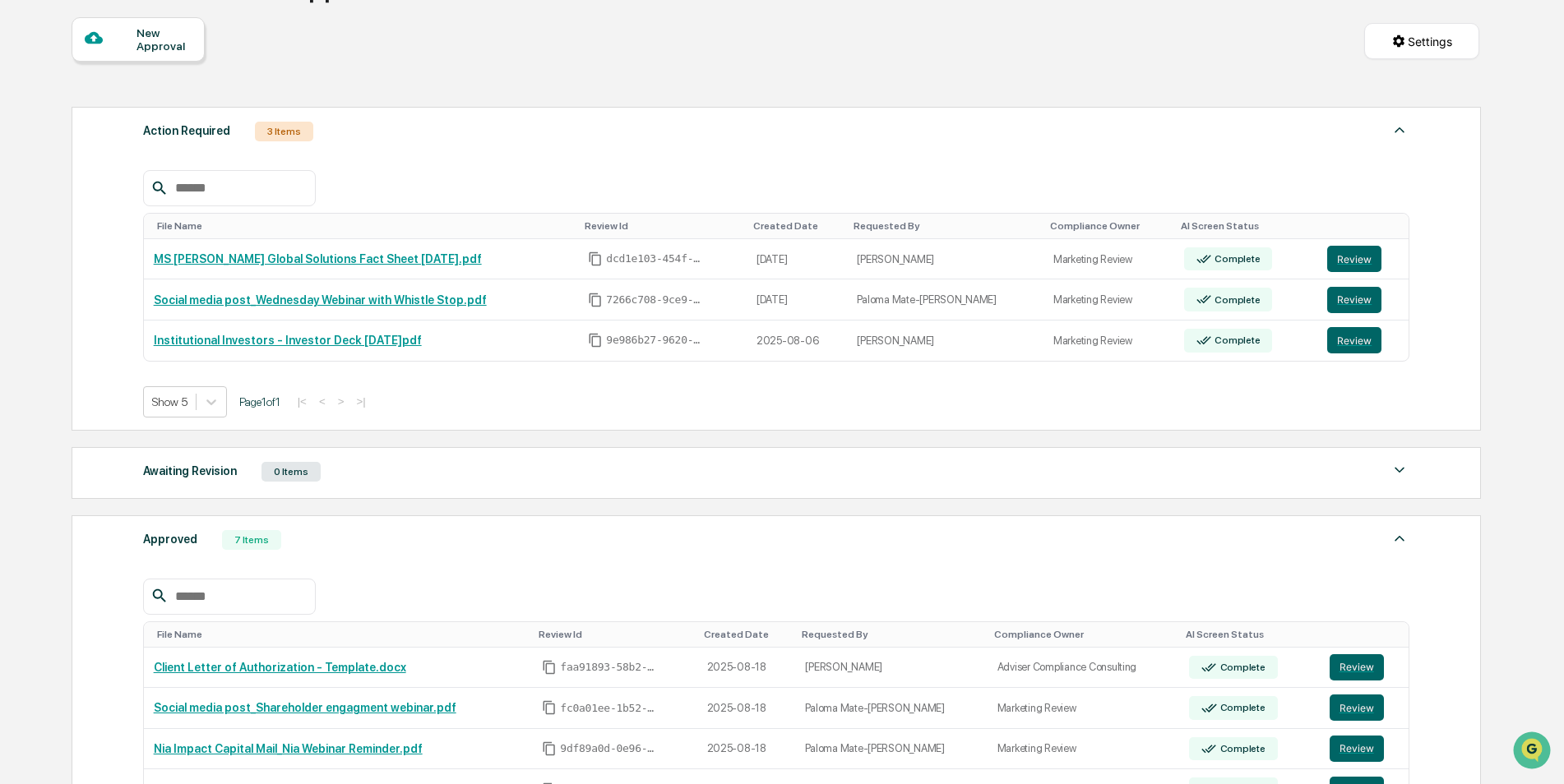
drag, startPoint x: 823, startPoint y: 548, endPoint x: 806, endPoint y: 543, distance: 17.7
click at [822, 548] on div "Approved 7 Items" at bounding box center [777, 540] width 1267 height 23
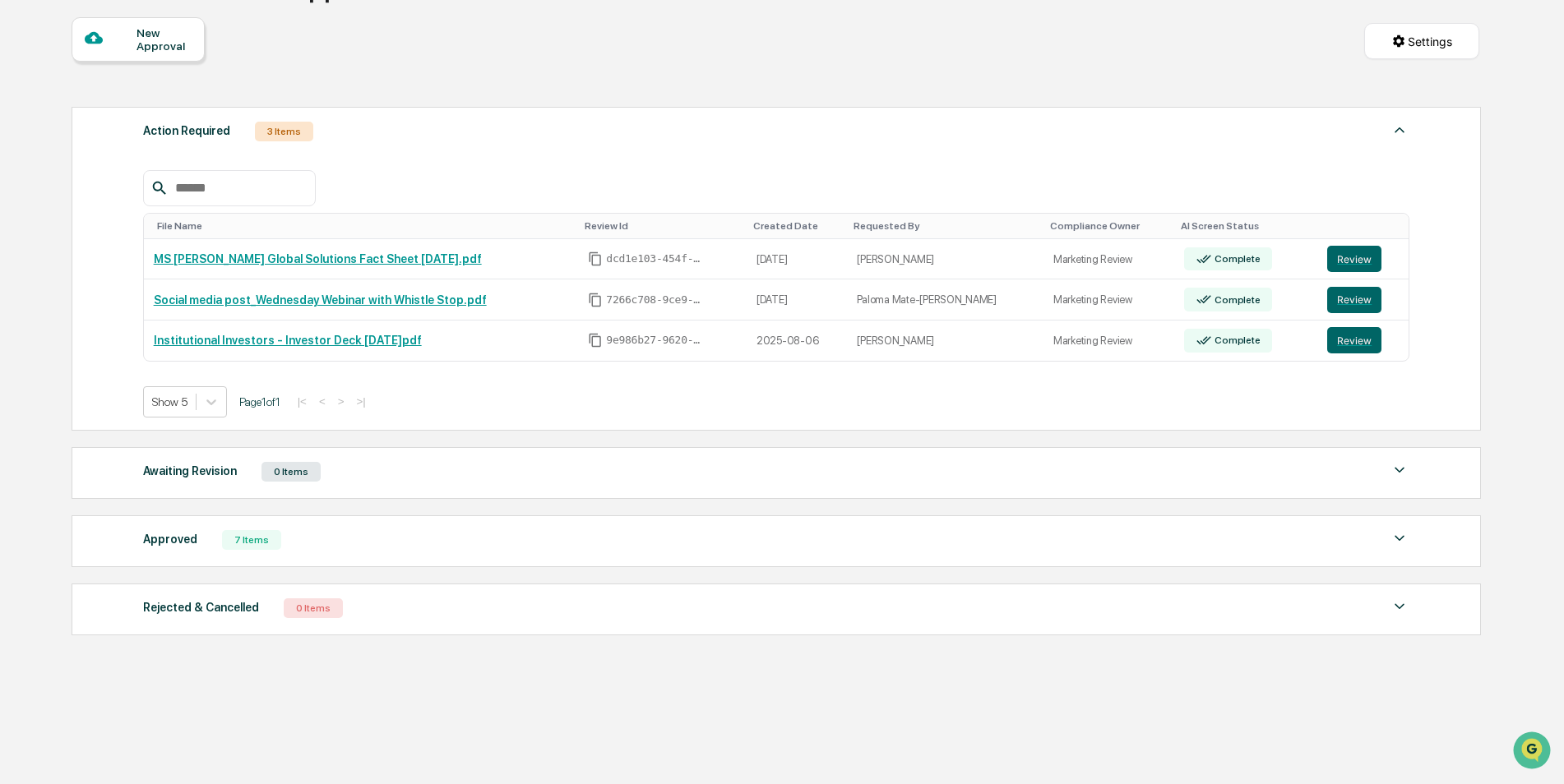
click at [1184, 546] on div "Approved 7 Items" at bounding box center [777, 540] width 1267 height 23
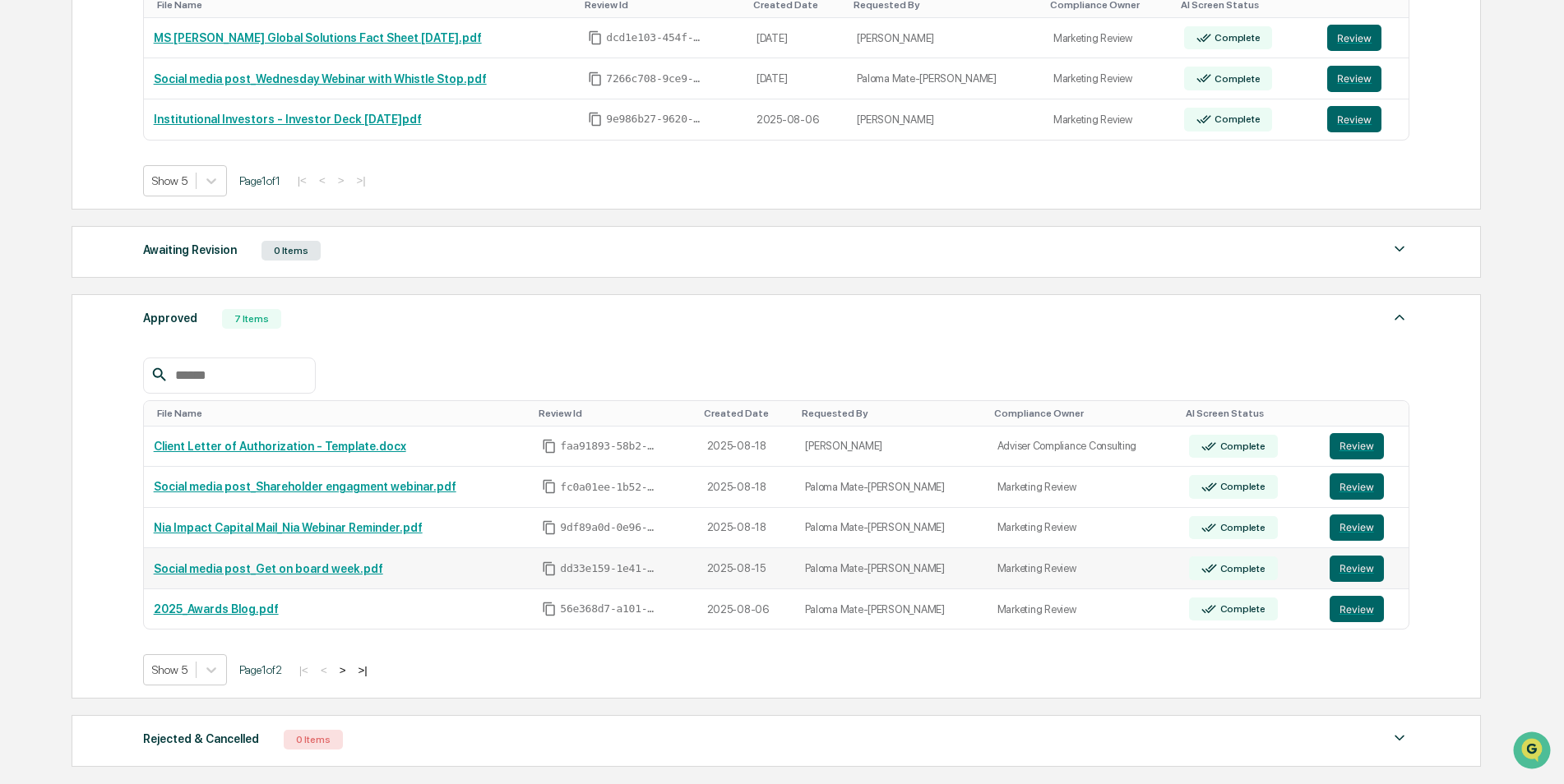
scroll to position [389, 0]
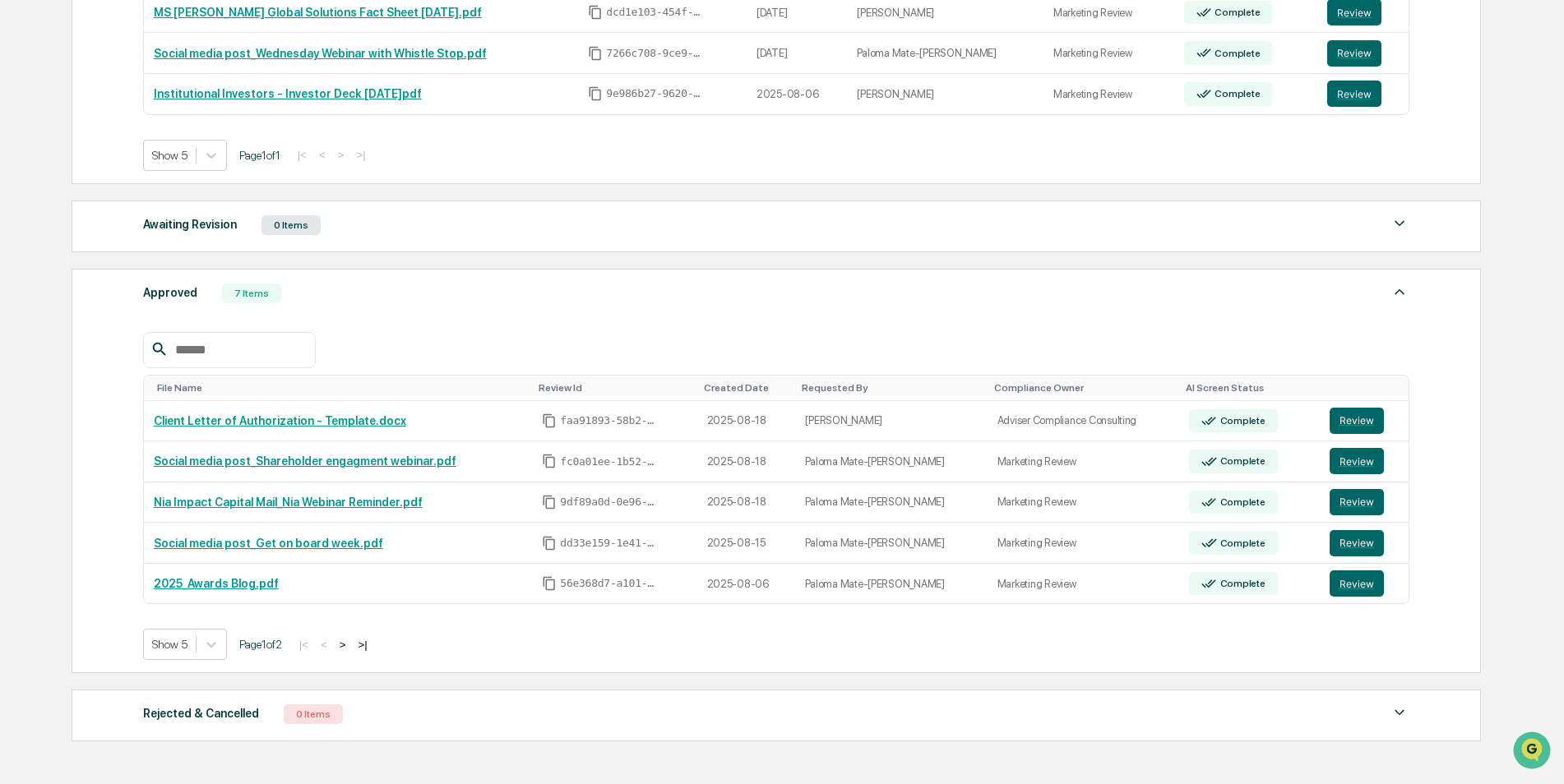
click at [758, 305] on div "Approved 7 Items File Name Review Id Created Date Requested By Compliance Owner…" at bounding box center [776, 472] width 1409 height 405
click at [758, 296] on div "Approved 7 Items" at bounding box center [777, 293] width 1267 height 23
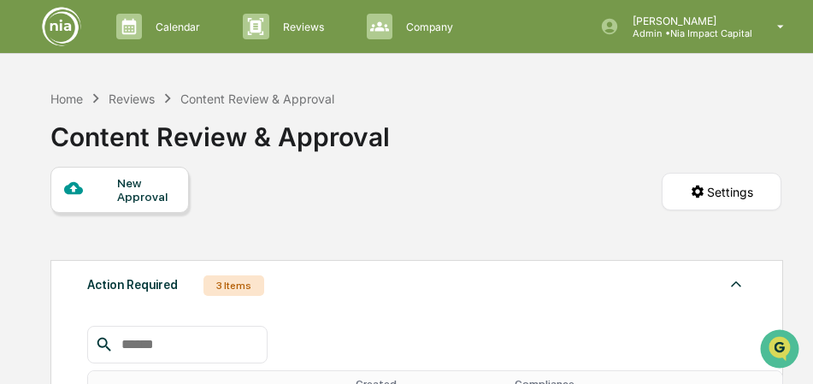
scroll to position [0, 0]
